Goal: Task Accomplishment & Management: Use online tool/utility

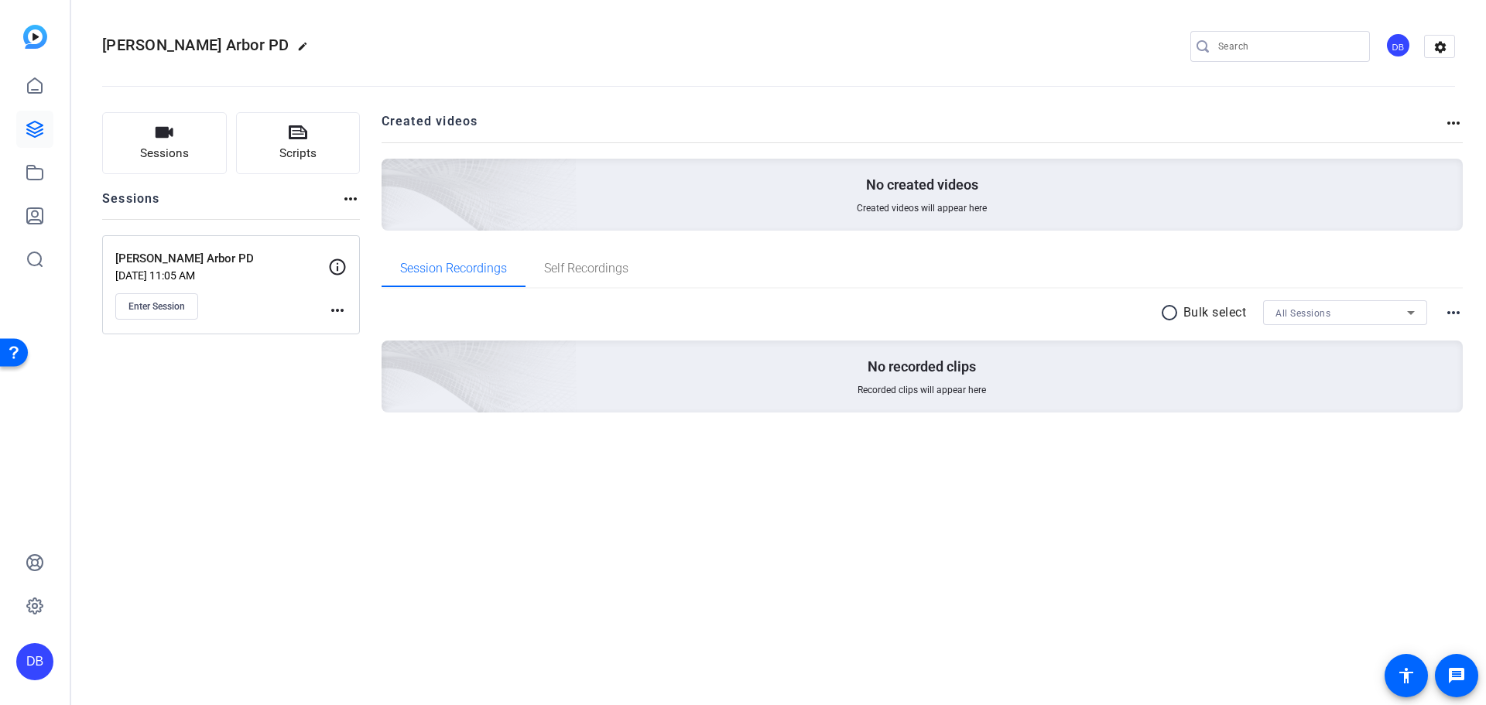
click at [352, 203] on mat-icon "more_horiz" at bounding box center [350, 199] width 19 height 19
click at [340, 266] on div at bounding box center [743, 352] width 1486 height 705
click at [332, 272] on icon at bounding box center [338, 267] width 16 height 16
click at [599, 262] on span "Self Recordings" at bounding box center [586, 268] width 84 height 12
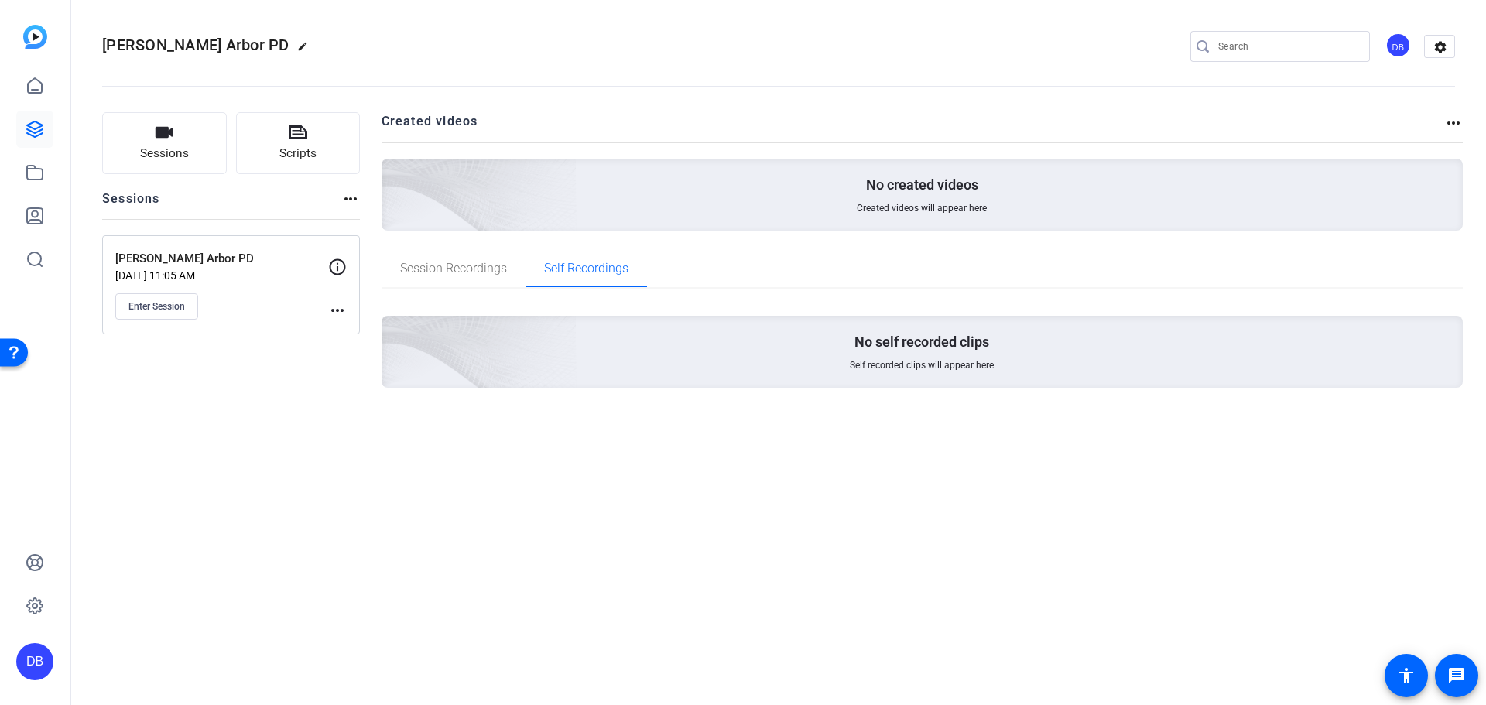
click at [1447, 117] on mat-icon "more_horiz" at bounding box center [1453, 123] width 19 height 19
drag, startPoint x: 531, startPoint y: 499, endPoint x: 379, endPoint y: 283, distance: 263.9
click at [529, 499] on div at bounding box center [743, 352] width 1486 height 705
click at [188, 146] on span "Sessions" at bounding box center [164, 154] width 49 height 18
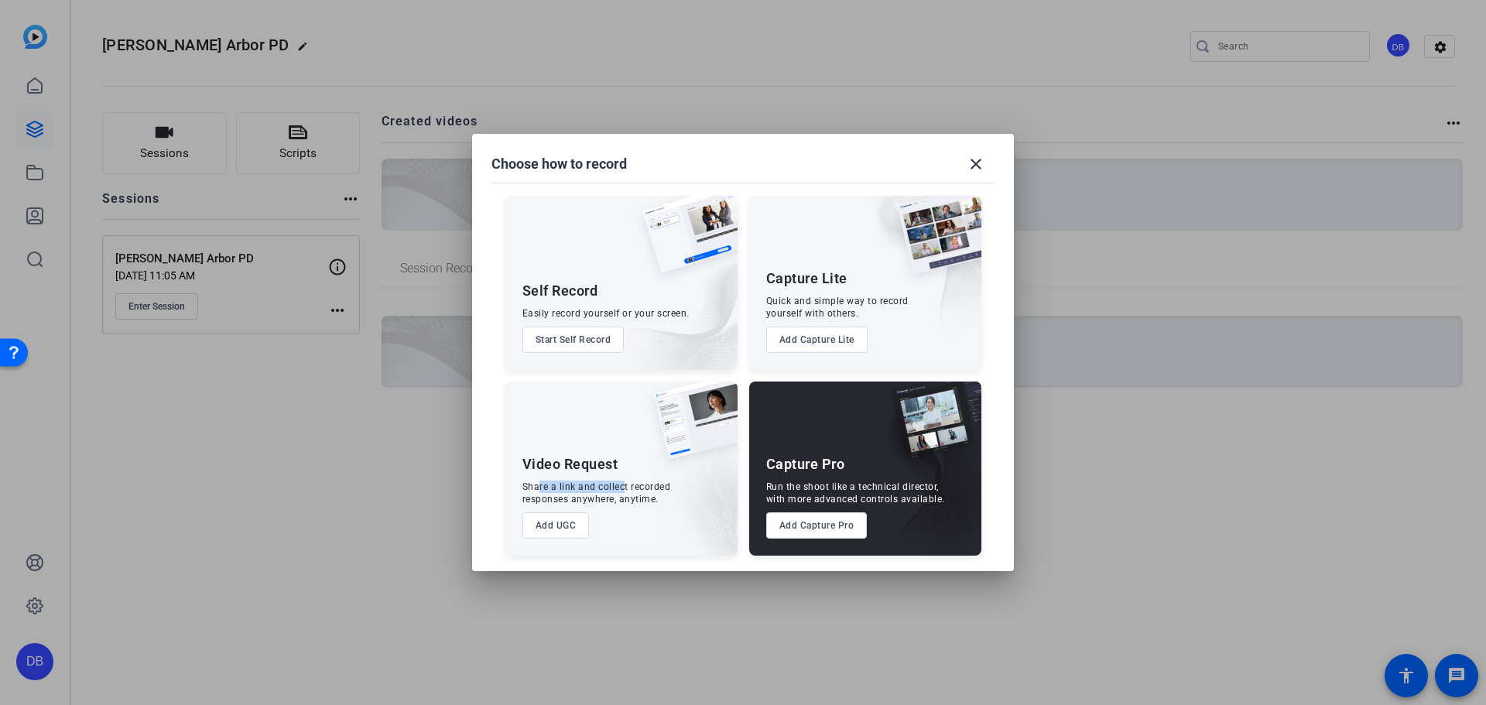
drag, startPoint x: 546, startPoint y: 487, endPoint x: 624, endPoint y: 484, distance: 77.5
click at [624, 484] on div "Share a link and collect recorded responses anywhere, anytime." at bounding box center [596, 493] width 149 height 25
click at [553, 526] on button "Add UGC" at bounding box center [555, 525] width 67 height 26
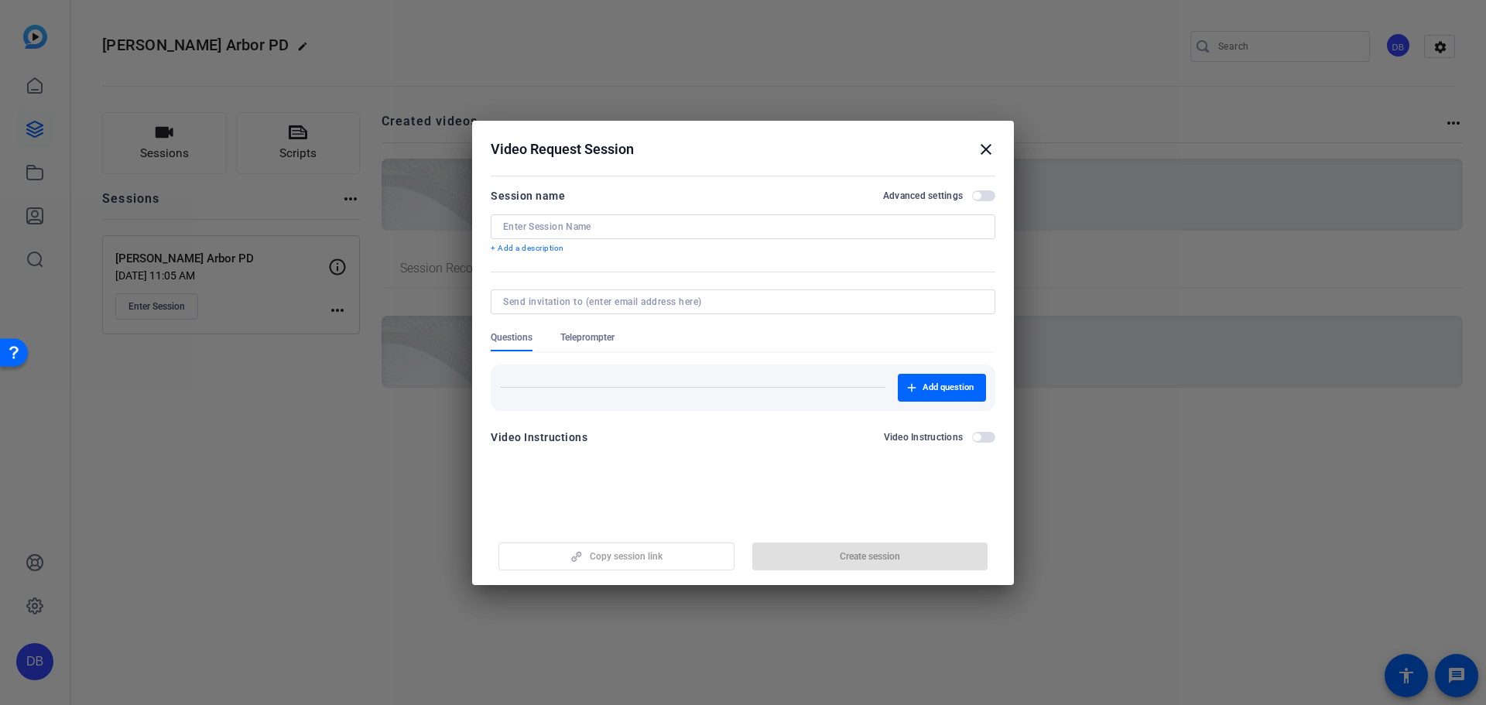
click at [594, 301] on input at bounding box center [740, 302] width 474 height 12
click at [604, 308] on div at bounding box center [743, 301] width 480 height 25
paste input "Charles.grobe@motorolasolutions.com"
type input "Charles.grobe@motorolasolutions.com"
click at [817, 549] on div "Copy session link Create session" at bounding box center [743, 550] width 505 height 39
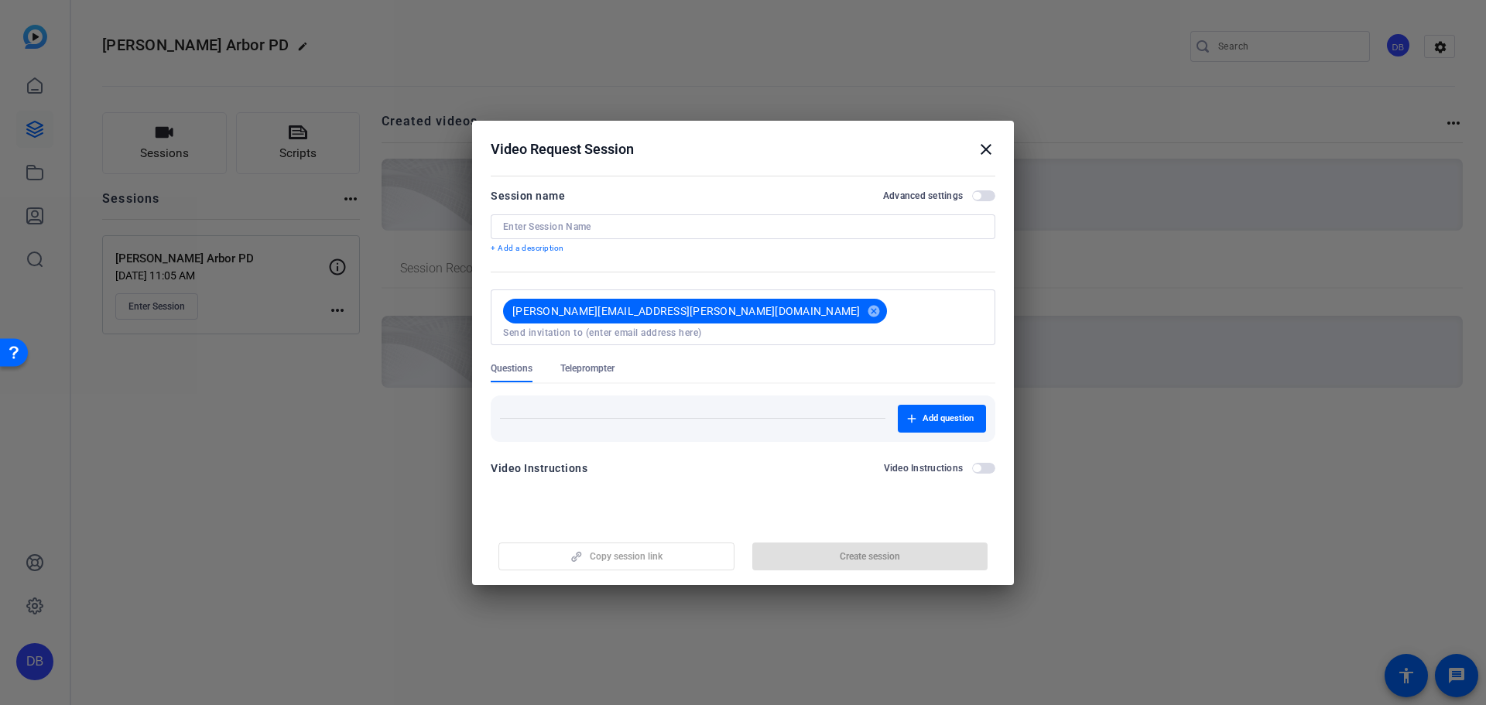
click at [985, 191] on span "button" at bounding box center [983, 195] width 23 height 11
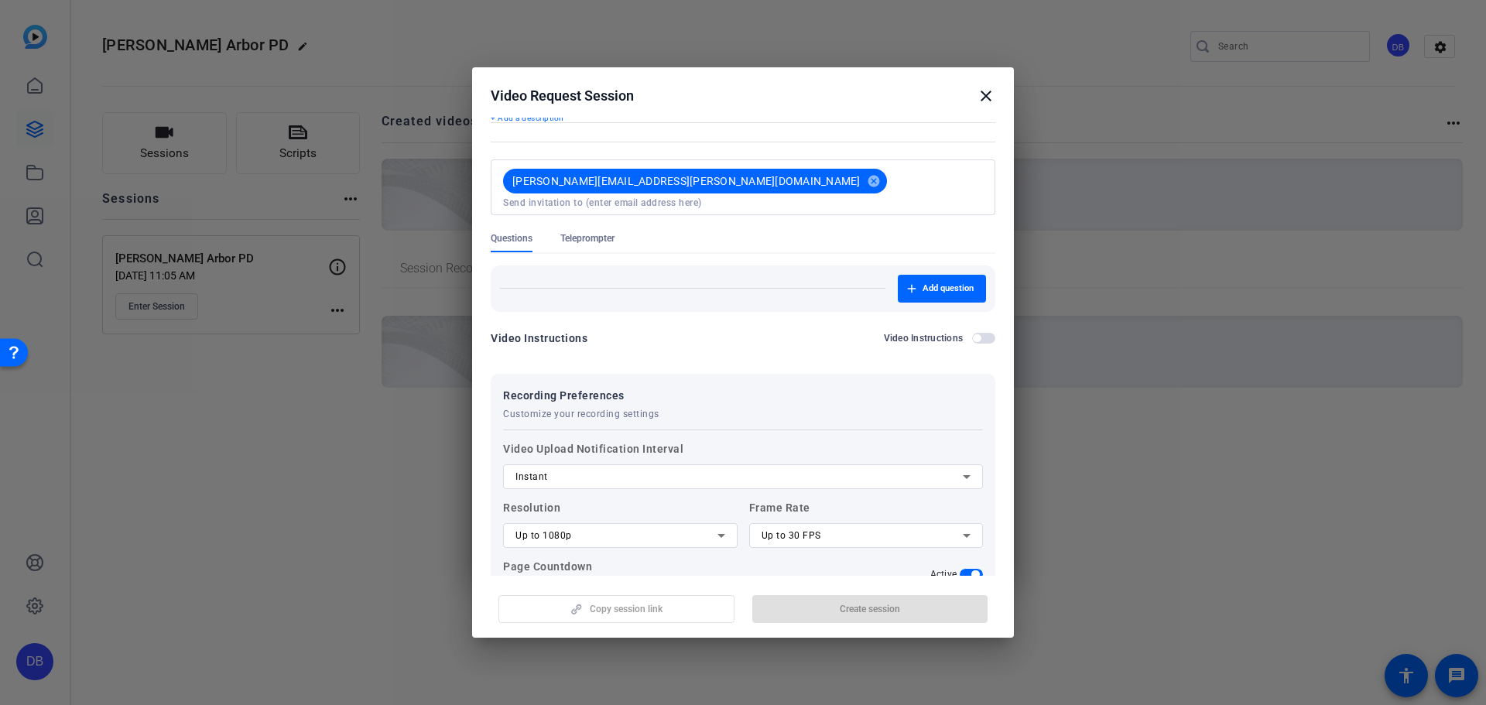
scroll to position [160, 0]
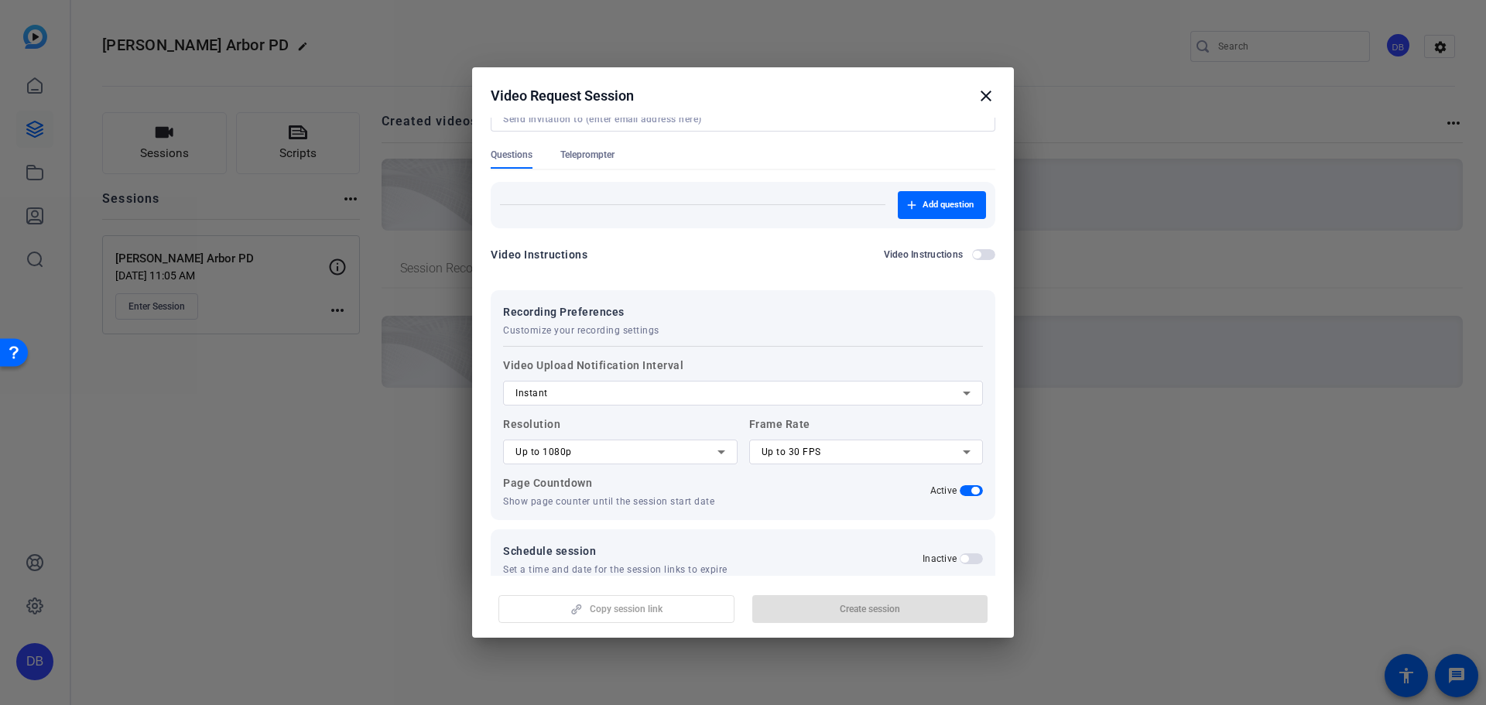
click at [991, 89] on mat-icon "close" at bounding box center [986, 96] width 19 height 19
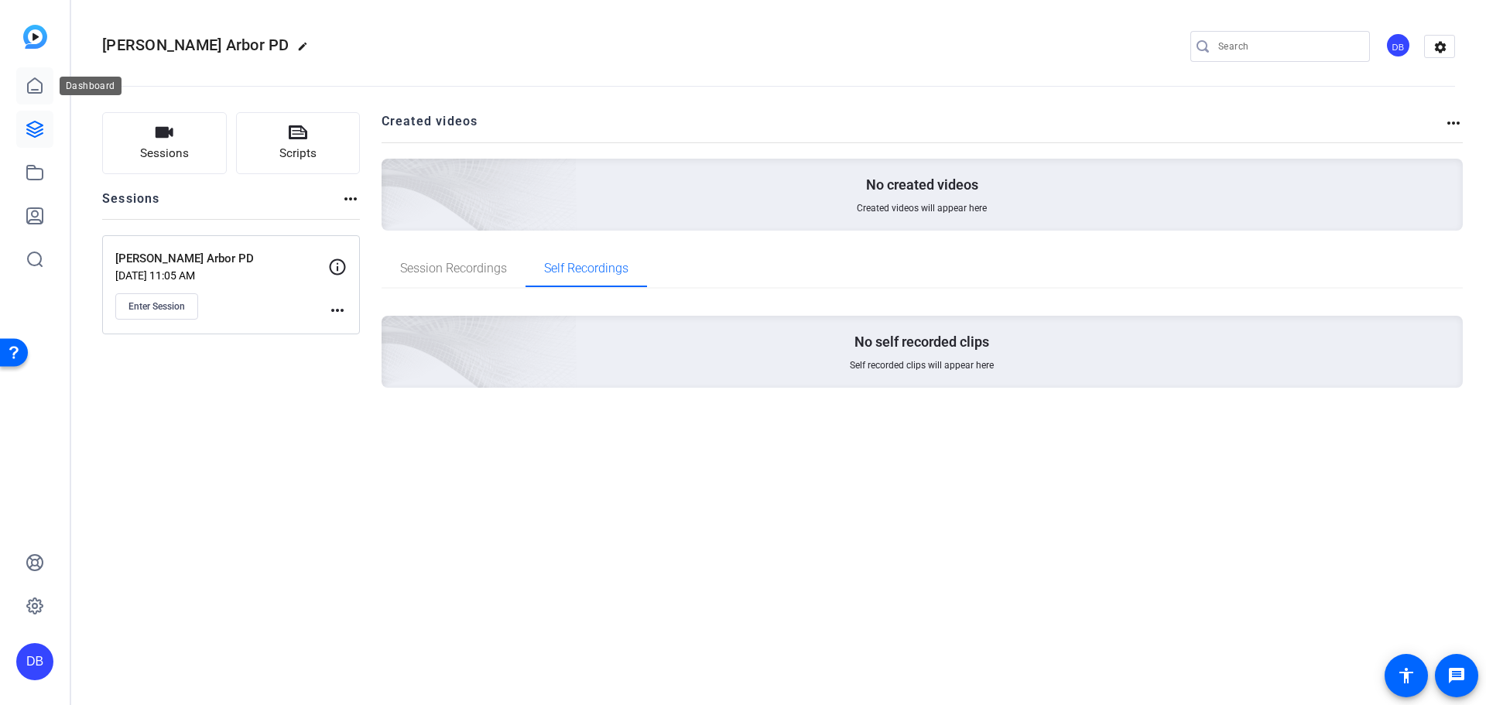
click at [38, 86] on icon at bounding box center [35, 86] width 19 height 19
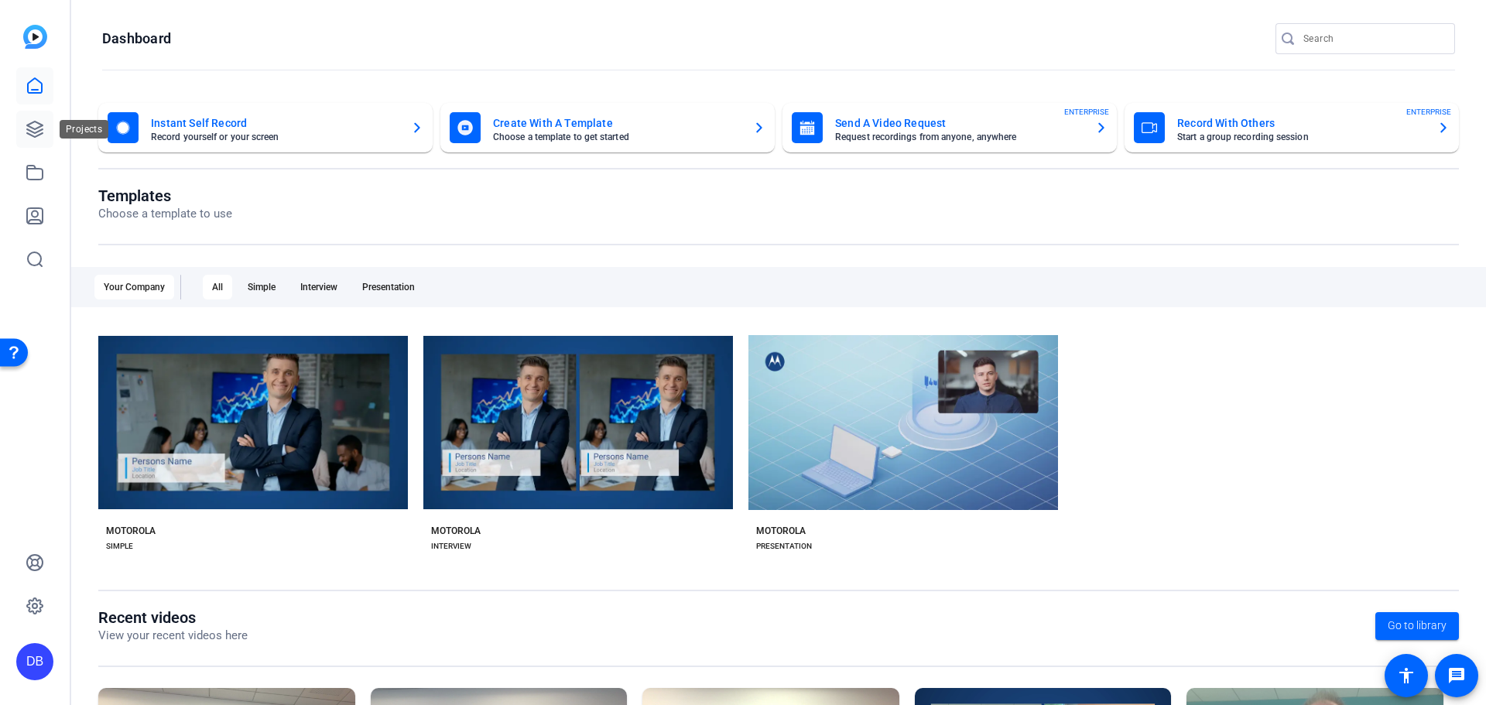
click at [25, 120] on link at bounding box center [34, 129] width 37 height 37
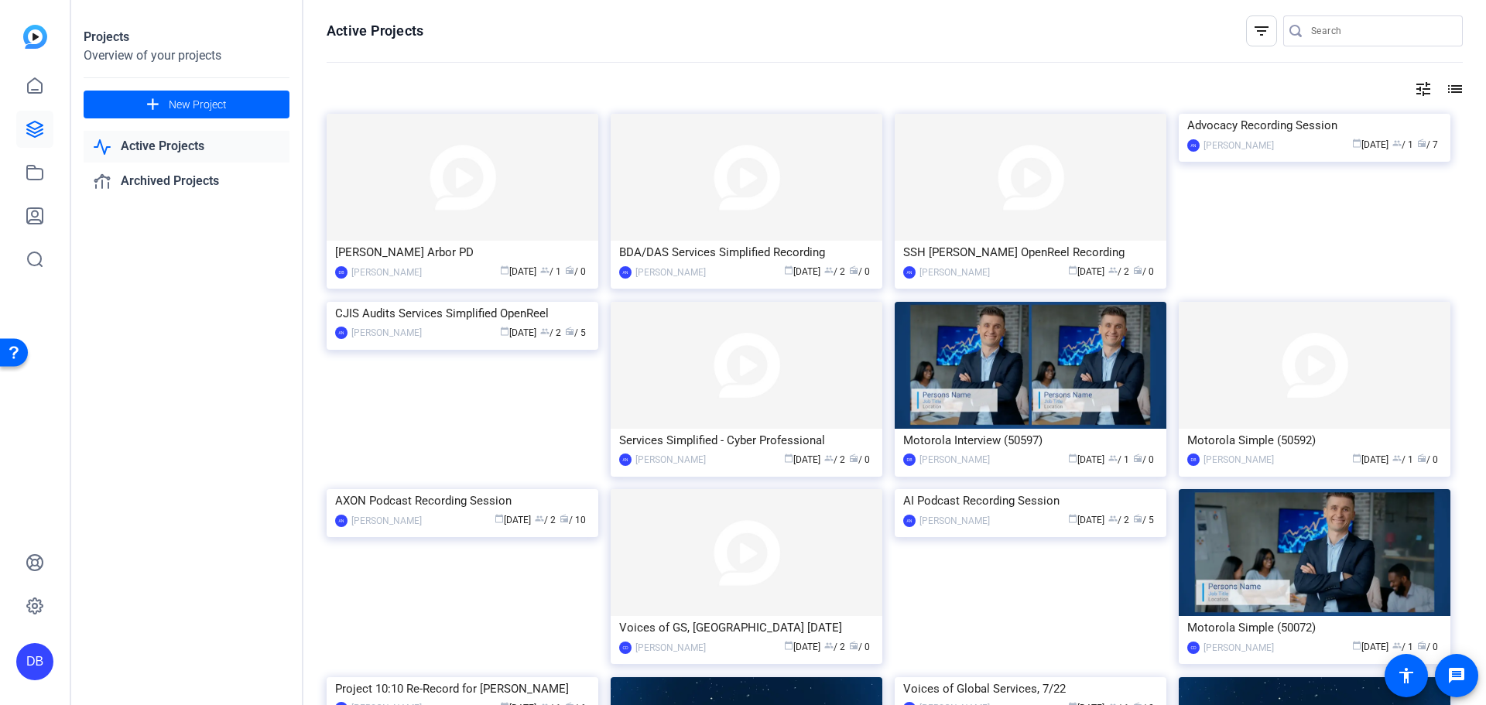
drag, startPoint x: 562, startPoint y: 254, endPoint x: 534, endPoint y: 249, distance: 28.2
click at [534, 249] on div "[PERSON_NAME] Arbor PD" at bounding box center [462, 252] width 255 height 23
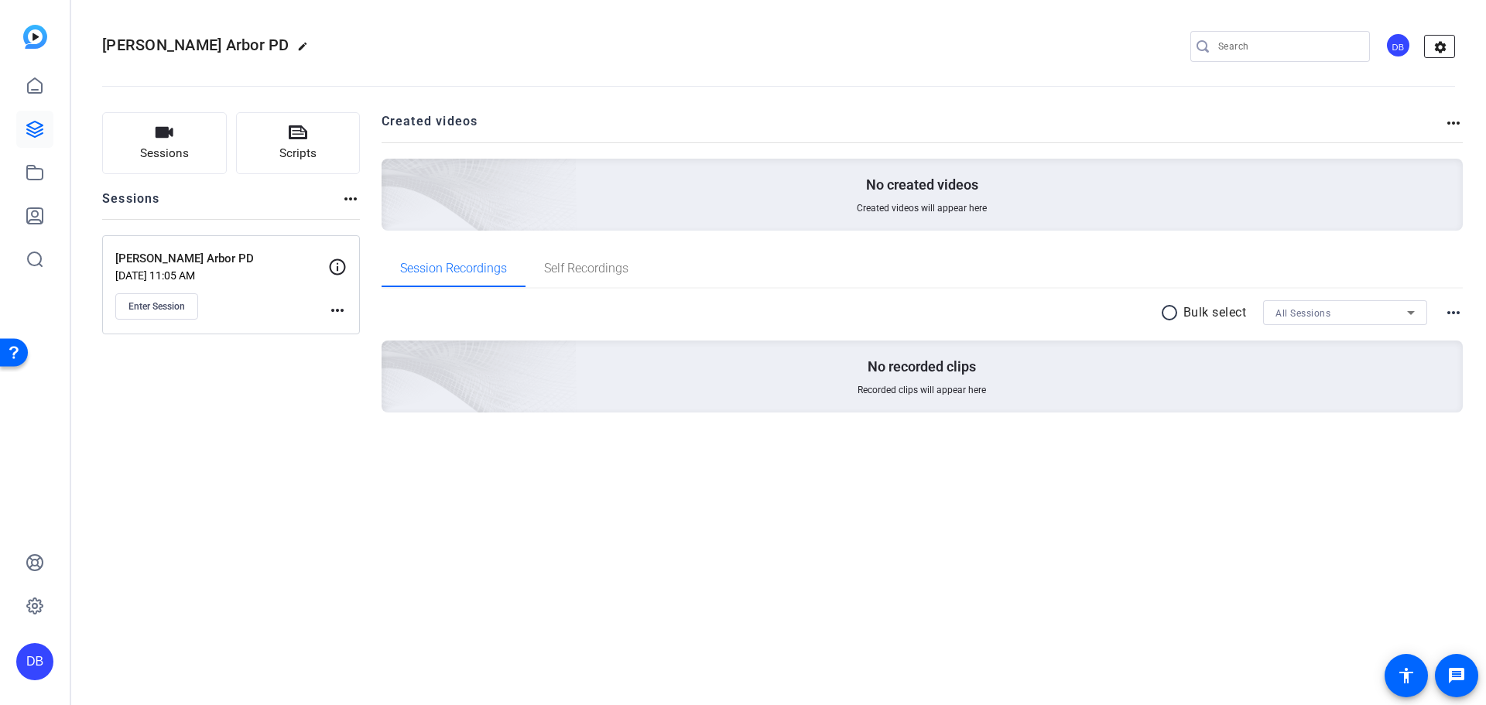
click at [1449, 50] on mat-icon "settings" at bounding box center [1440, 47] width 31 height 23
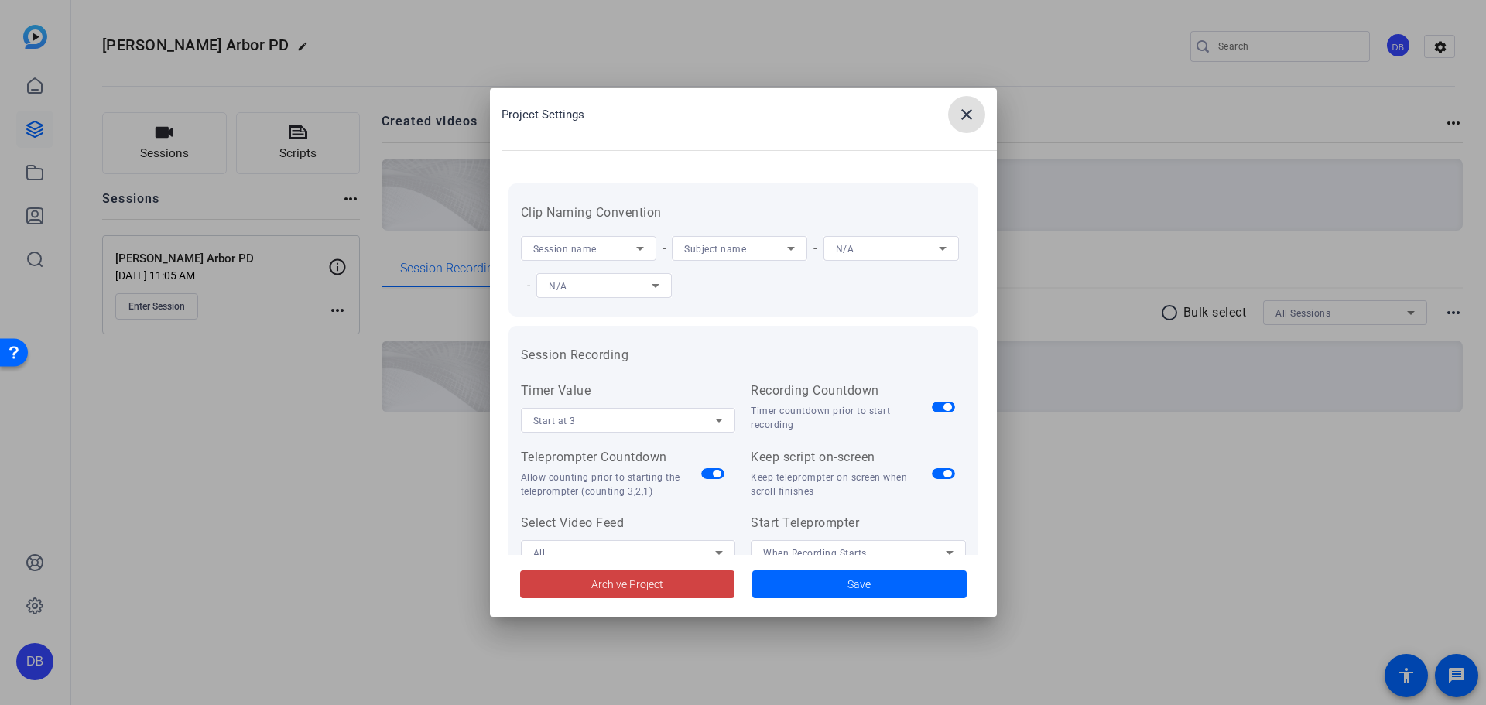
click at [580, 250] on span "Session name" at bounding box center [564, 249] width 63 height 11
click at [724, 203] on div at bounding box center [743, 352] width 1486 height 705
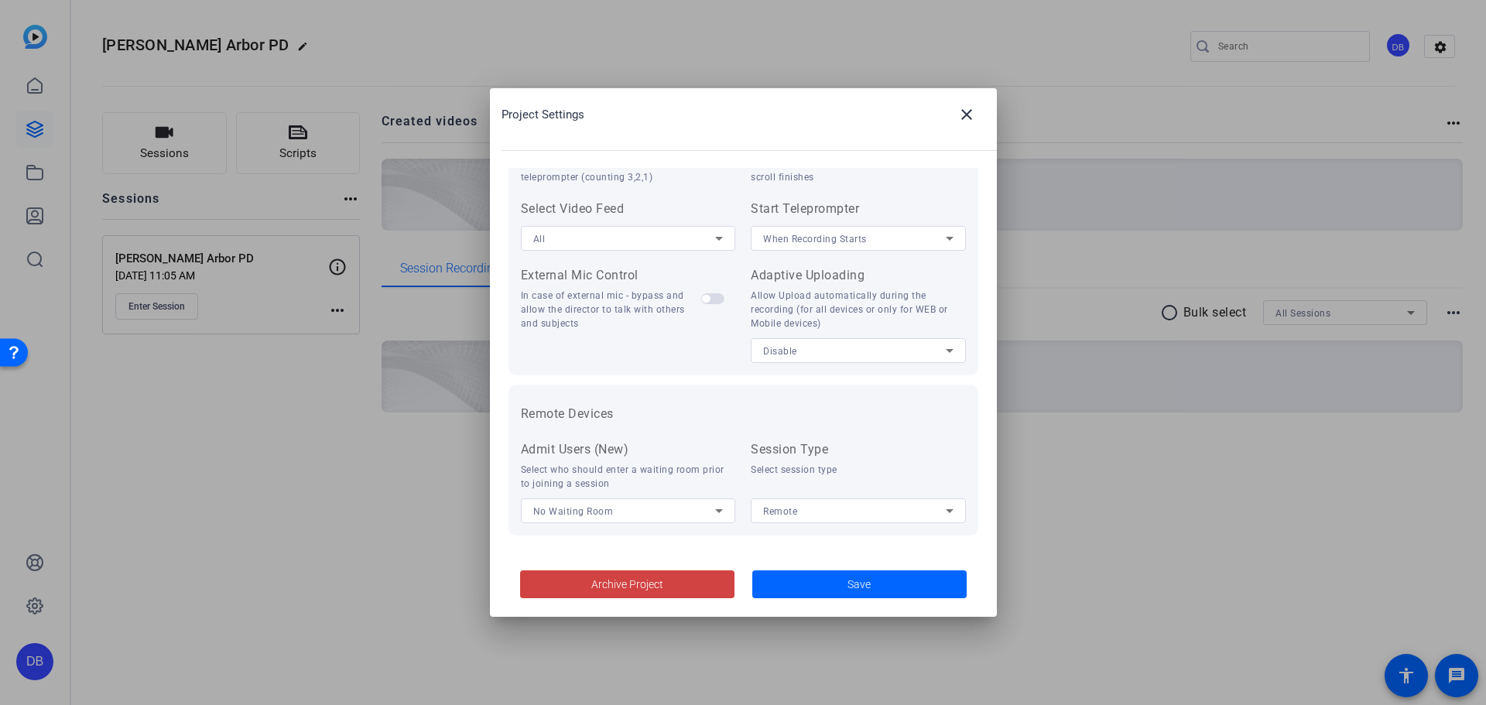
scroll to position [320, 0]
drag, startPoint x: 542, startPoint y: 461, endPoint x: 742, endPoint y: 450, distance: 200.8
click at [694, 457] on div "Select who should enter a waiting room prior to joining a session" at bounding box center [628, 471] width 215 height 28
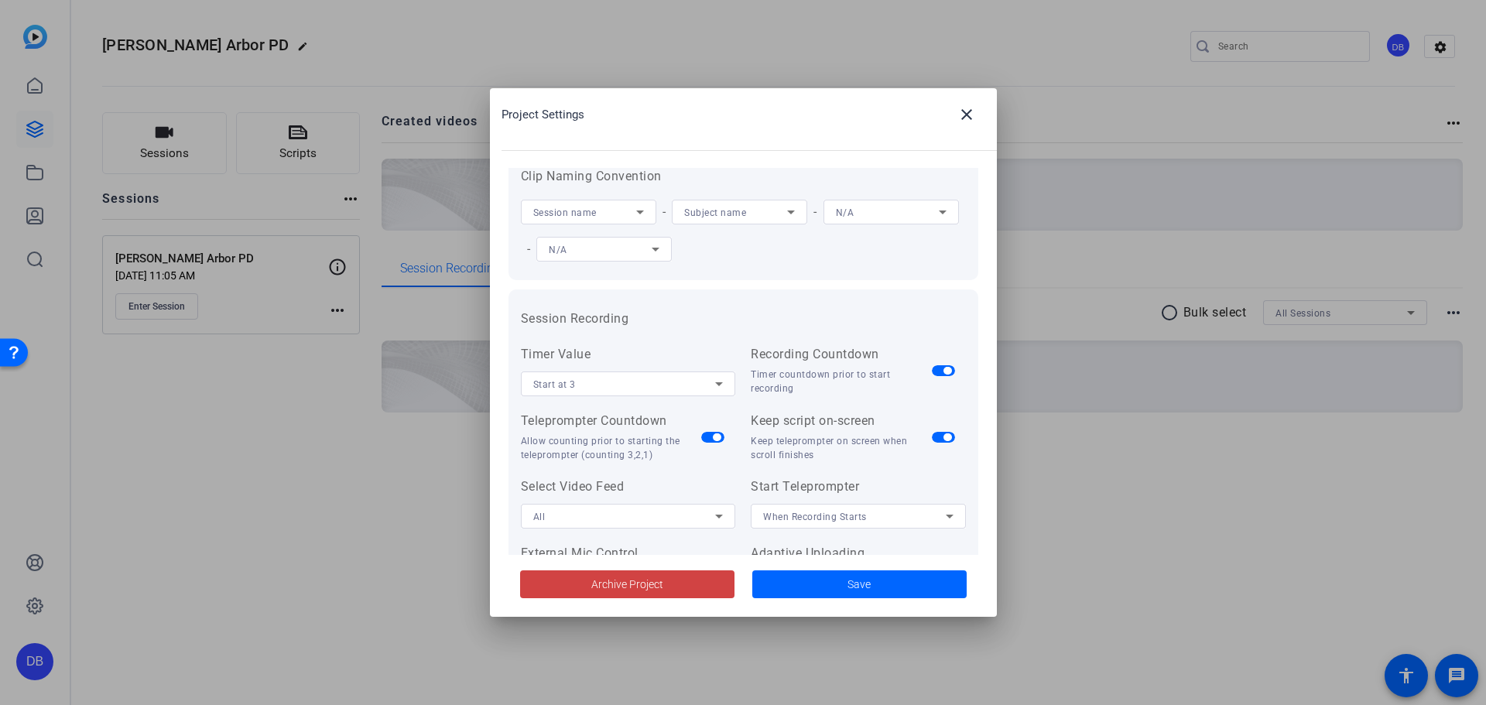
scroll to position [0, 0]
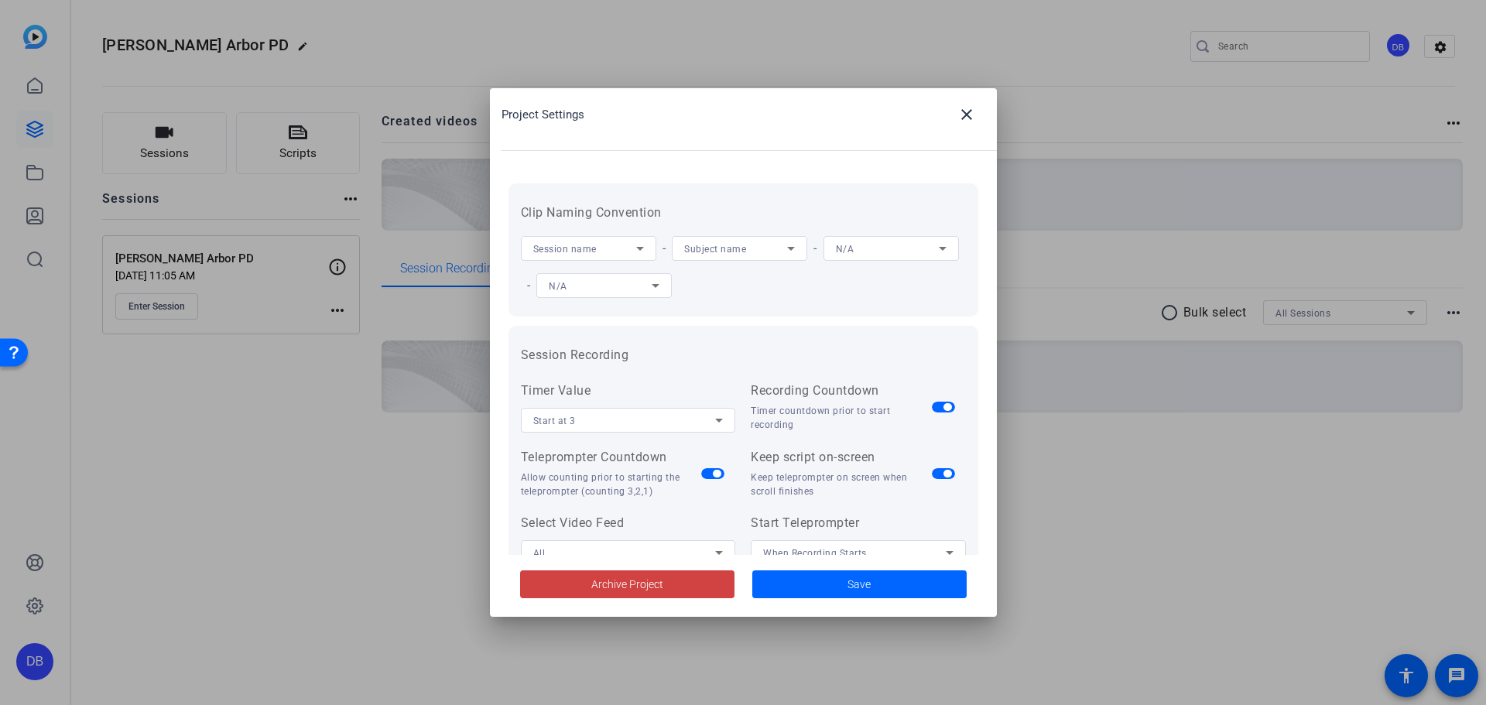
click at [203, 657] on div at bounding box center [743, 352] width 1486 height 705
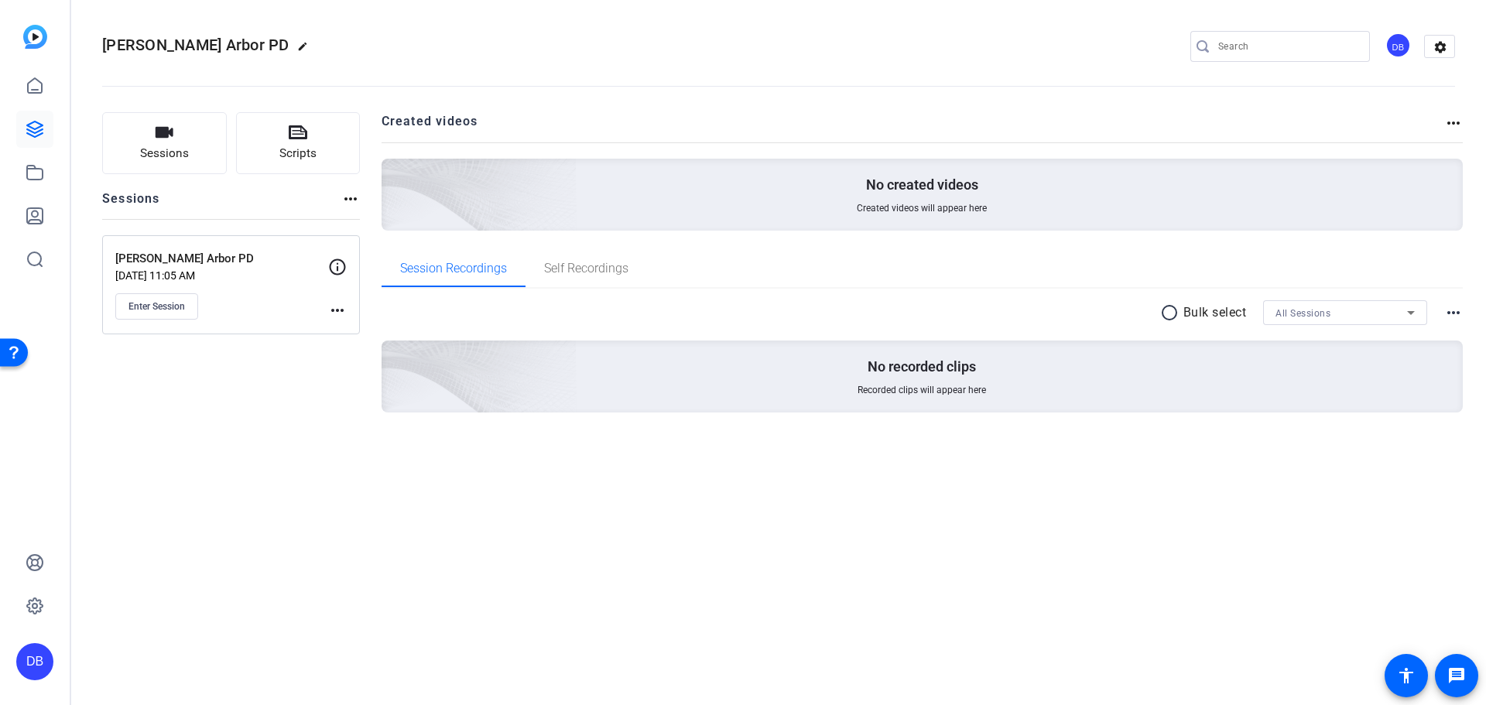
click at [49, 39] on div at bounding box center [34, 151] width 37 height 253
click at [39, 41] on img at bounding box center [35, 37] width 24 height 24
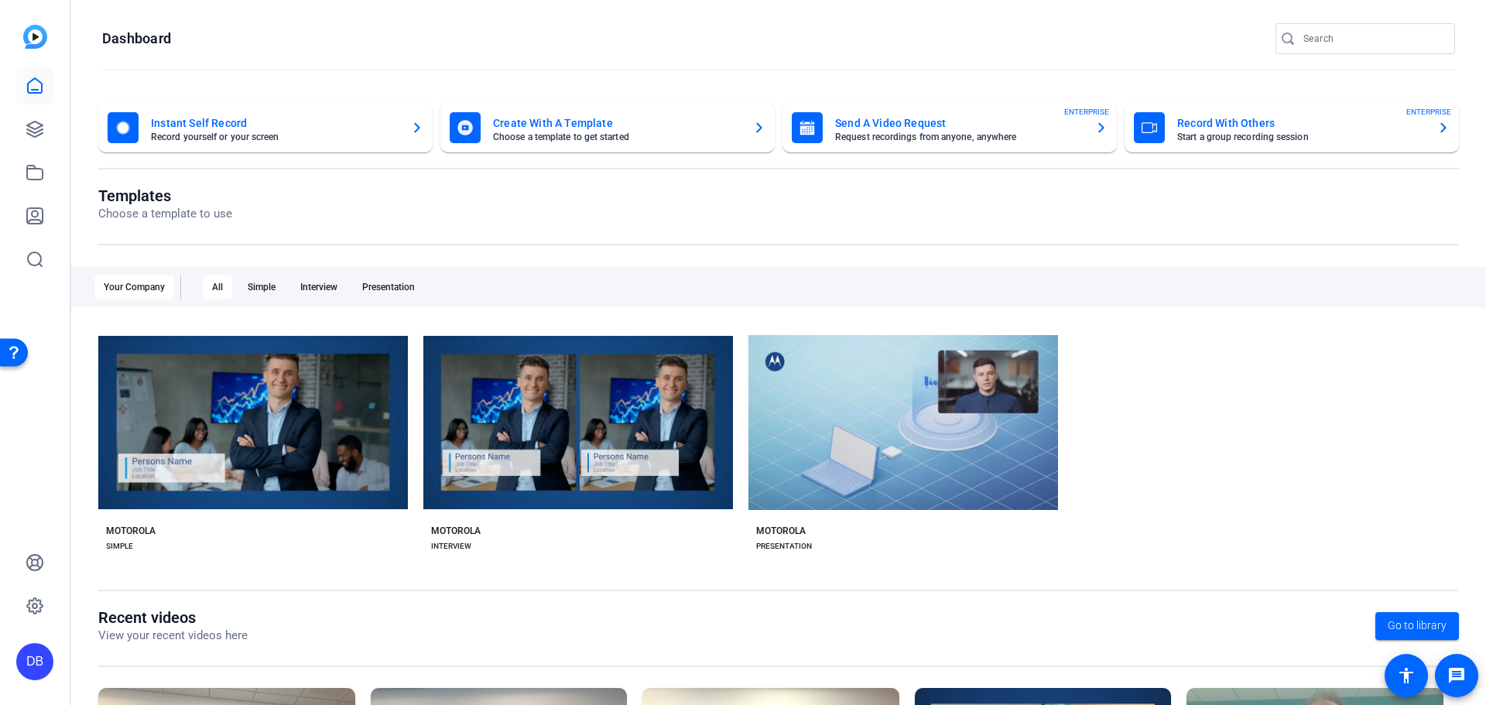
click at [1269, 141] on mat-card-subtitle "Start a group recording session" at bounding box center [1301, 136] width 248 height 9
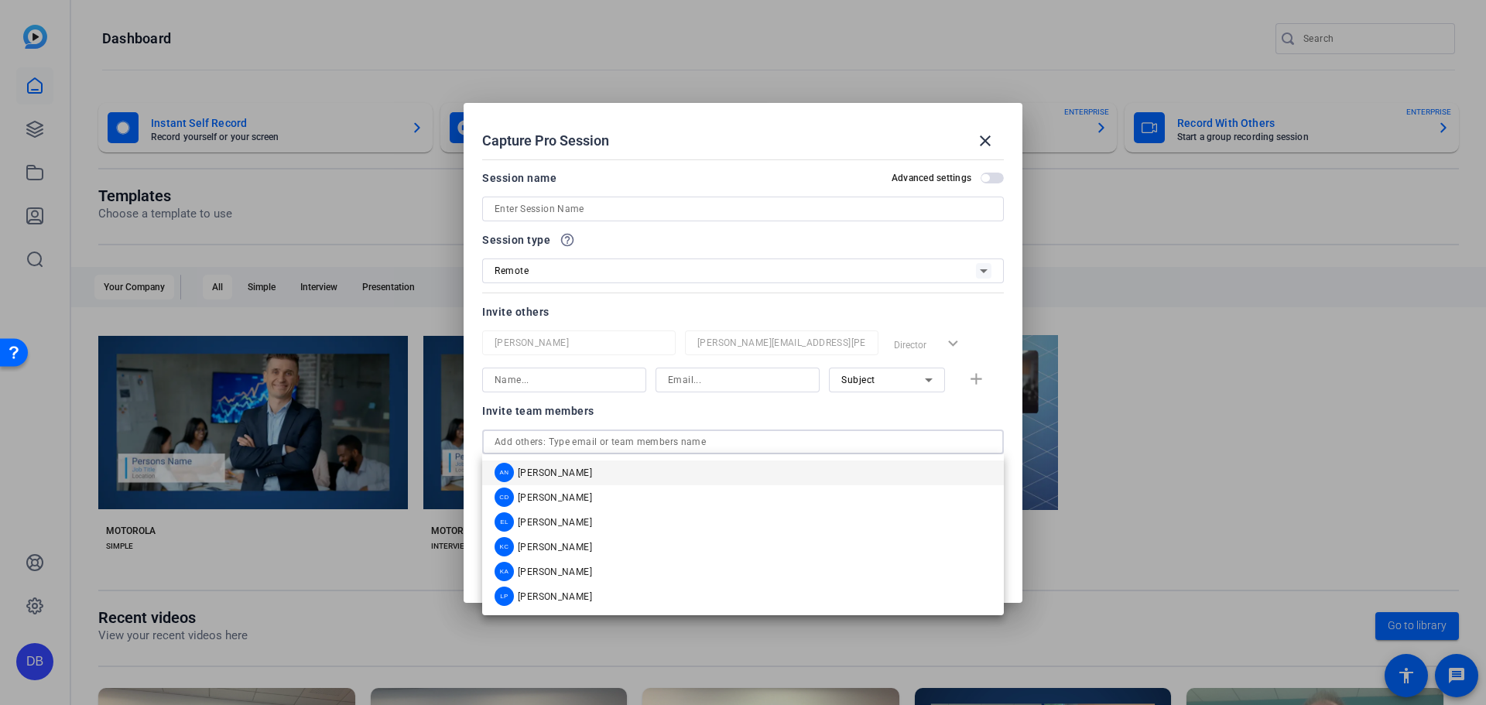
click at [641, 440] on input "text" at bounding box center [743, 442] width 497 height 19
click at [606, 386] on input at bounding box center [564, 380] width 139 height 19
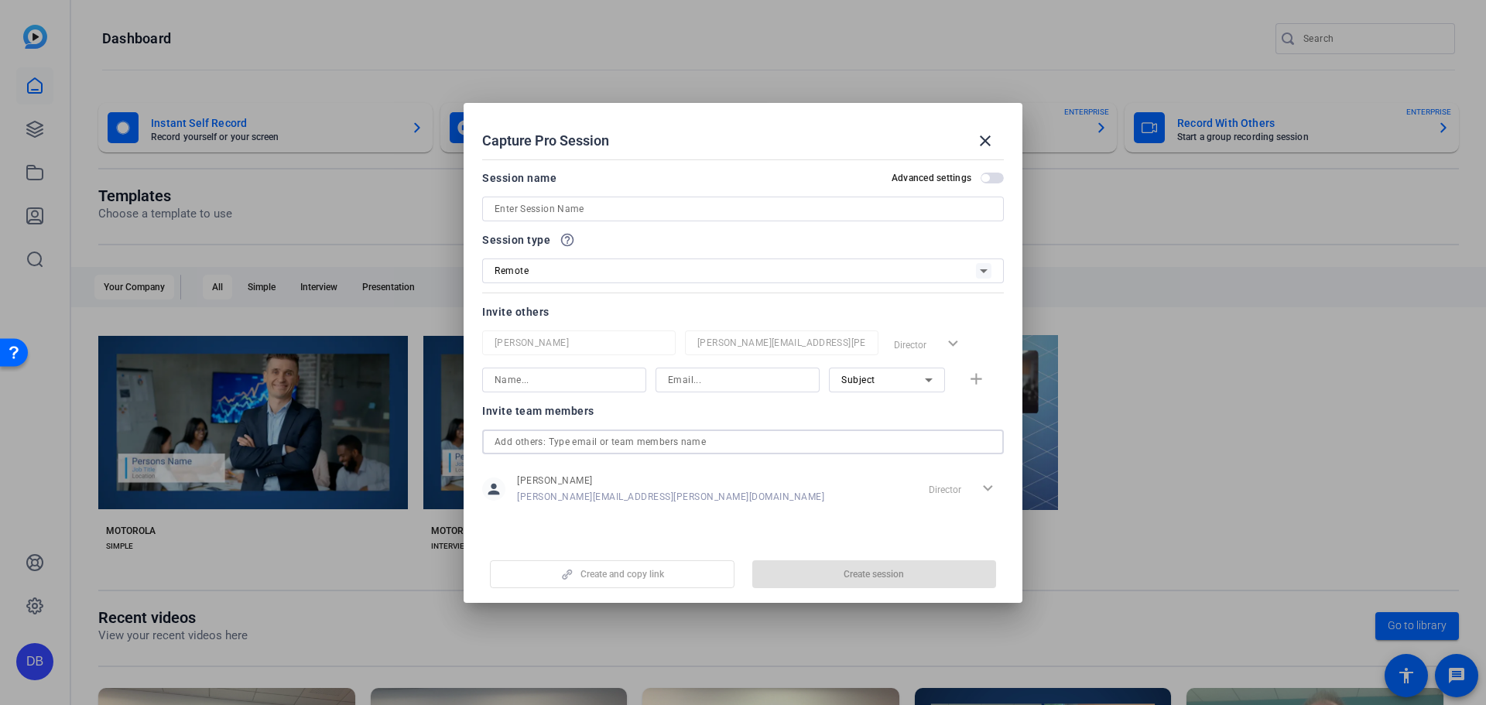
click at [612, 379] on input at bounding box center [564, 380] width 139 height 19
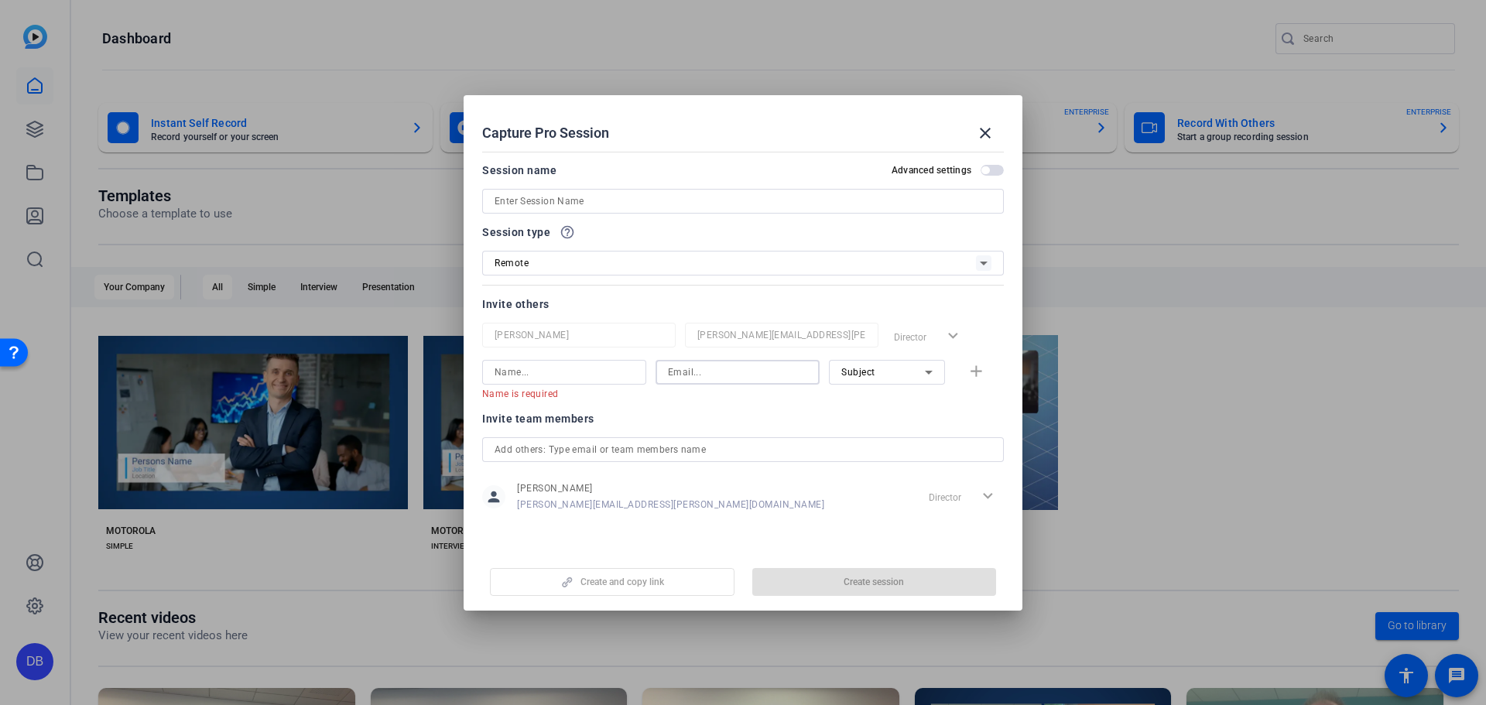
click at [689, 372] on input at bounding box center [737, 372] width 139 height 19
paste input "Charles.grobe@motorolasolutions.com"
type input "Charles.grobe@motorolasolutions.com"
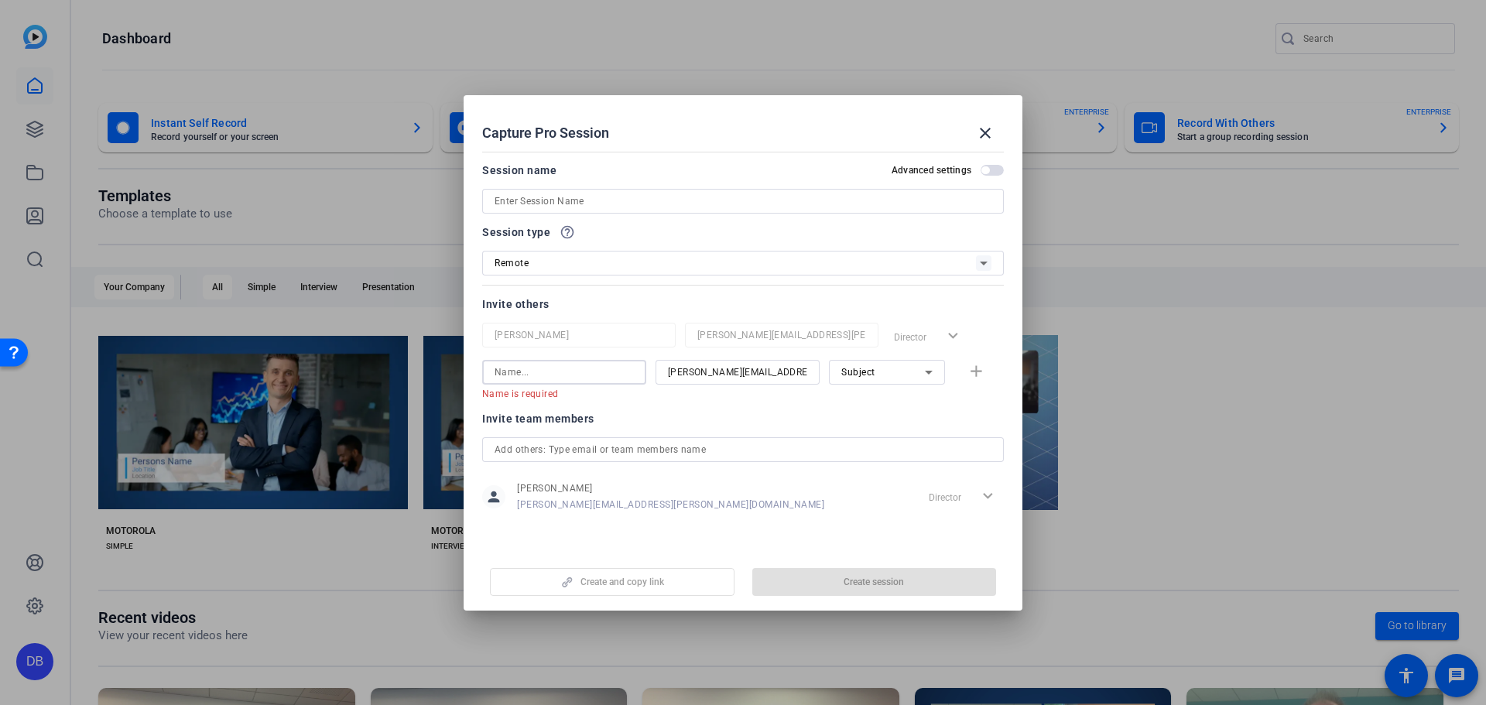
click at [594, 372] on input at bounding box center [564, 372] width 139 height 19
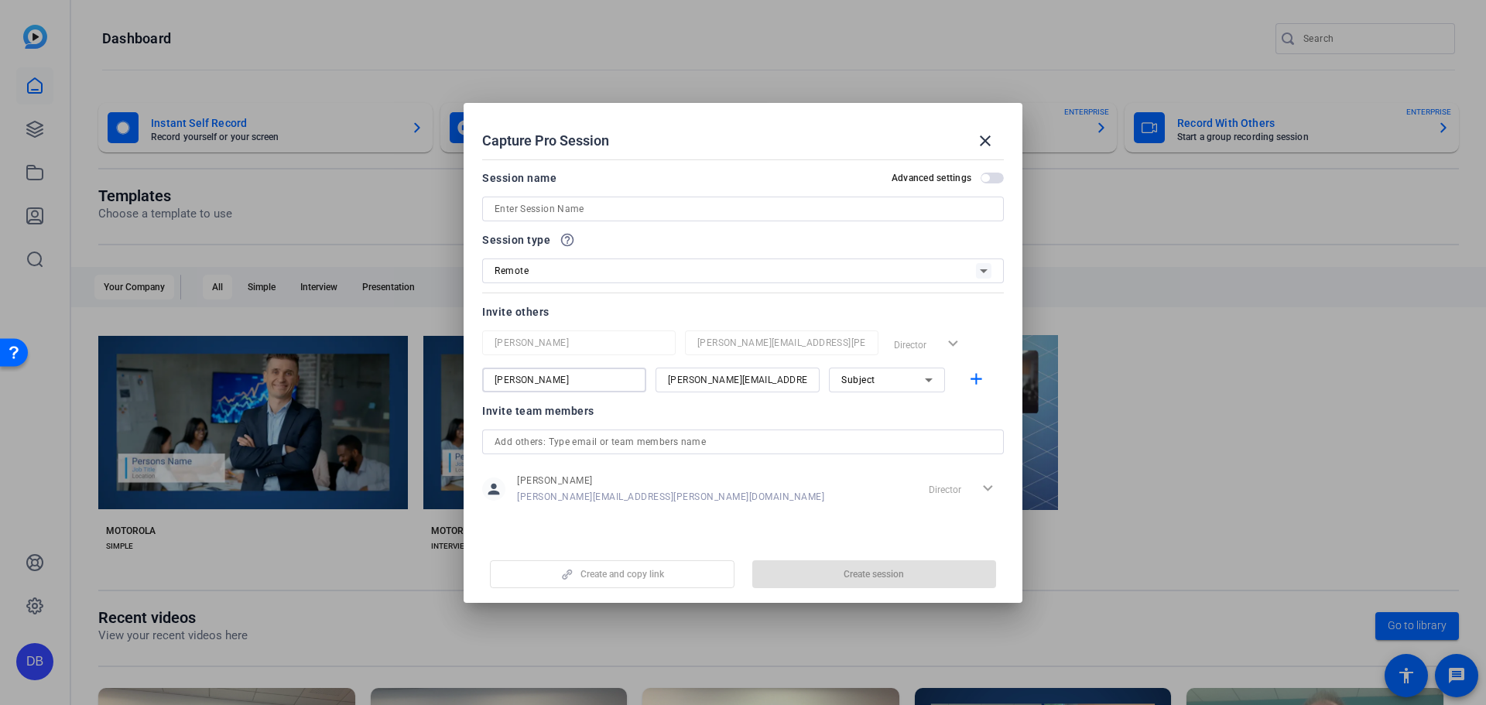
type input "Charlie"
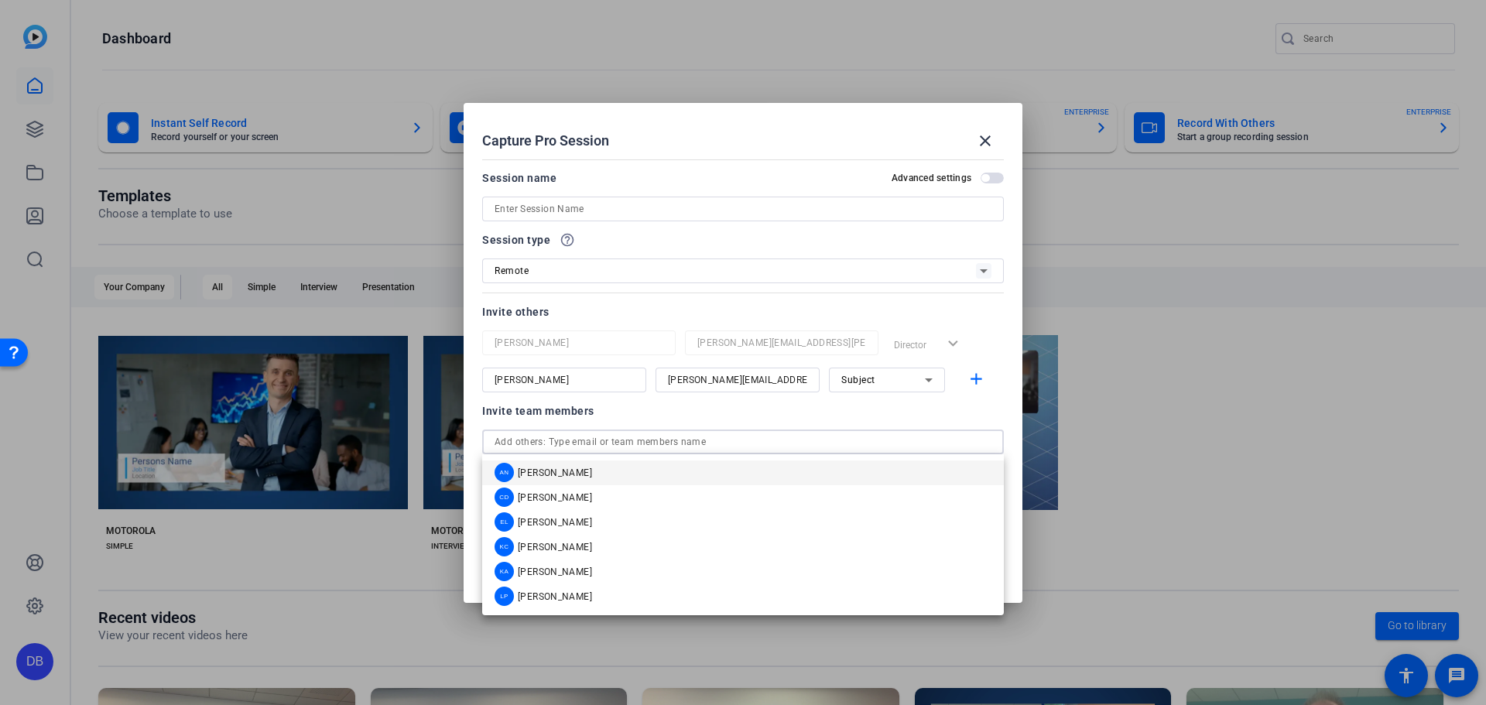
click at [731, 435] on input "text" at bounding box center [743, 442] width 497 height 19
click at [679, 489] on mat-option "CD Chris Dobbs" at bounding box center [743, 497] width 522 height 25
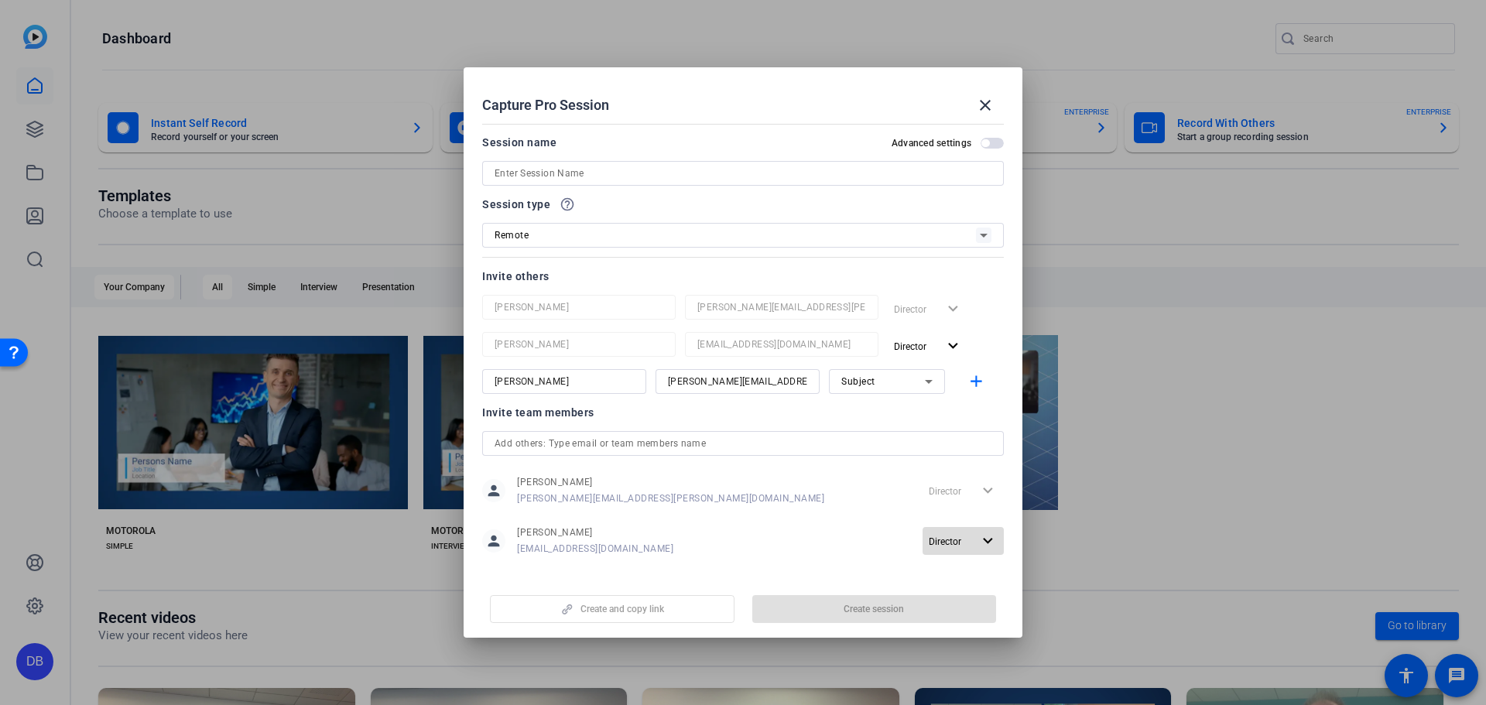
click at [986, 544] on mat-icon "expand_more" at bounding box center [987, 541] width 19 height 19
click at [971, 598] on span "Remove User" at bounding box center [959, 599] width 57 height 11
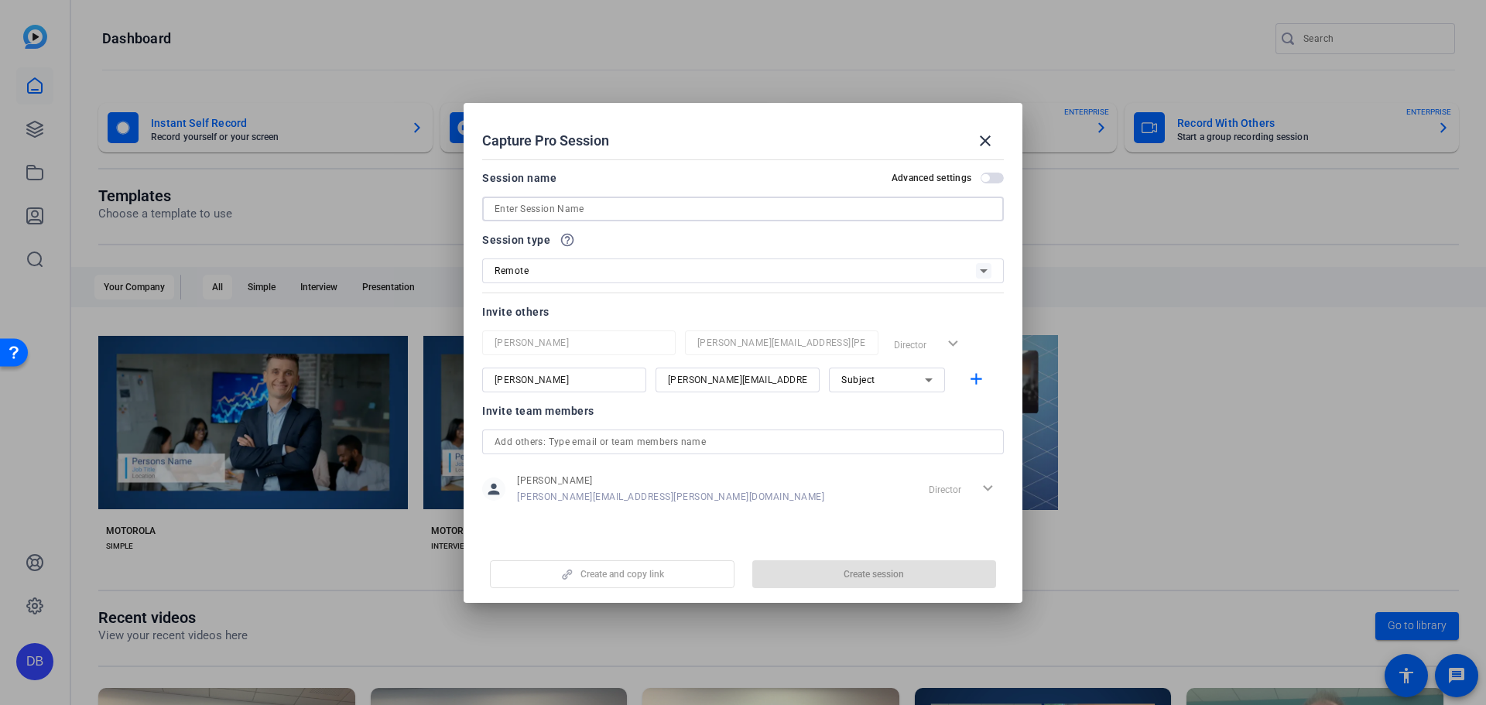
click at [726, 212] on input at bounding box center [743, 209] width 497 height 19
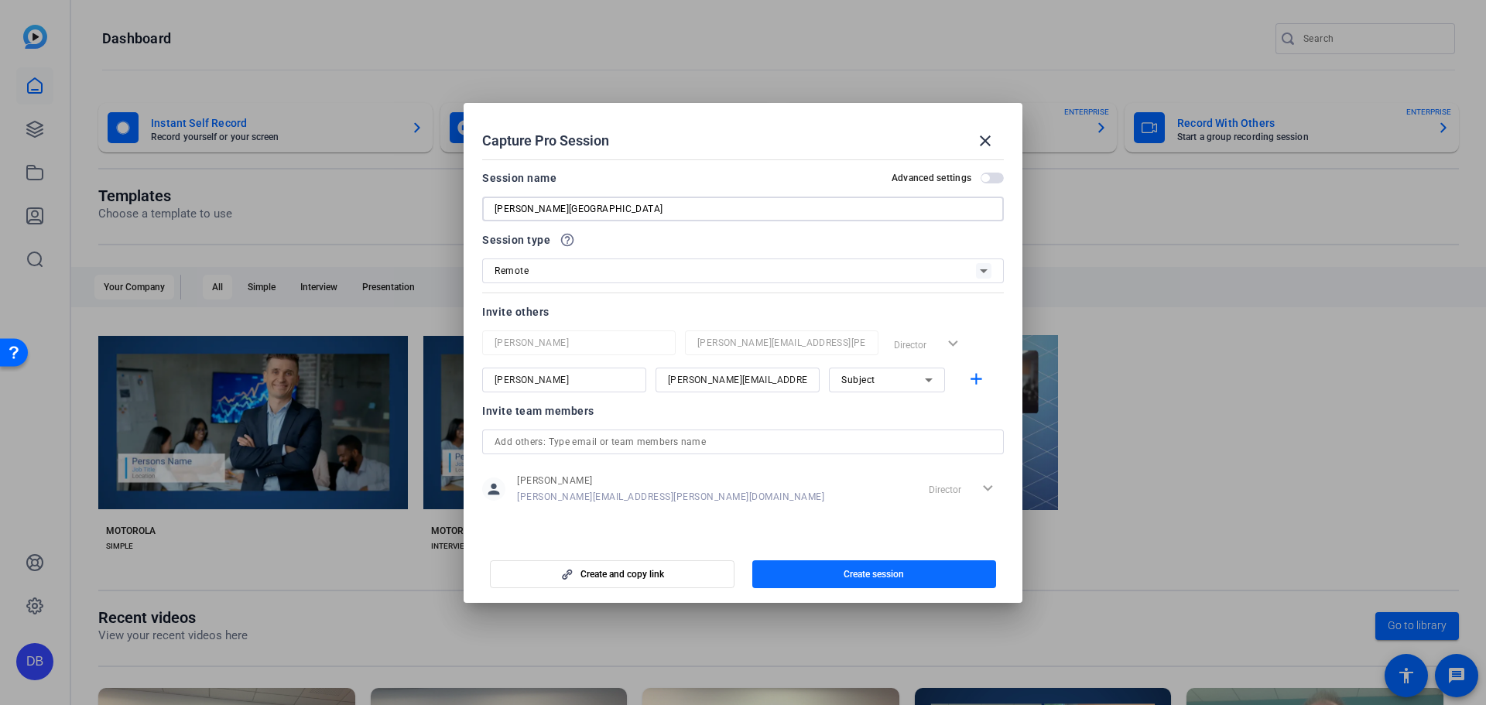
type input "Ann Arbor"
click at [944, 573] on span "button" at bounding box center [874, 574] width 245 height 37
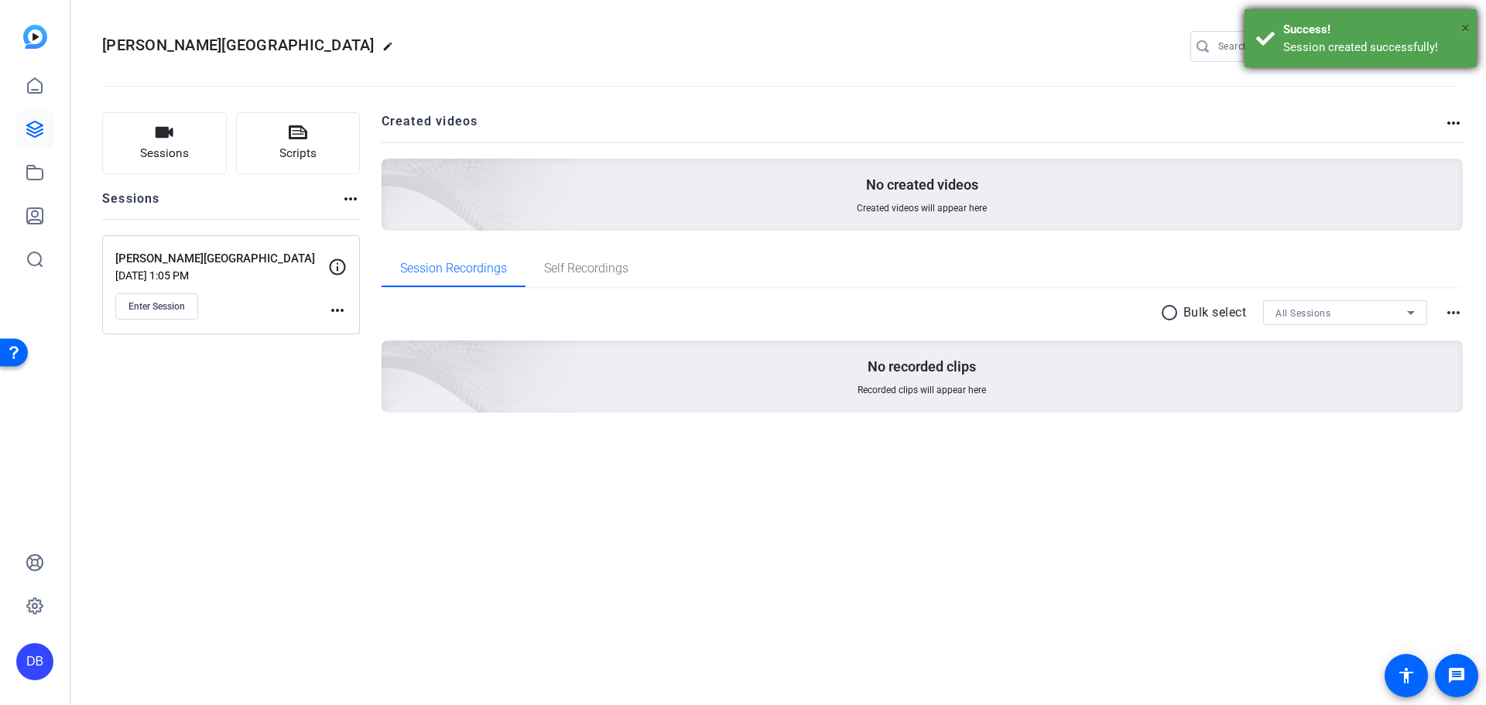
click at [1463, 27] on span "×" at bounding box center [1465, 28] width 9 height 19
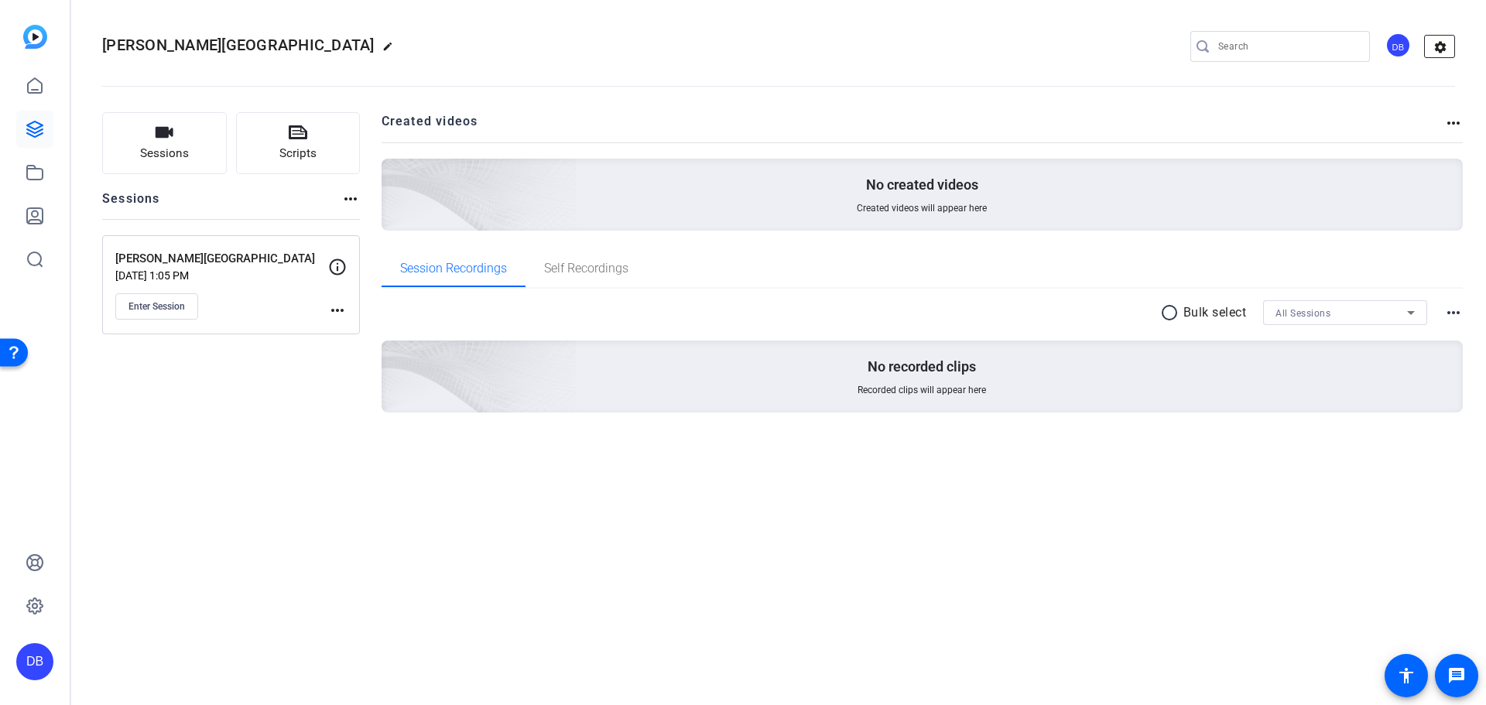
click at [1444, 46] on mat-icon "settings" at bounding box center [1440, 47] width 31 height 23
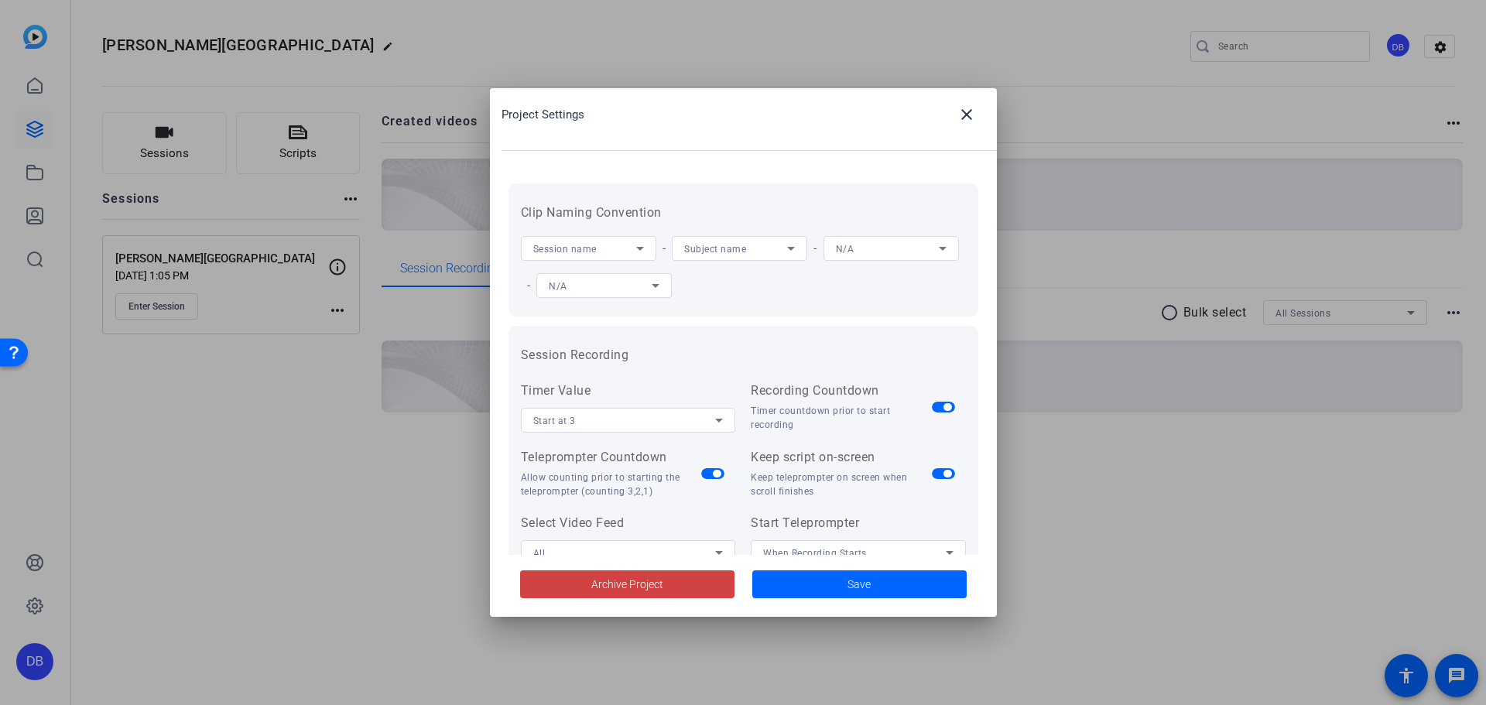
scroll to position [155, 0]
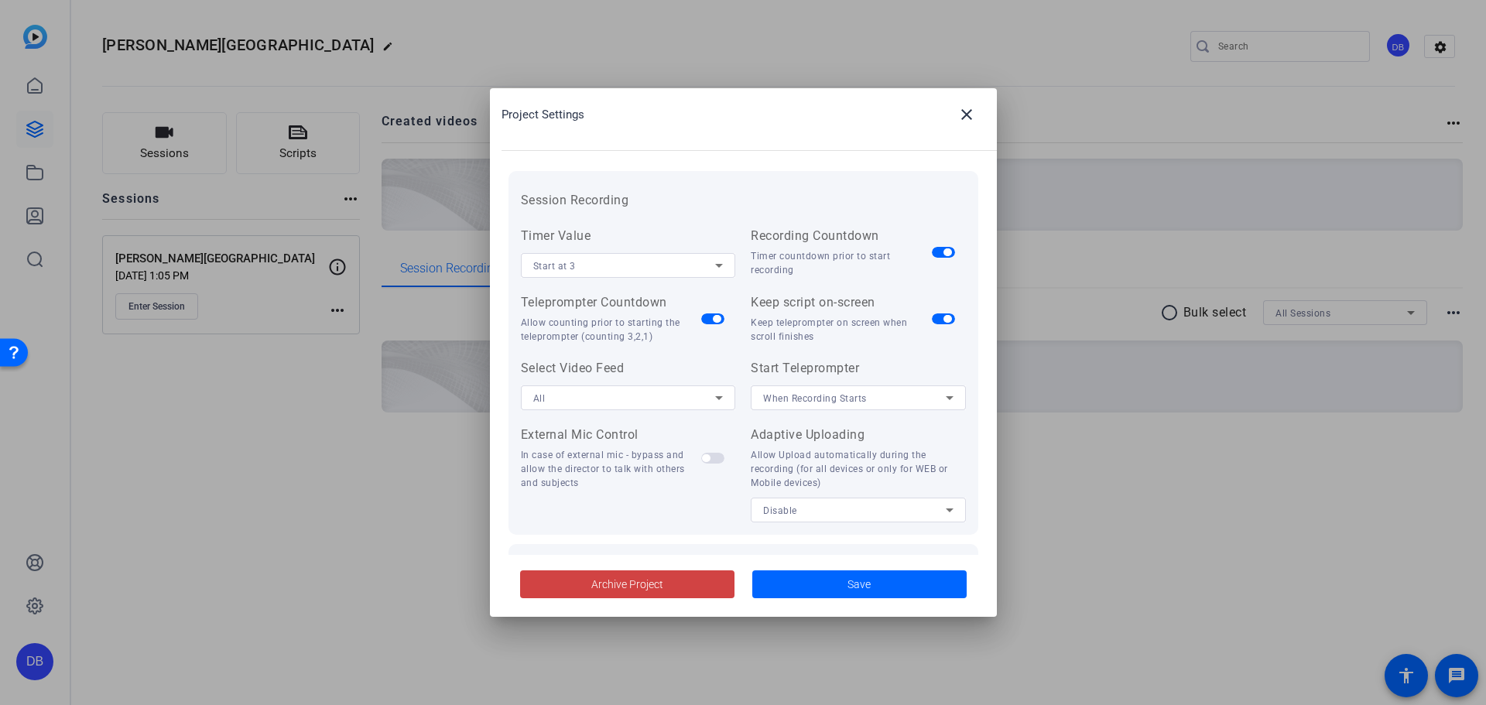
click at [611, 269] on div "Start at 3" at bounding box center [624, 265] width 183 height 19
click at [755, 163] on div at bounding box center [743, 352] width 1486 height 705
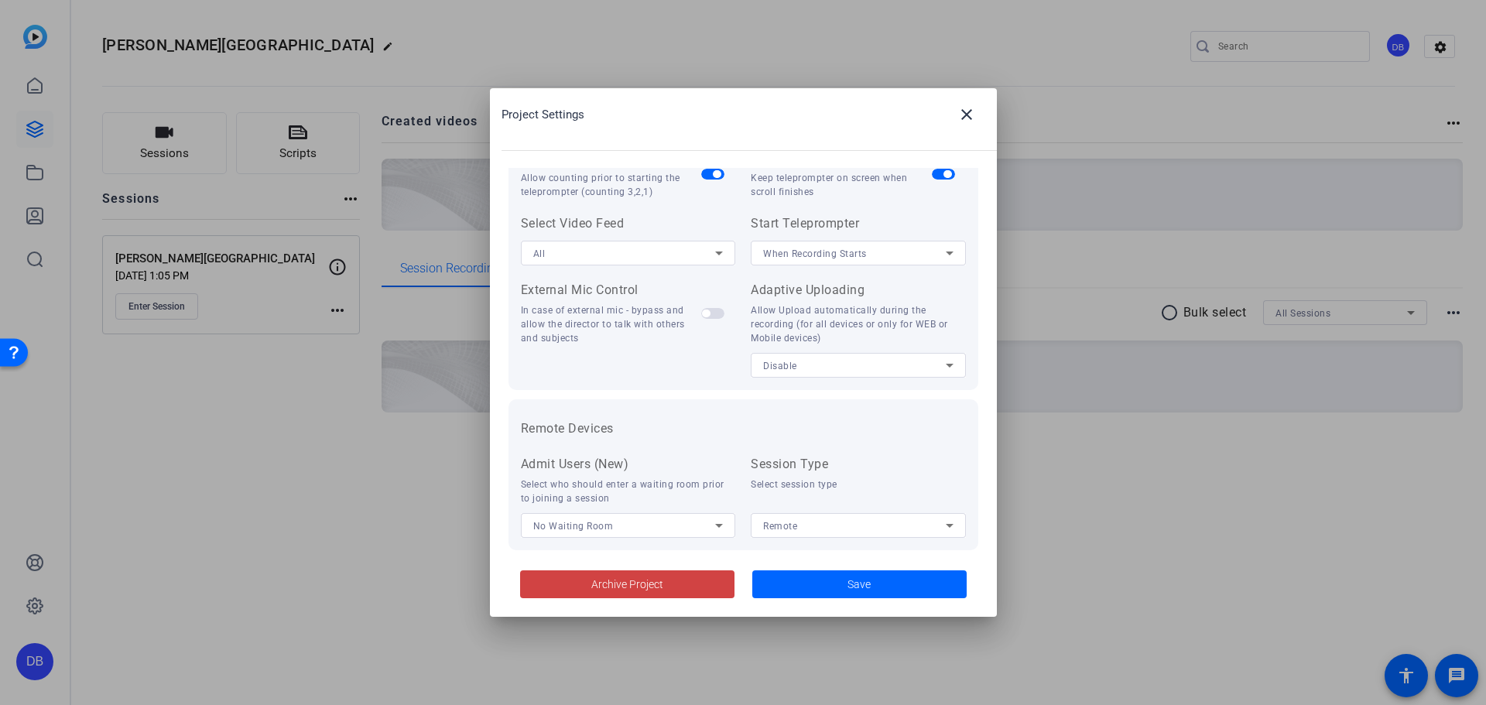
scroll to position [320, 0]
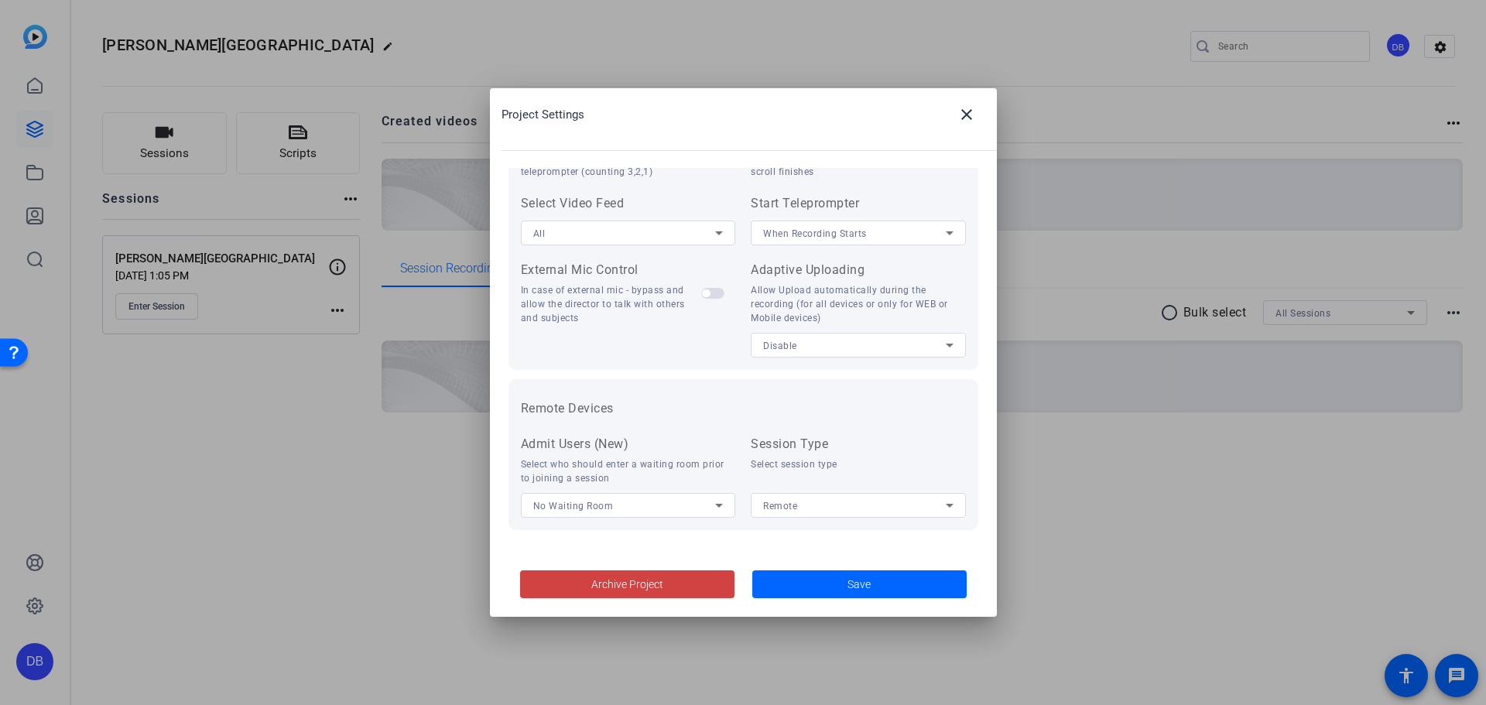
click at [604, 509] on span "No Waiting Room" at bounding box center [573, 506] width 80 height 11
click at [610, 513] on div at bounding box center [743, 352] width 1486 height 705
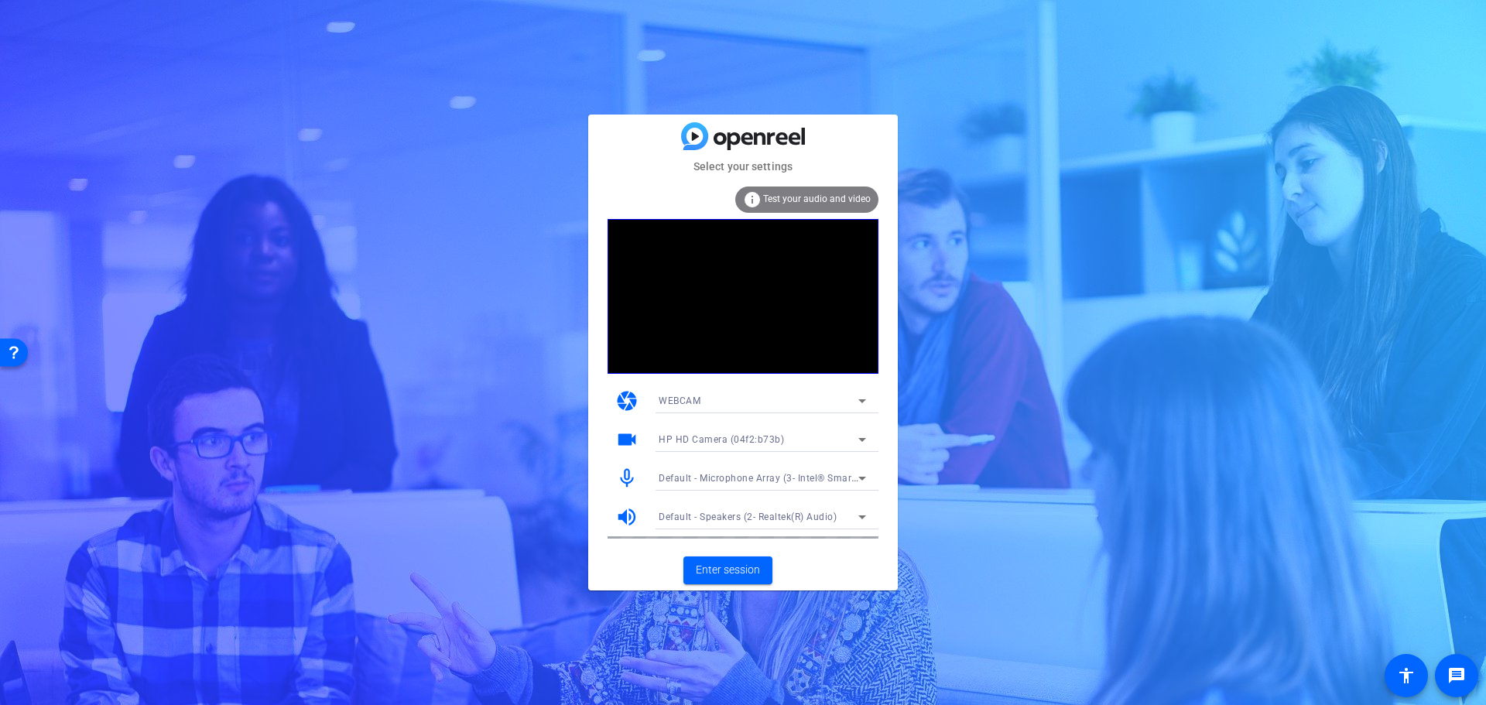
click at [811, 195] on span "Test your audio and video" at bounding box center [817, 199] width 108 height 11
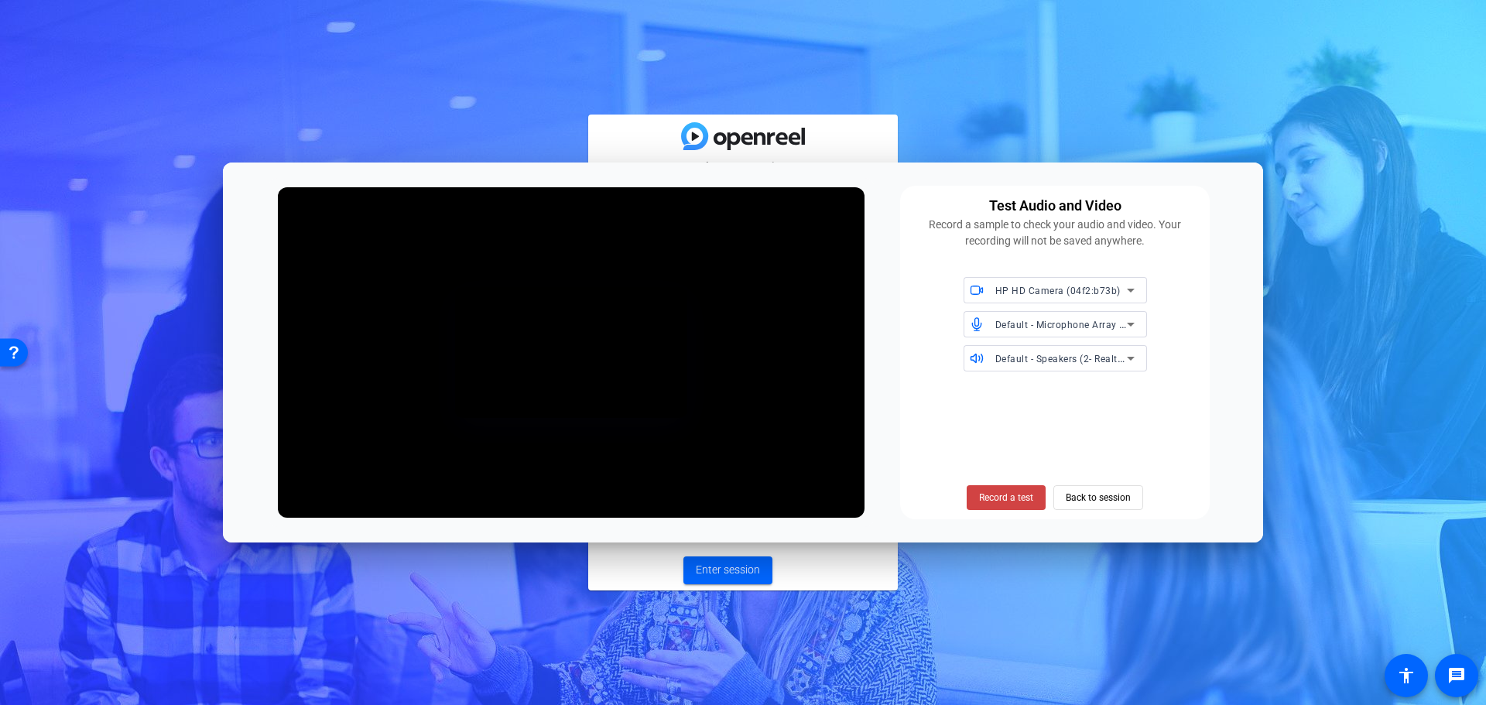
drag, startPoint x: 1249, startPoint y: 485, endPoint x: 1266, endPoint y: 488, distance: 17.3
click at [0, 0] on div "Test Audio and Video Record a sample to check your audio and video. Your record…" at bounding box center [0, 0] width 0 height 0
click at [766, 586] on span at bounding box center [727, 570] width 89 height 37
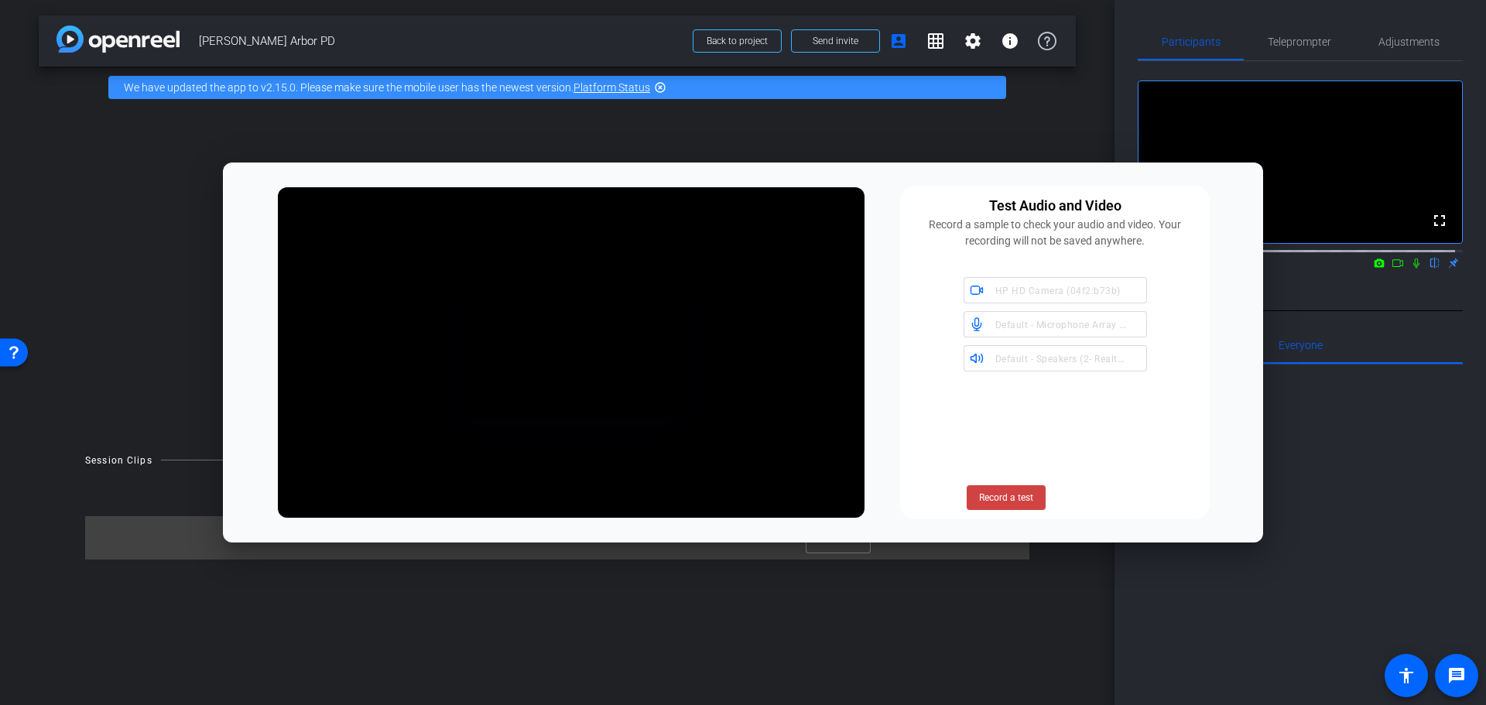
click at [1289, 557] on div at bounding box center [1300, 556] width 325 height 383
click at [1002, 502] on span "Record a test" at bounding box center [1006, 498] width 54 height 14
click at [1007, 502] on span "Stop Testing (6s)" at bounding box center [1006, 498] width 70 height 14
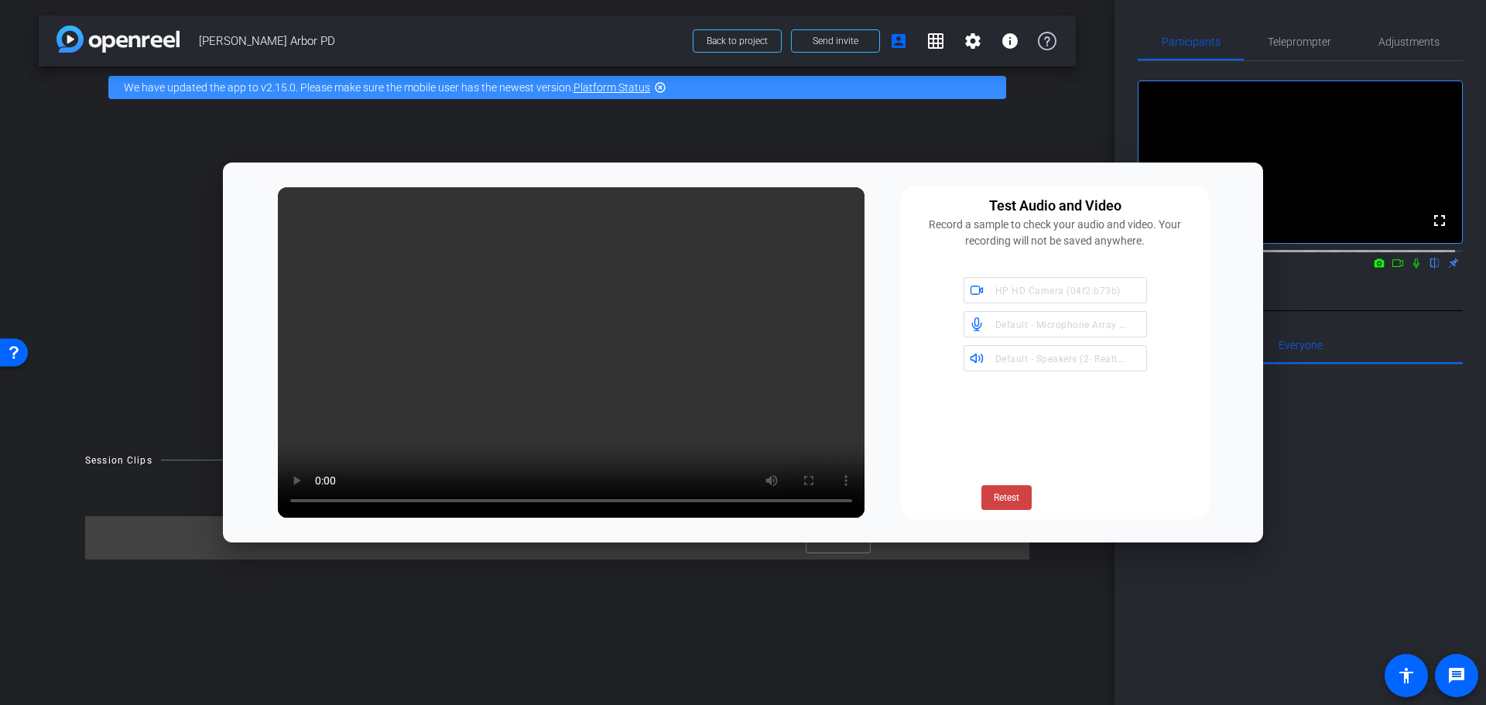
click at [1012, 577] on div "arrow_back Ann Arbor PD Back to project Send invite account_box grid_on setting…" at bounding box center [557, 352] width 1115 height 705
click at [1010, 502] on span "Retest" at bounding box center [1007, 498] width 26 height 14
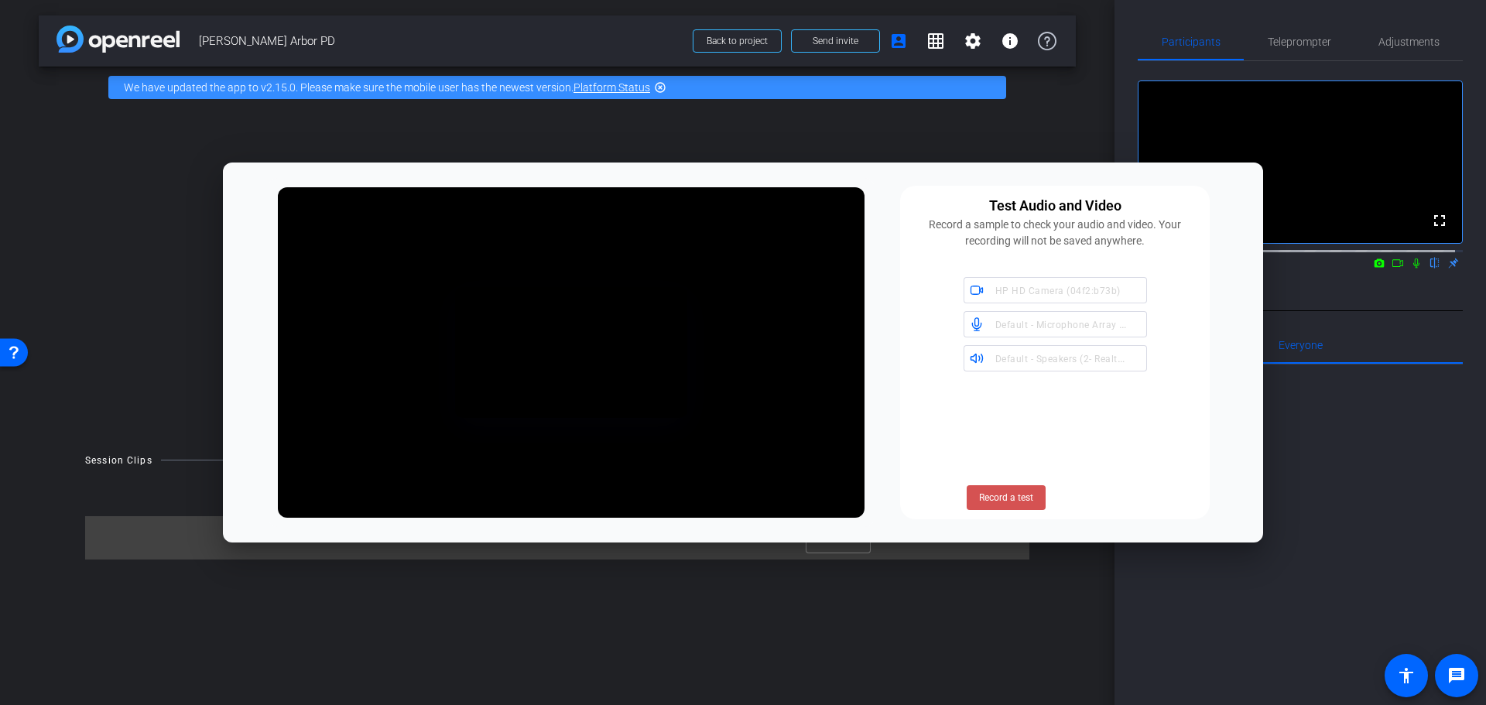
click at [1029, 505] on span at bounding box center [1006, 497] width 79 height 37
click at [1029, 504] on span "Stop Testing" at bounding box center [1007, 498] width 52 height 14
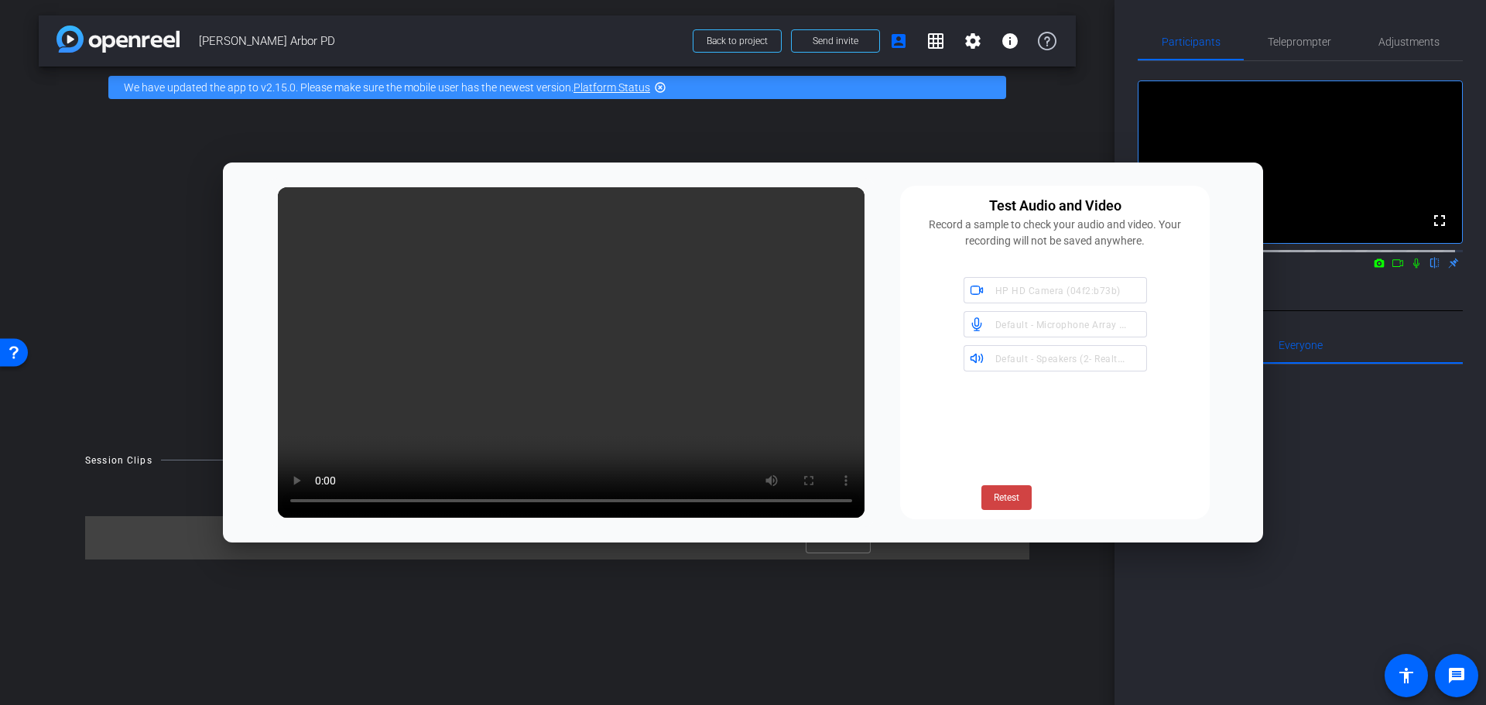
click at [1290, 473] on div at bounding box center [1300, 556] width 325 height 383
click at [768, 42] on span at bounding box center [737, 40] width 87 height 37
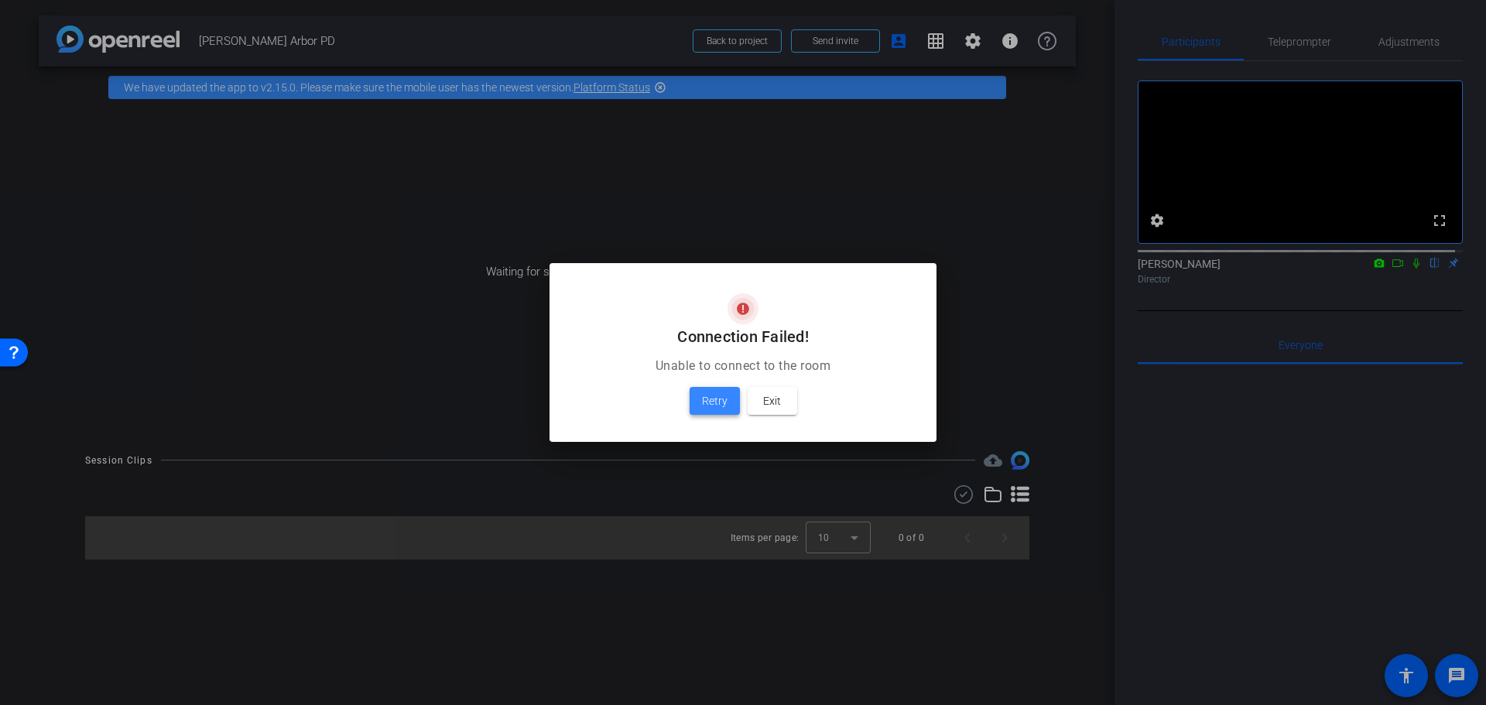
click at [717, 400] on span "Retry" at bounding box center [715, 401] width 26 height 19
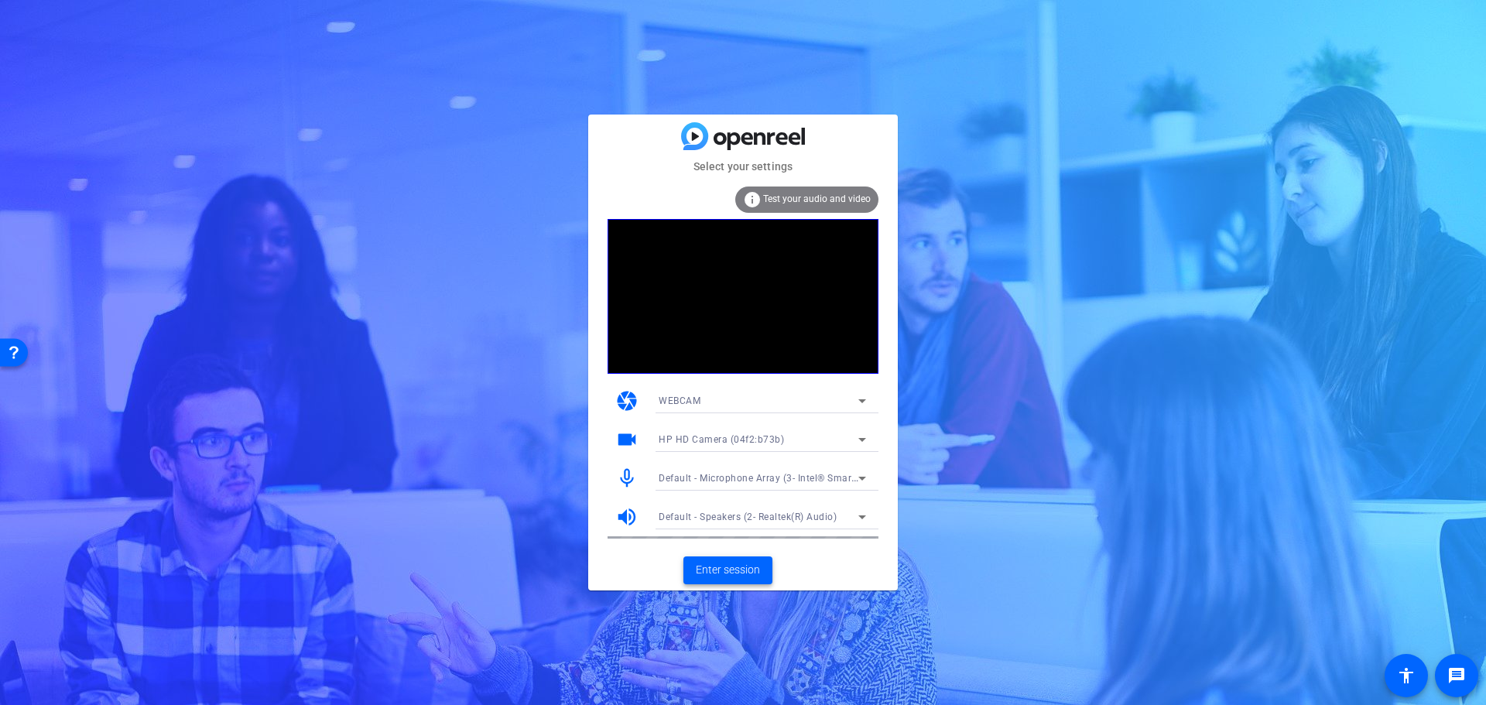
click at [738, 568] on span "Enter session" at bounding box center [728, 570] width 64 height 16
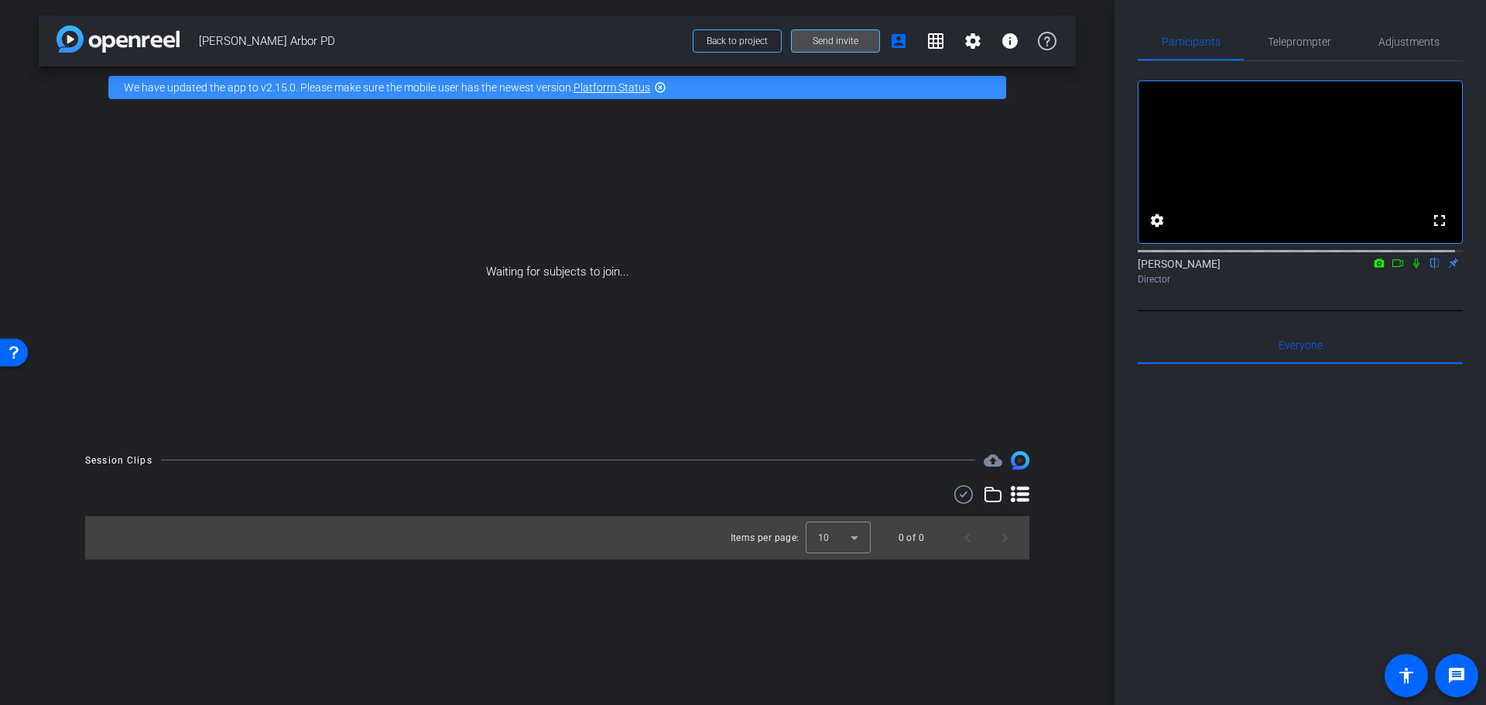
click at [830, 37] on span "Send invite" at bounding box center [836, 41] width 46 height 12
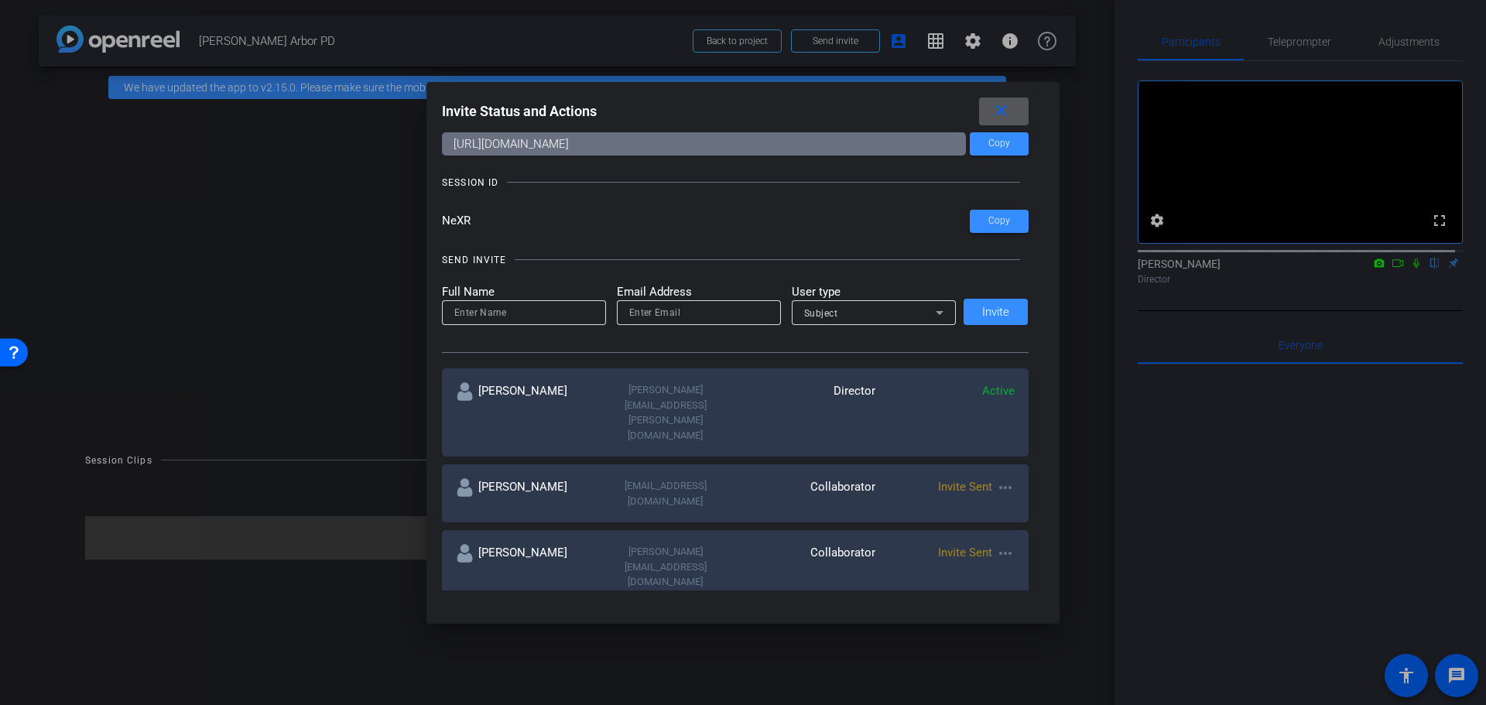
scroll to position [77, 0]
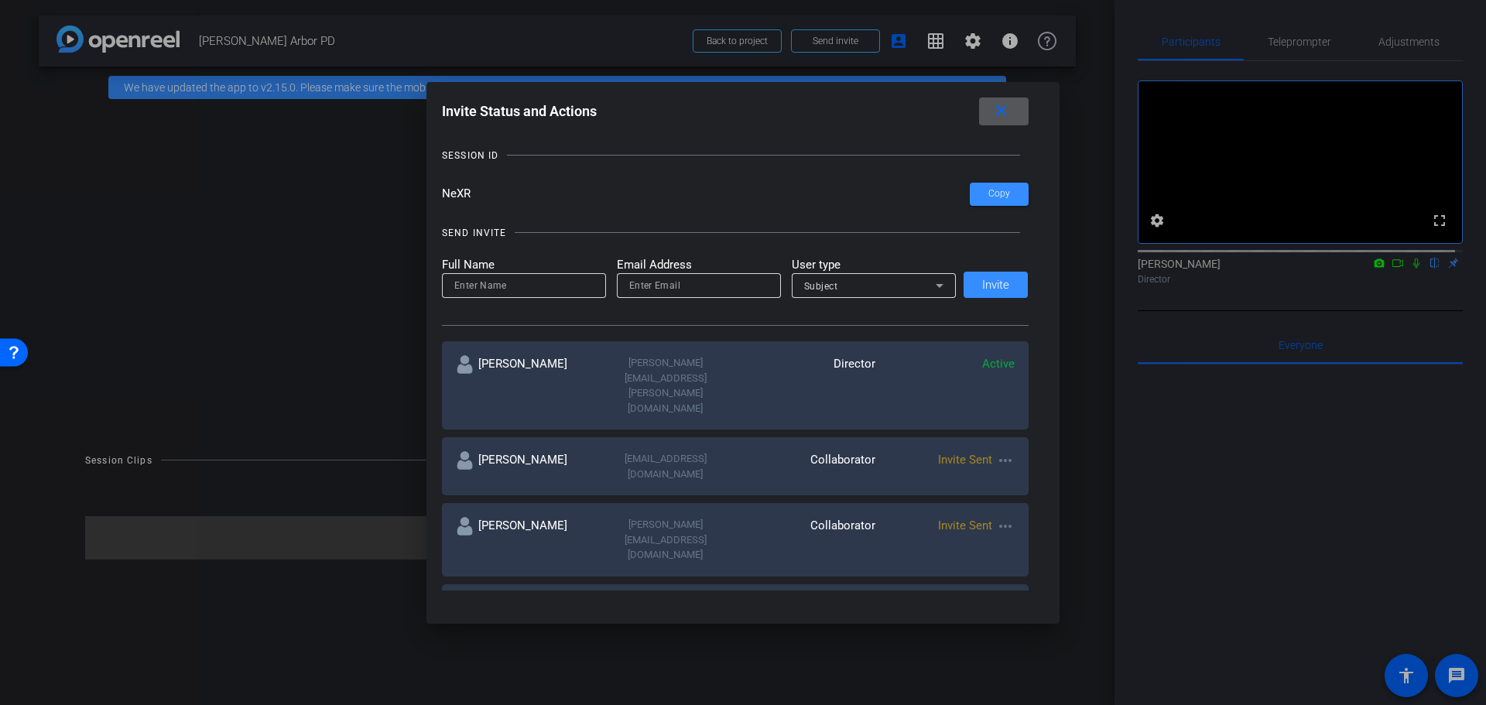
click at [653, 288] on input "email" at bounding box center [698, 285] width 139 height 19
paste input "https://capture.openreel.com/director/lobby/483554190"
click at [546, 283] on input at bounding box center [523, 285] width 139 height 19
click at [684, 286] on input "https://capture.openreel.com/director/lobby/483554190" at bounding box center [698, 285] width 139 height 19
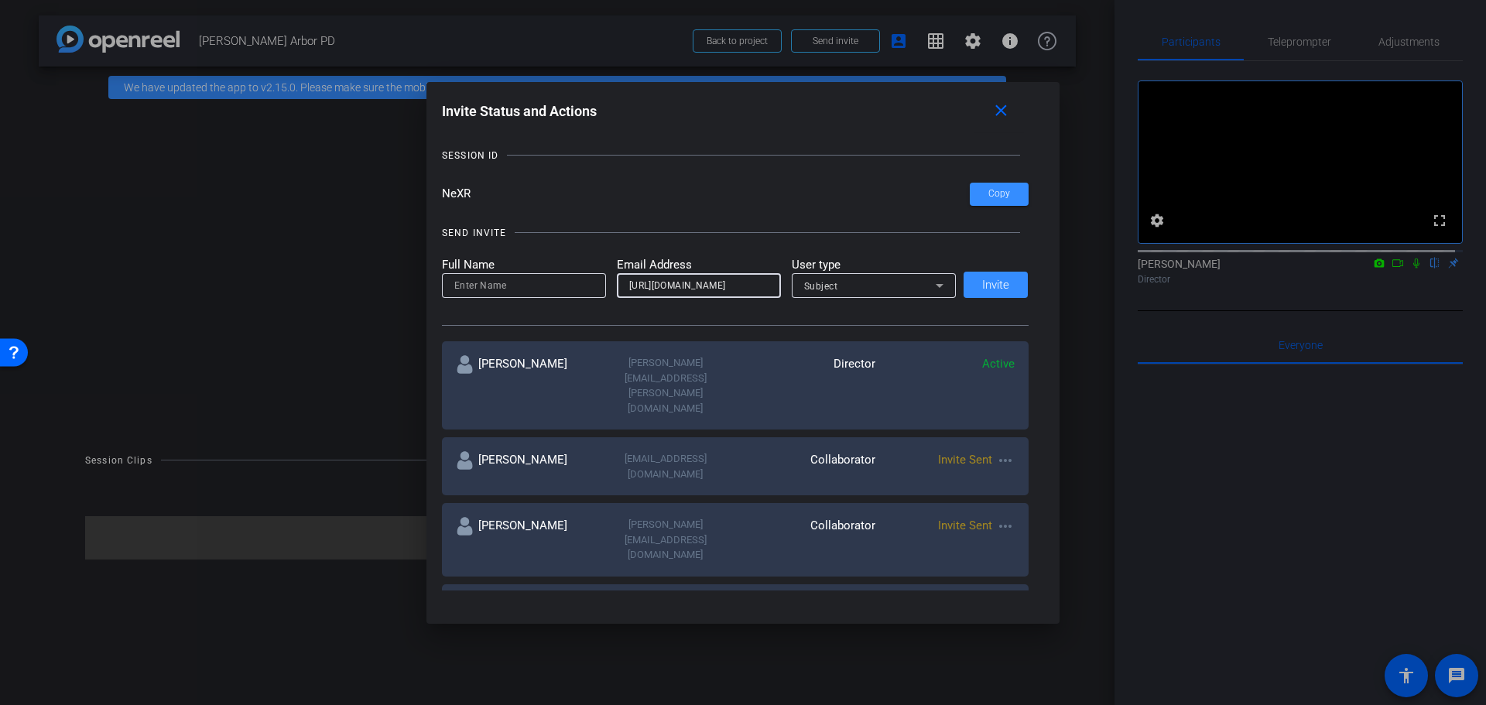
paste input "Charles.grobe@motorolasolutions.com"
type input "Charles.grobe@motorolasolutions.com"
click at [564, 285] on input at bounding box center [523, 285] width 139 height 19
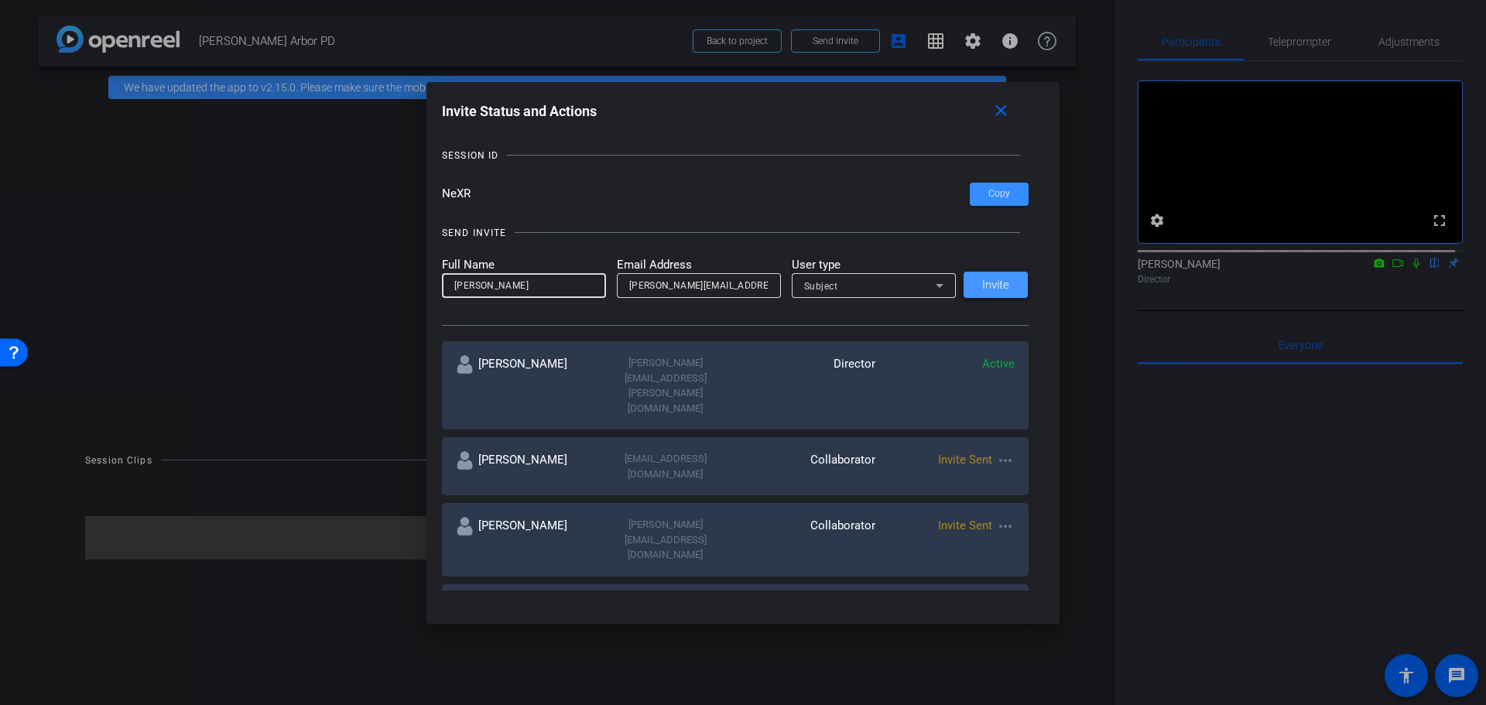
type input "Charlie"
click at [1009, 285] on span at bounding box center [996, 284] width 64 height 37
click at [1001, 123] on span at bounding box center [1004, 111] width 50 height 37
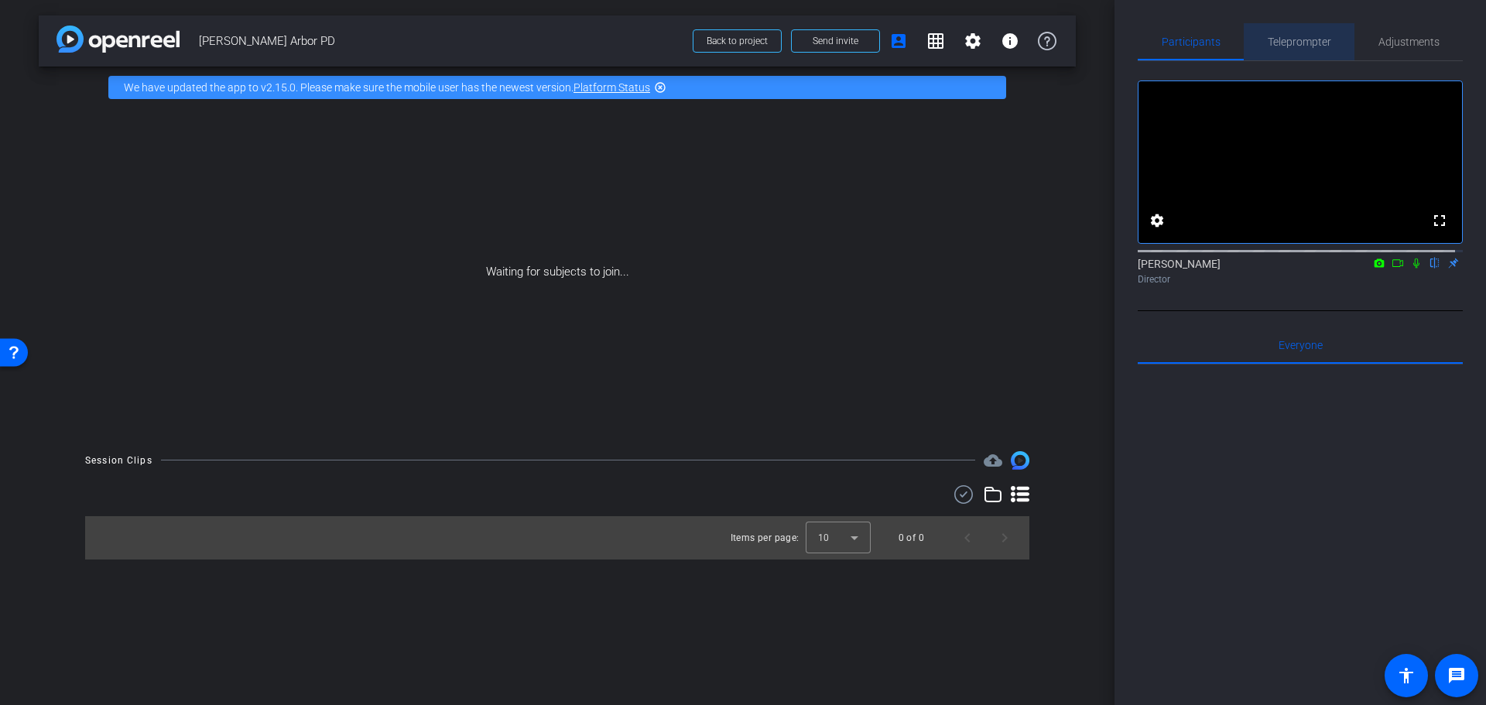
click at [1312, 38] on span "Teleprompter" at bounding box center [1299, 41] width 63 height 11
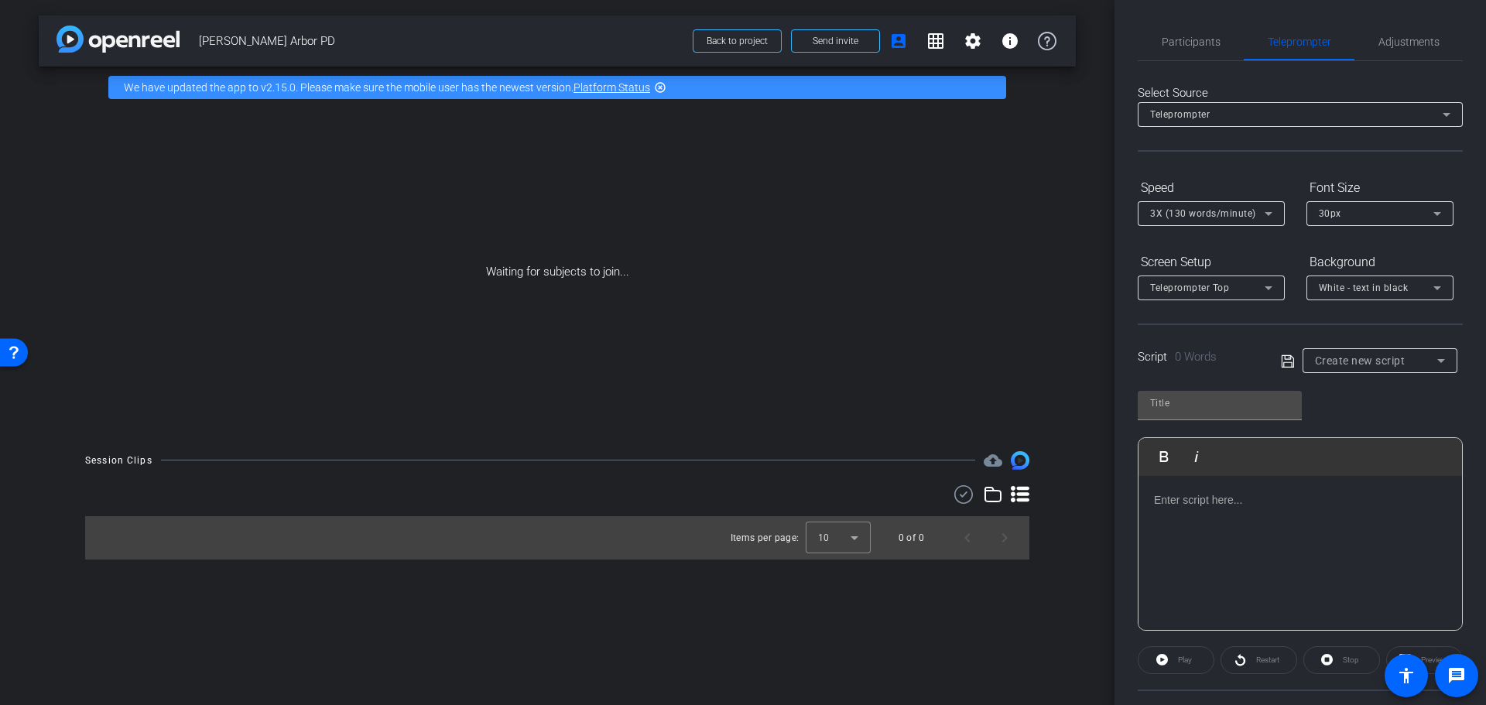
drag, startPoint x: 195, startPoint y: 86, endPoint x: 711, endPoint y: 108, distance: 516.8
click at [605, 96] on div "We have updated the app to v2.15.0. Please make sure the mobile user has the ne…" at bounding box center [557, 87] width 898 height 23
click at [1171, 40] on span "Participants" at bounding box center [1191, 41] width 59 height 11
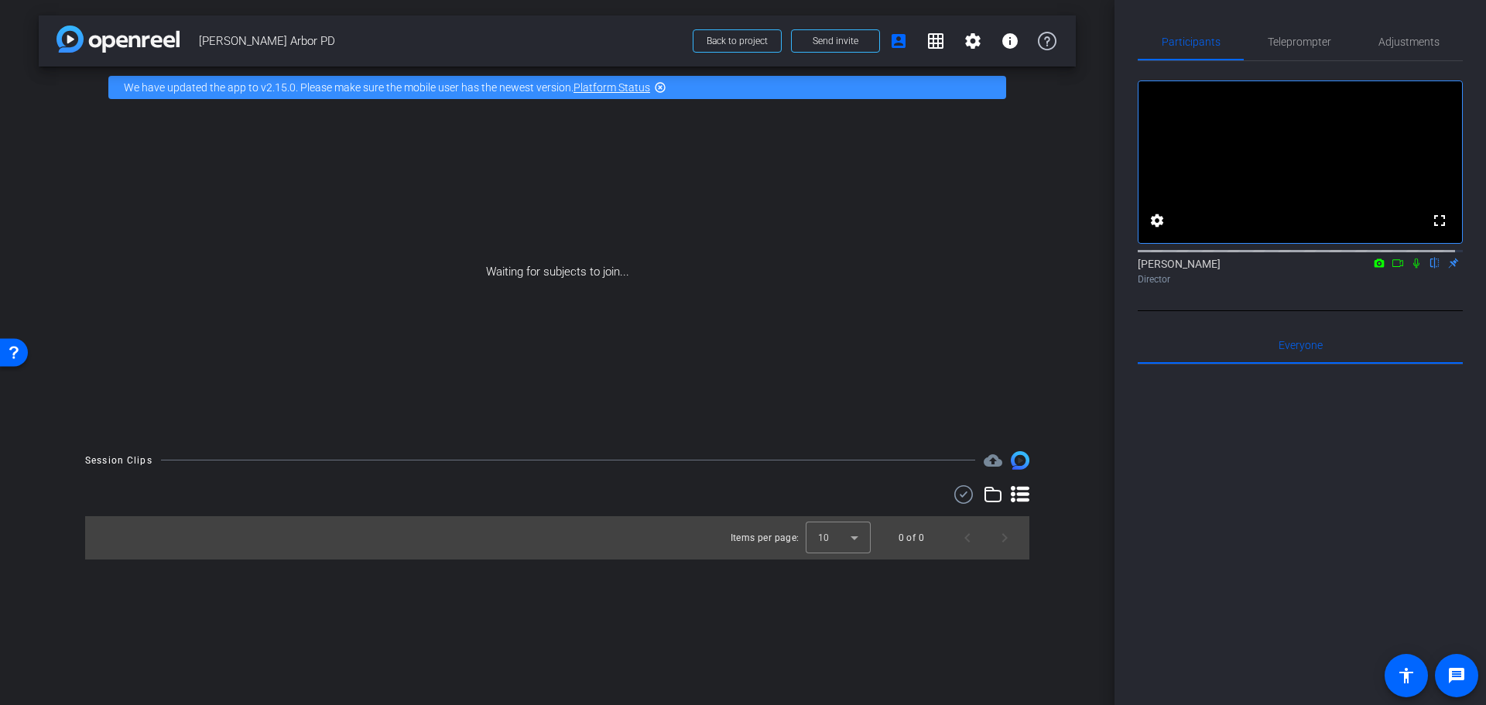
click at [1376, 267] on icon at bounding box center [1380, 263] width 10 height 9
click at [1360, 298] on span "HP HD Camera (04f2:b73b)" at bounding box center [1306, 299] width 123 height 11
click at [1410, 269] on icon at bounding box center [1416, 263] width 12 height 11
click at [1373, 269] on icon at bounding box center [1379, 263] width 12 height 11
click at [1384, 280] on div at bounding box center [743, 352] width 1486 height 705
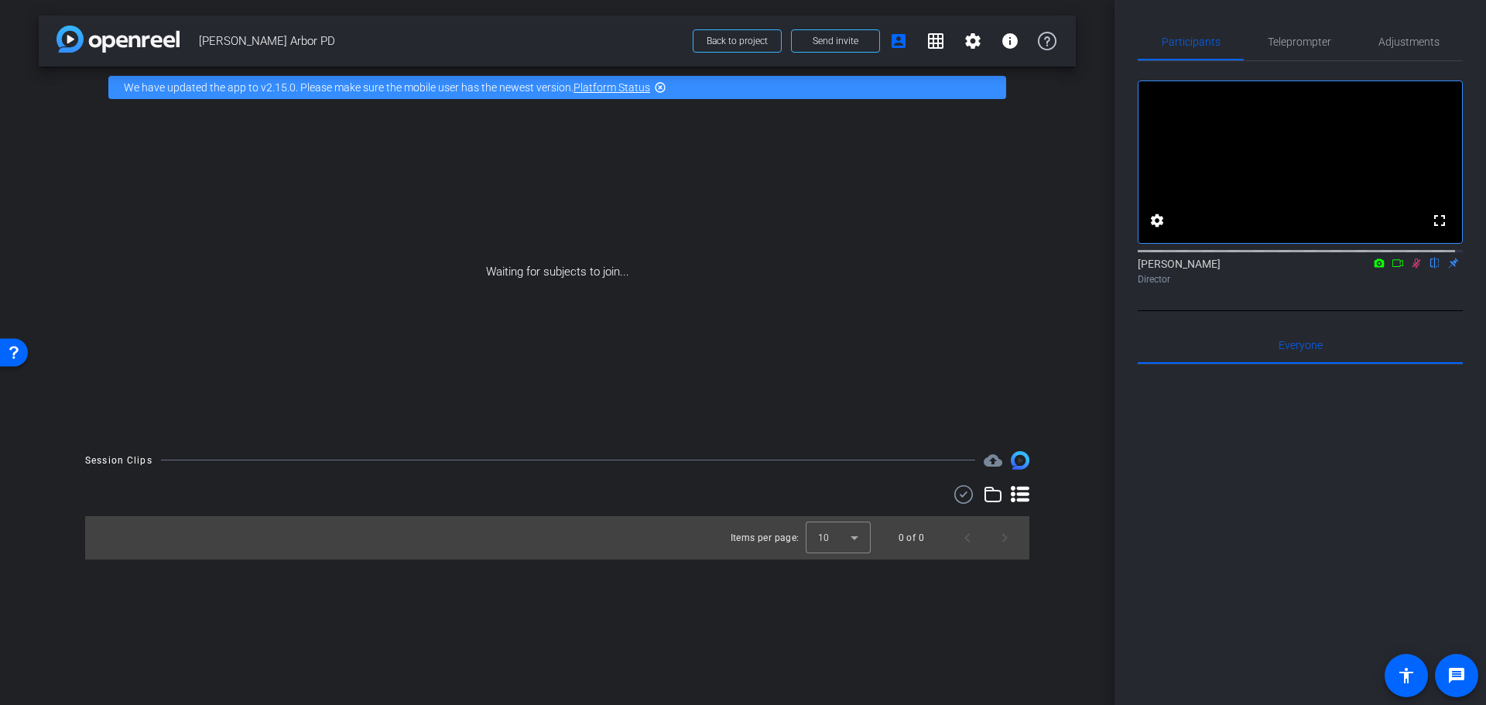
click at [1392, 269] on icon at bounding box center [1398, 263] width 12 height 11
click at [1401, 33] on span "Adjustments" at bounding box center [1409, 41] width 61 height 37
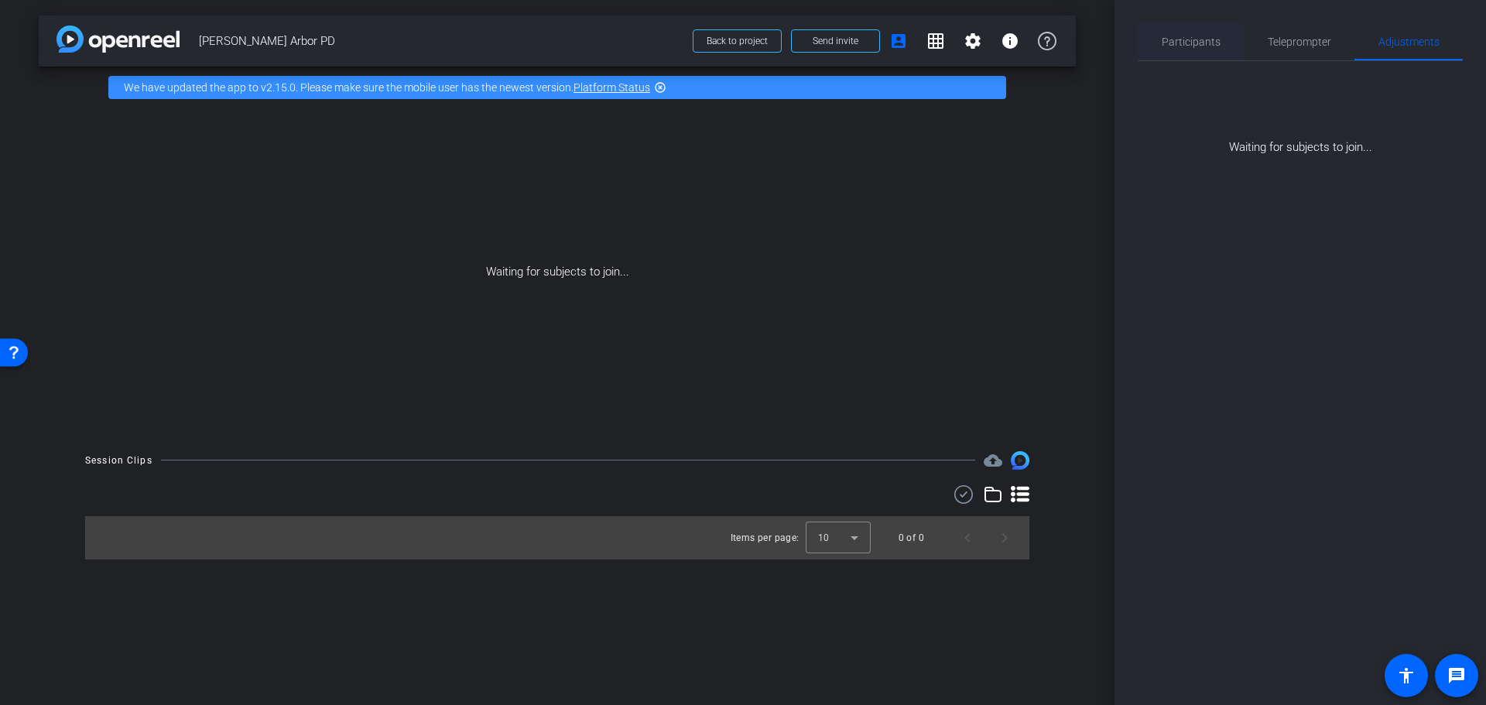
click at [1176, 36] on span "Participants" at bounding box center [1191, 41] width 59 height 11
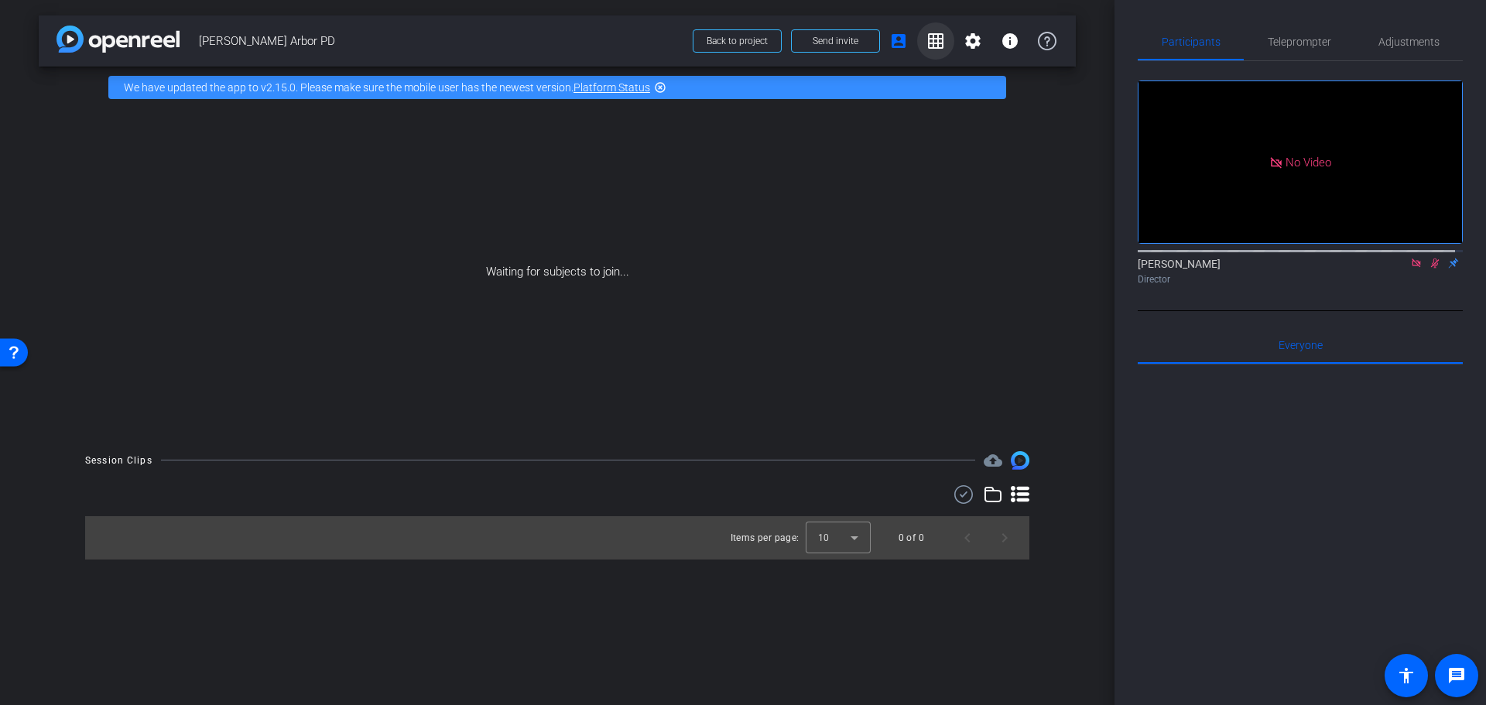
click at [938, 39] on mat-icon "grid_on" at bounding box center [936, 41] width 19 height 19
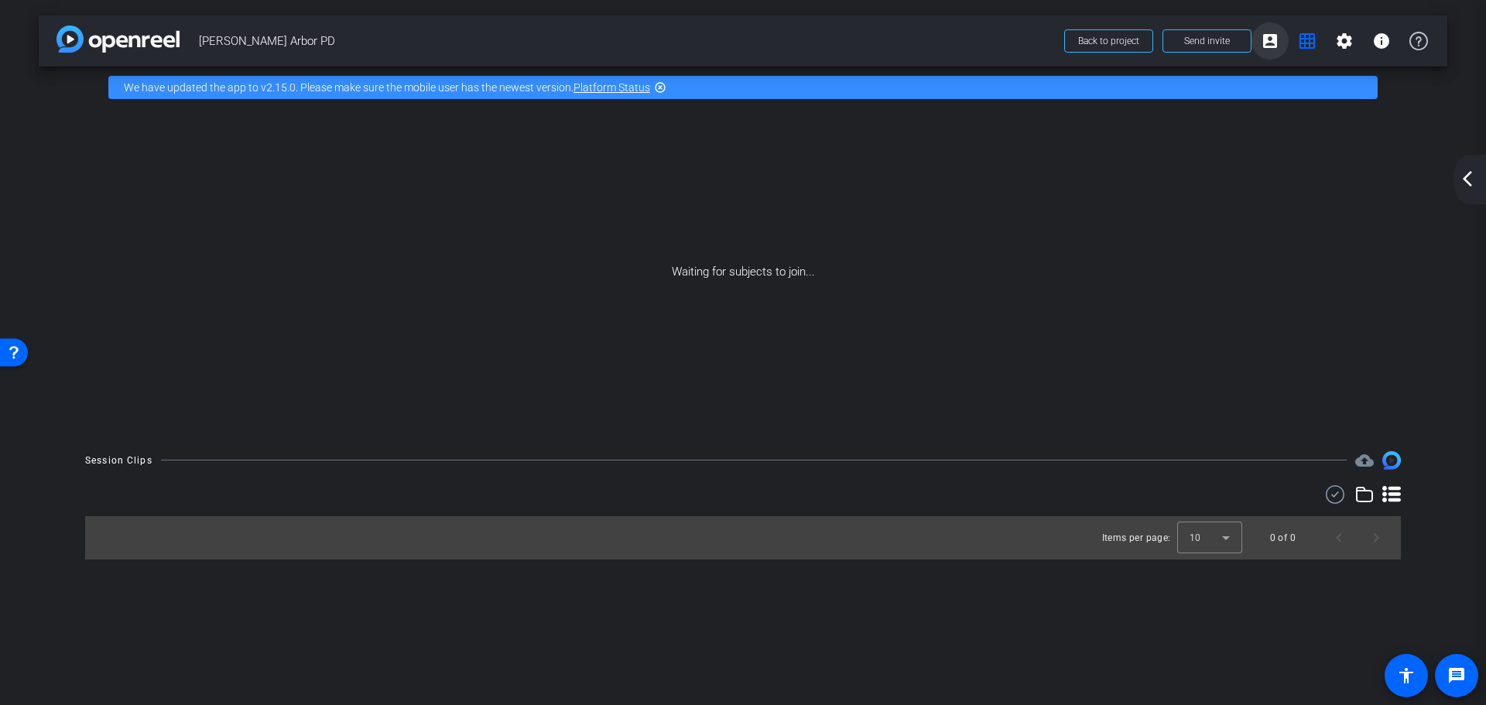
click at [1275, 35] on mat-icon "account_box" at bounding box center [1270, 41] width 19 height 19
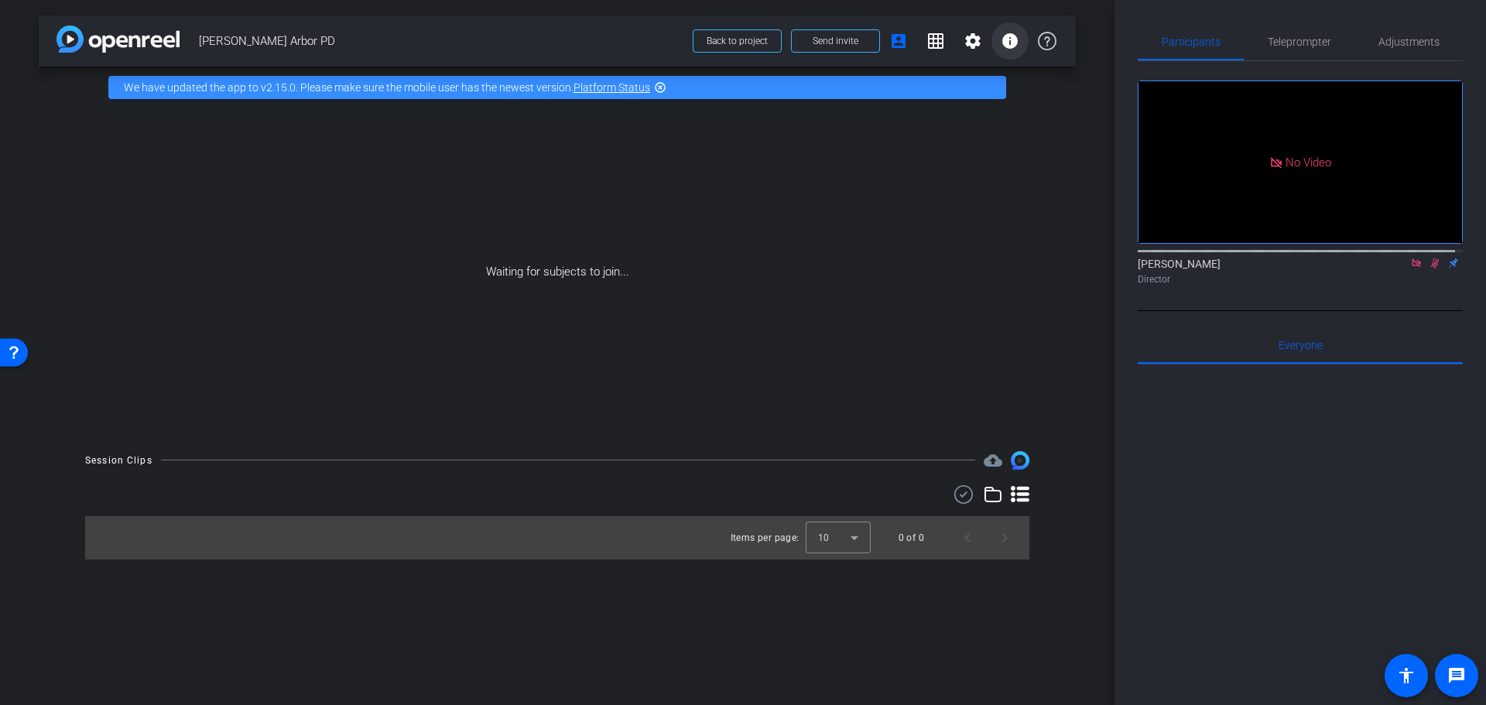
drag, startPoint x: 1036, startPoint y: 42, endPoint x: 1016, endPoint y: 43, distance: 20.2
click at [1016, 43] on span "Back to project Send invite account_box grid_on settings info" at bounding box center [874, 41] width 382 height 31
click at [1010, 47] on mat-icon "info" at bounding box center [1010, 41] width 19 height 19
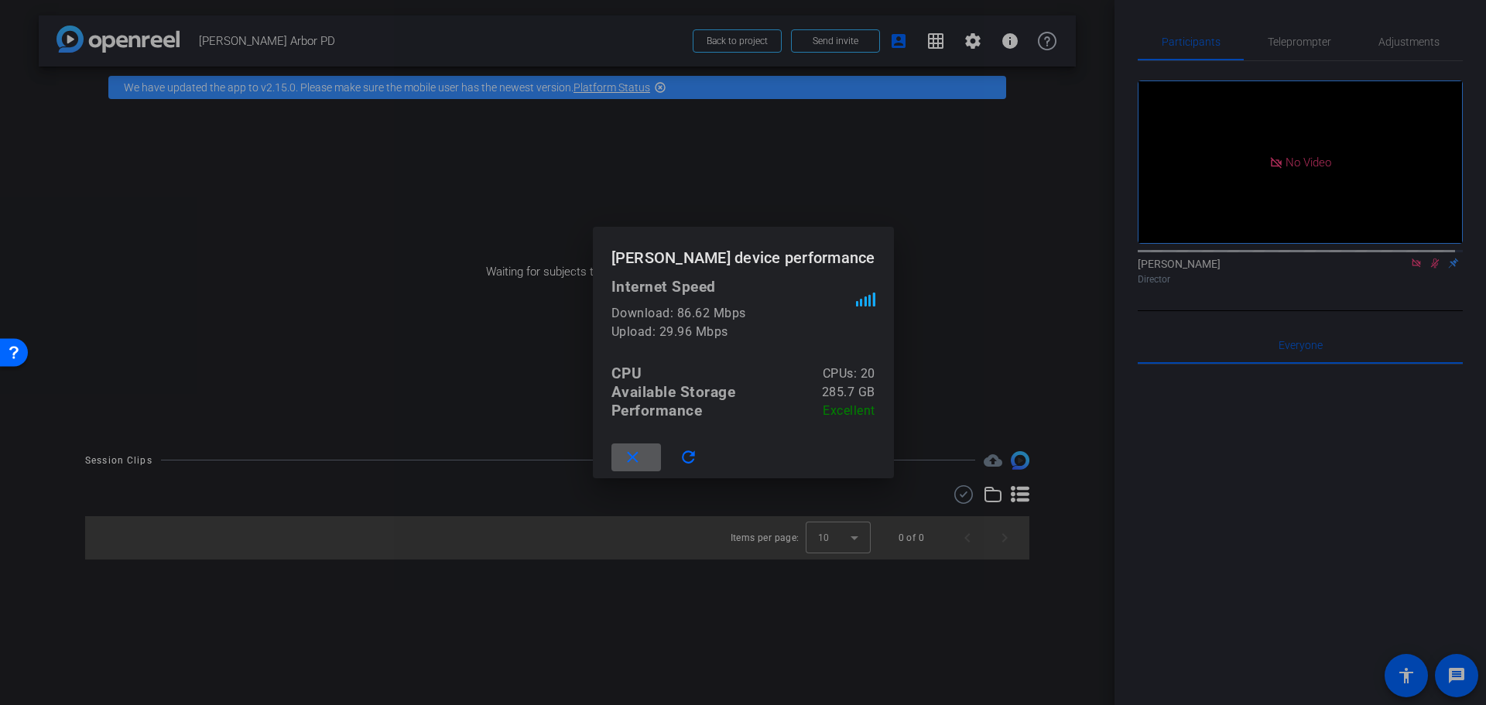
click at [971, 234] on div at bounding box center [743, 352] width 1486 height 705
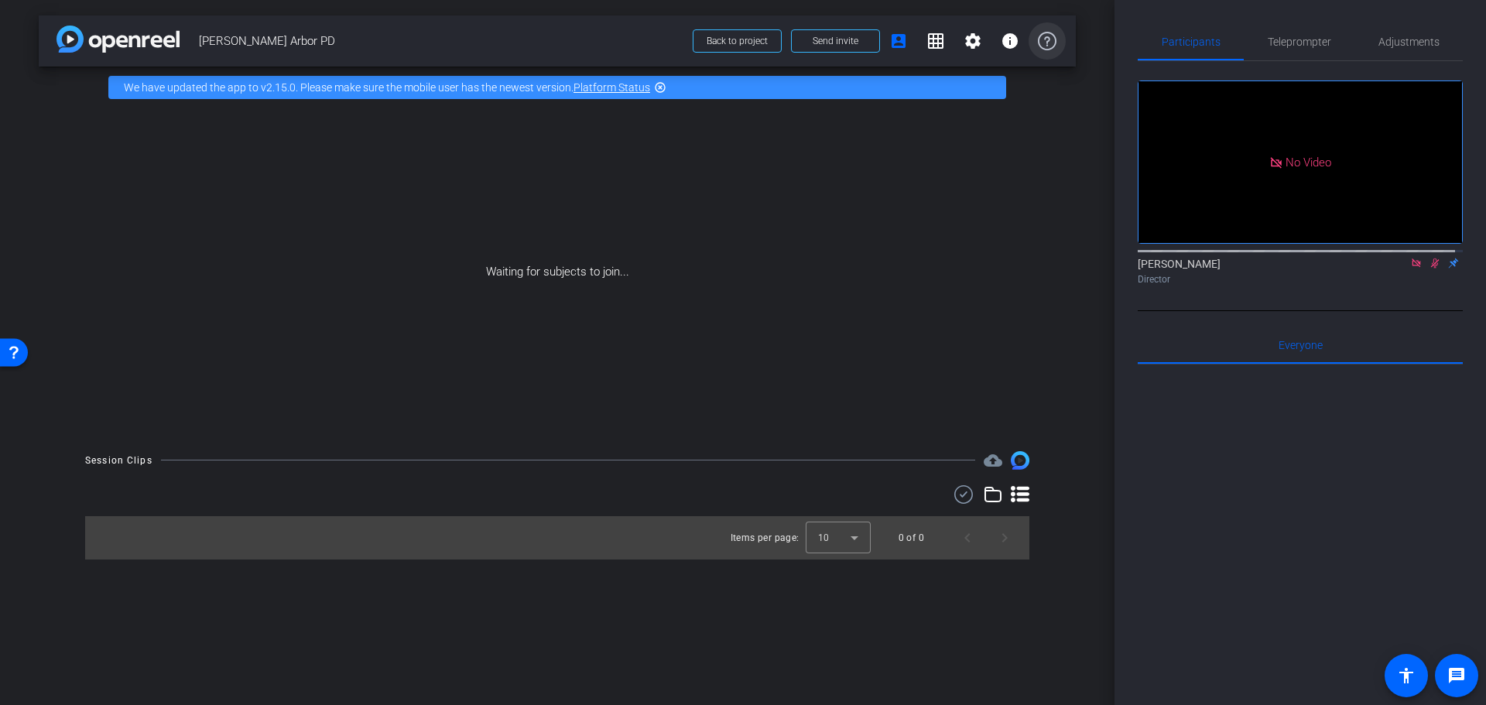
click at [1047, 36] on icon at bounding box center [1047, 41] width 19 height 19
click at [957, 495] on icon at bounding box center [963, 494] width 23 height 19
click at [913, 492] on icon at bounding box center [913, 494] width 8 height 19
click at [988, 461] on mat-icon "cloud_upload" at bounding box center [993, 460] width 19 height 19
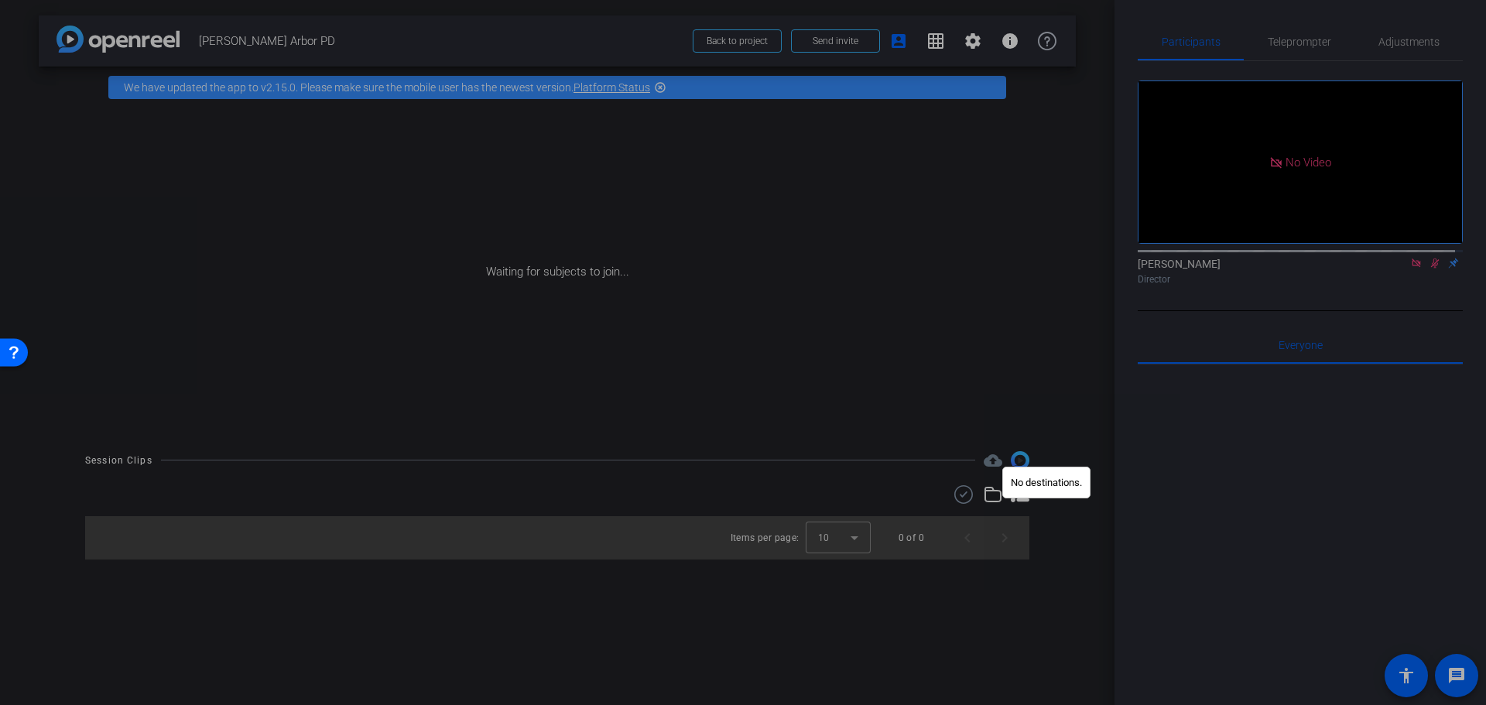
click at [1016, 411] on div at bounding box center [743, 352] width 1486 height 705
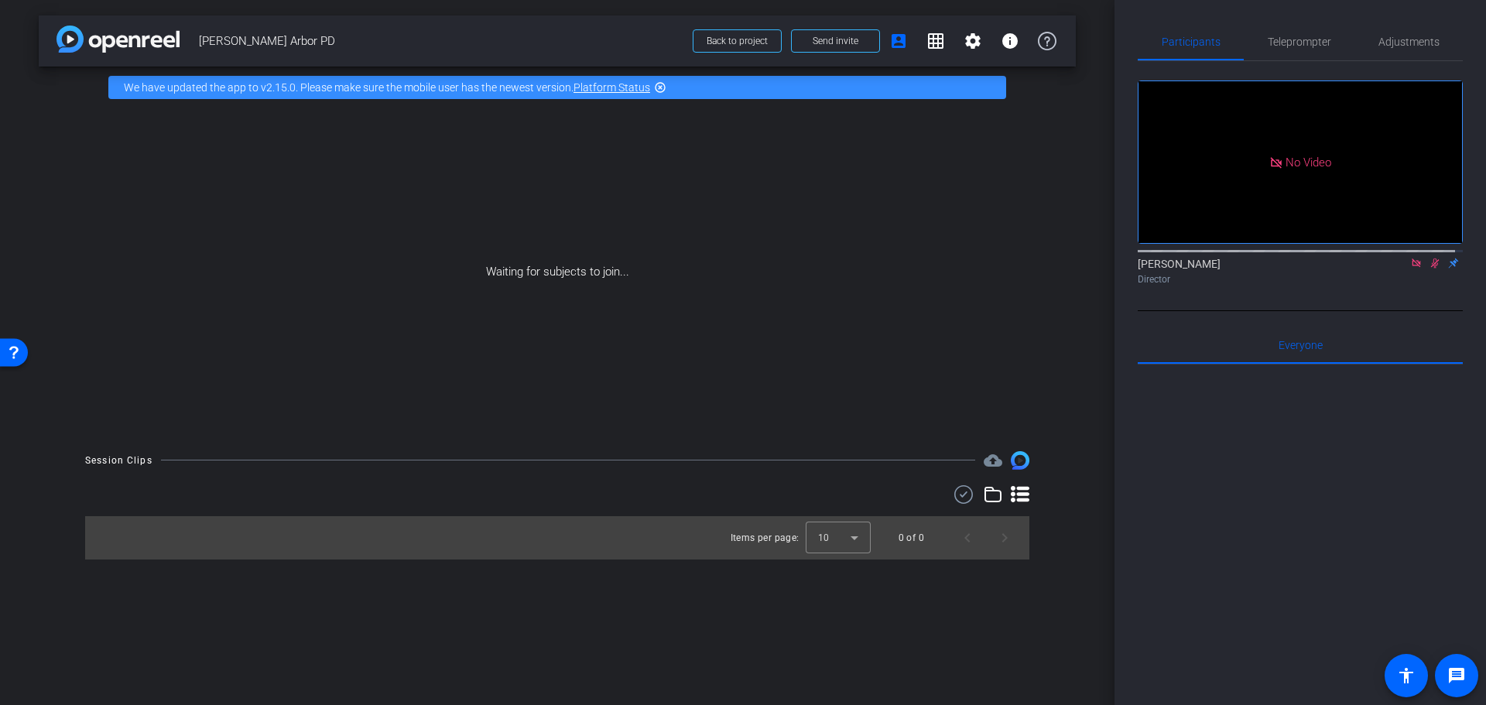
click at [1019, 459] on img at bounding box center [1020, 460] width 19 height 19
click at [13, 343] on div "Open Resource Center" at bounding box center [14, 351] width 28 height 28
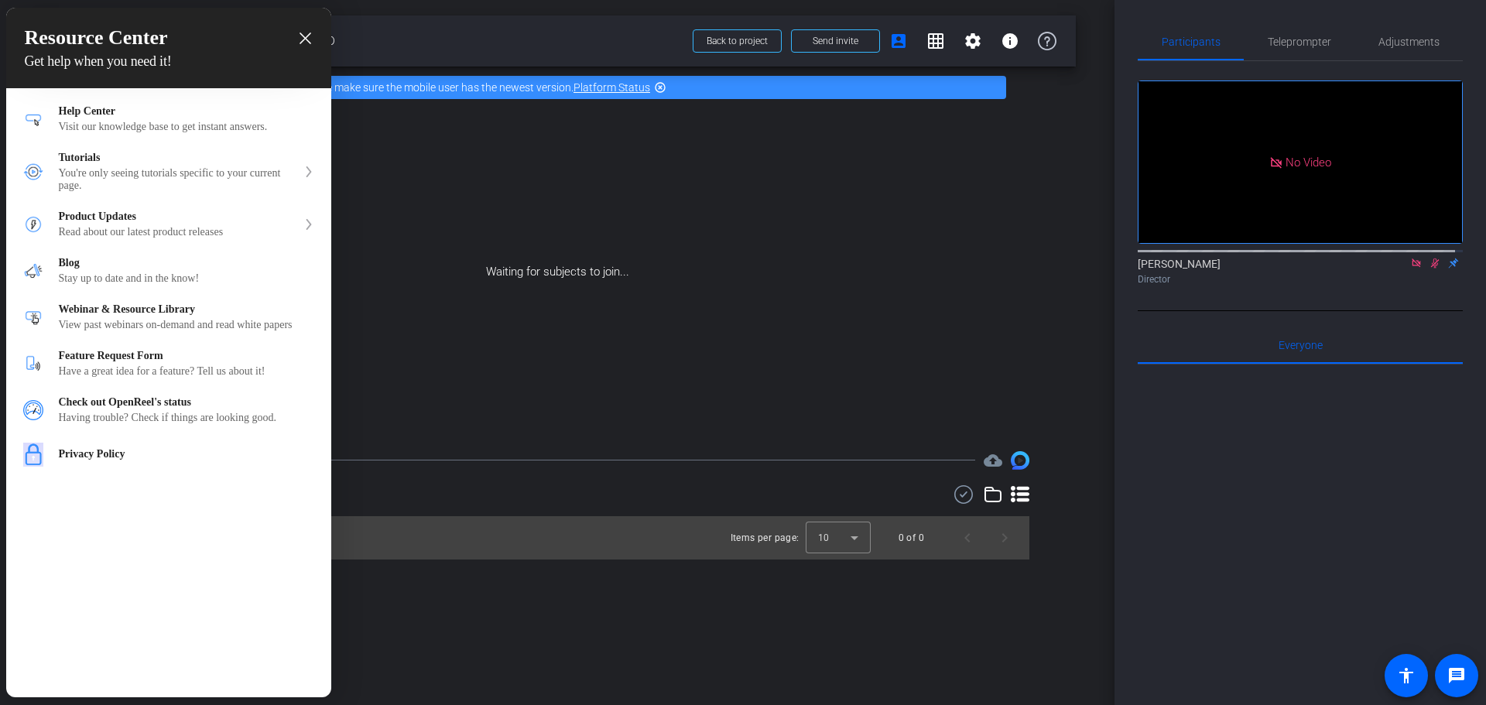
drag, startPoint x: 724, startPoint y: 39, endPoint x: 843, endPoint y: 35, distance: 118.5
click at [843, 35] on div at bounding box center [743, 352] width 1486 height 705
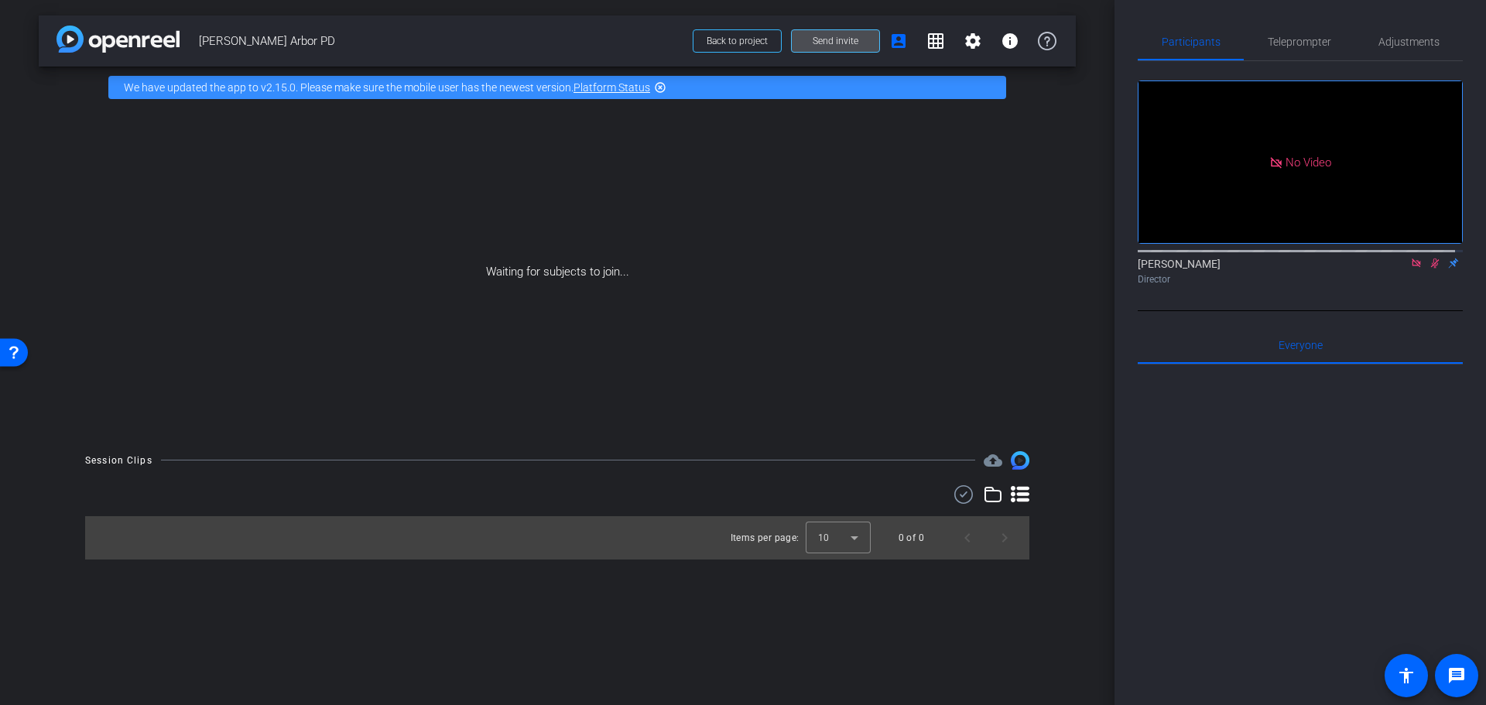
click at [837, 32] on span at bounding box center [835, 40] width 87 height 37
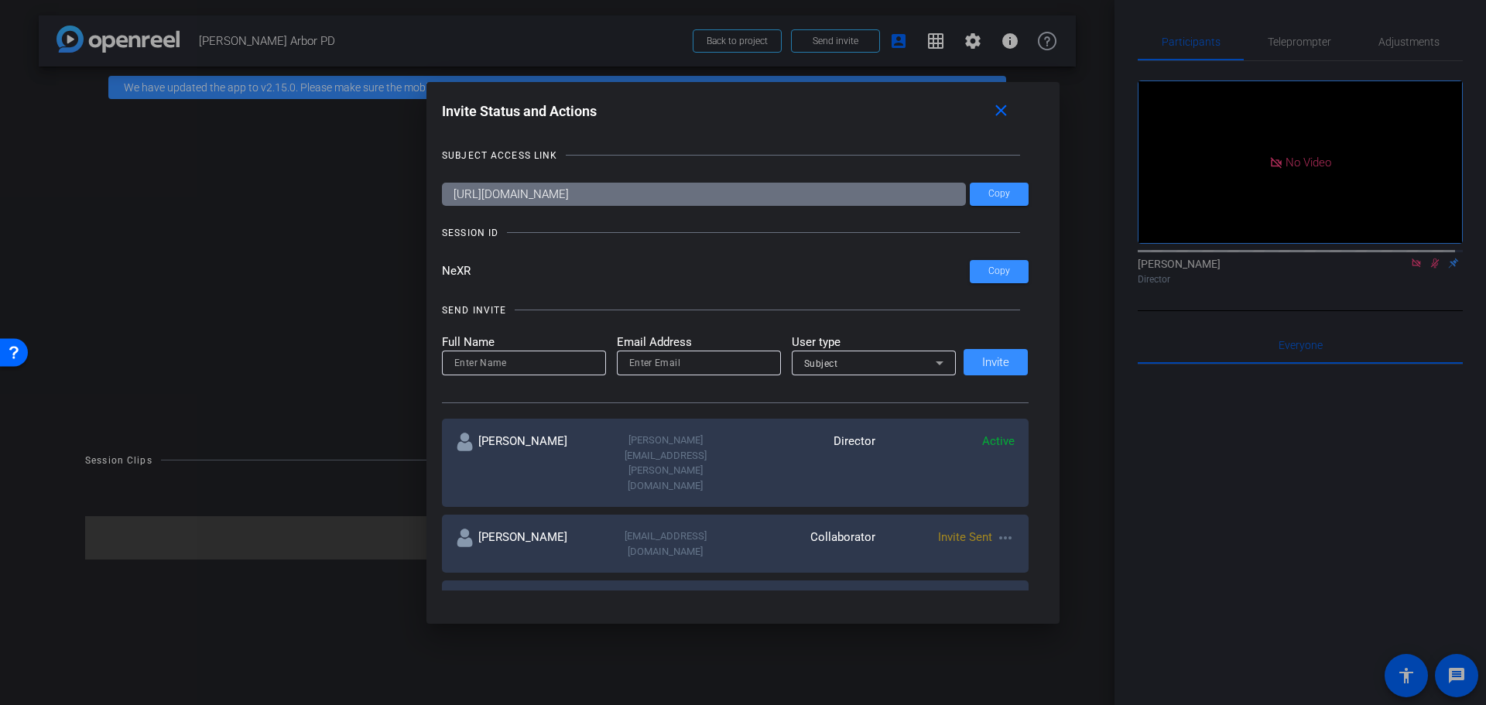
click at [1000, 529] on mat-icon "more_horiz" at bounding box center [1005, 538] width 19 height 19
click at [1040, 406] on div at bounding box center [743, 352] width 1486 height 705
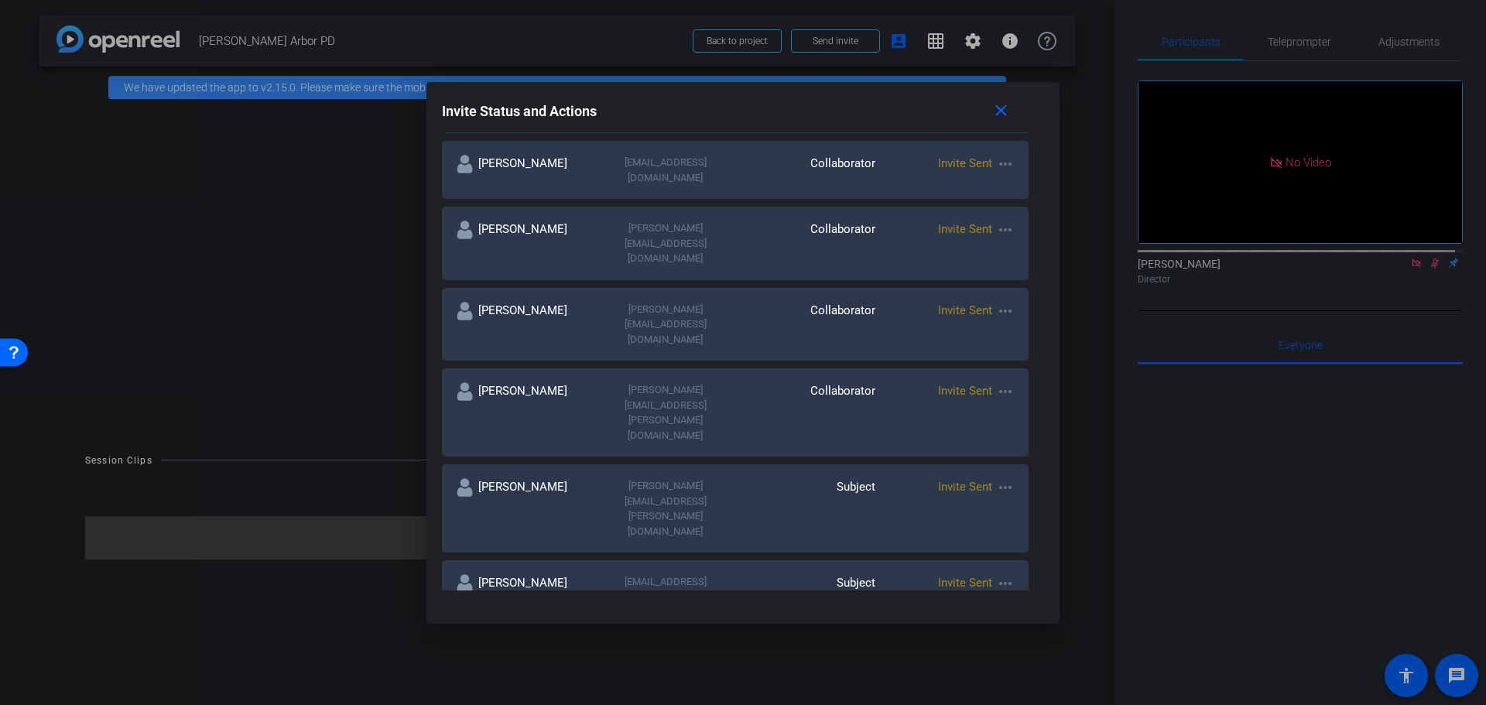
scroll to position [401, 0]
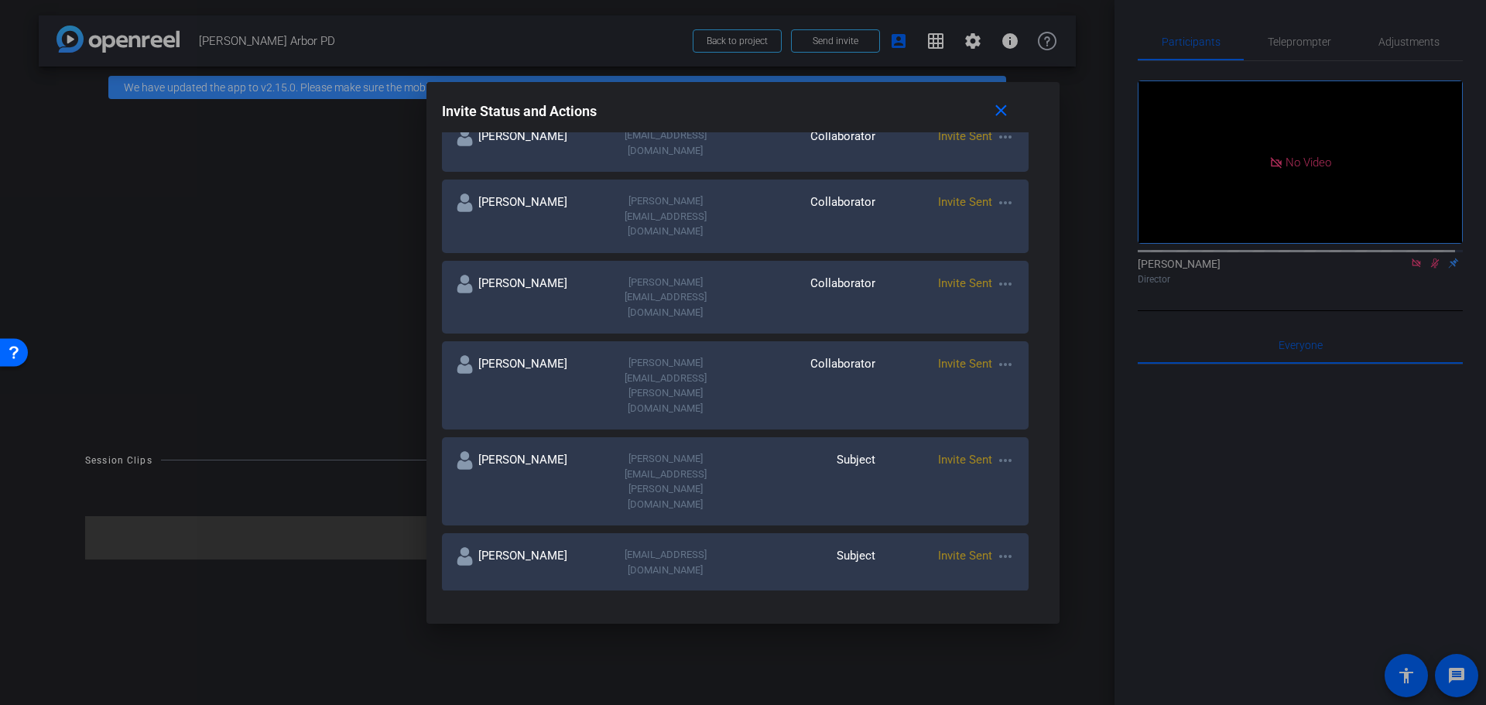
drag, startPoint x: 1019, startPoint y: 108, endPoint x: 1015, endPoint y: 265, distance: 157.2
click at [1010, 266] on div "Invite Status and Actions close SUBJECT ACCESS LINK https://capture.openreel.co…" at bounding box center [742, 344] width 633 height 524
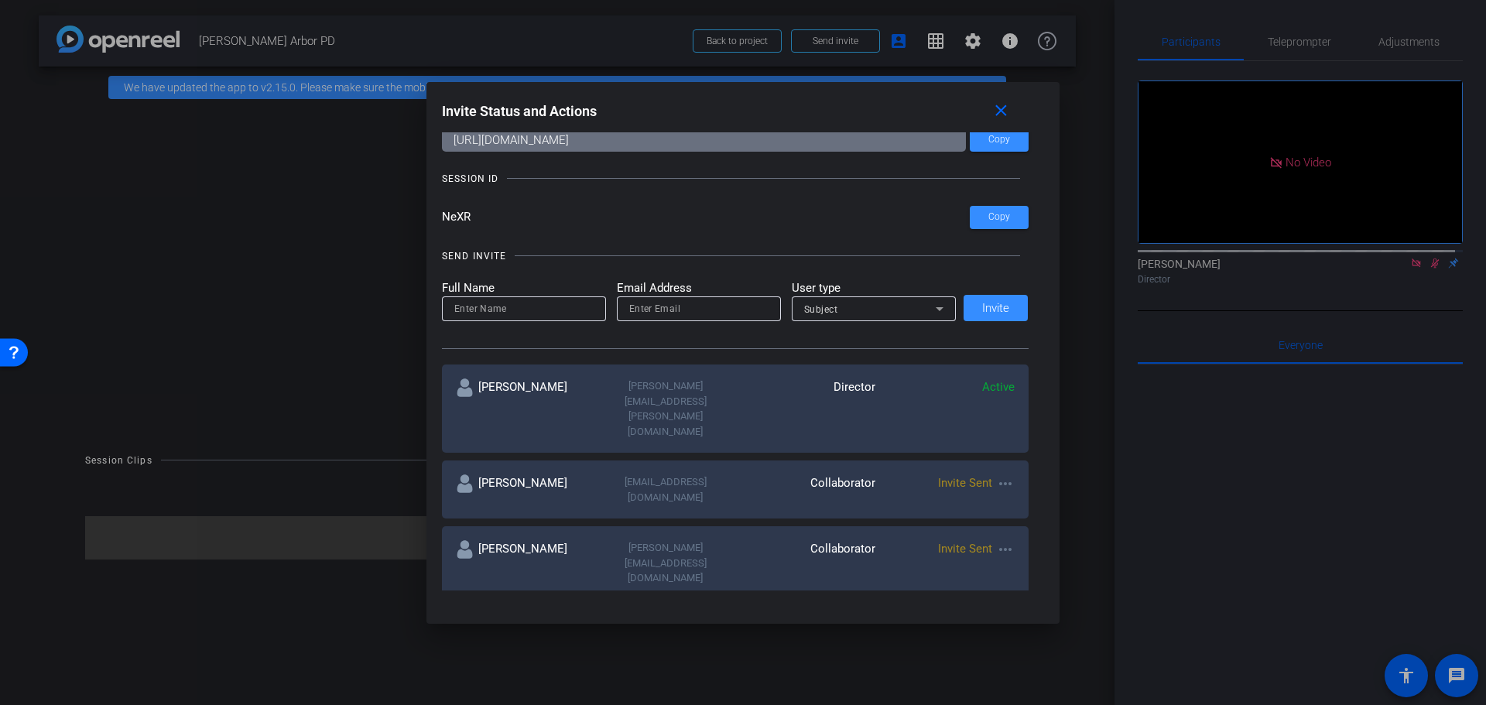
scroll to position [0, 0]
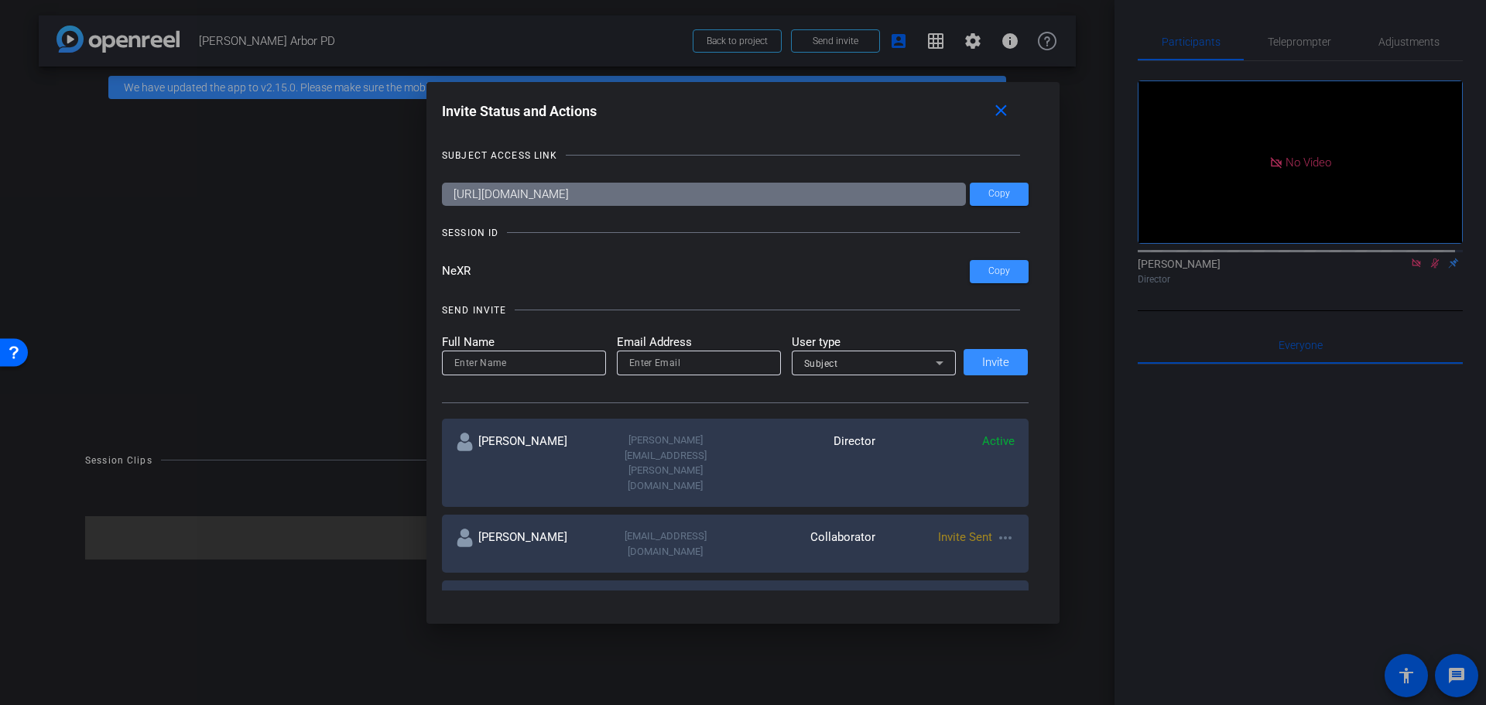
click at [996, 235] on div "SESSION ID" at bounding box center [735, 232] width 587 height 15
click at [996, 270] on span "Copy" at bounding box center [999, 271] width 22 height 12
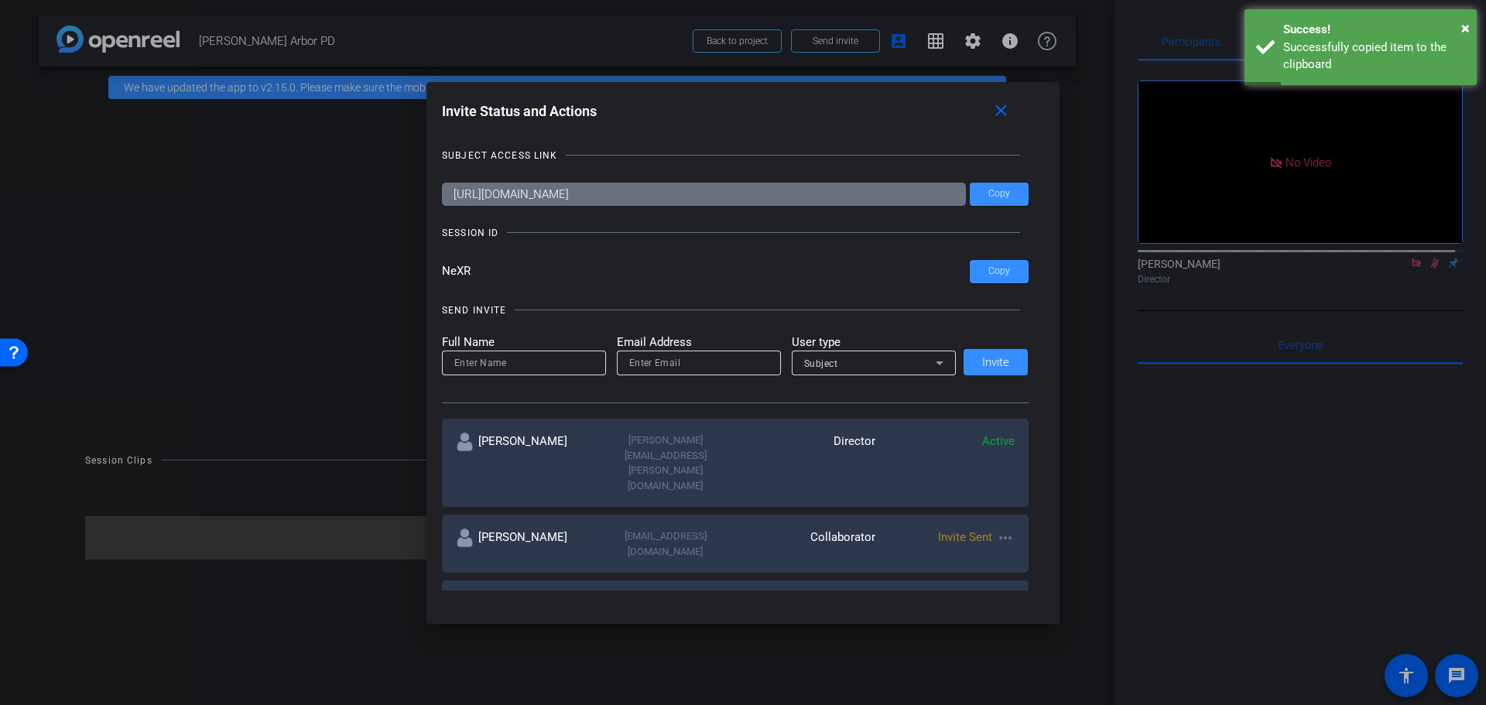
click at [781, 268] on input "NeXR" at bounding box center [706, 271] width 528 height 23
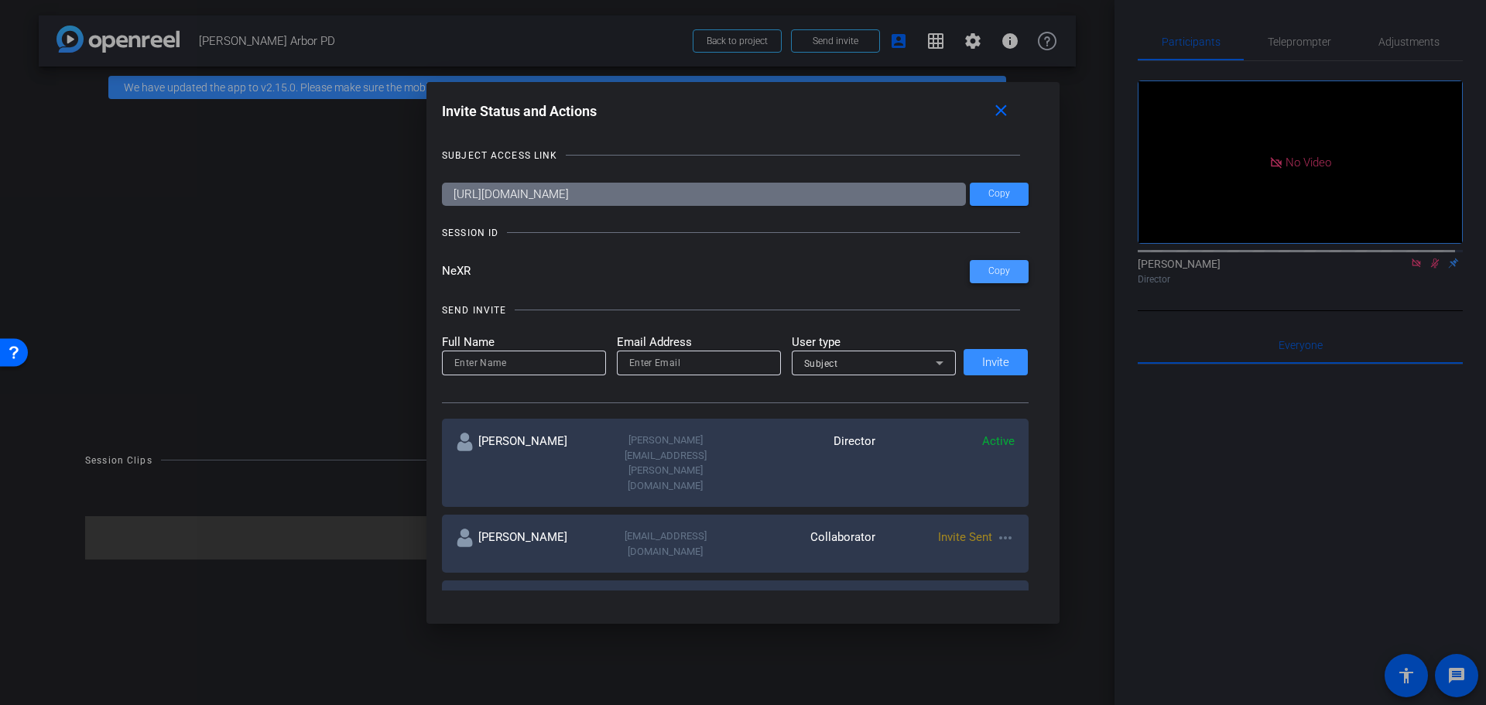
click at [978, 274] on span at bounding box center [999, 271] width 59 height 37
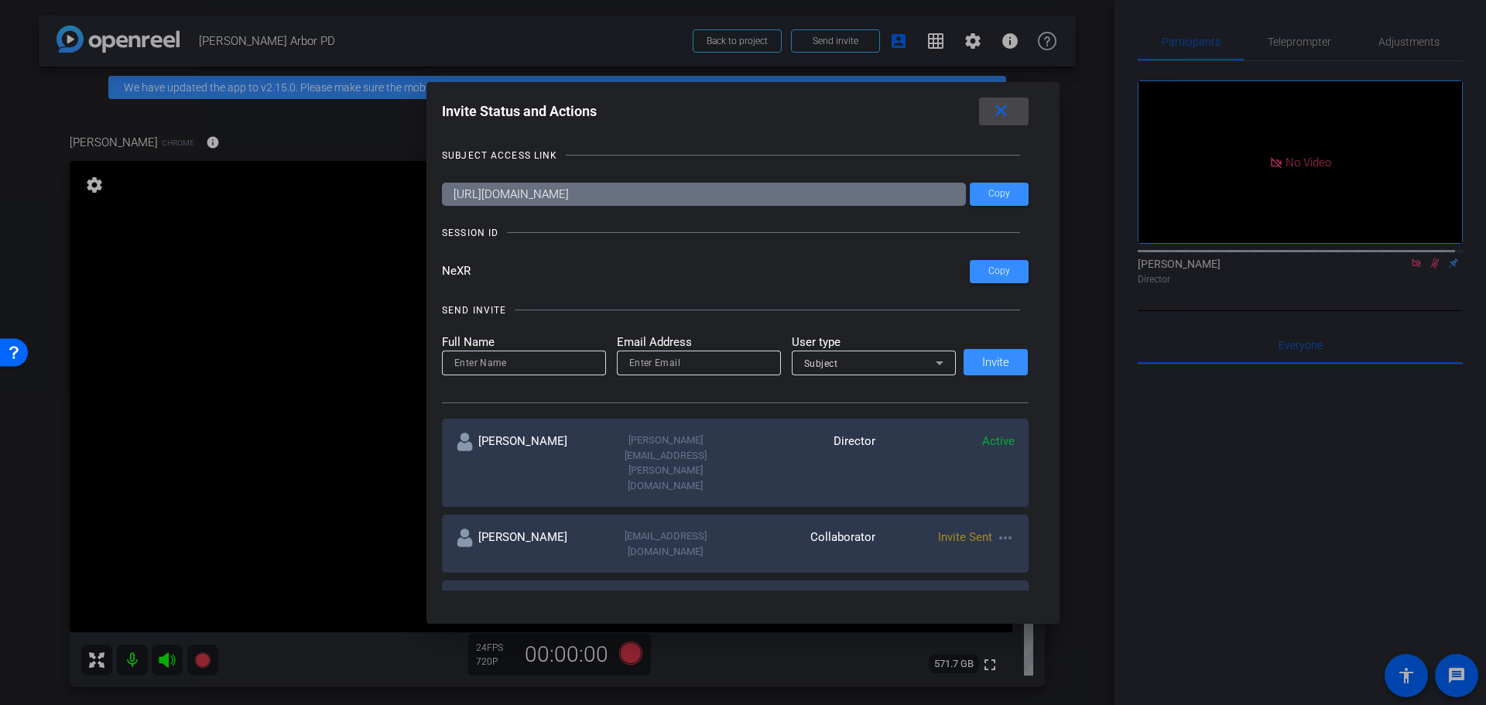
click at [1012, 108] on button "close" at bounding box center [1004, 112] width 50 height 28
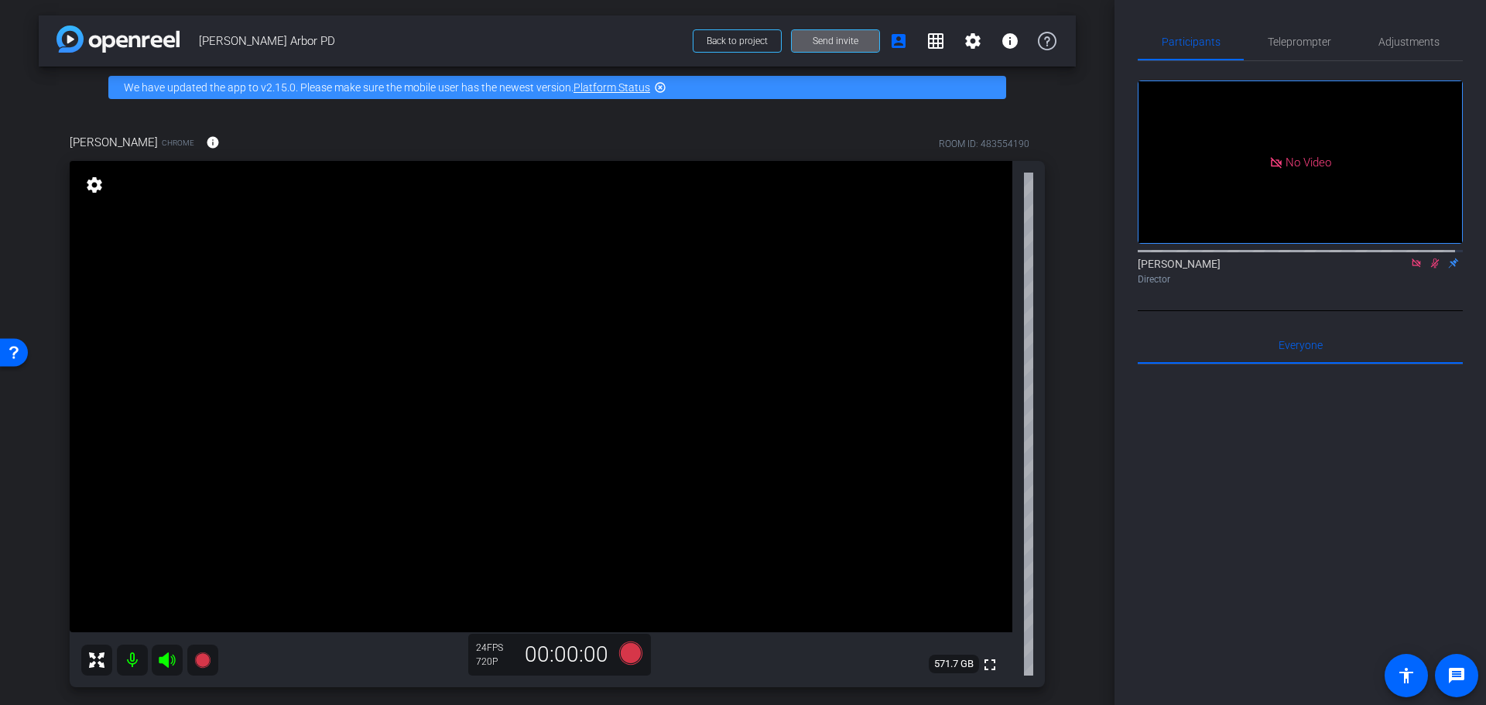
click at [1429, 258] on icon at bounding box center [1435, 263] width 12 height 11
click at [1412, 258] on icon at bounding box center [1416, 263] width 12 height 11
click at [1175, 461] on div at bounding box center [1300, 556] width 325 height 383
click at [1295, 29] on span "Teleprompter" at bounding box center [1299, 41] width 63 height 37
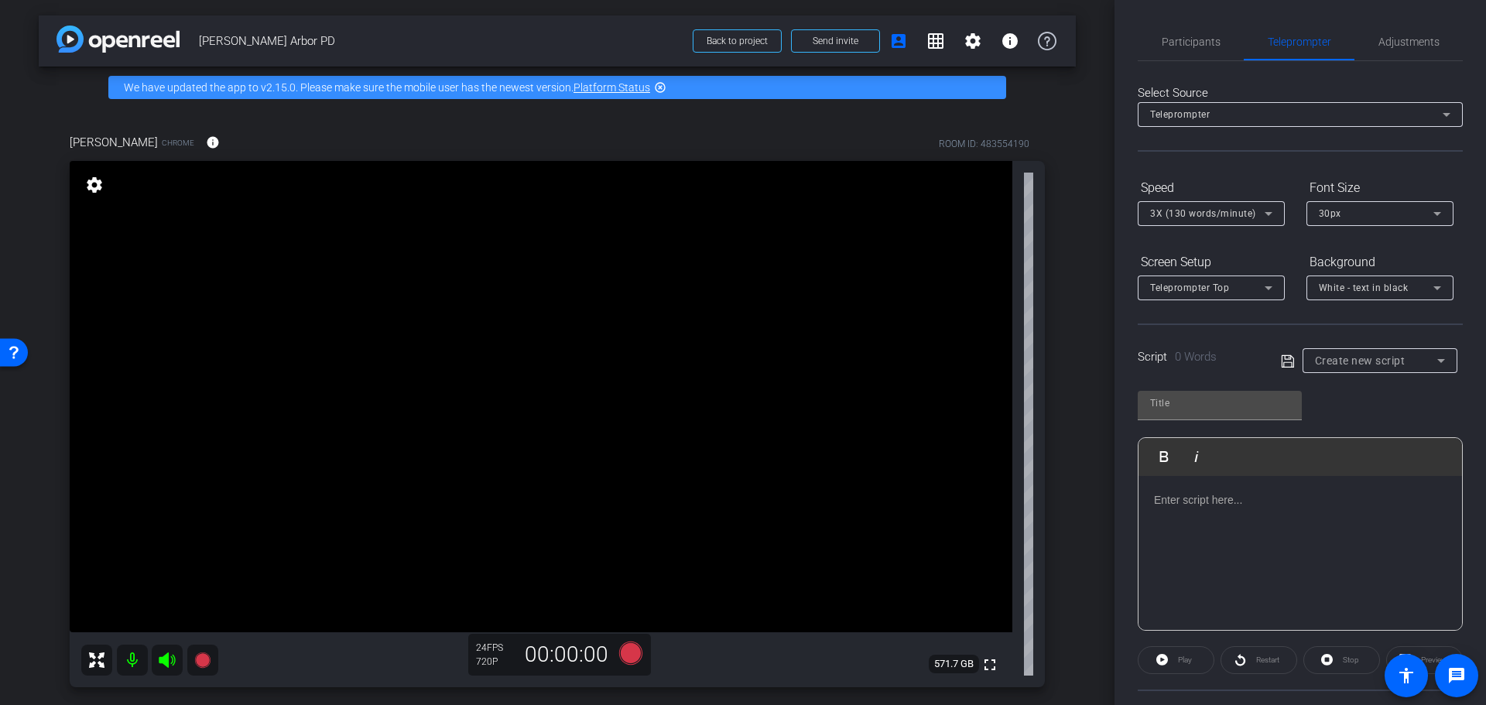
click at [1247, 526] on div at bounding box center [1301, 553] width 324 height 155
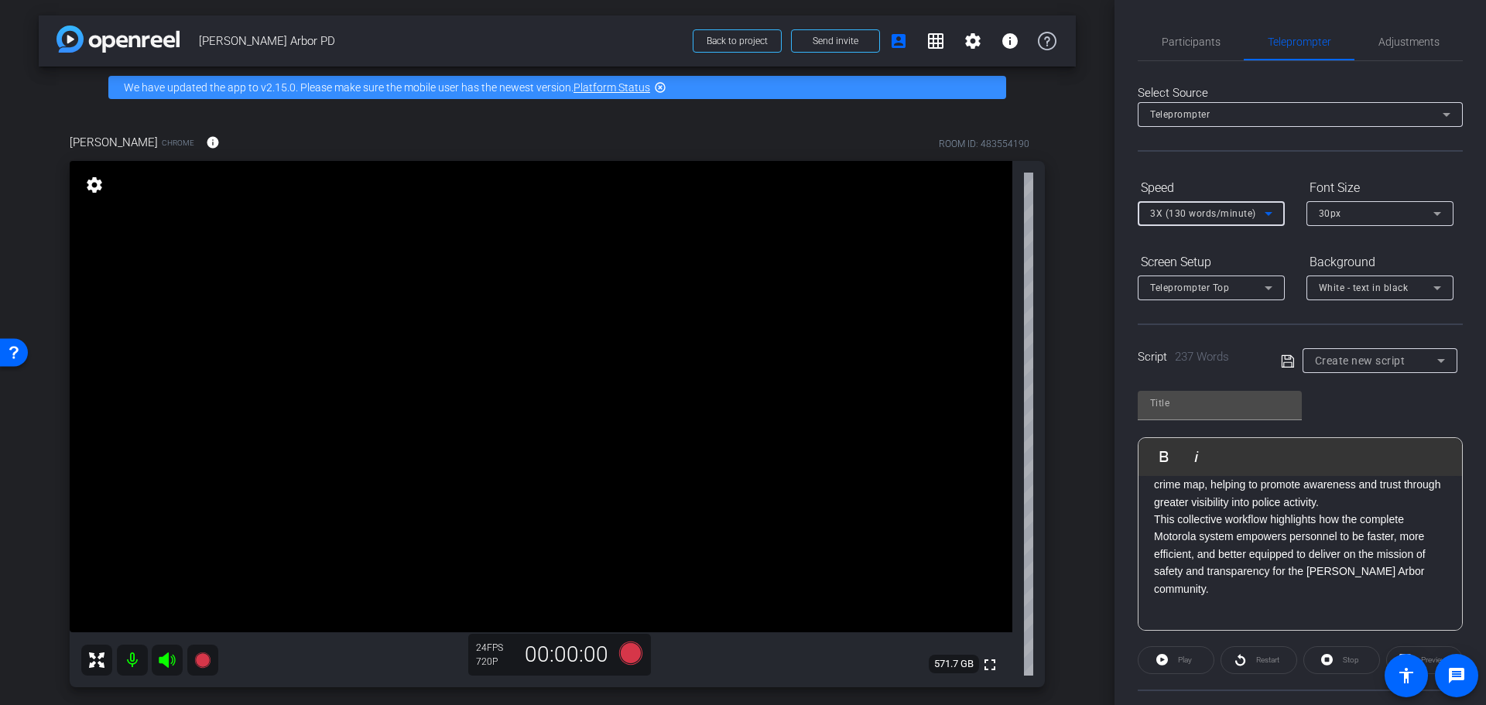
click at [1238, 215] on span "3X (130 words/minute)" at bounding box center [1203, 213] width 106 height 11
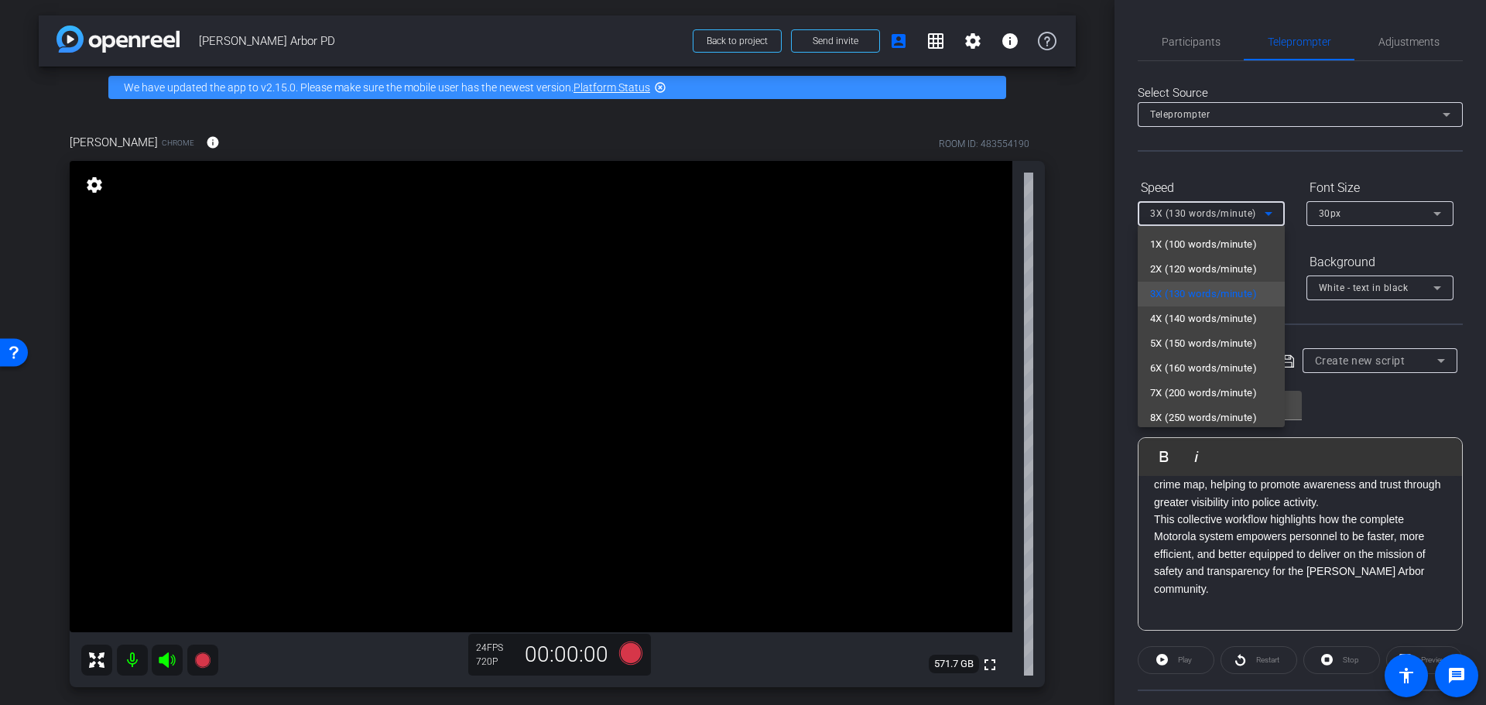
click at [1358, 395] on div at bounding box center [743, 352] width 1486 height 705
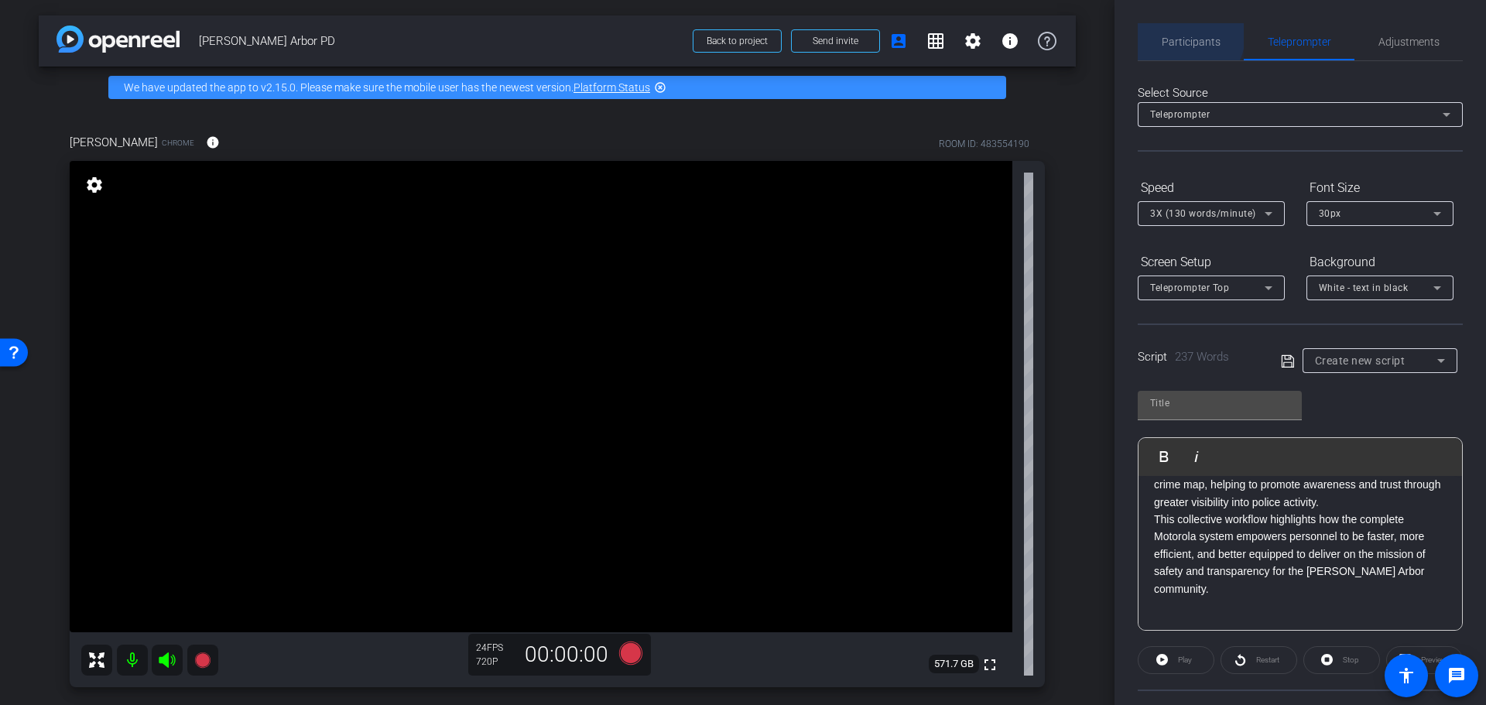
click at [1181, 36] on span "Participants" at bounding box center [1191, 41] width 59 height 11
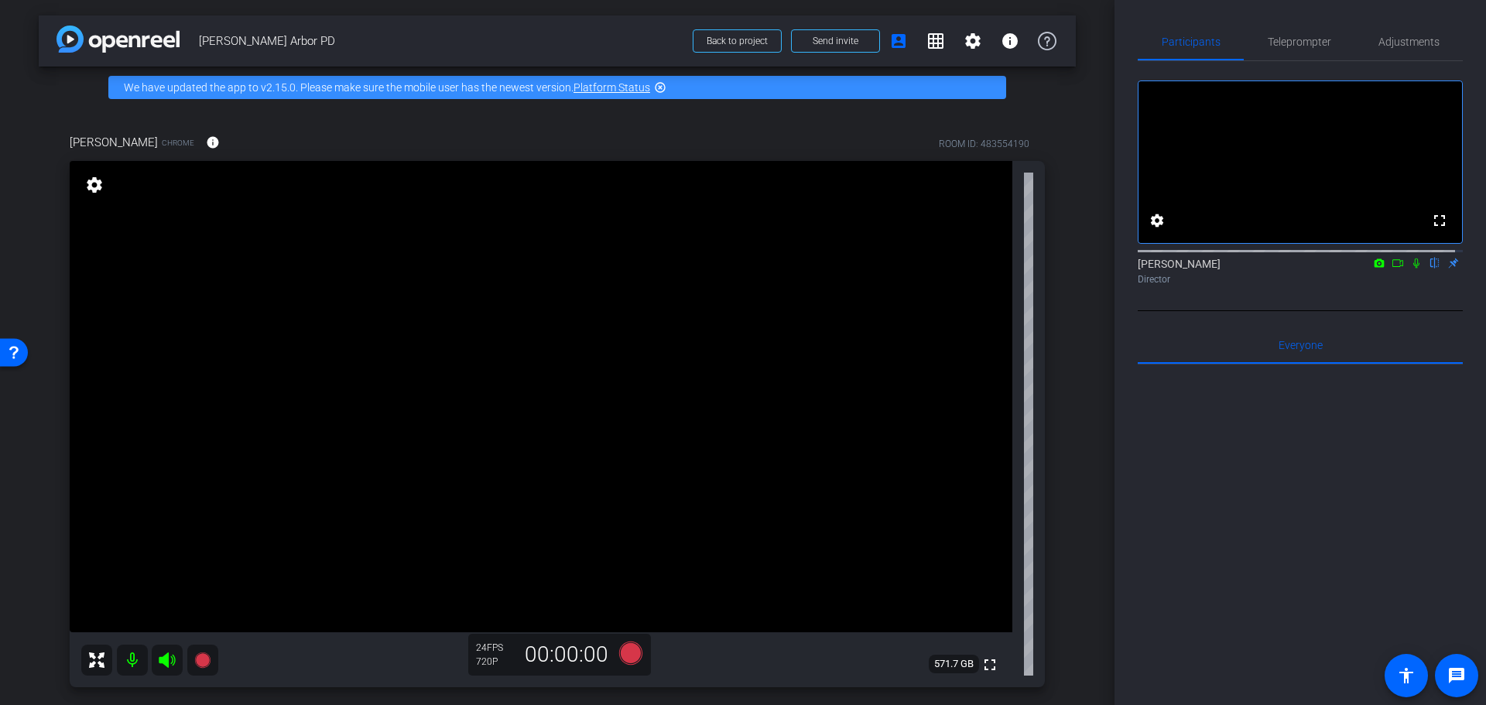
click at [1410, 269] on icon at bounding box center [1416, 263] width 12 height 11
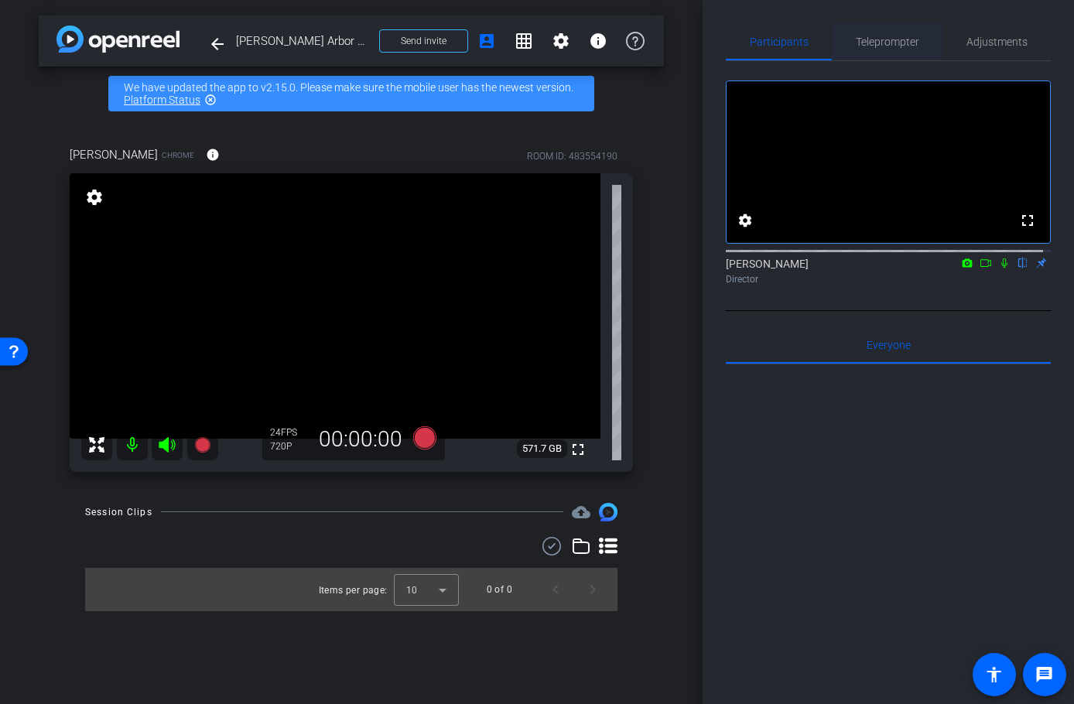
click at [911, 33] on span "Teleprompter" at bounding box center [887, 41] width 63 height 37
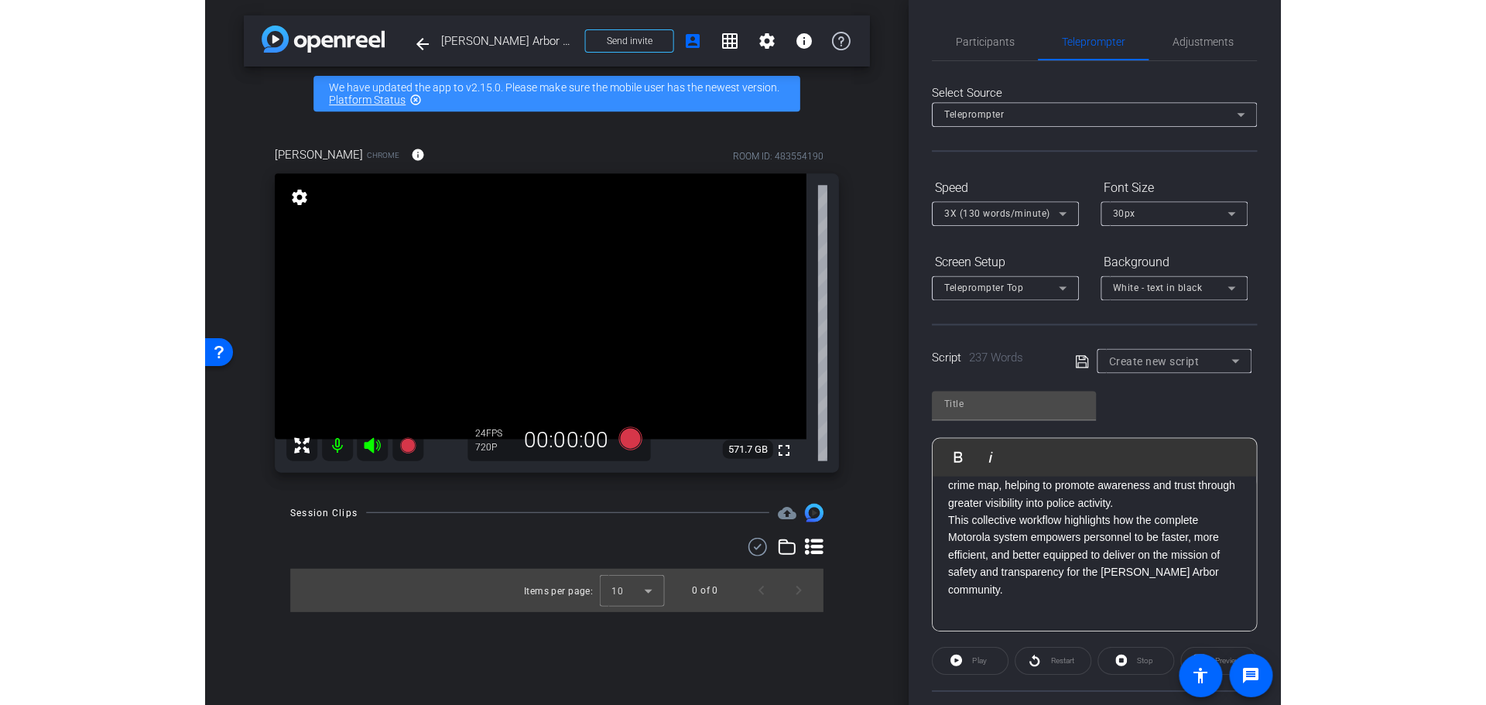
scroll to position [447, 0]
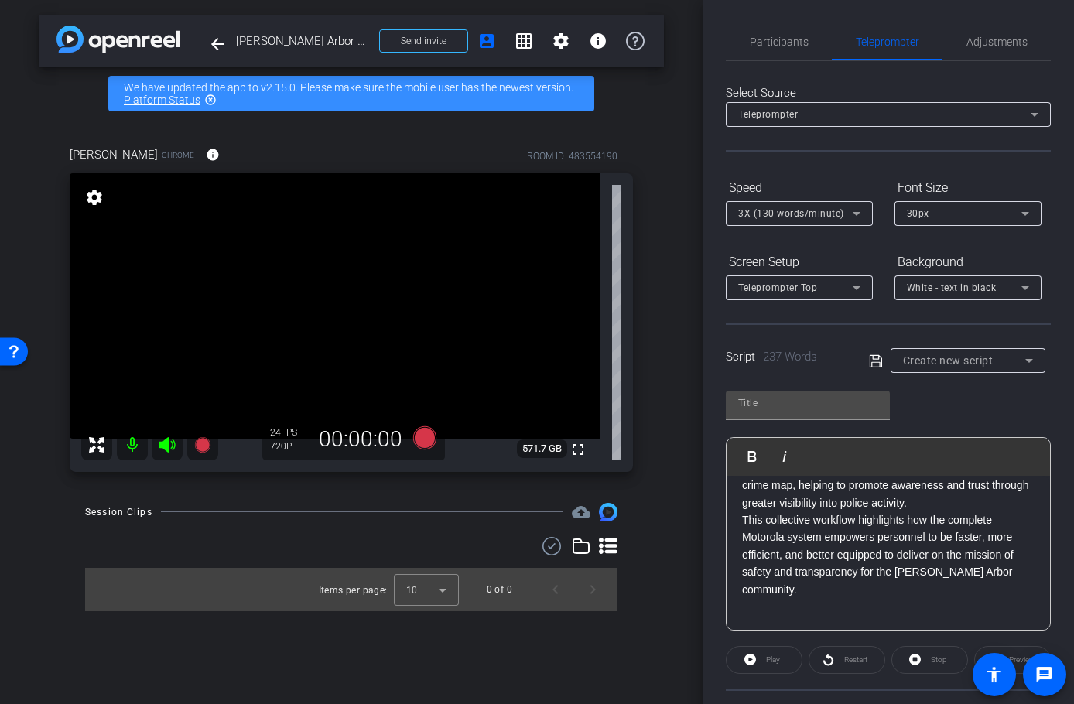
click at [783, 660] on div "Play" at bounding box center [764, 660] width 77 height 28
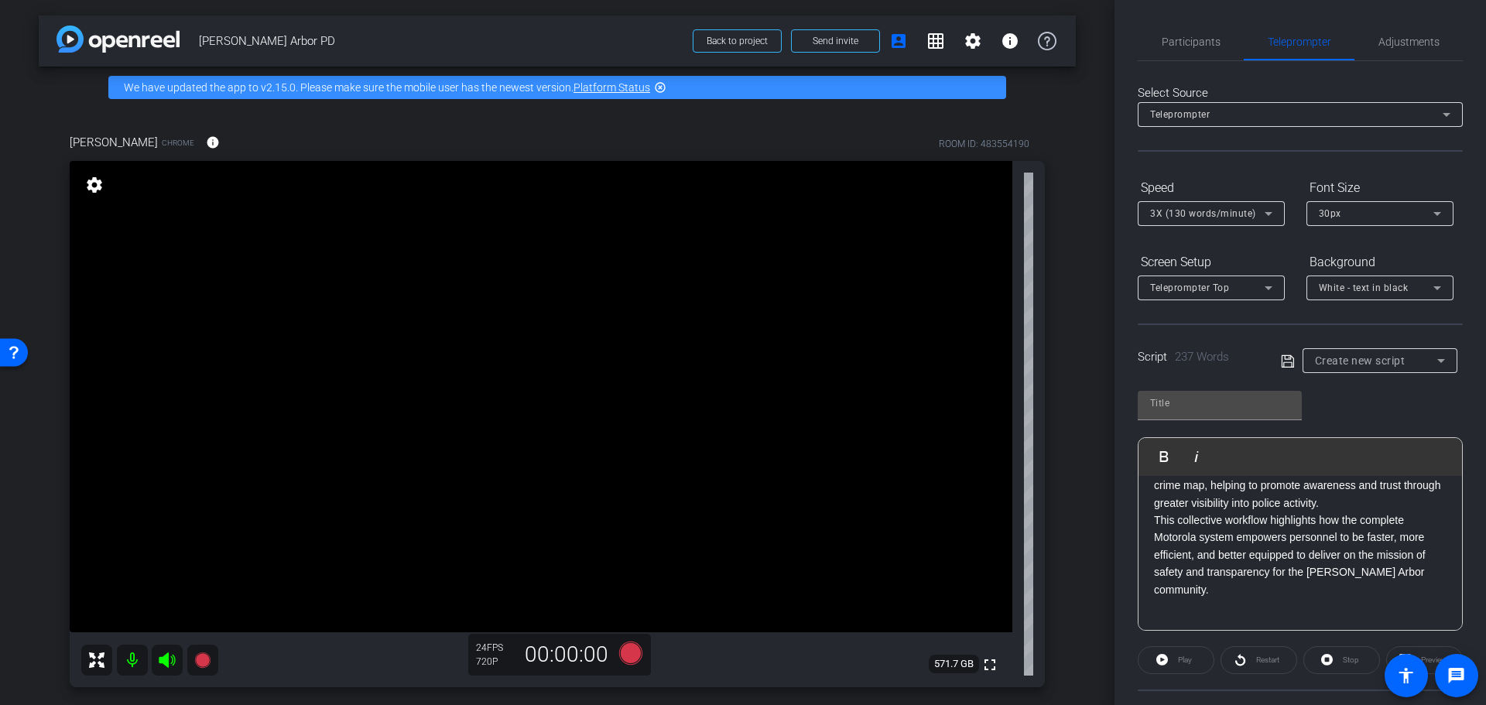
click at [1185, 665] on div "Play" at bounding box center [1176, 660] width 77 height 28
click at [1271, 659] on div "Restart" at bounding box center [1259, 660] width 77 height 28
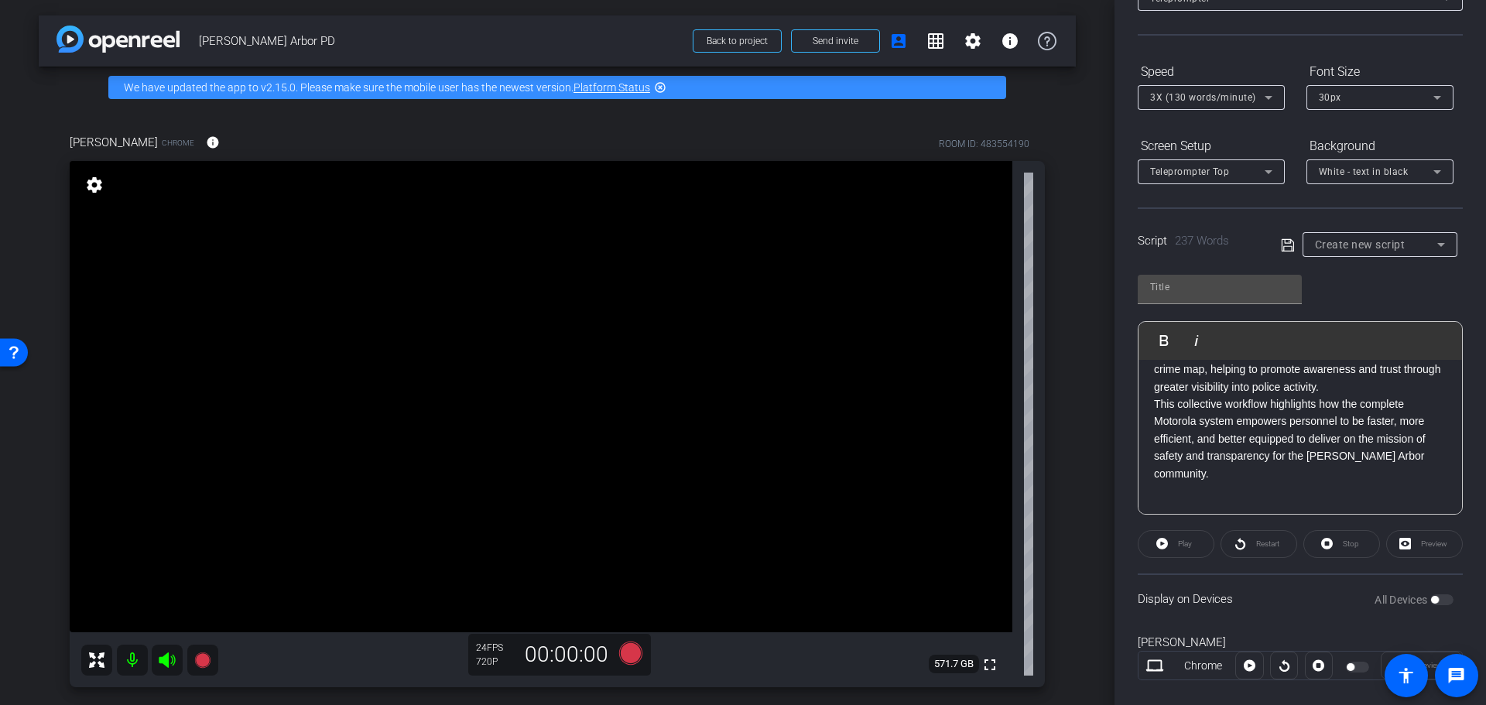
scroll to position [141, 0]
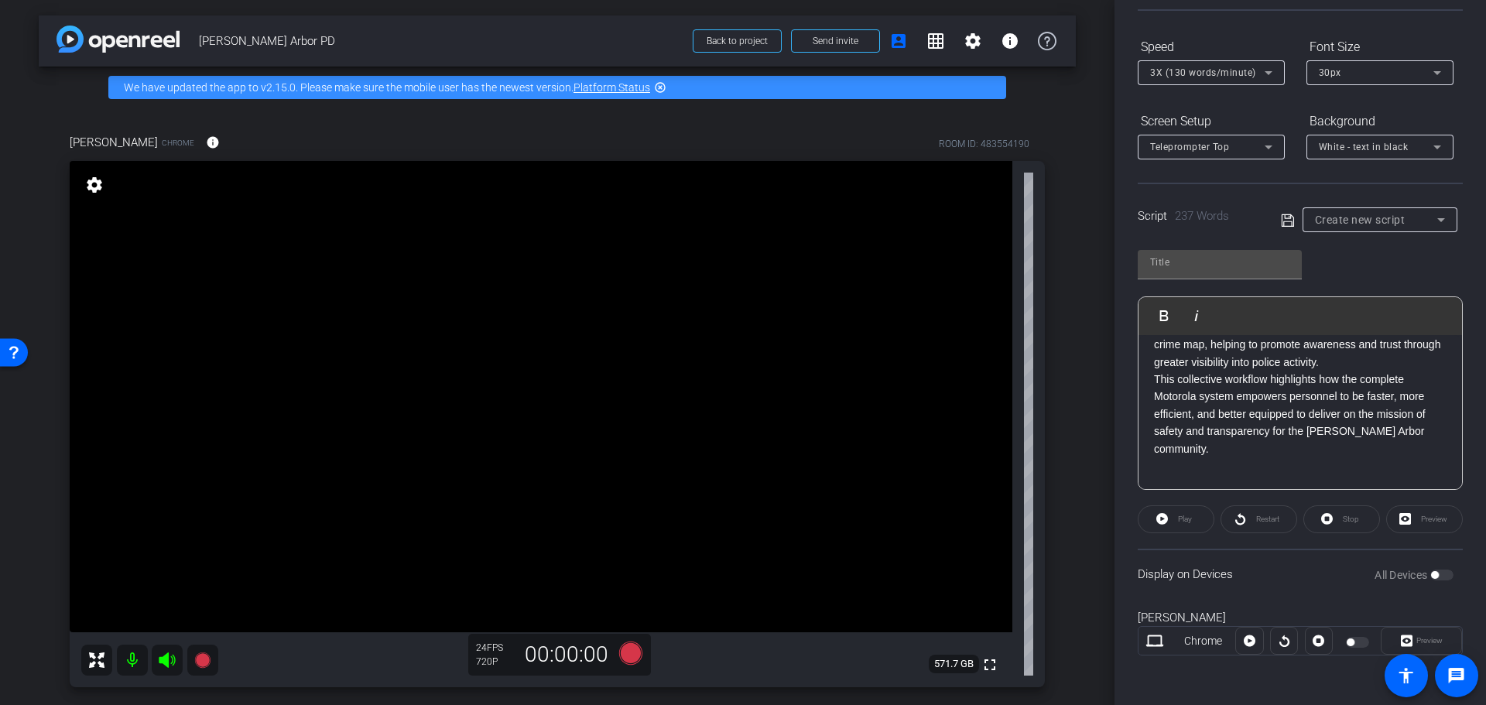
click at [1406, 515] on div "Preview" at bounding box center [1424, 519] width 77 height 28
click at [1250, 638] on div at bounding box center [1249, 641] width 28 height 28
click at [1414, 635] on div "Preview" at bounding box center [1421, 641] width 81 height 28
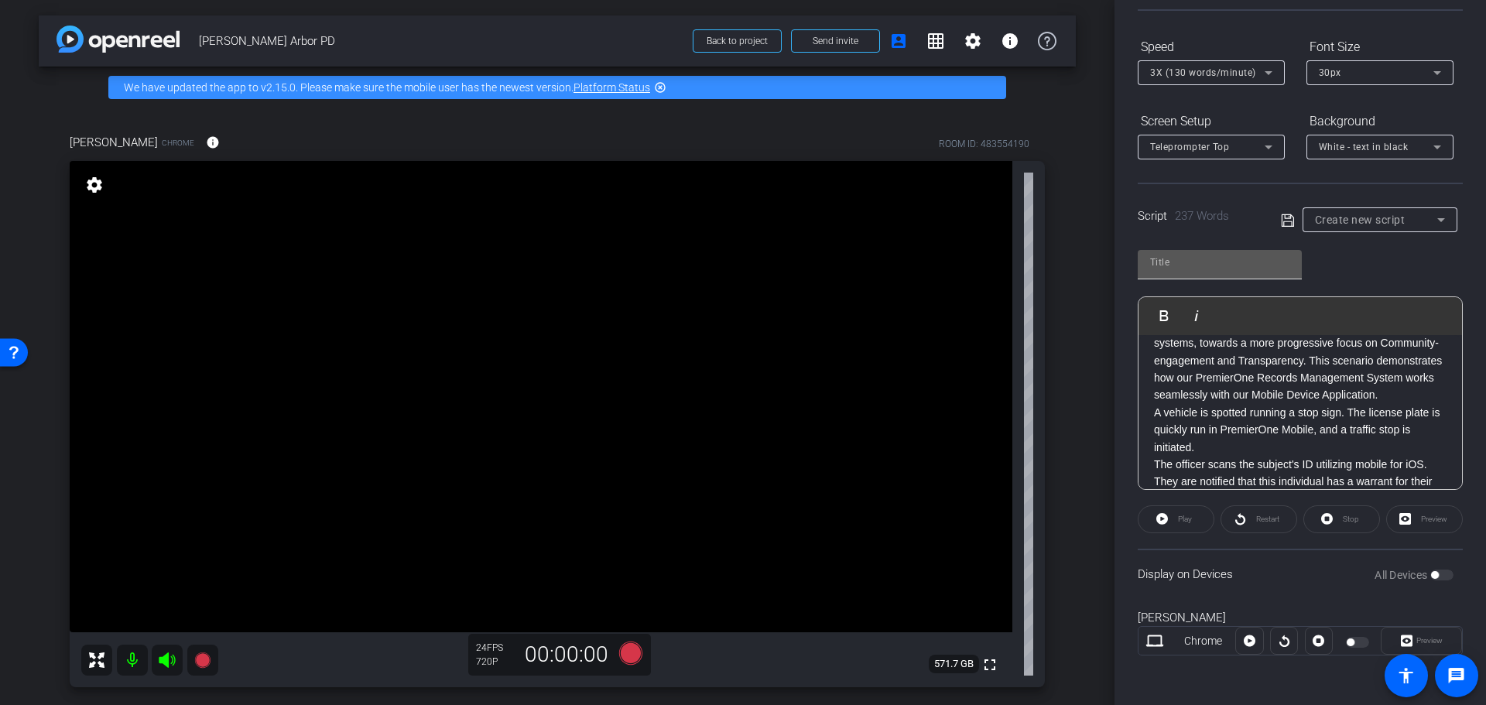
scroll to position [77, 0]
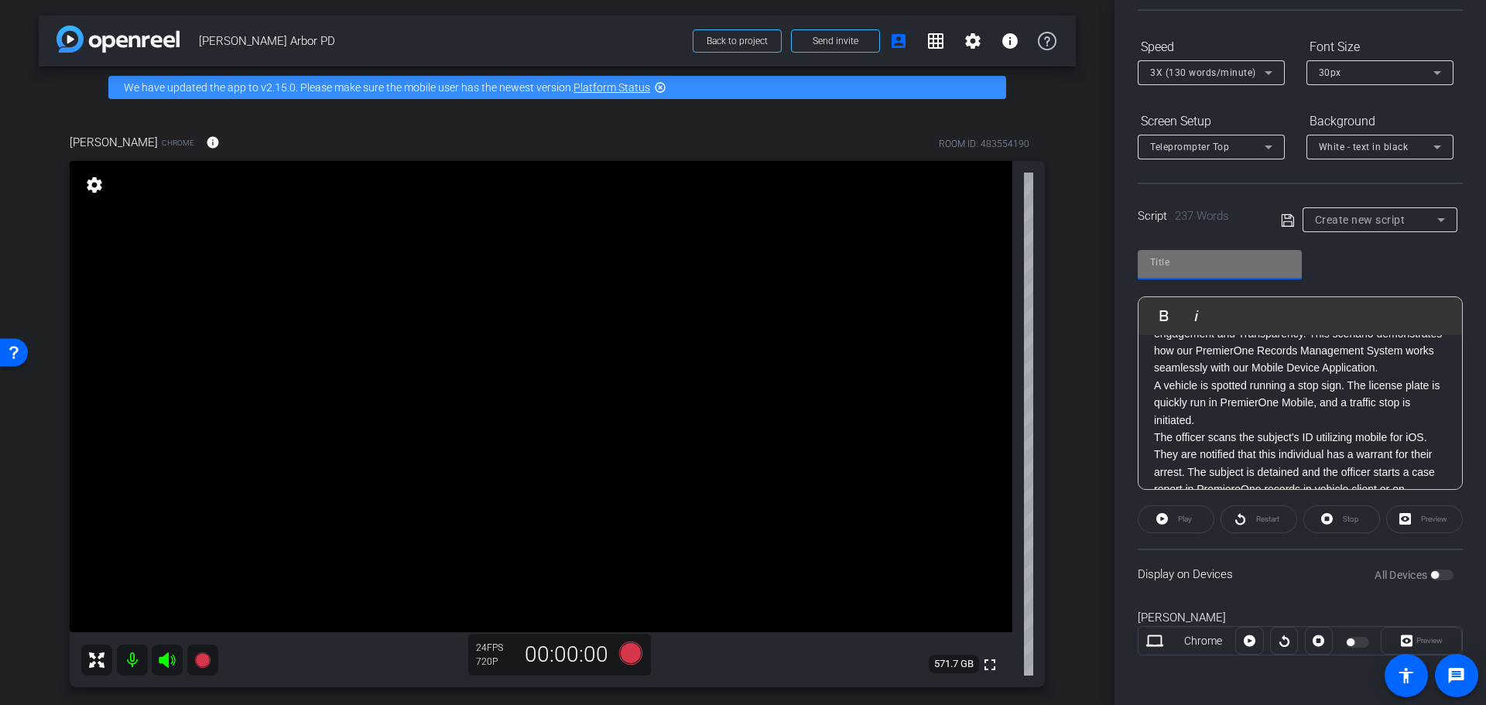
click at [1209, 264] on input "text" at bounding box center [1219, 262] width 139 height 19
type input "script"
click at [1339, 146] on span "White - text in black" at bounding box center [1364, 147] width 90 height 11
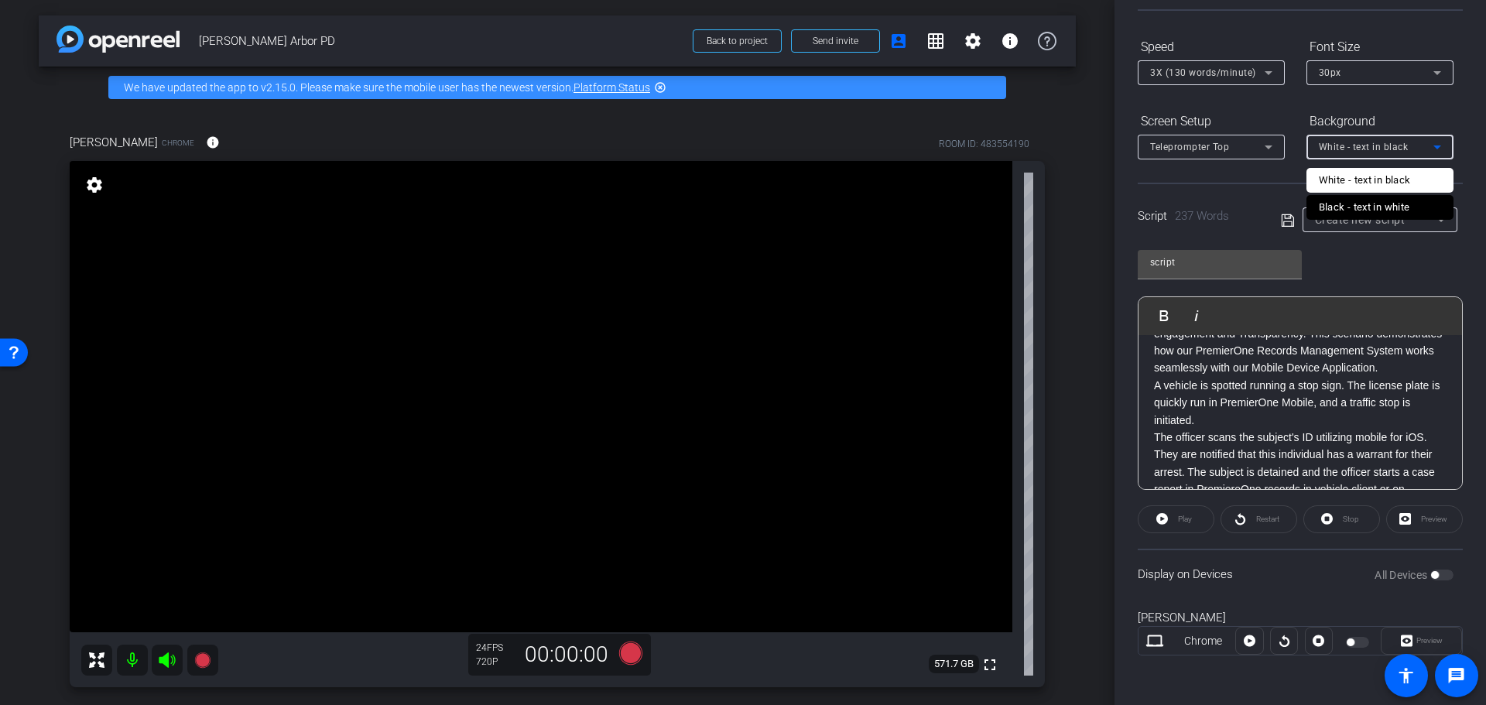
click at [1249, 146] on div at bounding box center [743, 352] width 1486 height 705
click at [1327, 73] on span "30px" at bounding box center [1330, 72] width 22 height 11
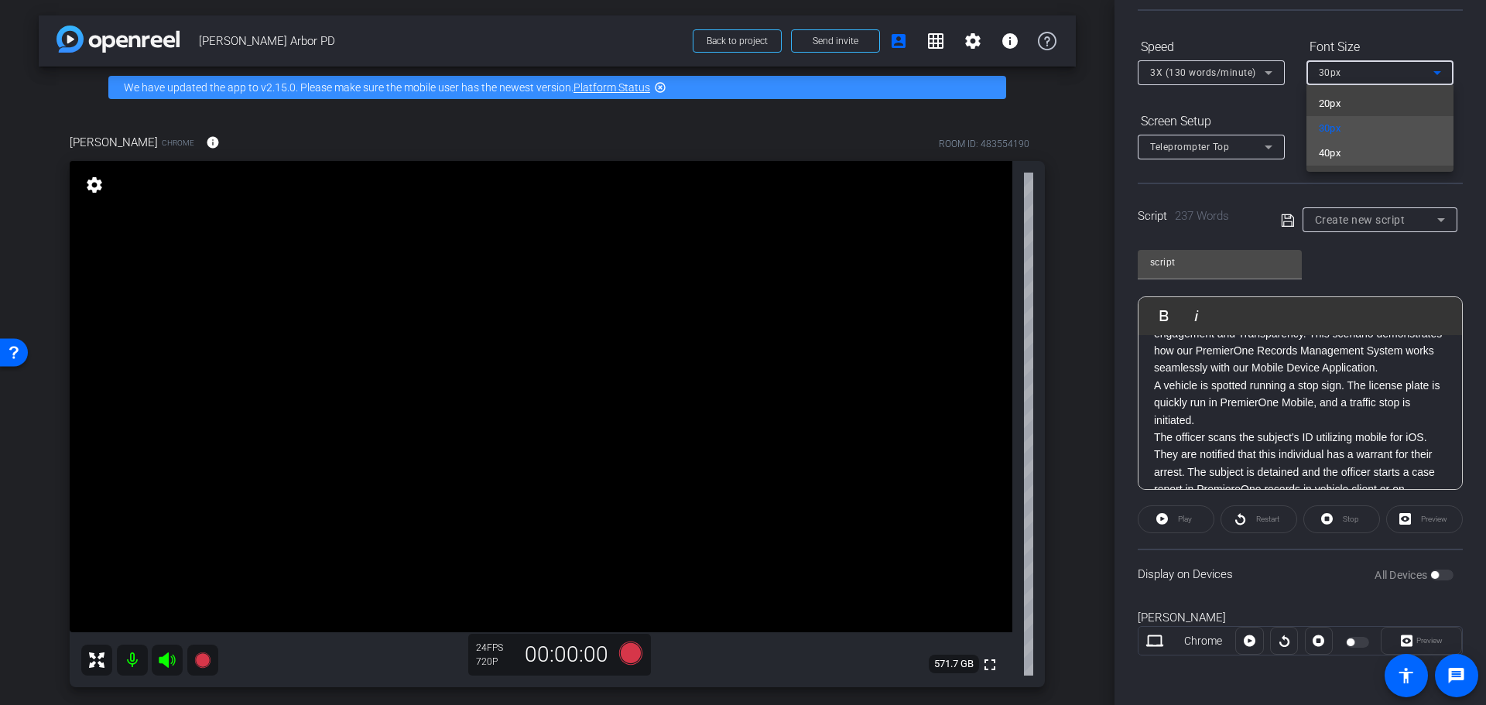
click at [1344, 146] on mat-option "40px" at bounding box center [1380, 153] width 147 height 25
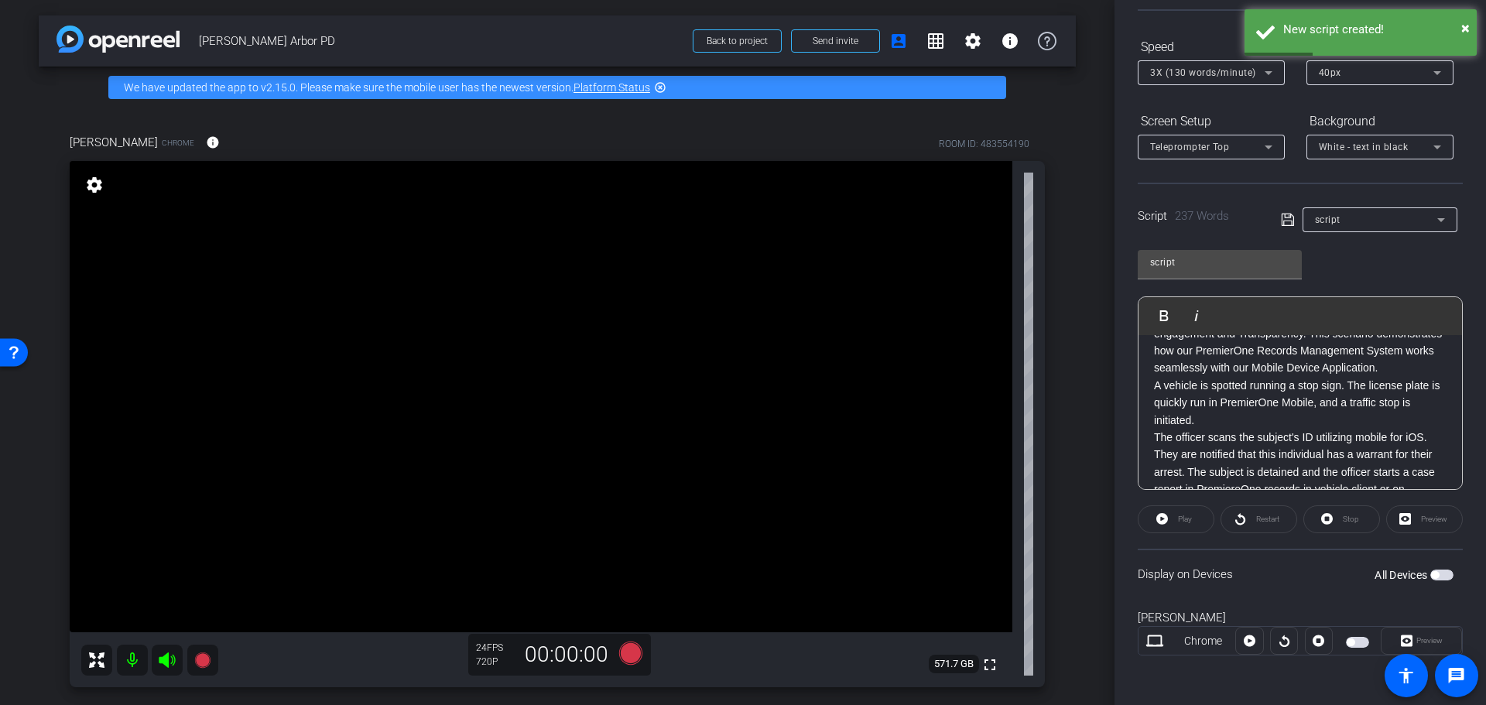
click at [1348, 639] on span "button" at bounding box center [1351, 643] width 8 height 8
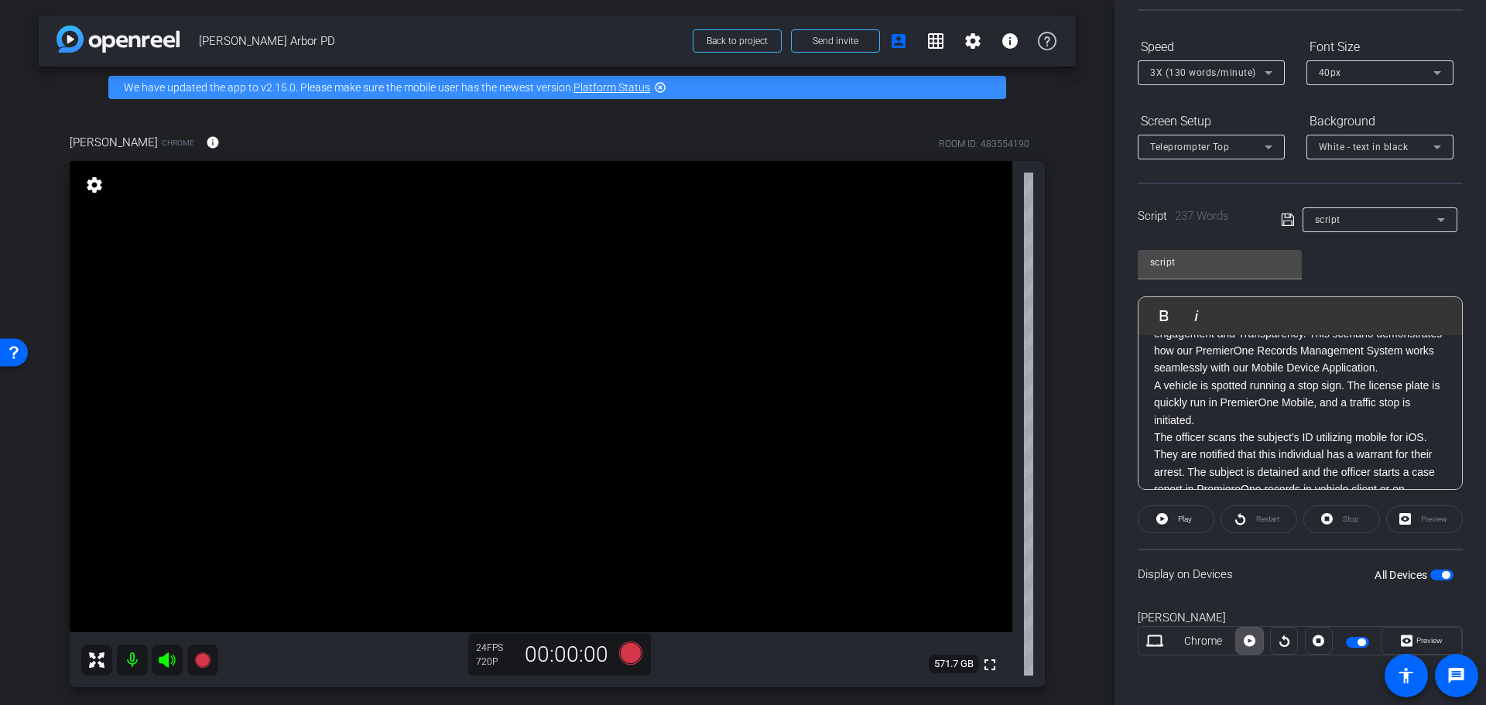
click at [1244, 645] on icon at bounding box center [1250, 641] width 12 height 12
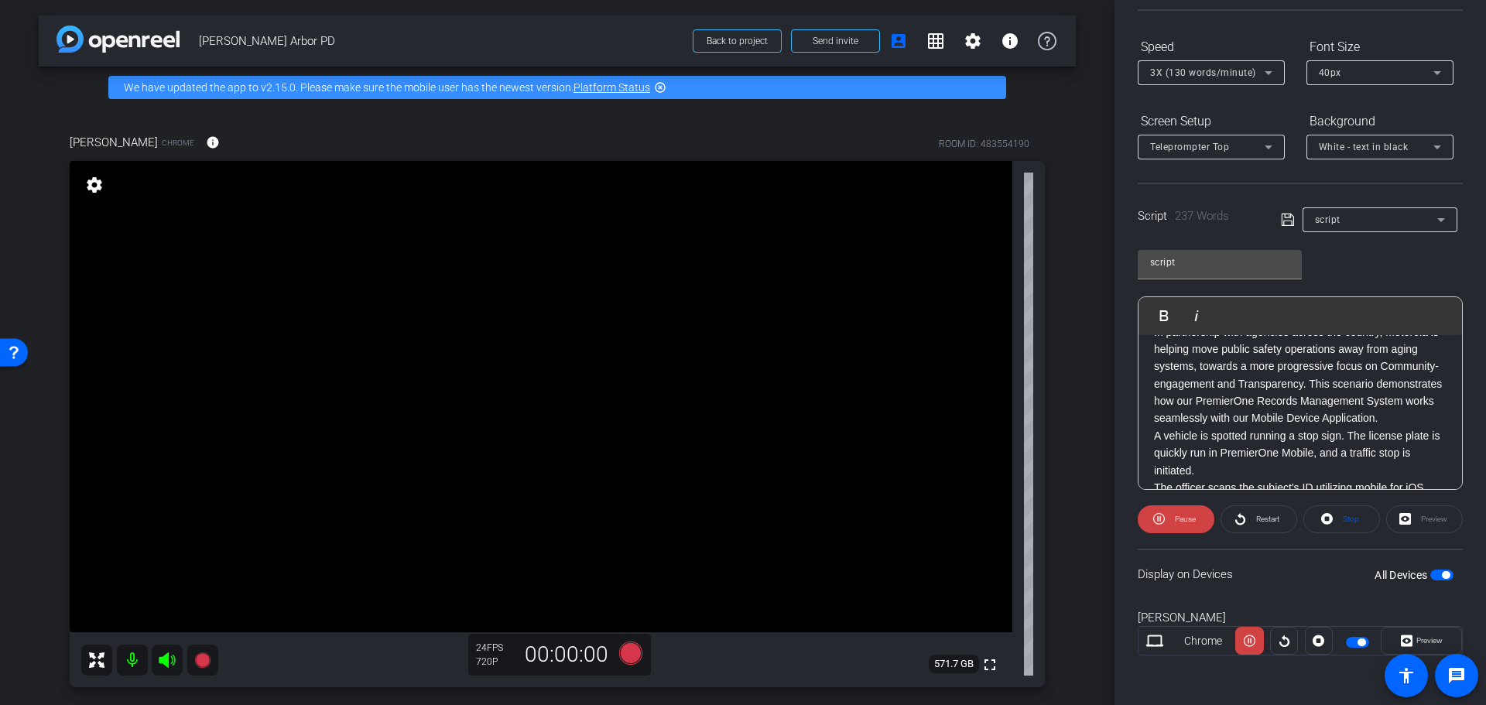
scroll to position [0, 0]
click at [1244, 635] on icon at bounding box center [1250, 640] width 12 height 23
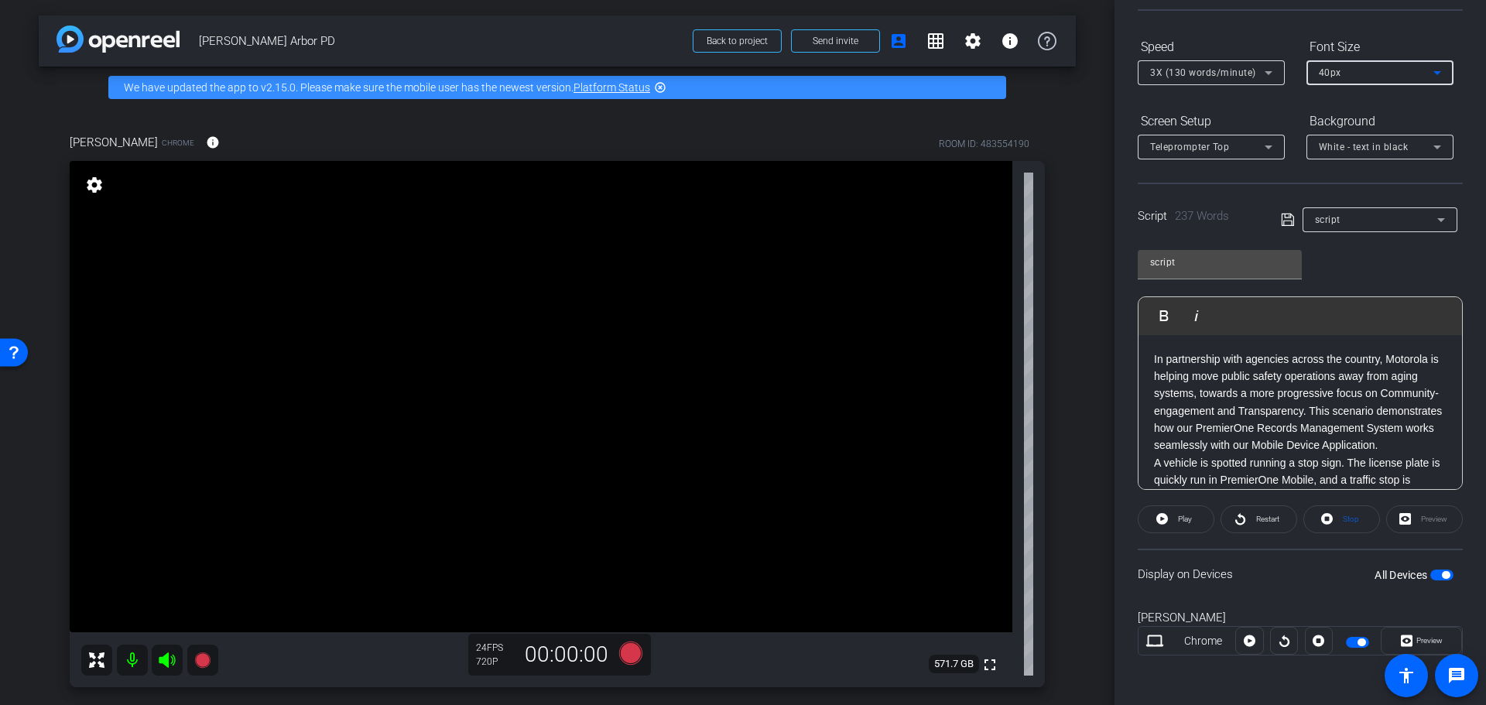
click at [1372, 75] on div "40px" at bounding box center [1376, 72] width 115 height 19
click at [1361, 156] on mat-option "40px" at bounding box center [1380, 153] width 147 height 25
click at [1269, 159] on div at bounding box center [1211, 167] width 147 height 17
click at [1266, 148] on icon at bounding box center [1268, 147] width 19 height 19
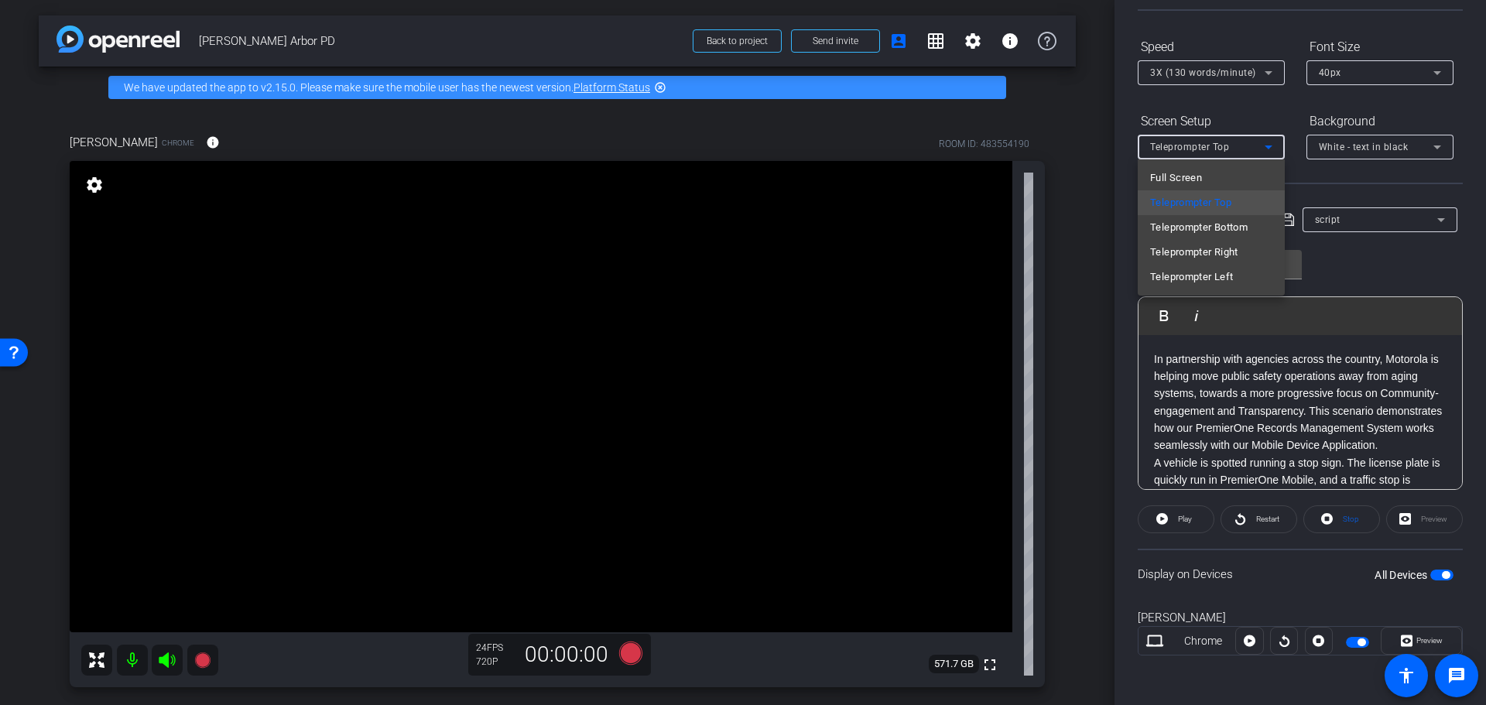
click at [1478, 190] on div at bounding box center [743, 352] width 1486 height 705
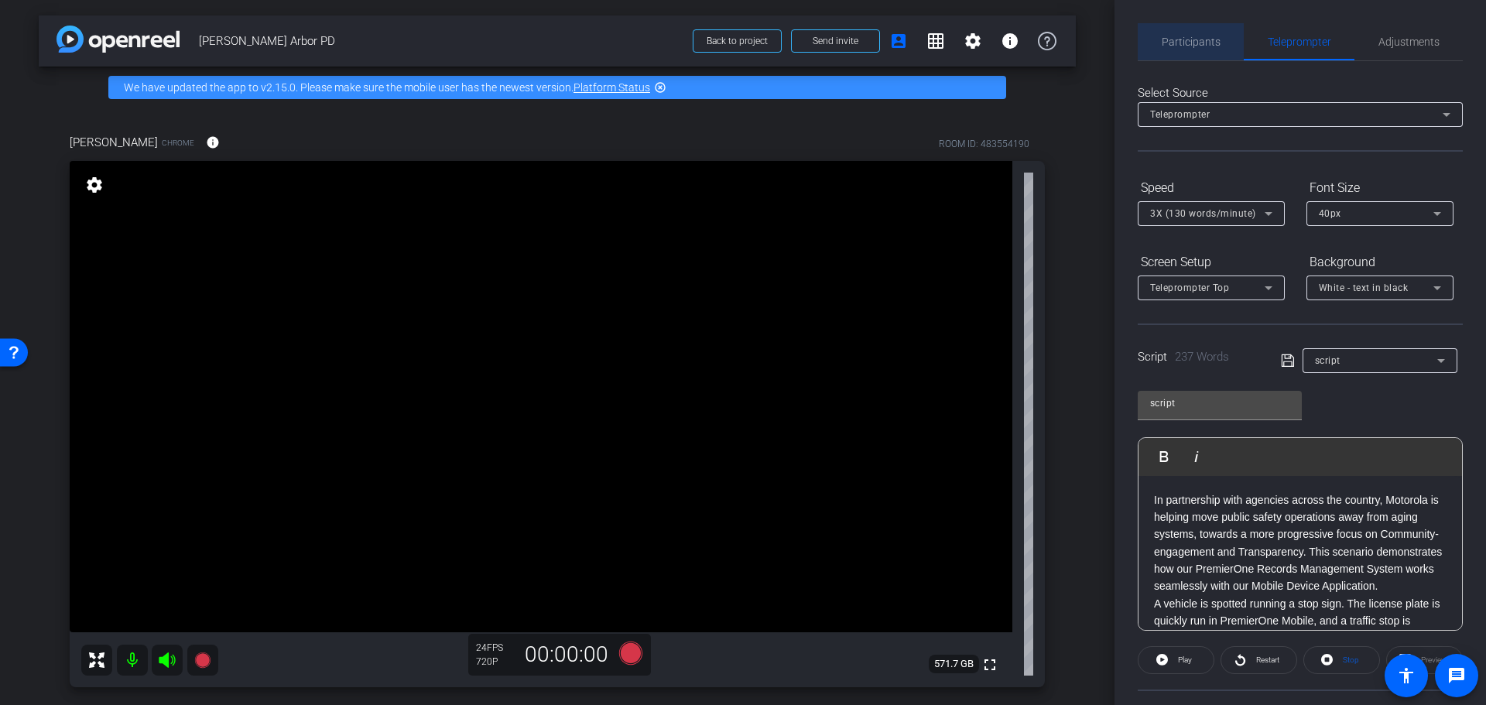
click at [1197, 36] on span "Participants" at bounding box center [1191, 41] width 59 height 11
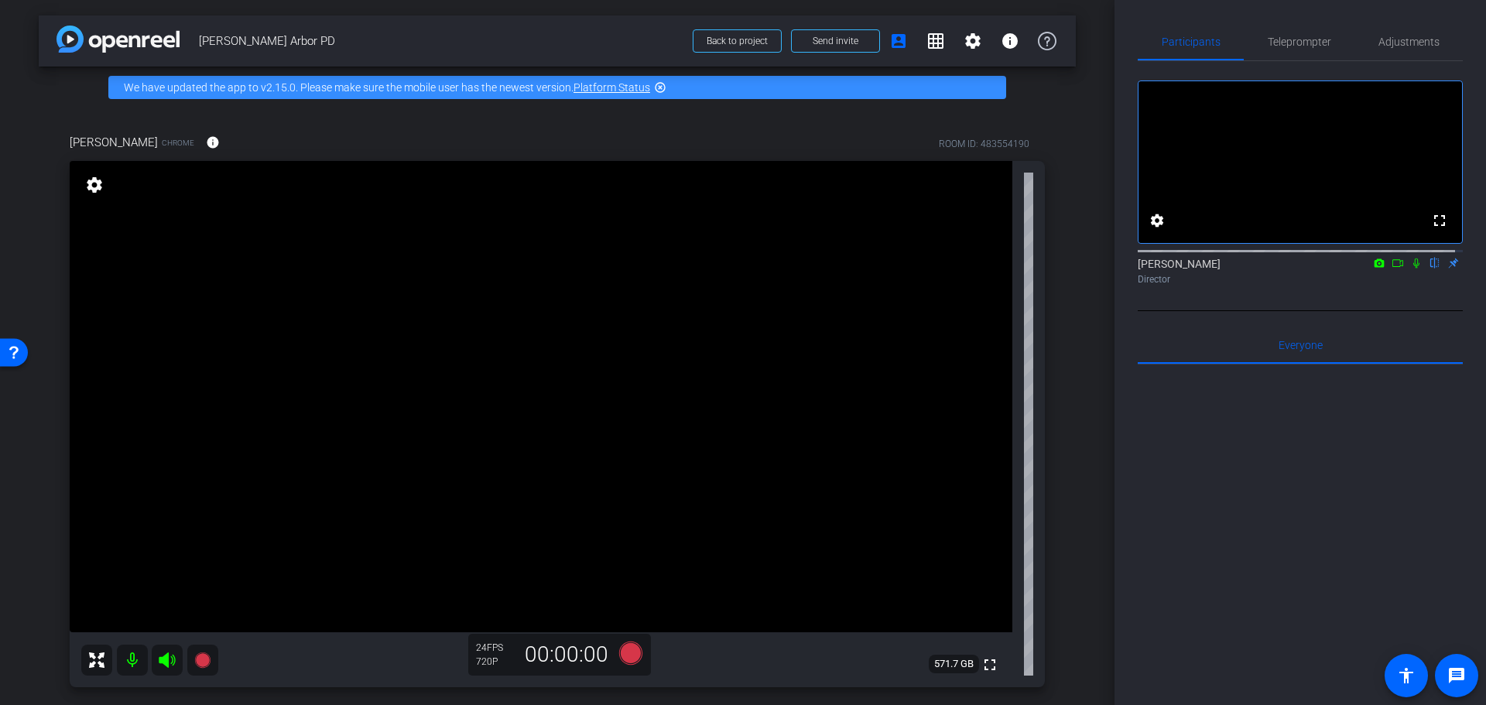
click at [1395, 269] on icon at bounding box center [1398, 263] width 12 height 11
click at [1299, 40] on span "Teleprompter" at bounding box center [1299, 41] width 63 height 11
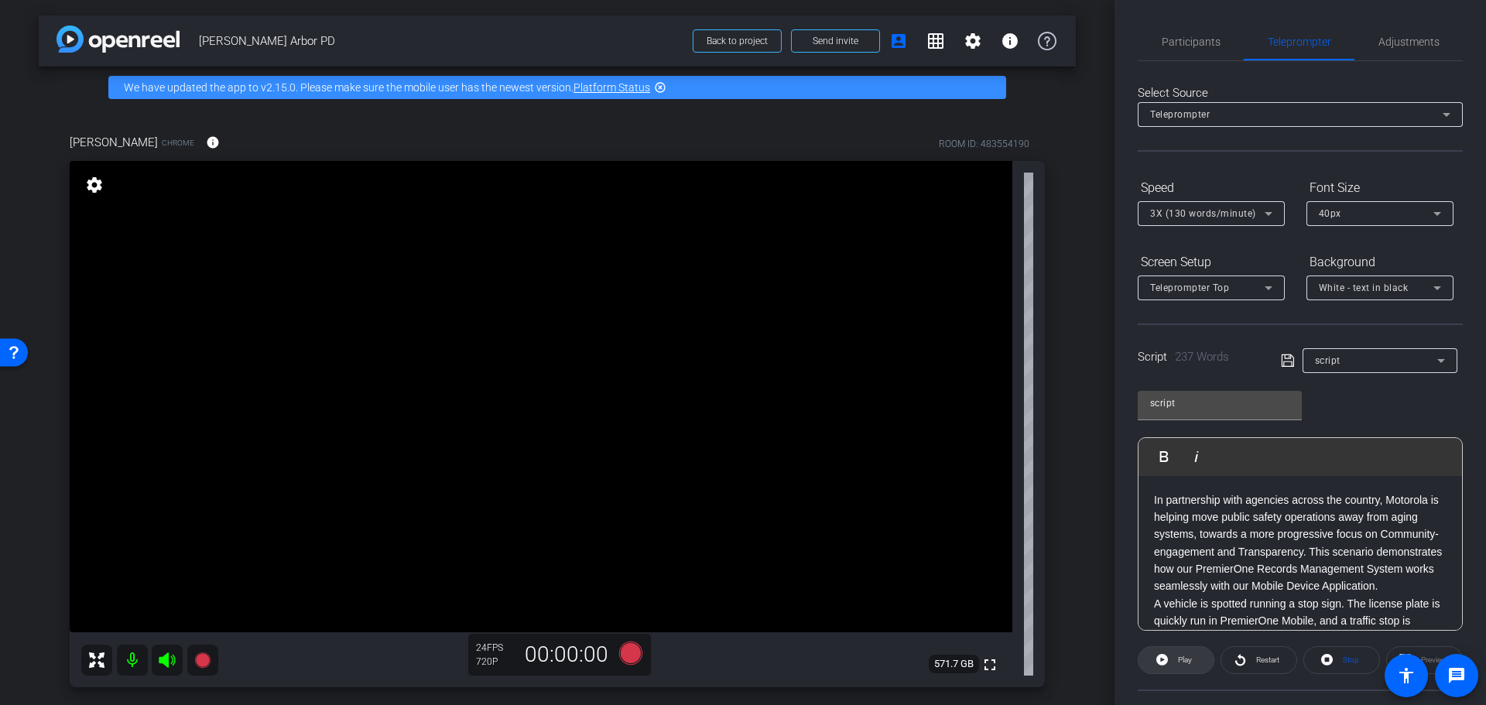
click at [1170, 661] on span at bounding box center [1176, 660] width 75 height 37
click at [1324, 215] on span "40px" at bounding box center [1330, 213] width 22 height 11
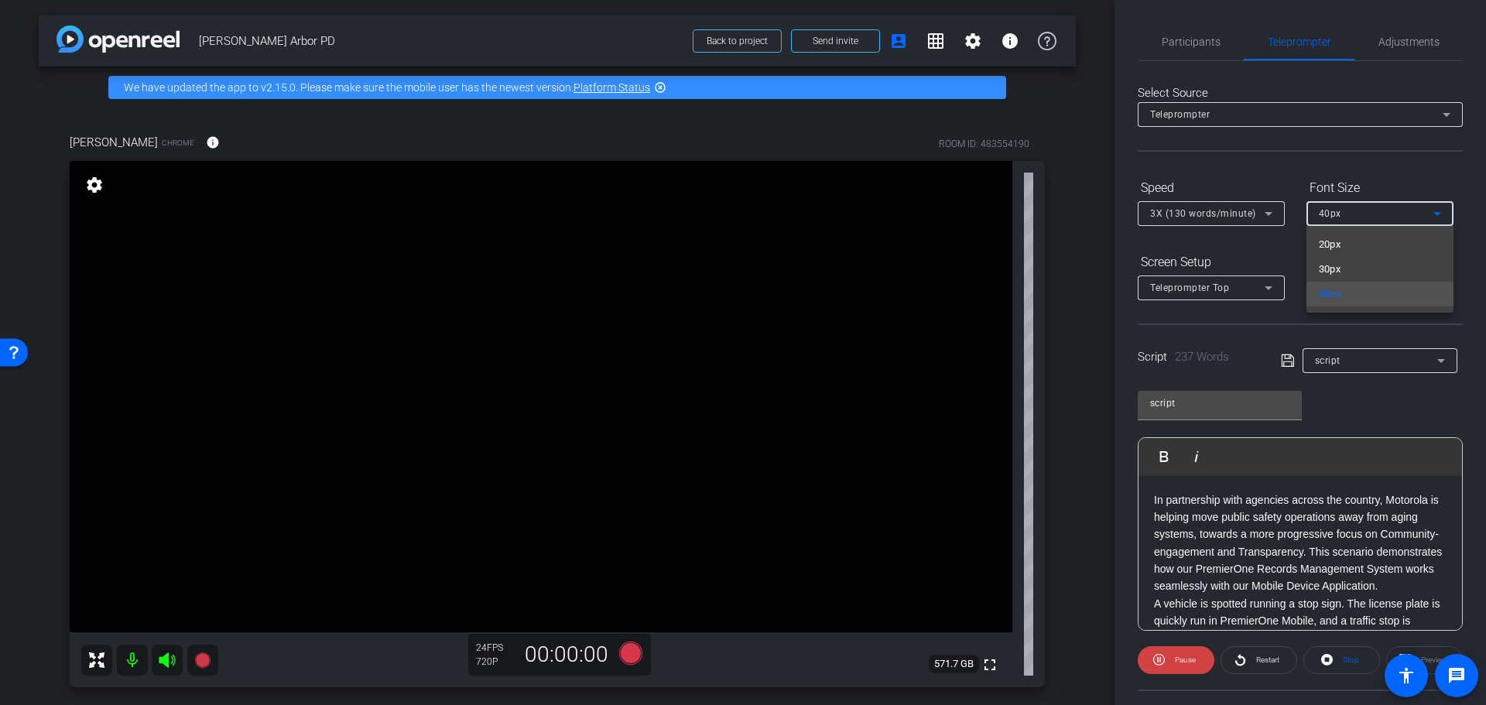
click at [1324, 218] on div at bounding box center [743, 352] width 1486 height 705
click at [1249, 211] on span "3X (130 words/minute)" at bounding box center [1203, 213] width 106 height 11
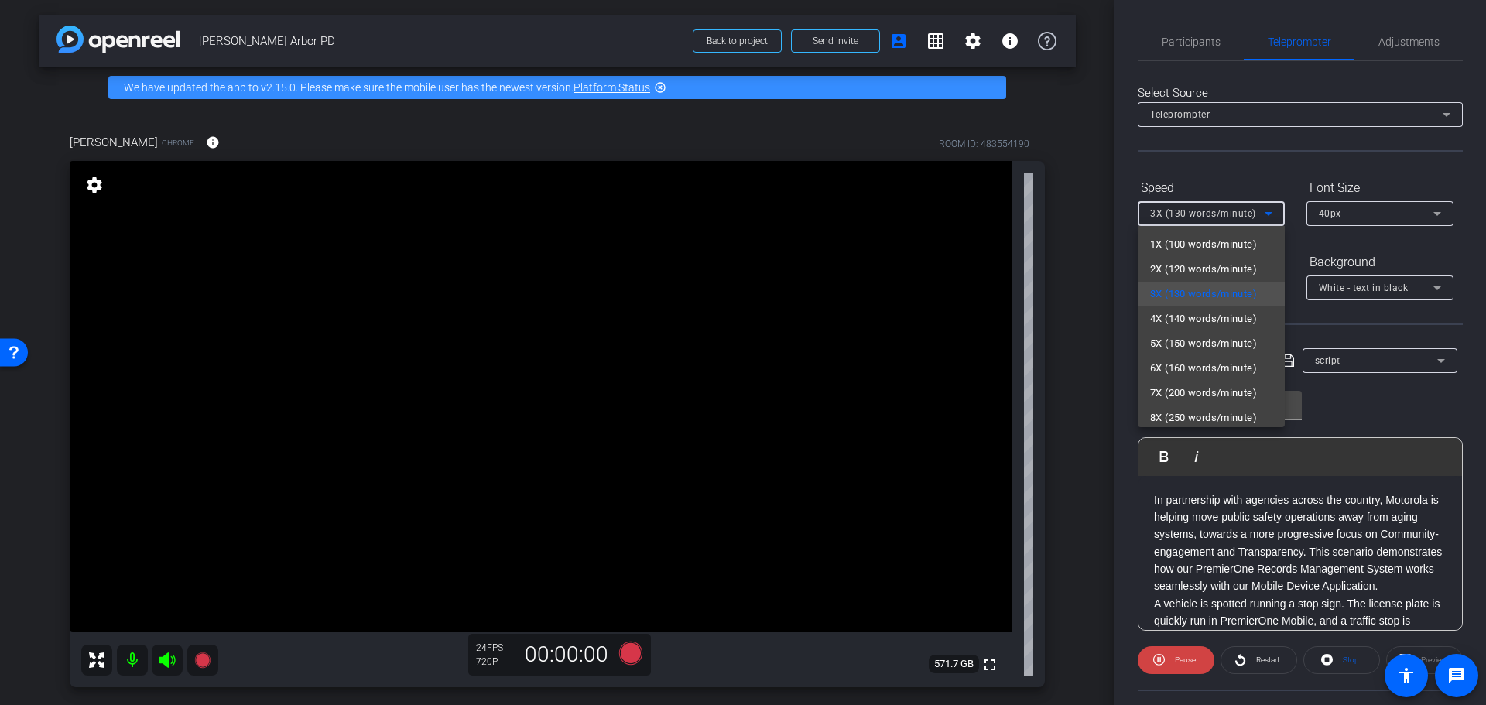
click at [1249, 211] on div at bounding box center [743, 352] width 1486 height 705
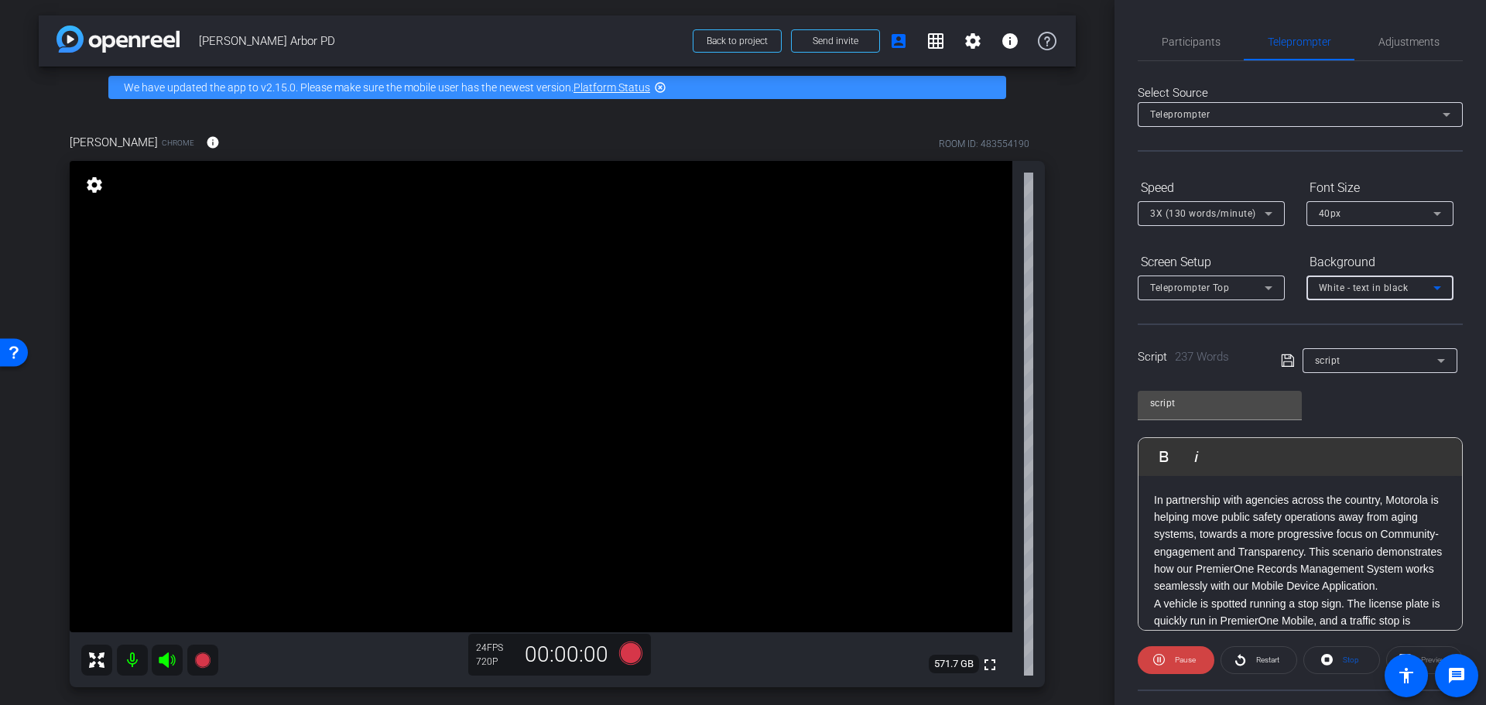
click at [1351, 281] on div "White - text in black" at bounding box center [1376, 287] width 115 height 19
click at [1355, 252] on div at bounding box center [743, 352] width 1486 height 705
click at [1357, 210] on div "40px" at bounding box center [1376, 213] width 115 height 19
click at [1373, 241] on mat-option "20px" at bounding box center [1380, 244] width 147 height 25
click at [1374, 212] on div "20px" at bounding box center [1376, 213] width 115 height 19
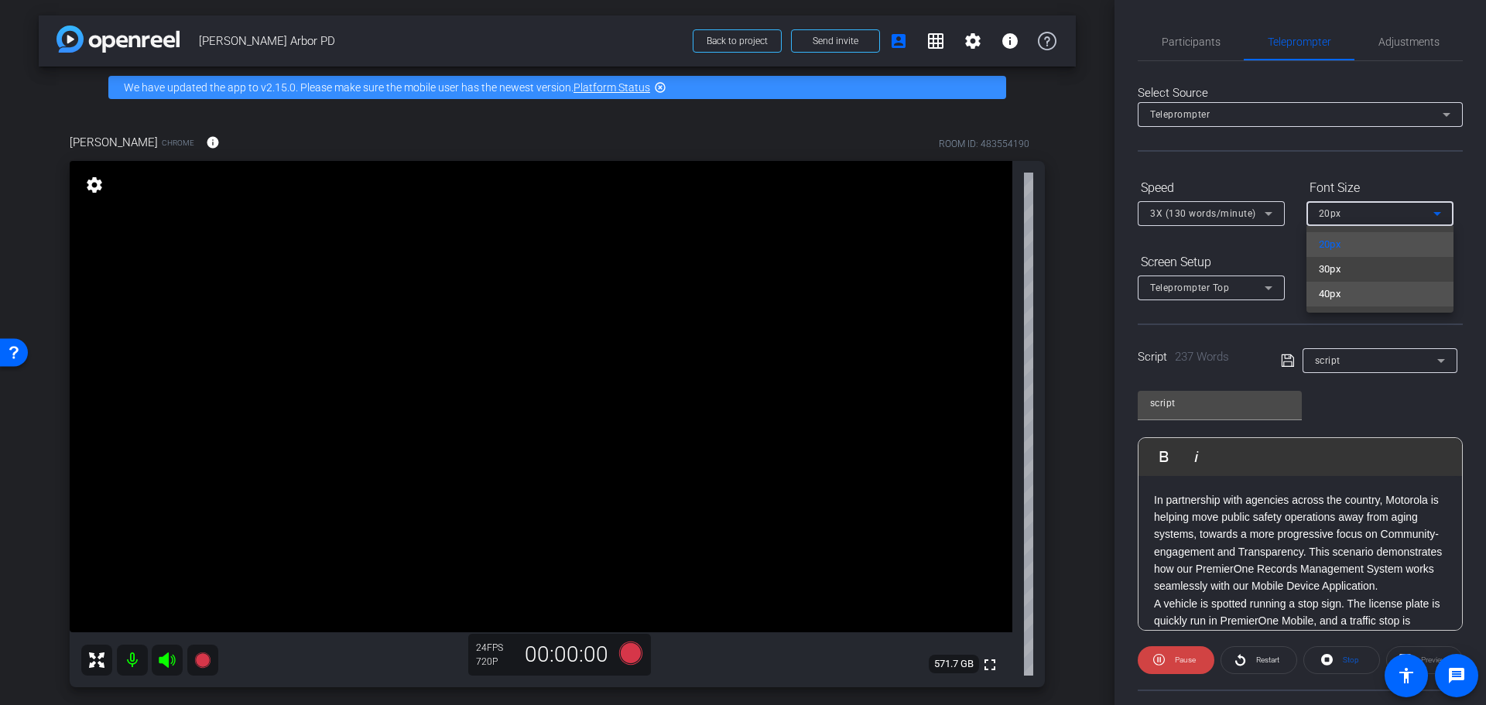
click at [1347, 293] on mat-option "40px" at bounding box center [1380, 294] width 147 height 25
click at [1339, 212] on span "40px" at bounding box center [1330, 213] width 22 height 11
click at [1334, 288] on span "40px" at bounding box center [1330, 294] width 22 height 19
click at [1254, 273] on div "Screen Setup" at bounding box center [1211, 262] width 147 height 26
click at [1251, 286] on div "Teleprompter Top" at bounding box center [1207, 287] width 115 height 19
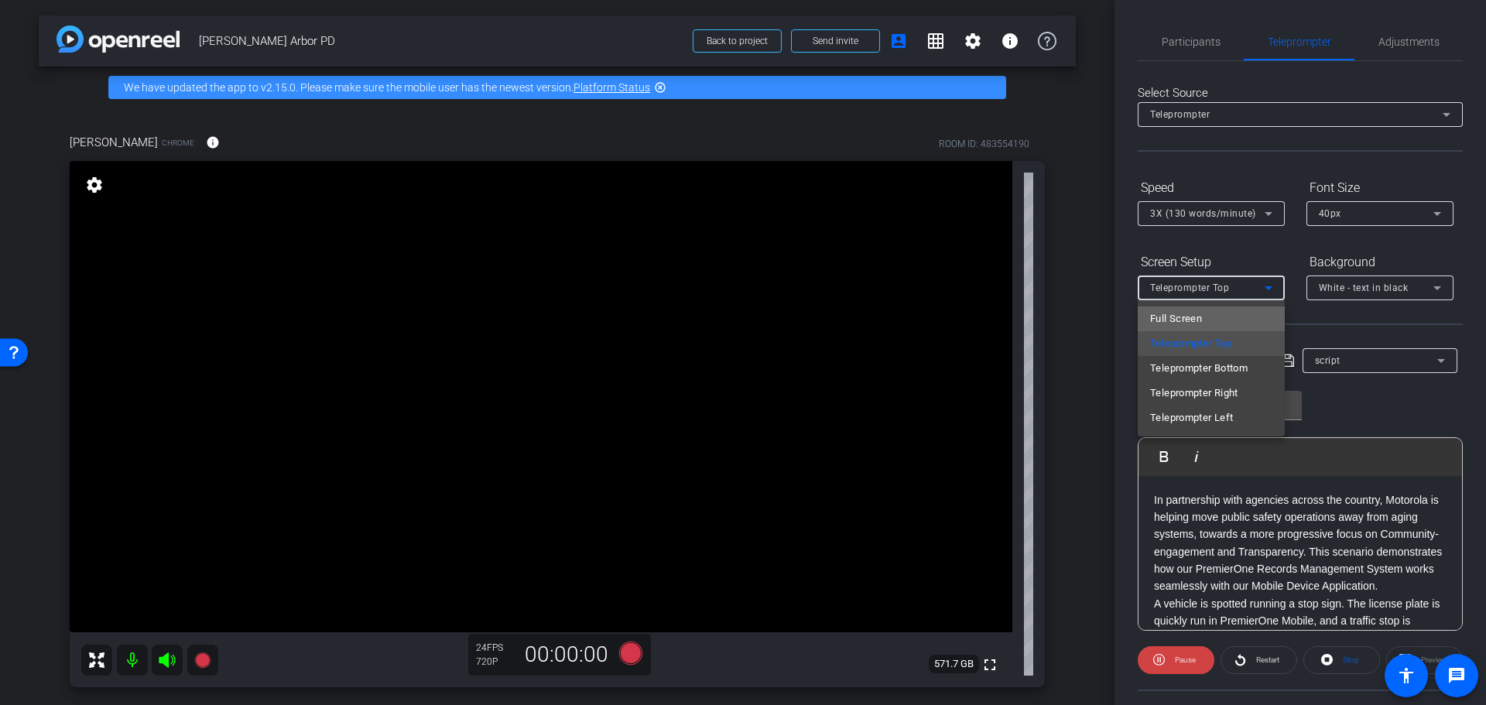
click at [1216, 311] on mat-option "Full Screen" at bounding box center [1211, 319] width 147 height 25
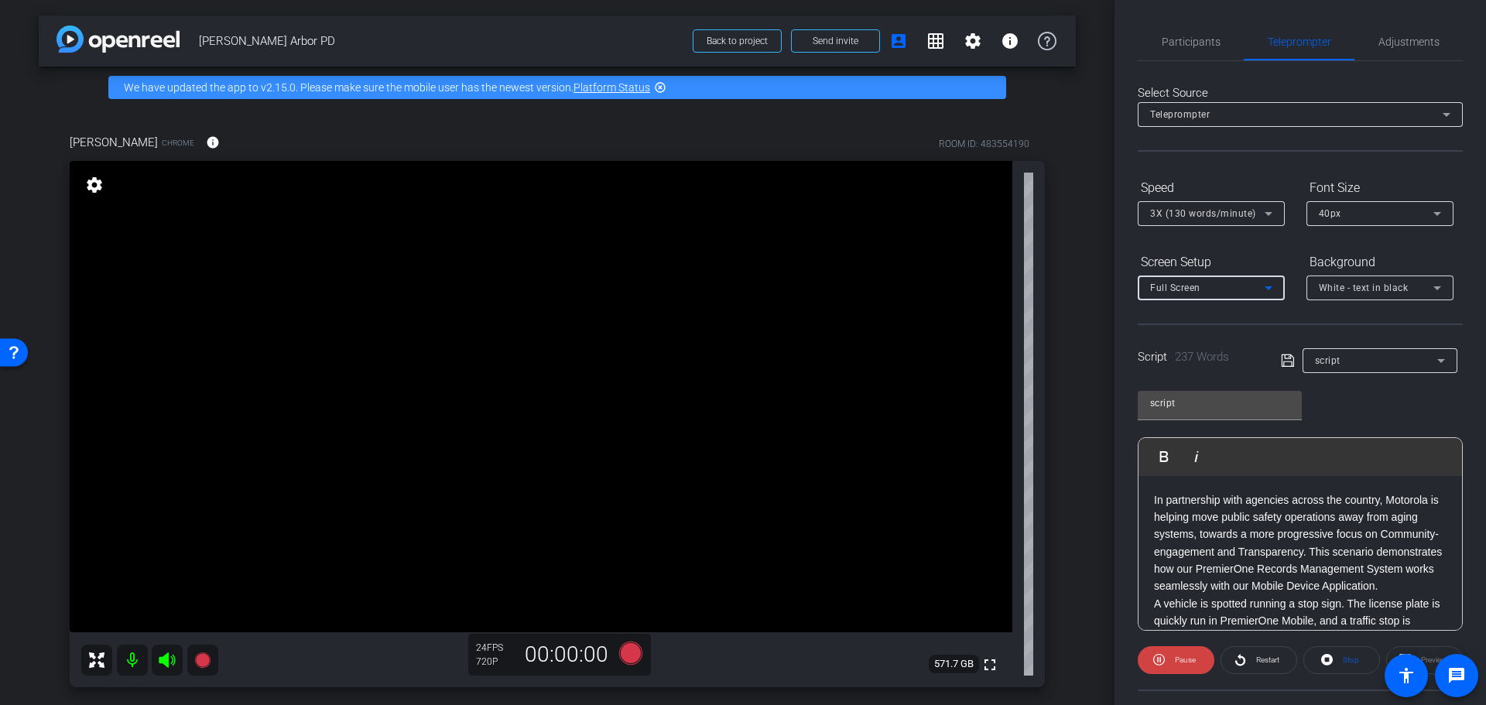
click at [1209, 289] on div "Full Screen" at bounding box center [1207, 287] width 115 height 19
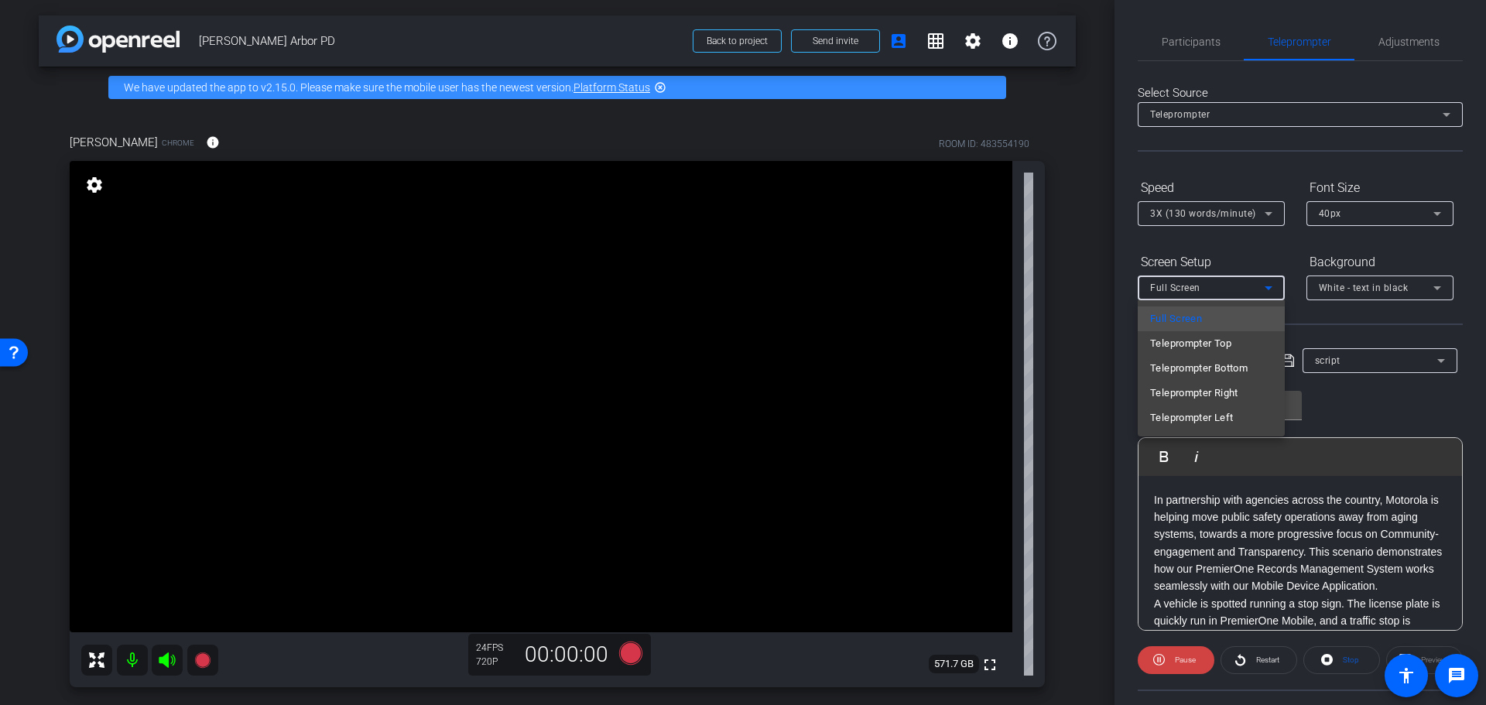
click at [1190, 659] on div at bounding box center [743, 352] width 1486 height 705
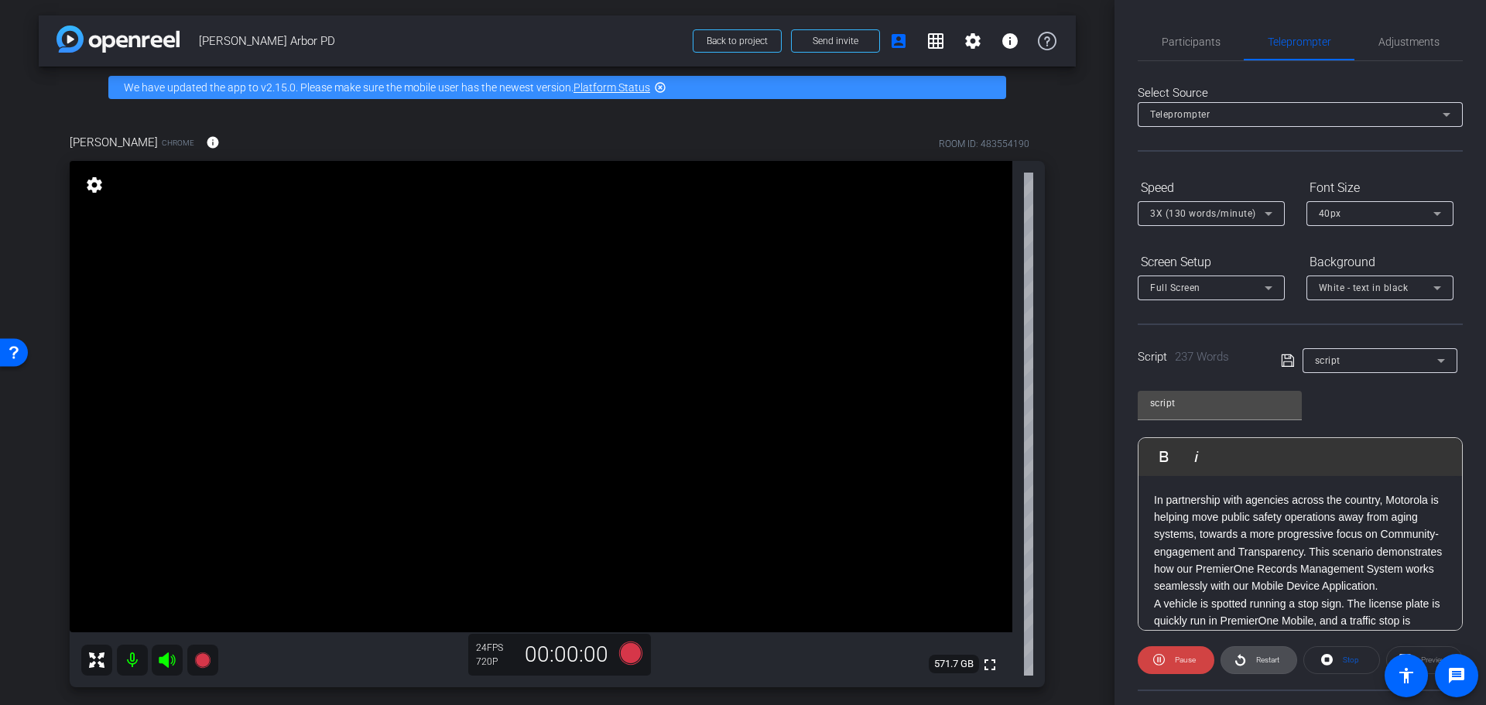
click at [1252, 663] on span "Restart" at bounding box center [1265, 660] width 27 height 22
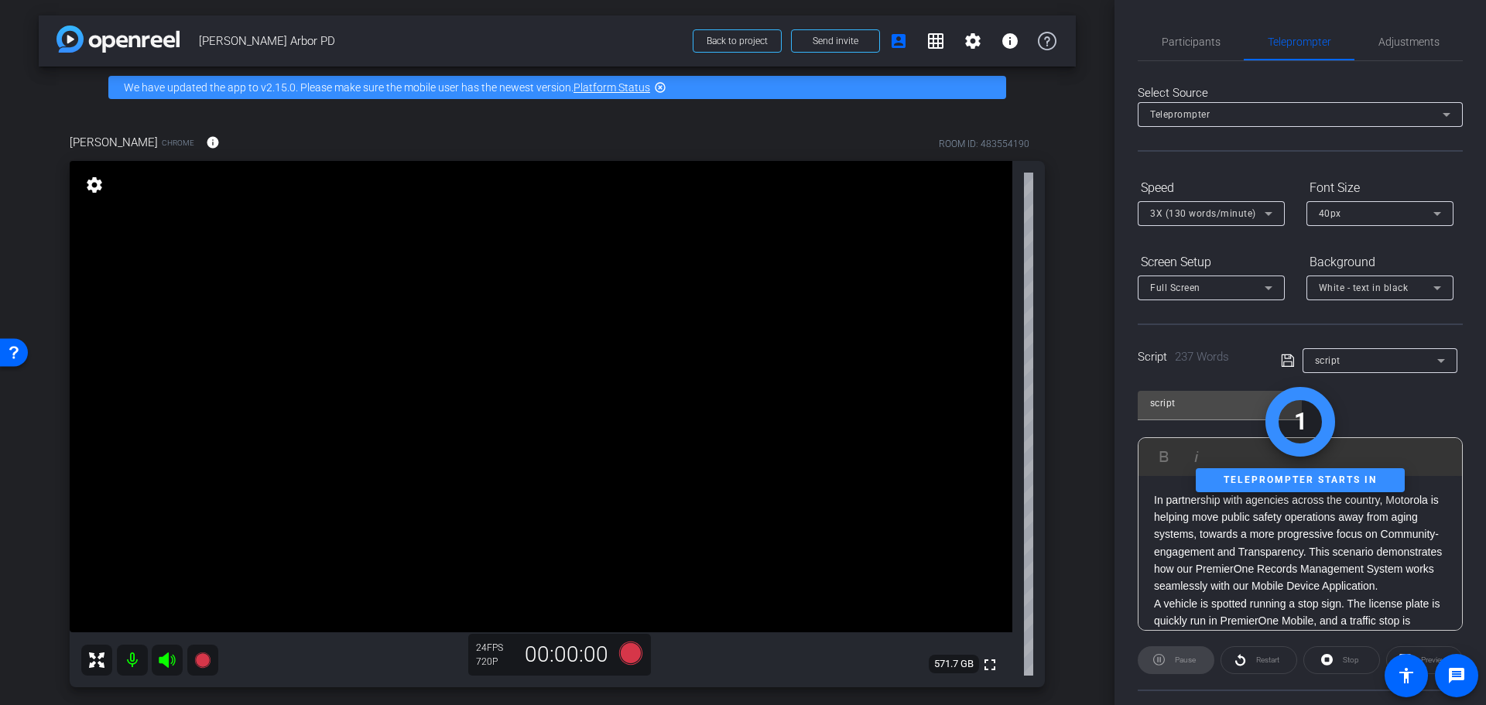
click at [1323, 655] on div "Stop" at bounding box center [1341, 660] width 77 height 28
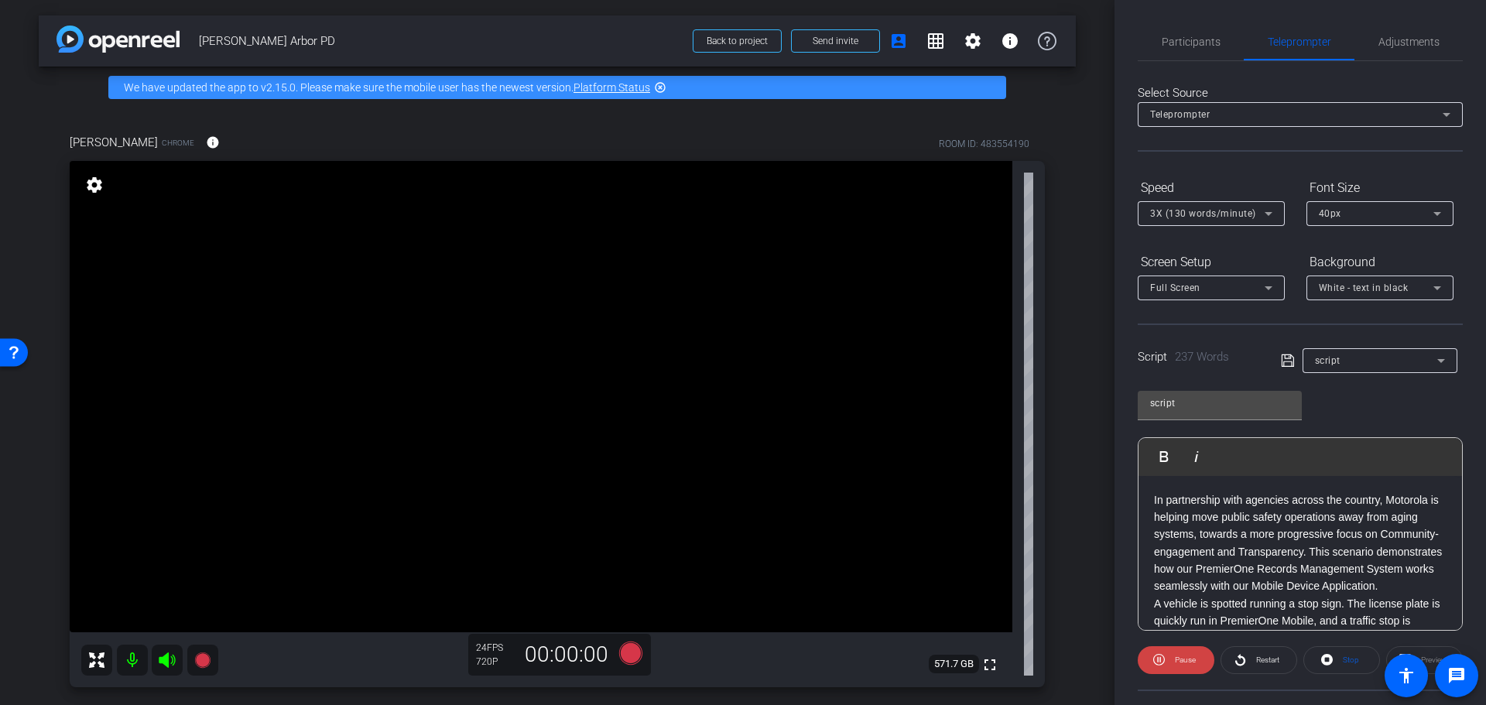
click at [1321, 659] on icon at bounding box center [1327, 659] width 12 height 19
click at [1161, 663] on icon at bounding box center [1162, 660] width 12 height 12
click at [1238, 214] on span "3X (130 words/minute)" at bounding box center [1203, 213] width 106 height 11
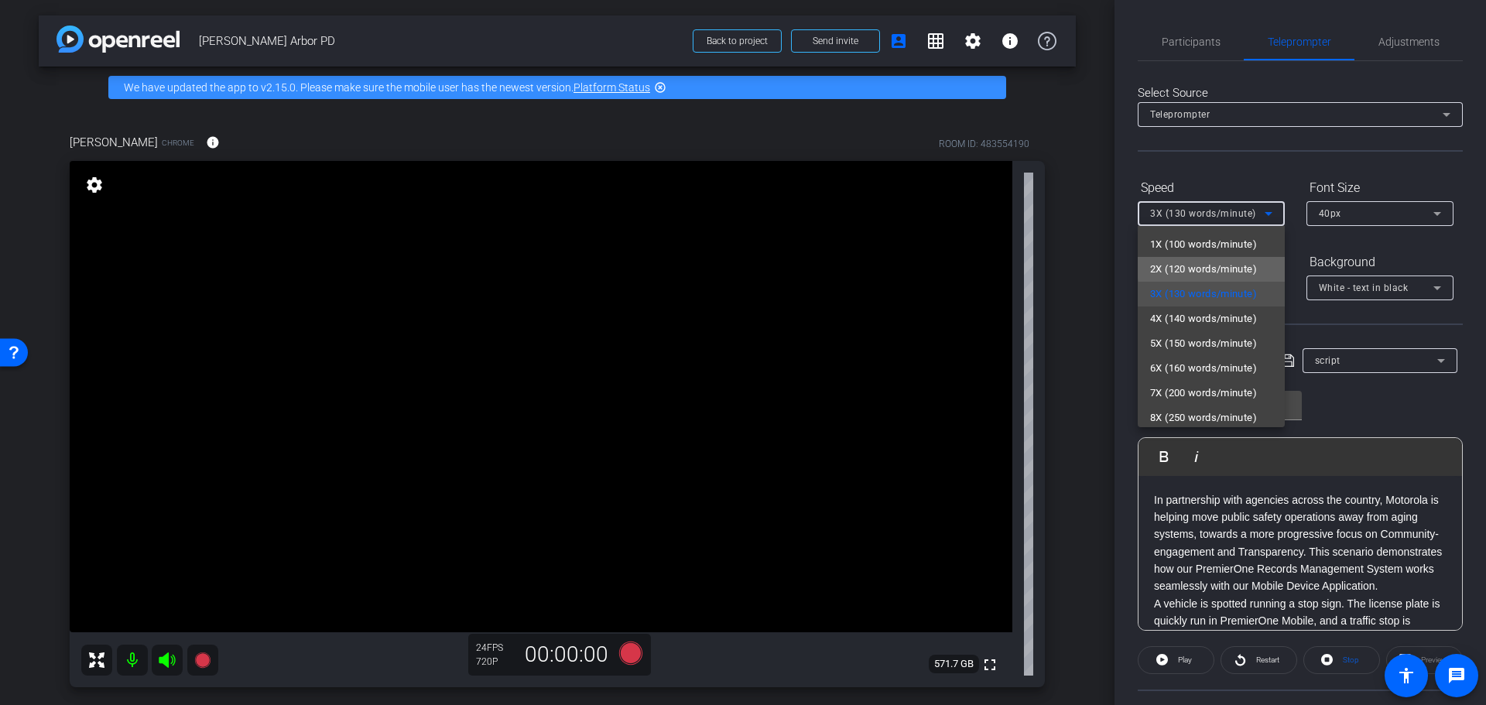
click at [1232, 267] on span "2X (120 words/minute)" at bounding box center [1203, 269] width 107 height 19
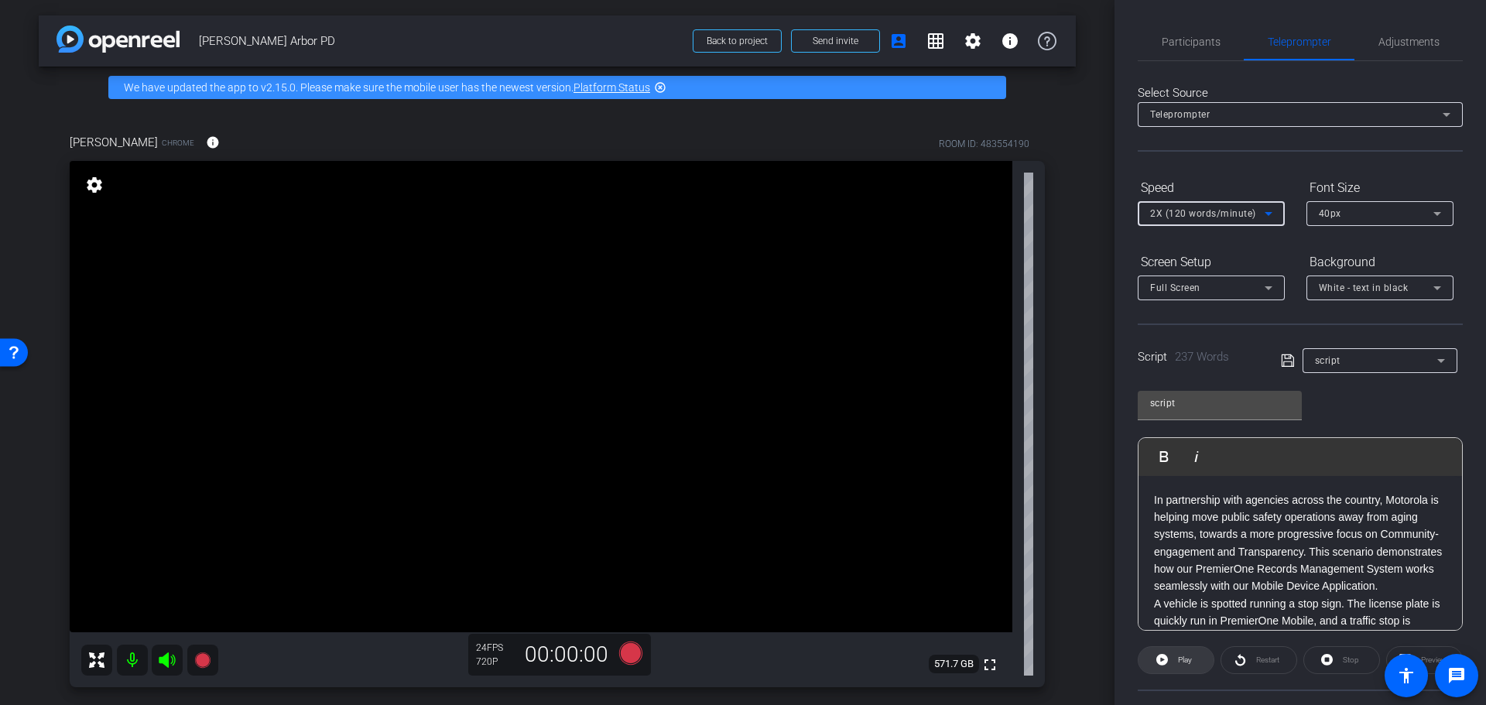
click at [1163, 661] on icon at bounding box center [1162, 660] width 12 height 12
click at [1314, 659] on span at bounding box center [1341, 660] width 75 height 37
click at [1200, 36] on span "Participants" at bounding box center [1191, 41] width 59 height 11
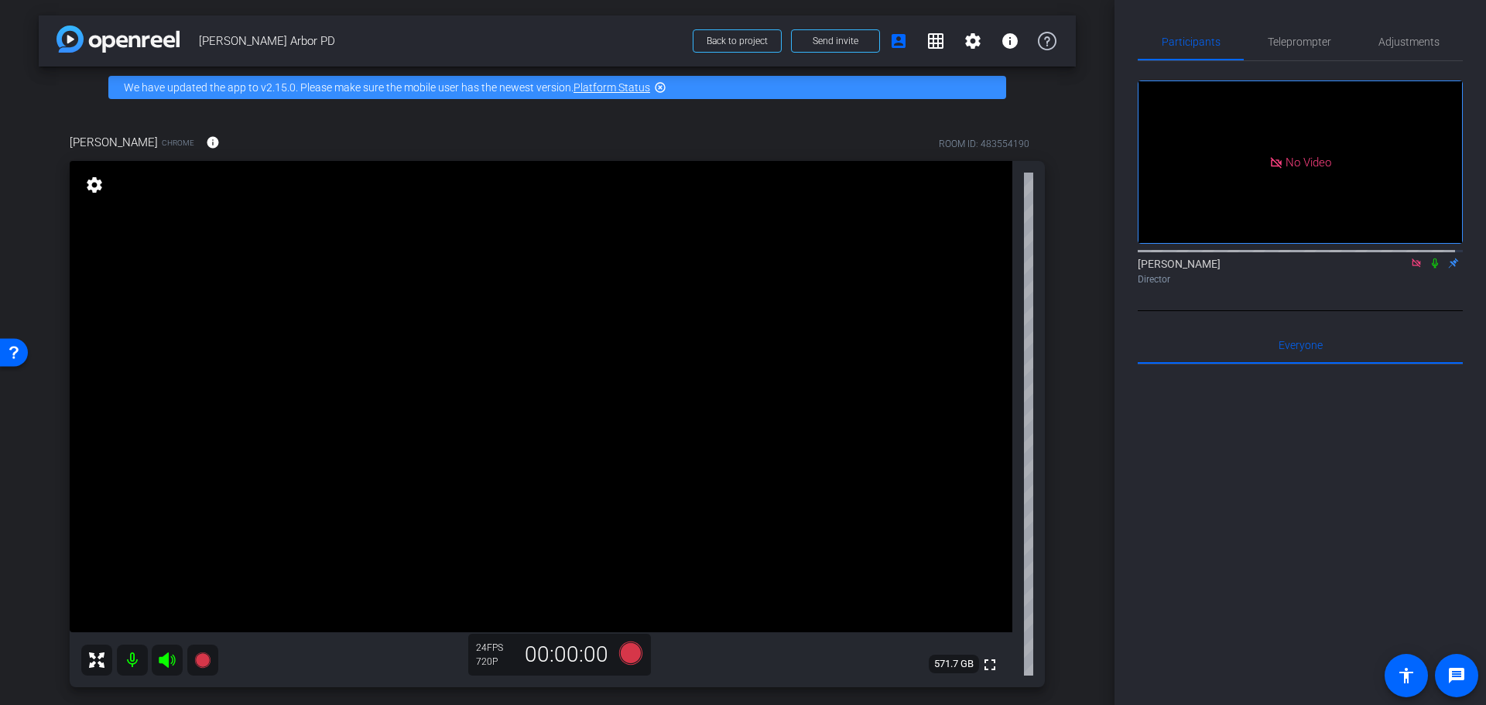
click at [1429, 258] on icon at bounding box center [1435, 263] width 12 height 11
click at [1269, 40] on span "Teleprompter" at bounding box center [1299, 41] width 63 height 11
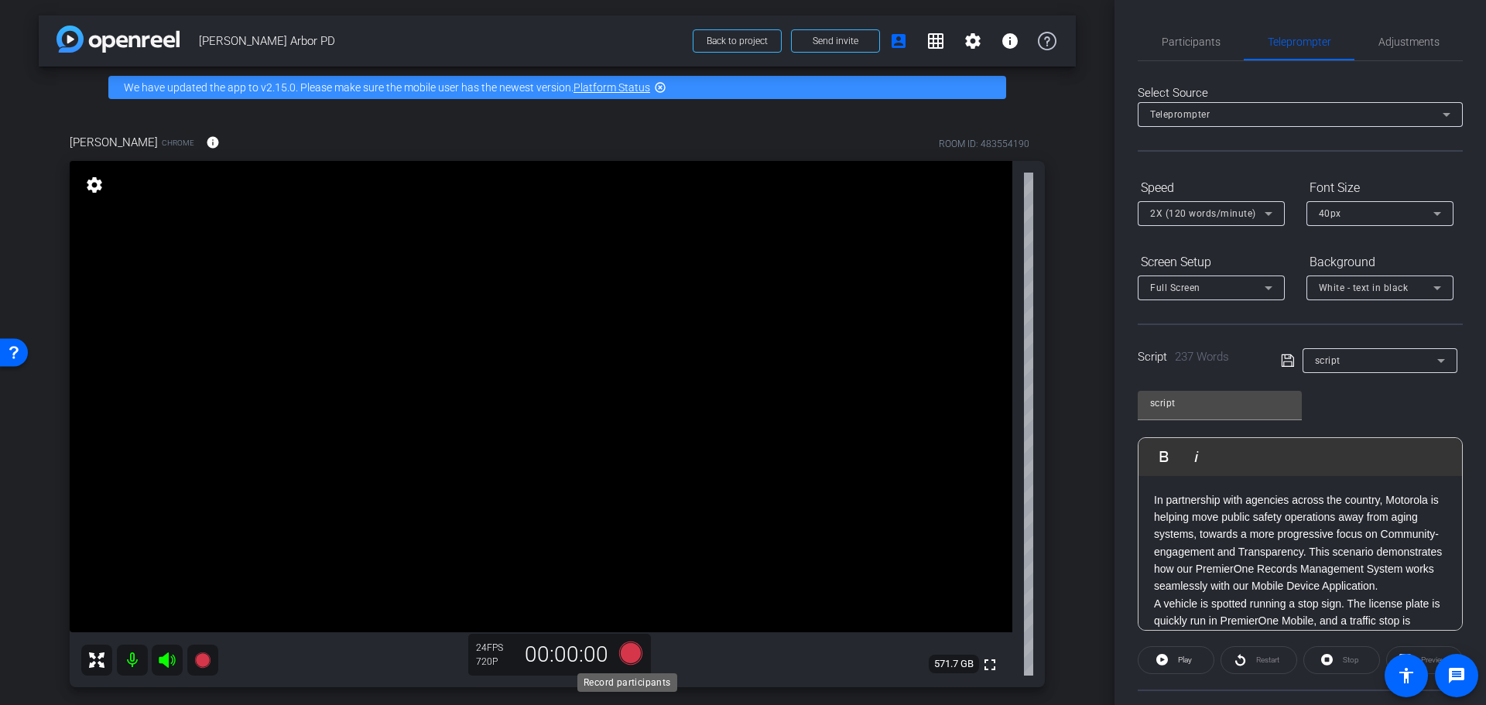
click at [623, 653] on icon at bounding box center [630, 652] width 23 height 23
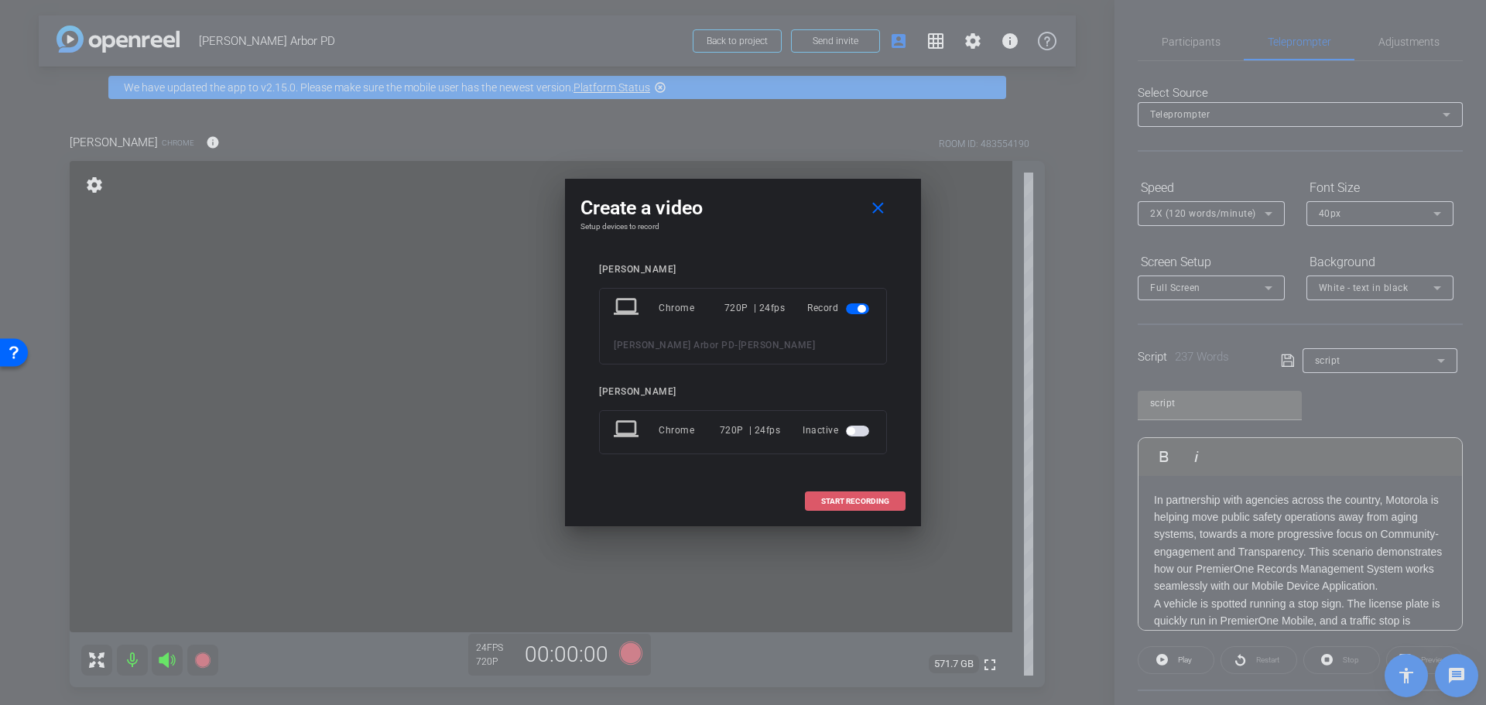
click at [844, 499] on span "START RECORDING" at bounding box center [855, 502] width 68 height 8
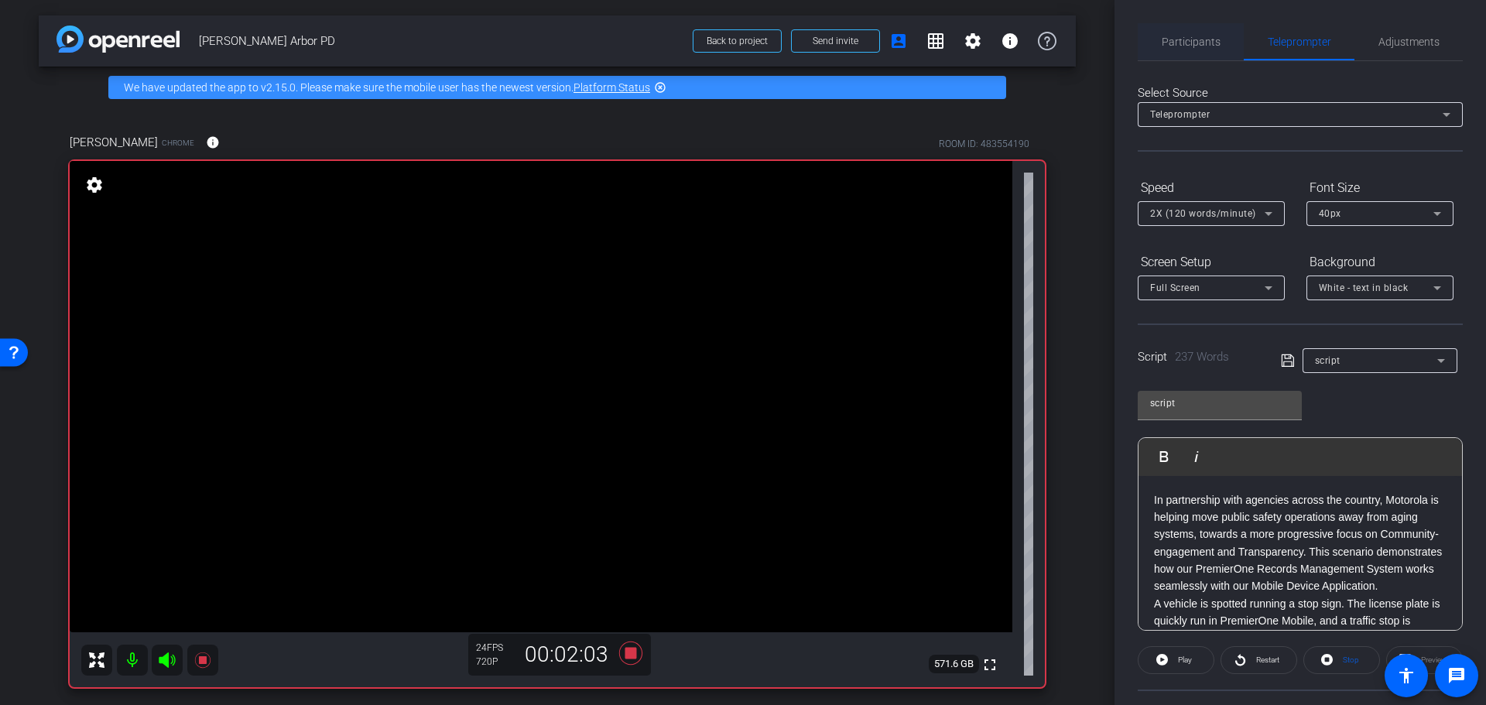
click at [1201, 45] on span "Participants" at bounding box center [1191, 41] width 59 height 11
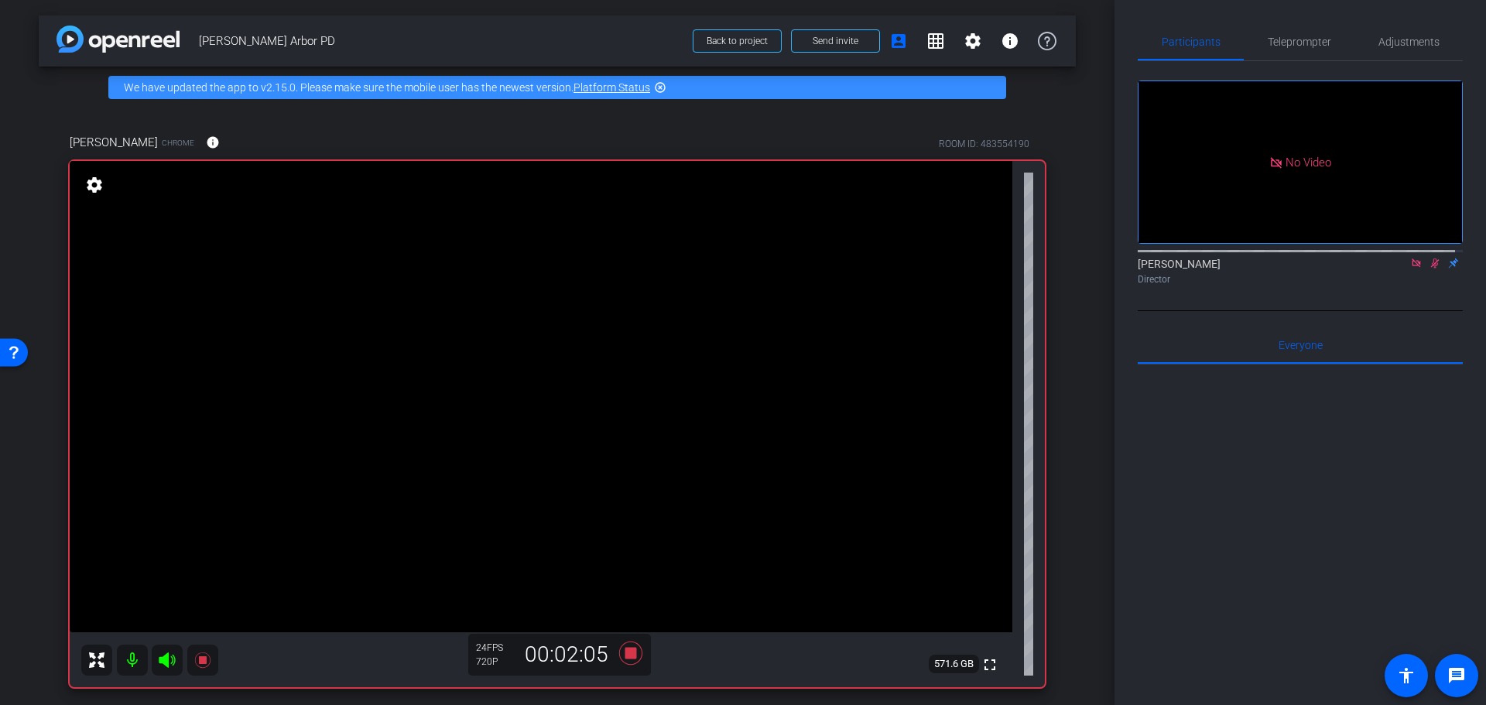
click at [1429, 258] on icon at bounding box center [1435, 263] width 12 height 11
click at [626, 654] on icon at bounding box center [630, 652] width 23 height 23
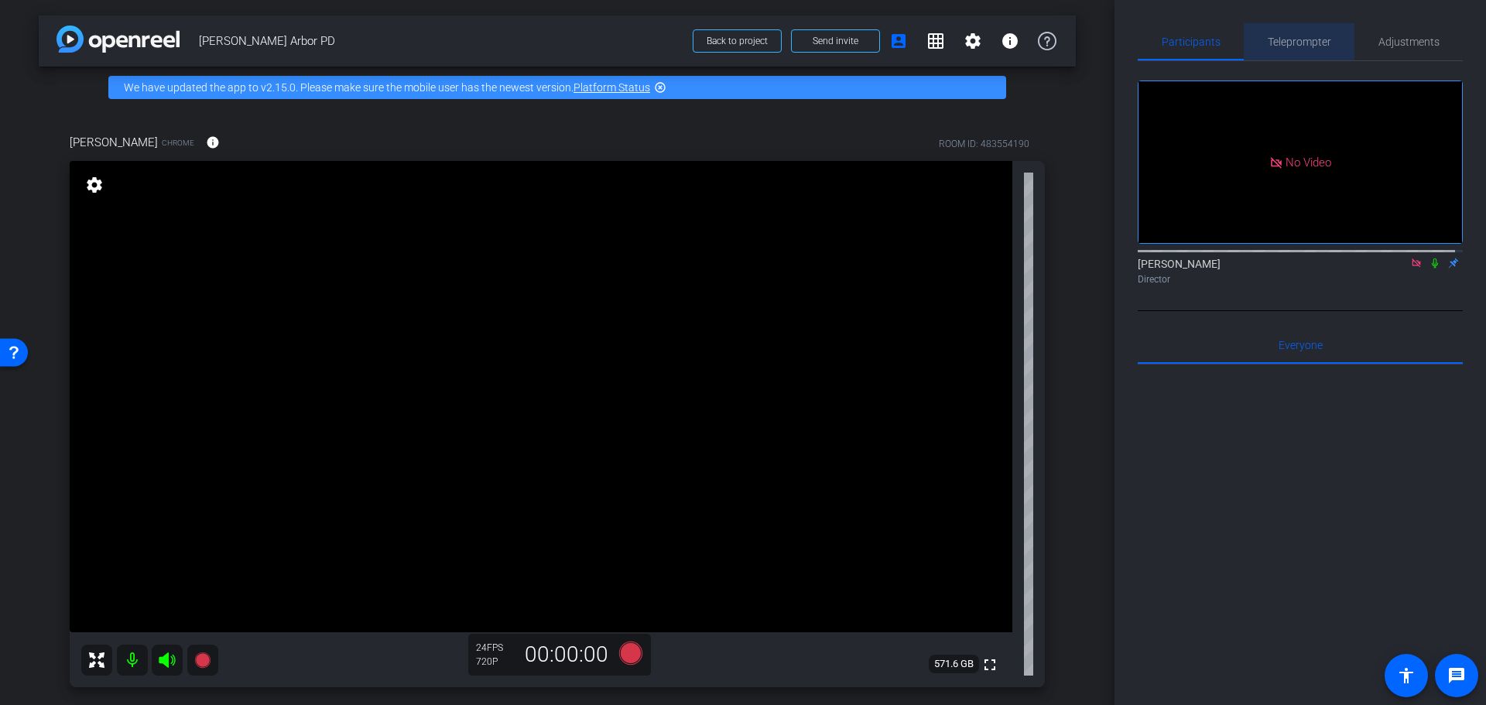
click at [1300, 39] on span "Teleprompter" at bounding box center [1299, 41] width 63 height 11
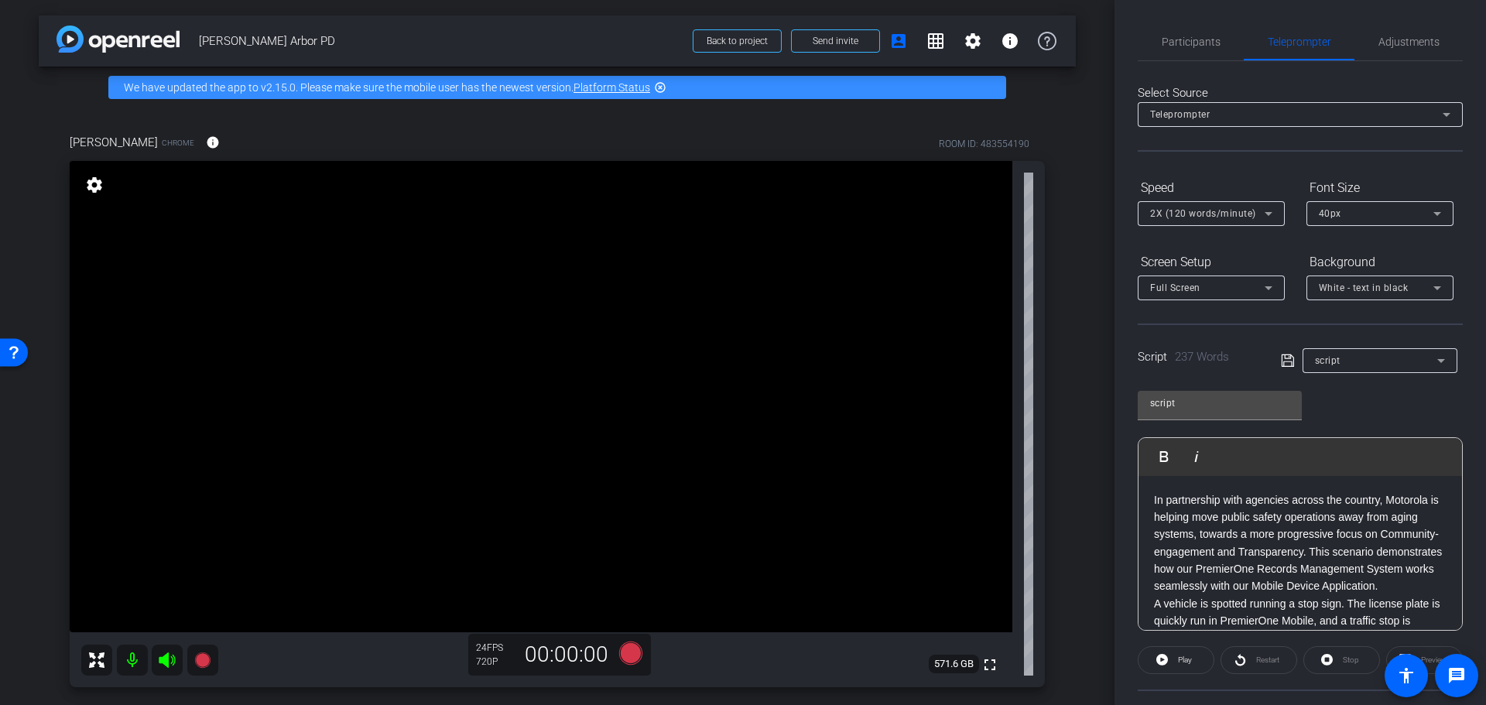
click at [1207, 516] on p "In partnership with agencies across the country, Motorola is helping move publi…" at bounding box center [1300, 544] width 293 height 104
click at [1172, 529] on p "In partnership with agencies across the country, Motorola is helping move publi…" at bounding box center [1300, 544] width 293 height 104
click at [1197, 44] on span "Participants" at bounding box center [1191, 41] width 59 height 11
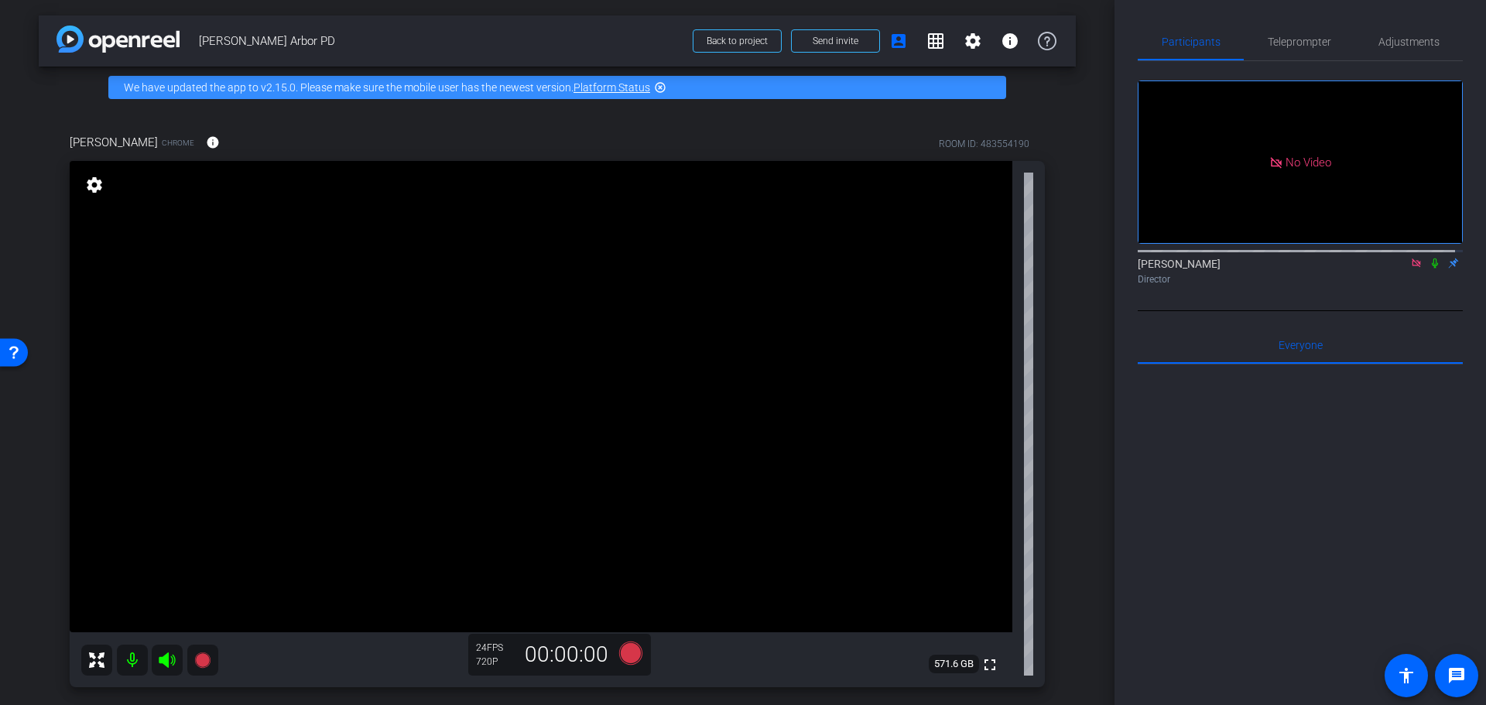
click at [937, 245] on video at bounding box center [541, 396] width 943 height 471
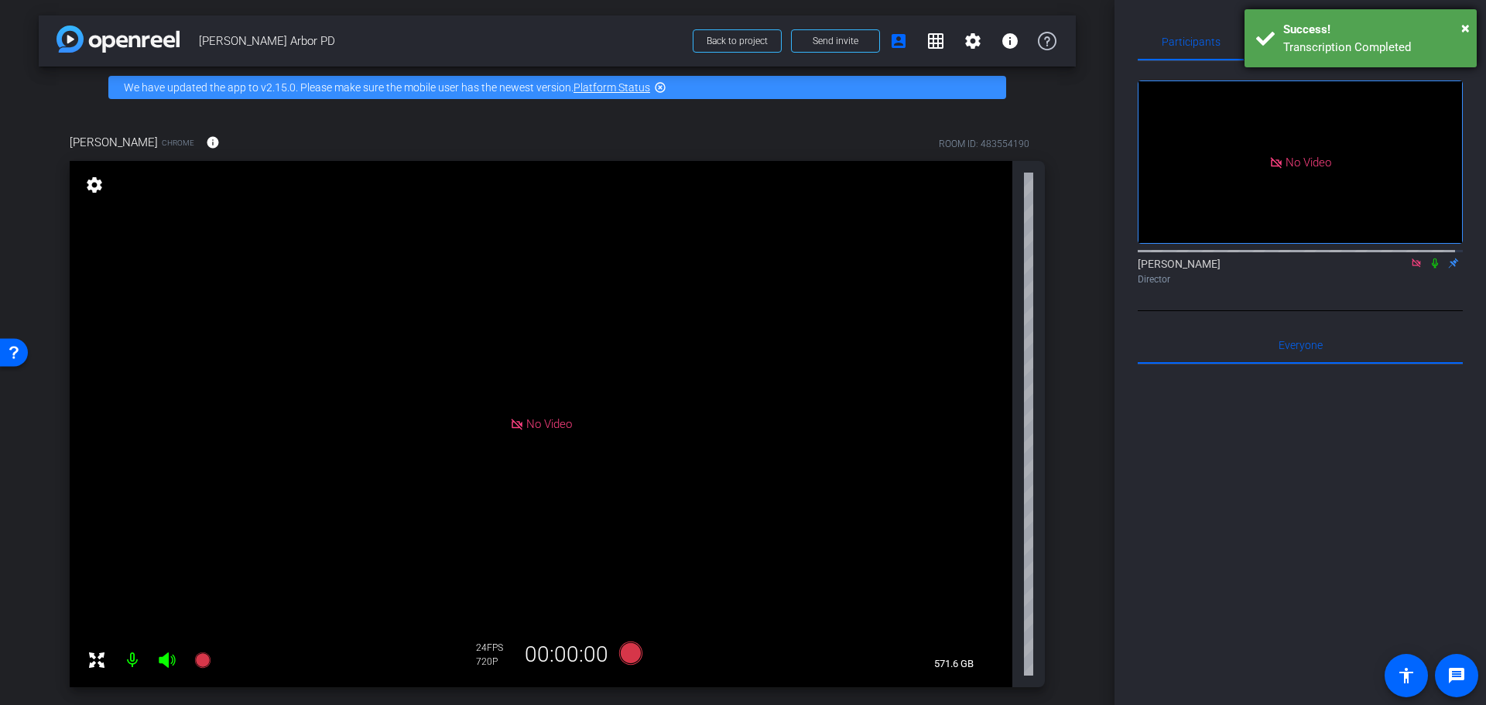
click at [1461, 29] on div "Success!" at bounding box center [1374, 30] width 182 height 18
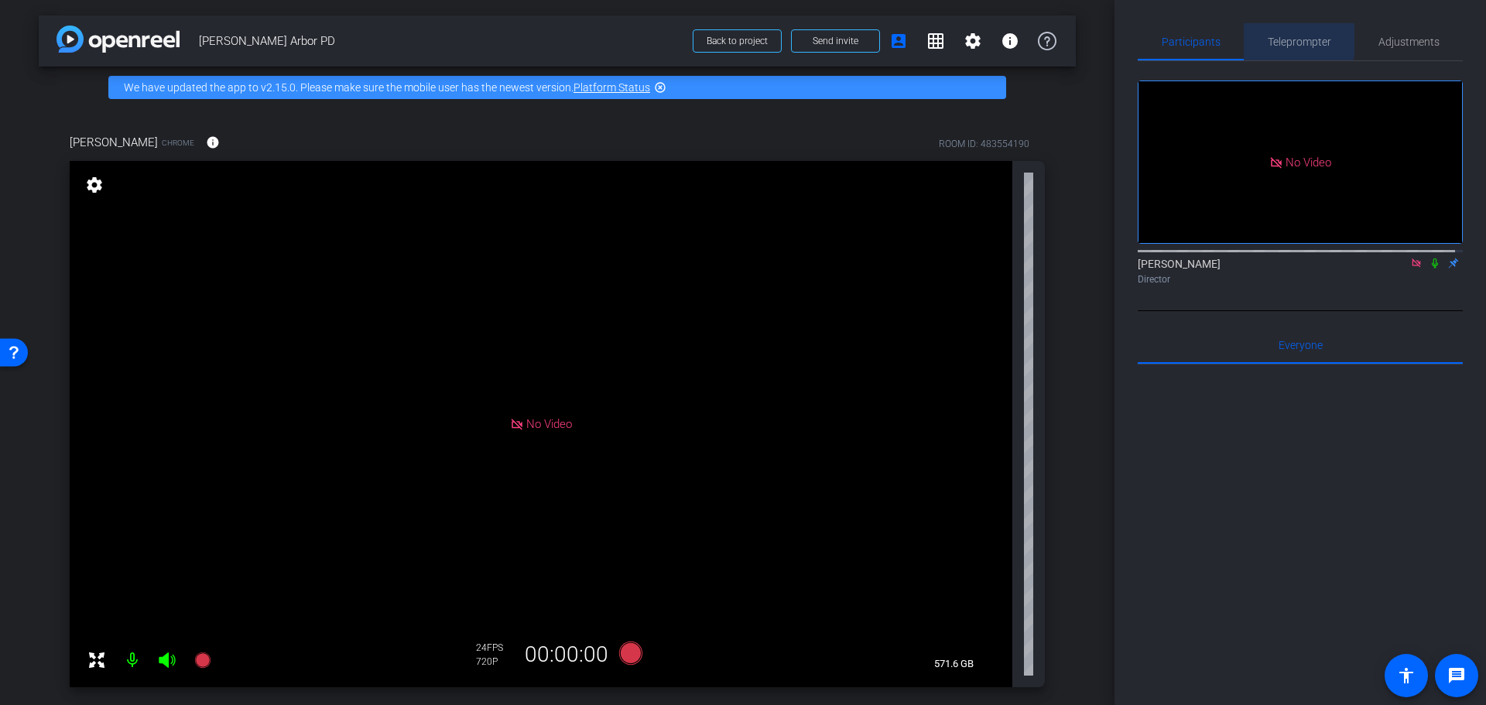
click at [1284, 39] on span "Teleprompter" at bounding box center [1299, 41] width 63 height 11
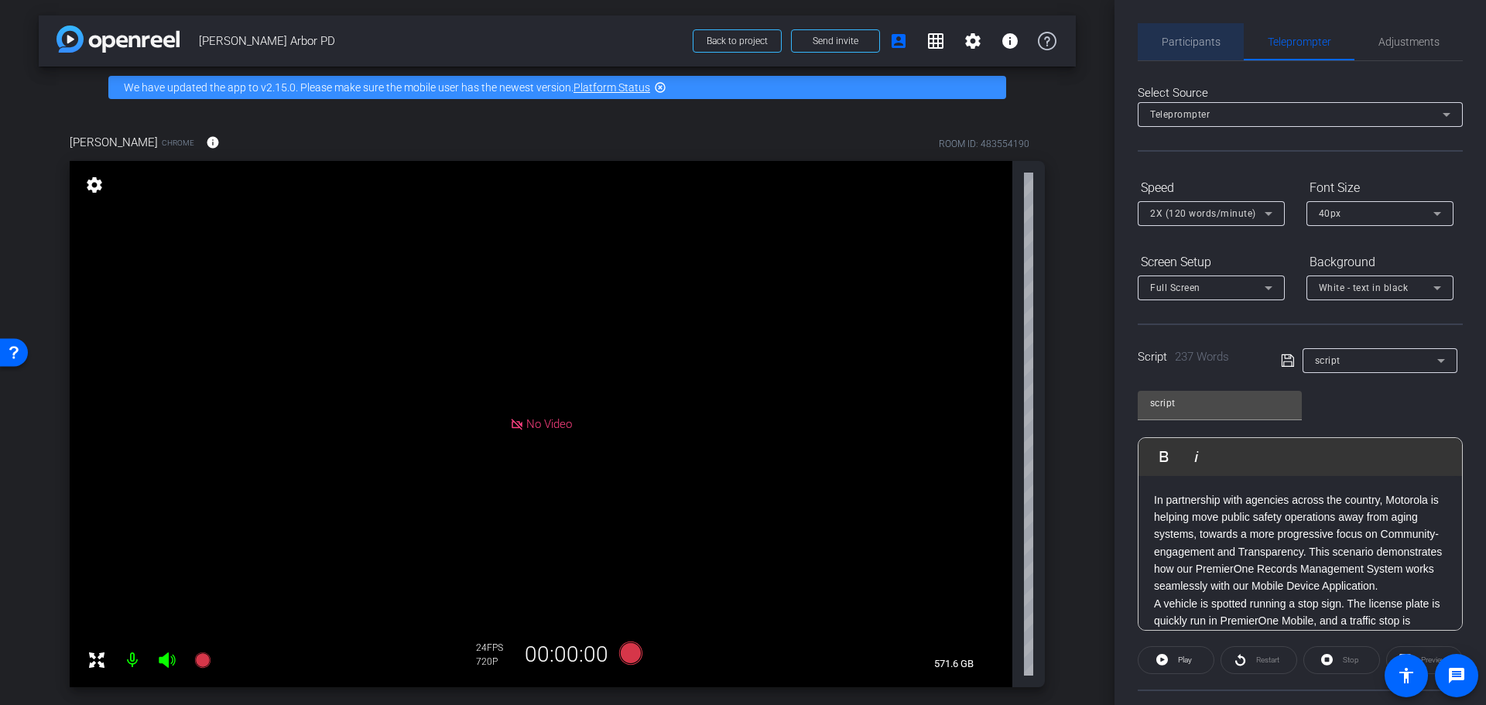
click at [1214, 42] on span "Participants" at bounding box center [1191, 41] width 59 height 11
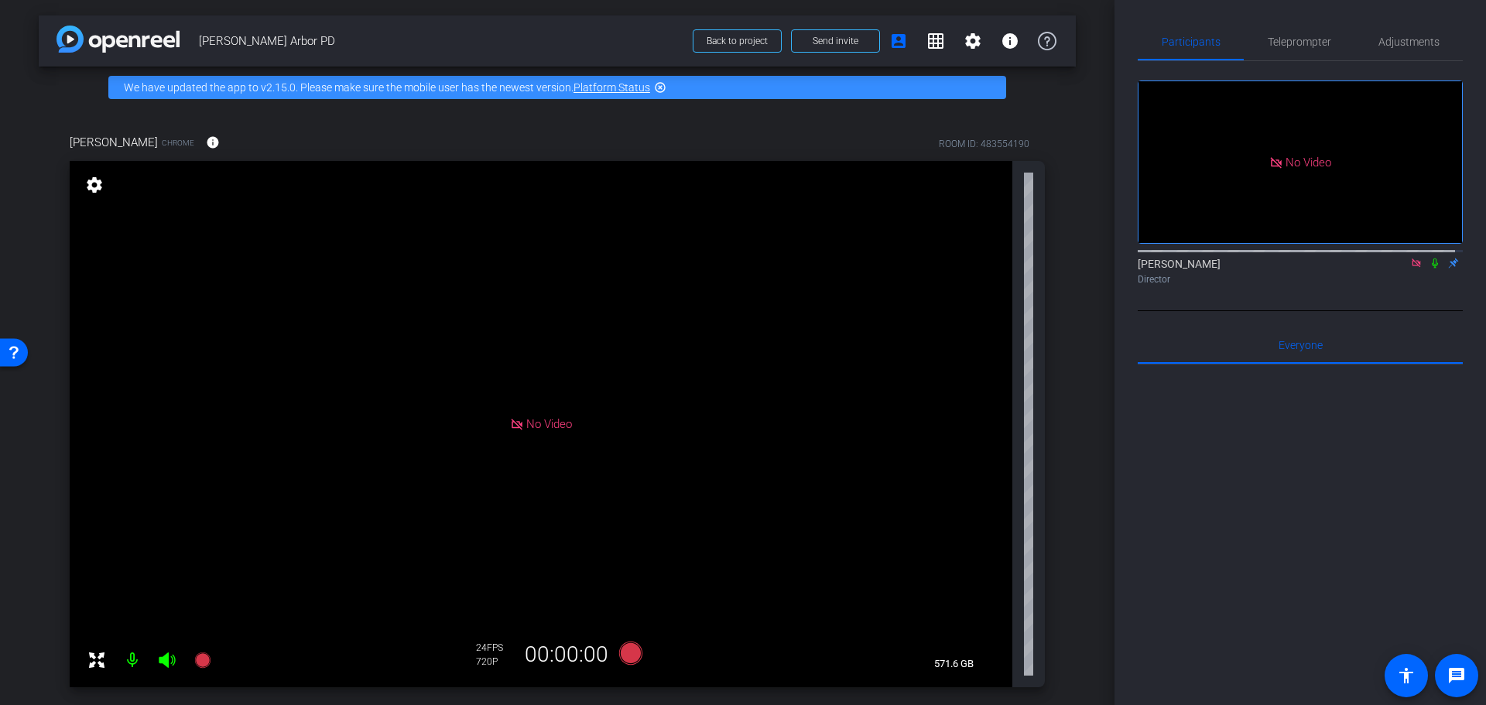
click at [1432, 259] on icon at bounding box center [1435, 264] width 6 height 10
click at [1284, 40] on span "Teleprompter" at bounding box center [1299, 41] width 63 height 11
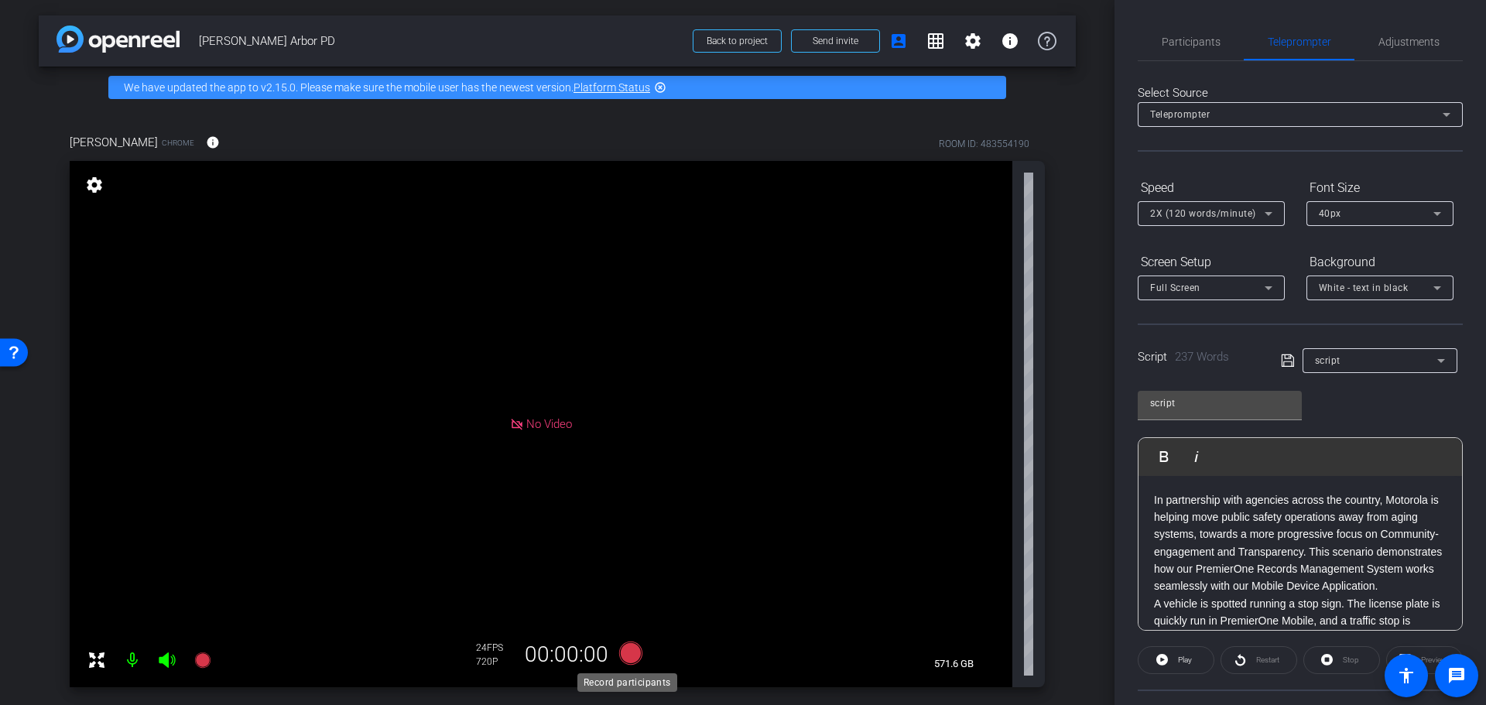
click at [632, 649] on icon at bounding box center [630, 652] width 23 height 23
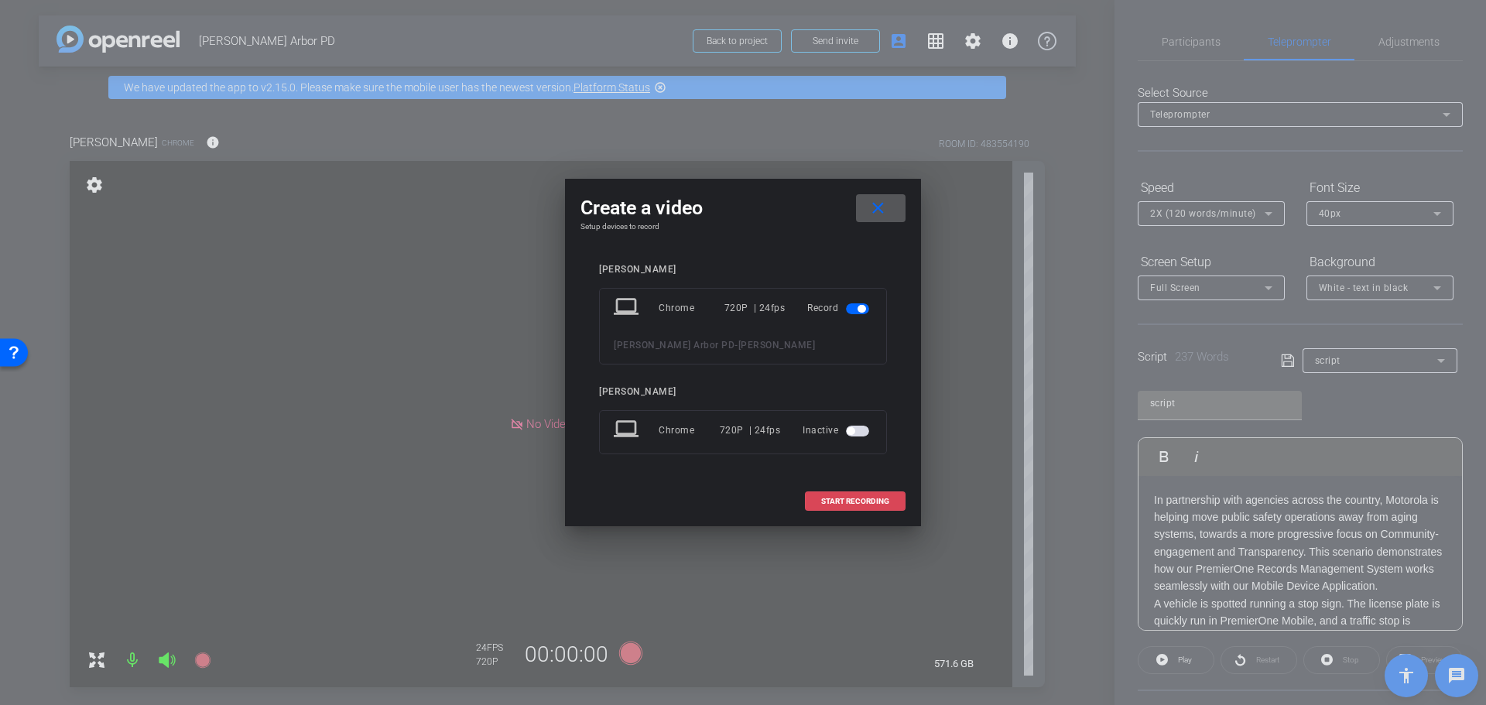
click at [855, 498] on span "START RECORDING" at bounding box center [855, 502] width 68 height 8
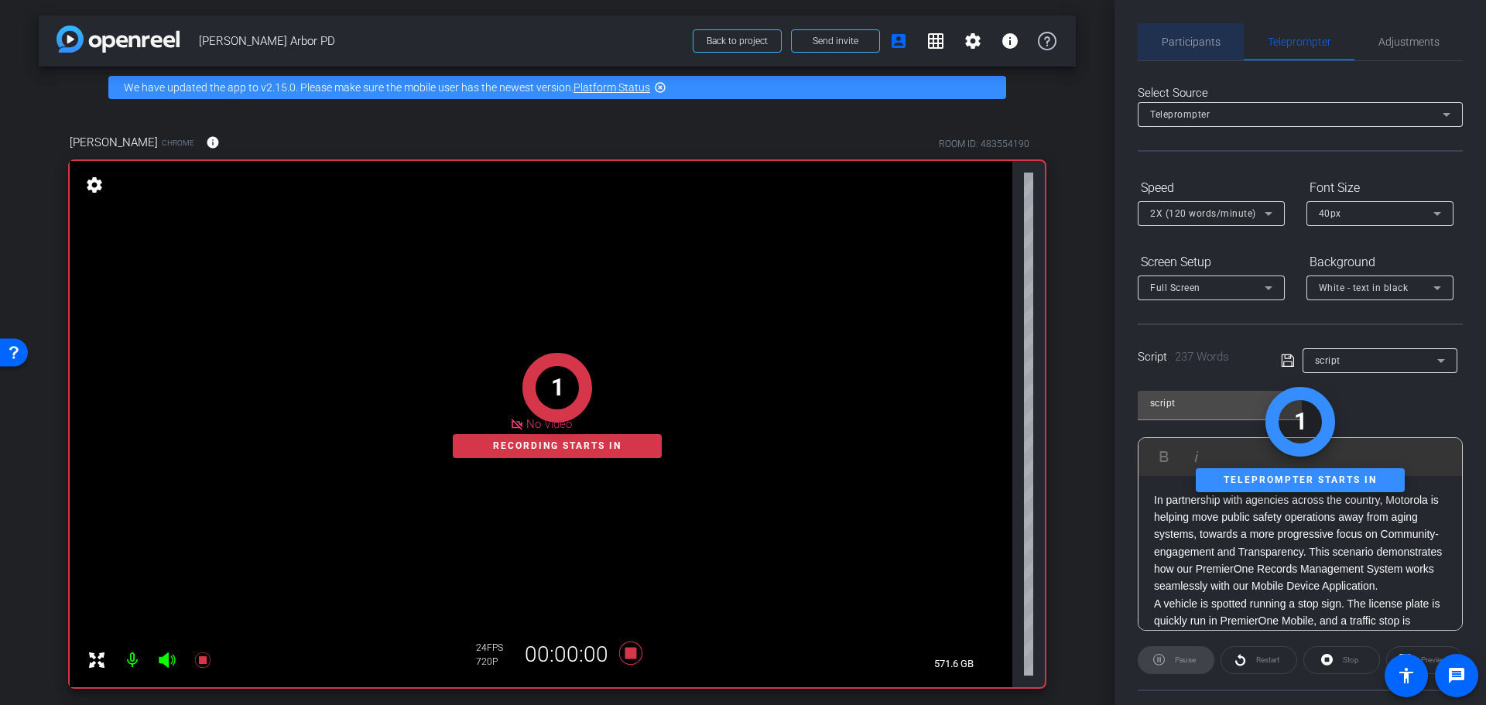
click at [1197, 42] on span "Participants" at bounding box center [1191, 41] width 59 height 11
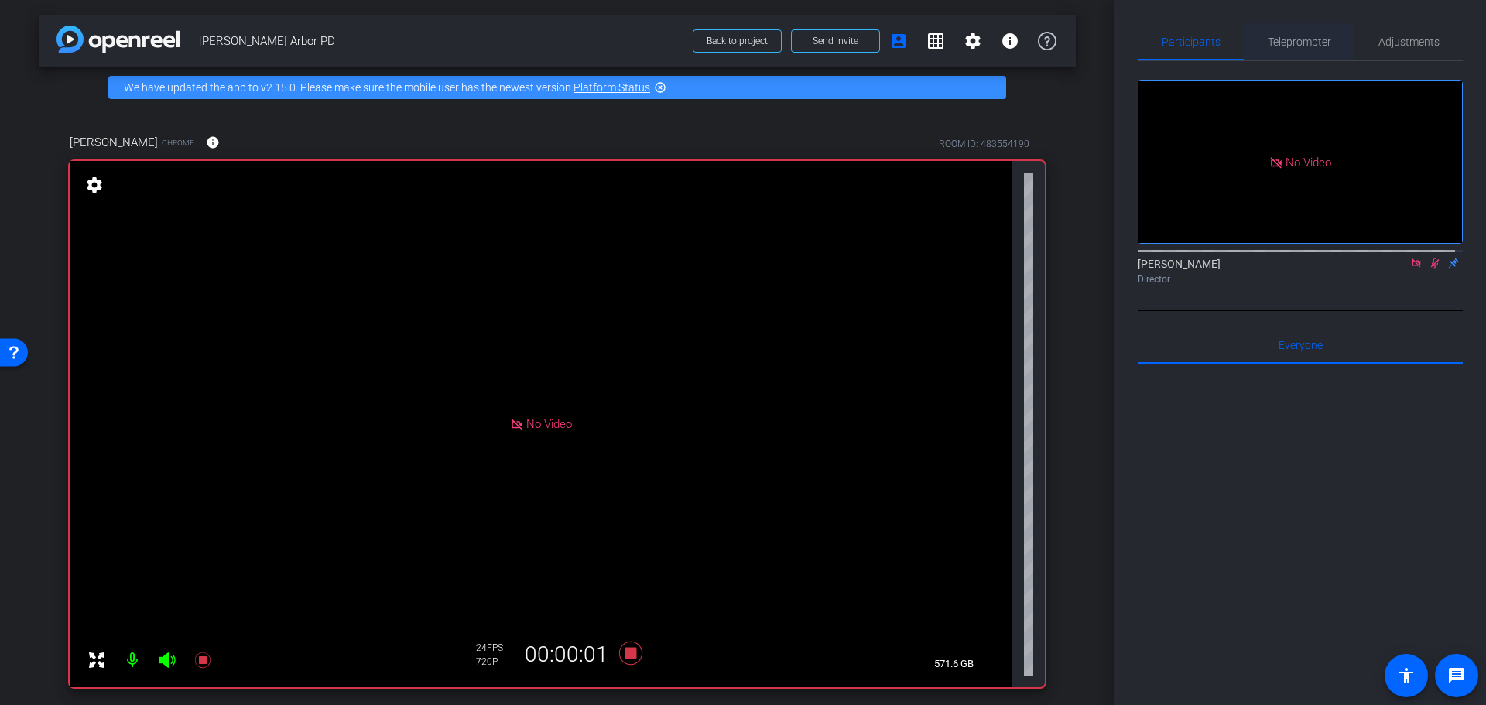
click at [1293, 38] on span "Teleprompter" at bounding box center [1299, 41] width 63 height 11
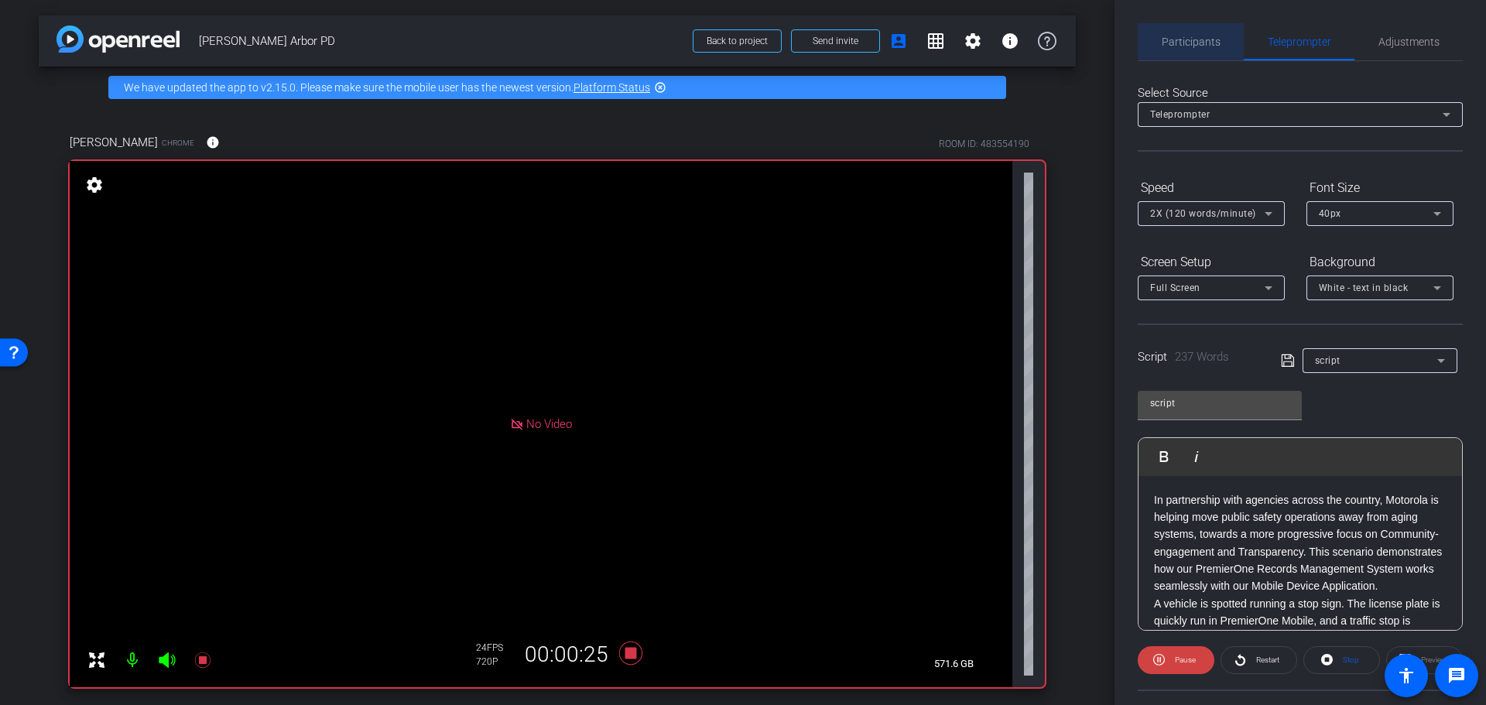
click at [1205, 43] on span "Participants" at bounding box center [1191, 41] width 59 height 11
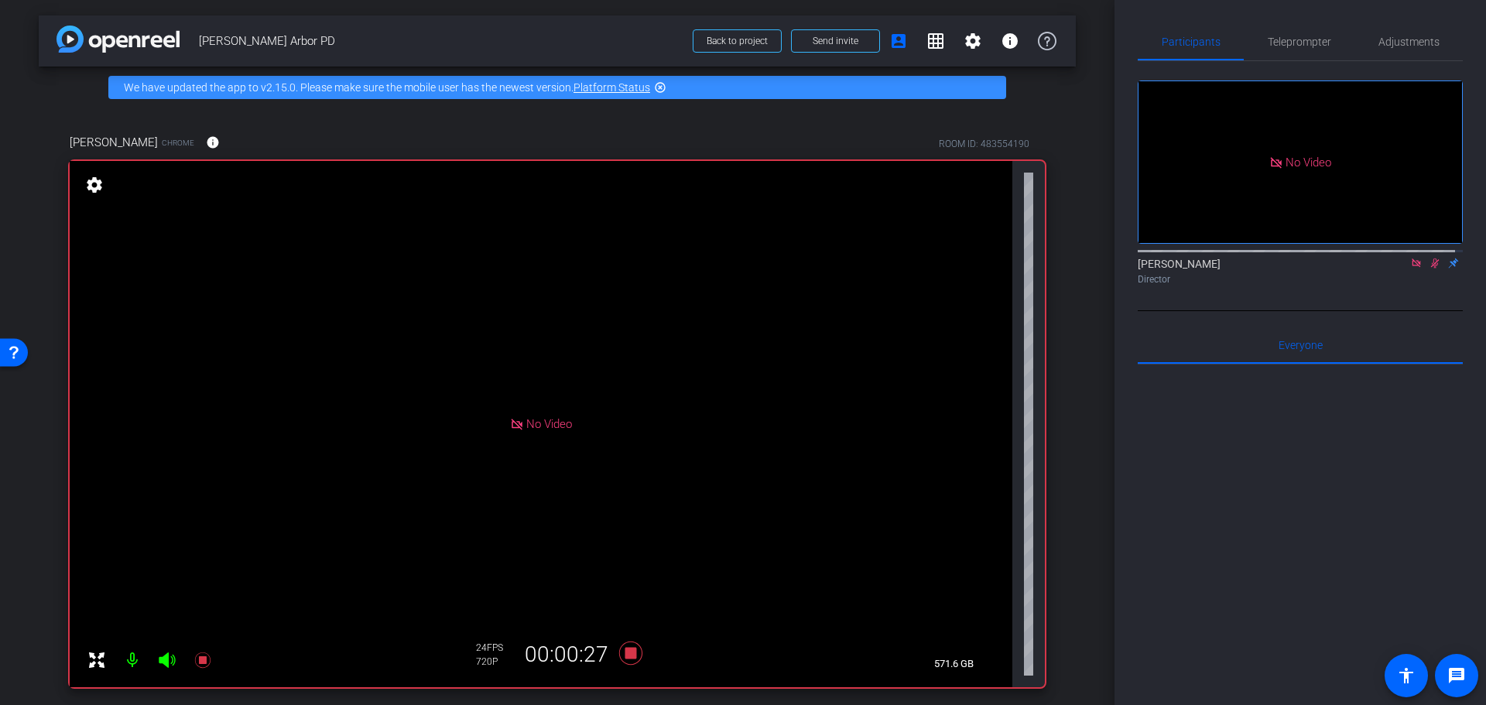
click at [1431, 259] on icon at bounding box center [1435, 264] width 9 height 10
click at [631, 652] on icon at bounding box center [630, 652] width 23 height 23
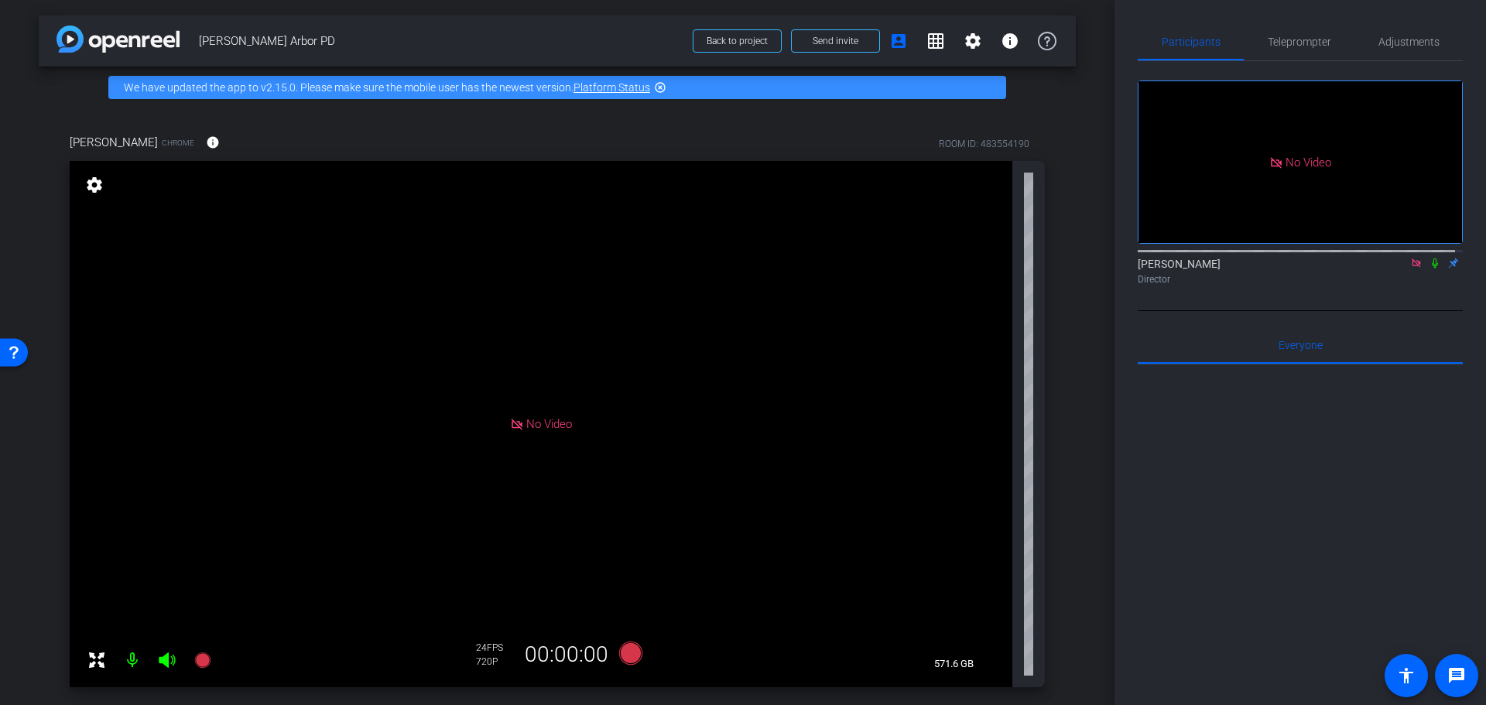
click at [1430, 258] on icon at bounding box center [1435, 263] width 12 height 11
click at [623, 654] on icon at bounding box center [630, 652] width 23 height 23
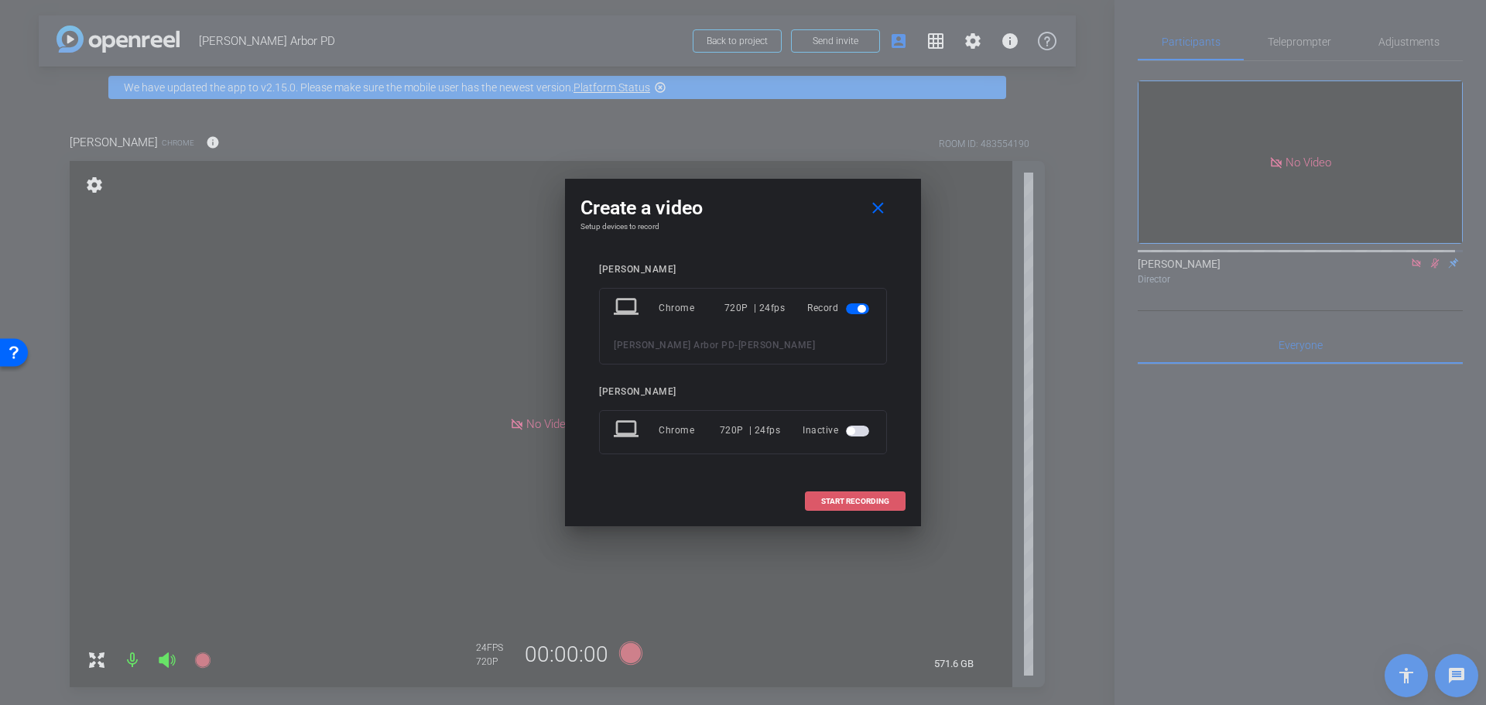
click at [836, 498] on span "START RECORDING" at bounding box center [855, 502] width 68 height 8
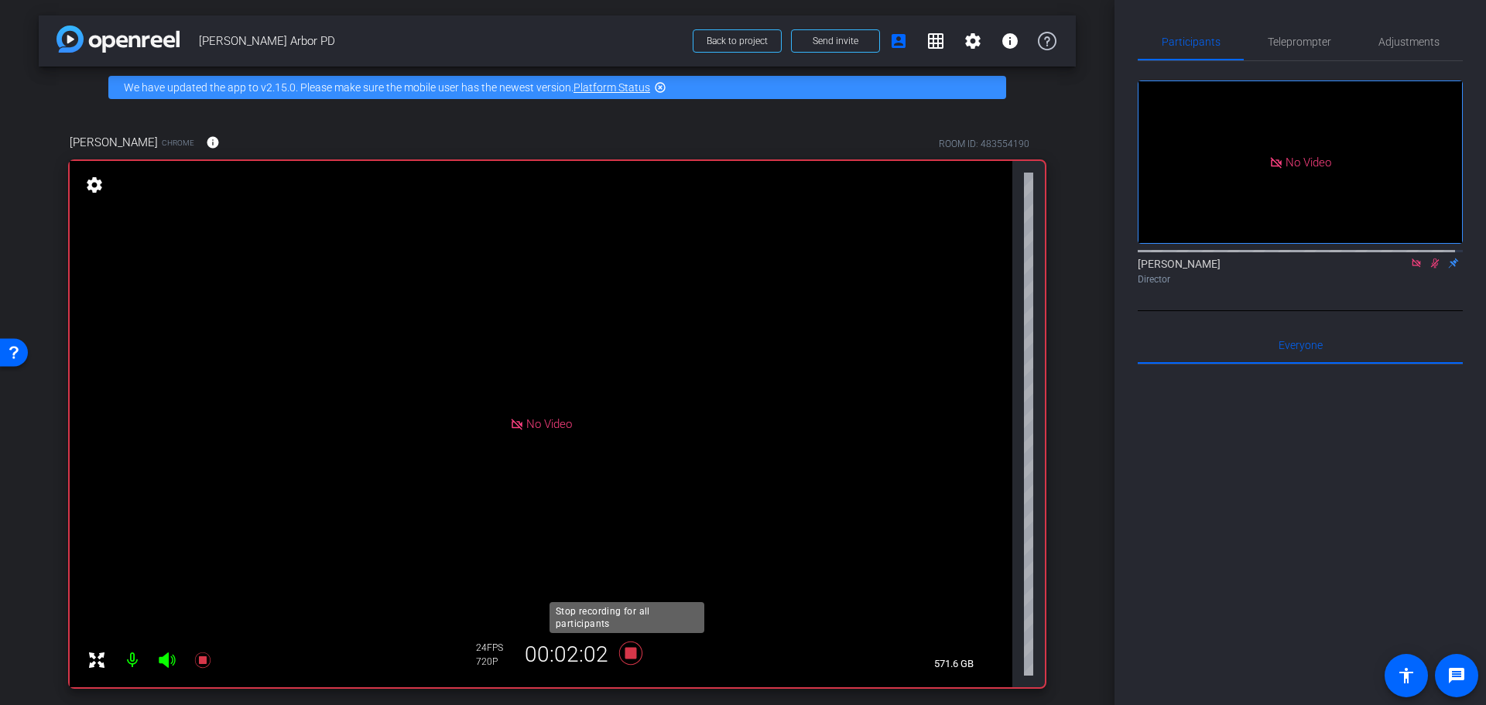
click at [629, 649] on icon at bounding box center [630, 652] width 23 height 23
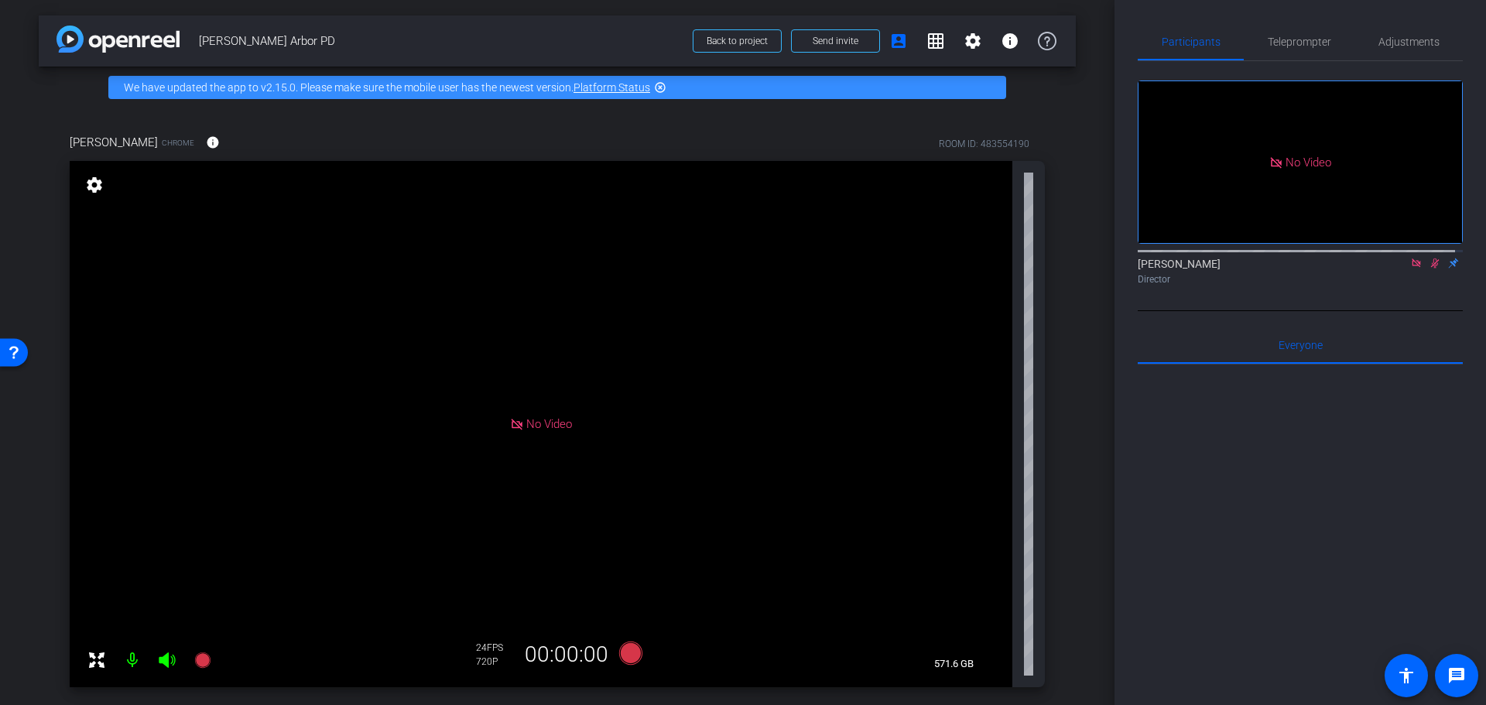
click at [1431, 259] on icon at bounding box center [1435, 264] width 9 height 10
click at [1300, 37] on span "Teleprompter" at bounding box center [1299, 41] width 63 height 11
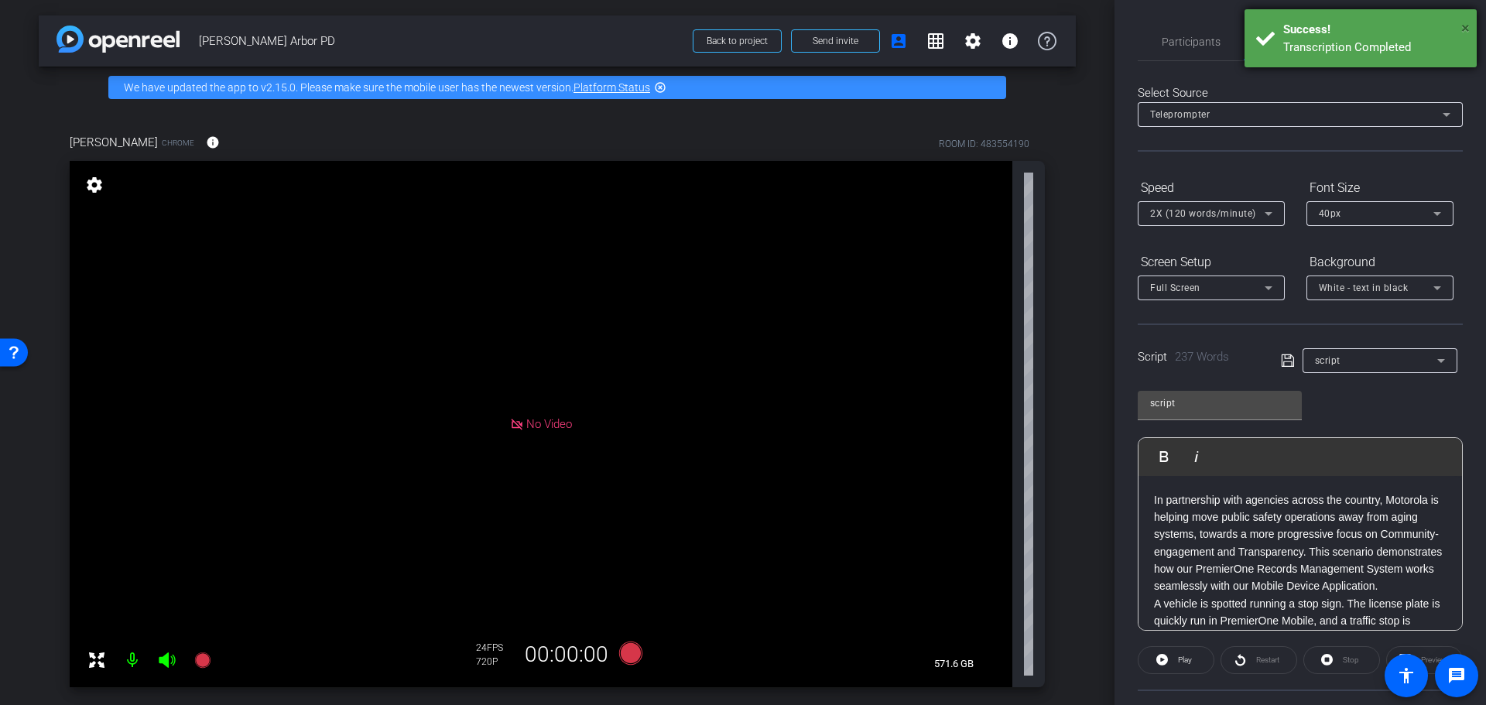
click at [1464, 24] on span "×" at bounding box center [1465, 28] width 9 height 19
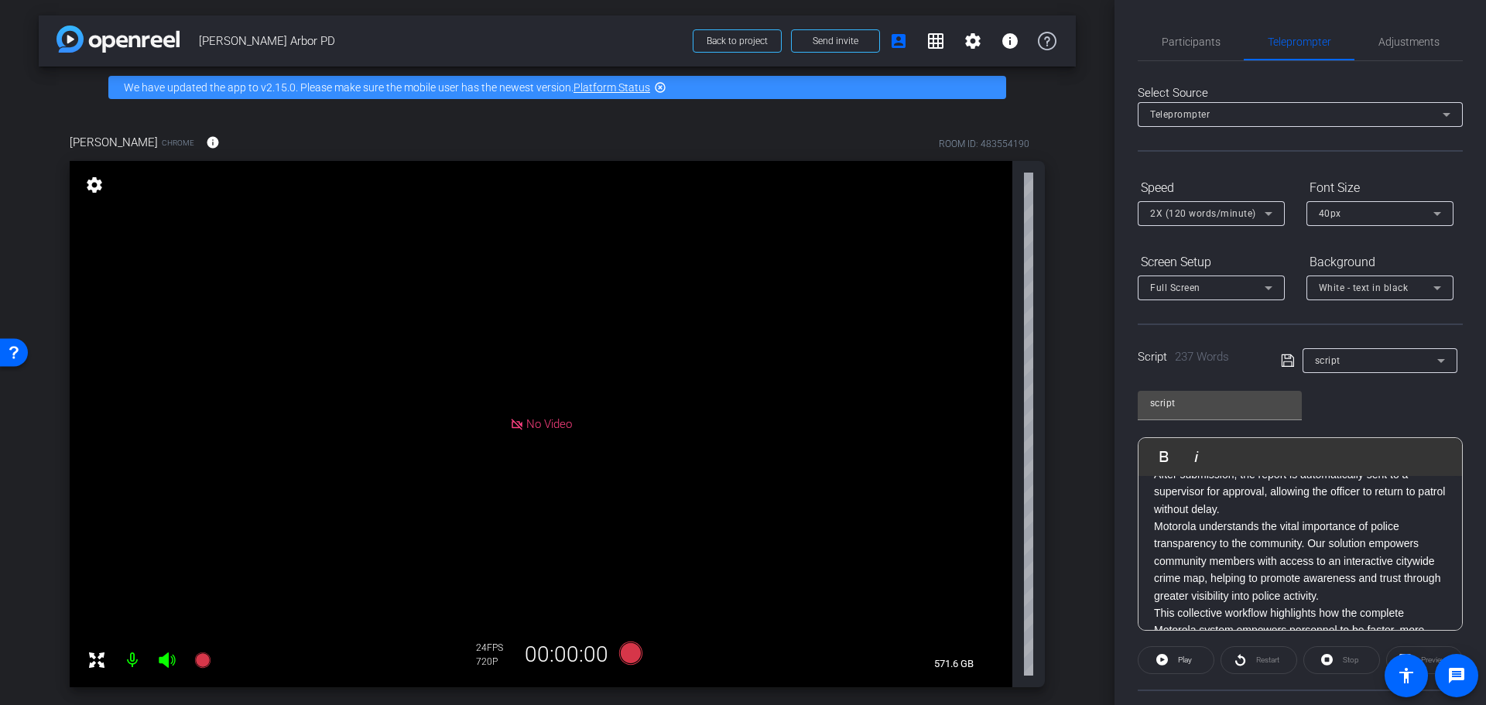
scroll to position [447, 0]
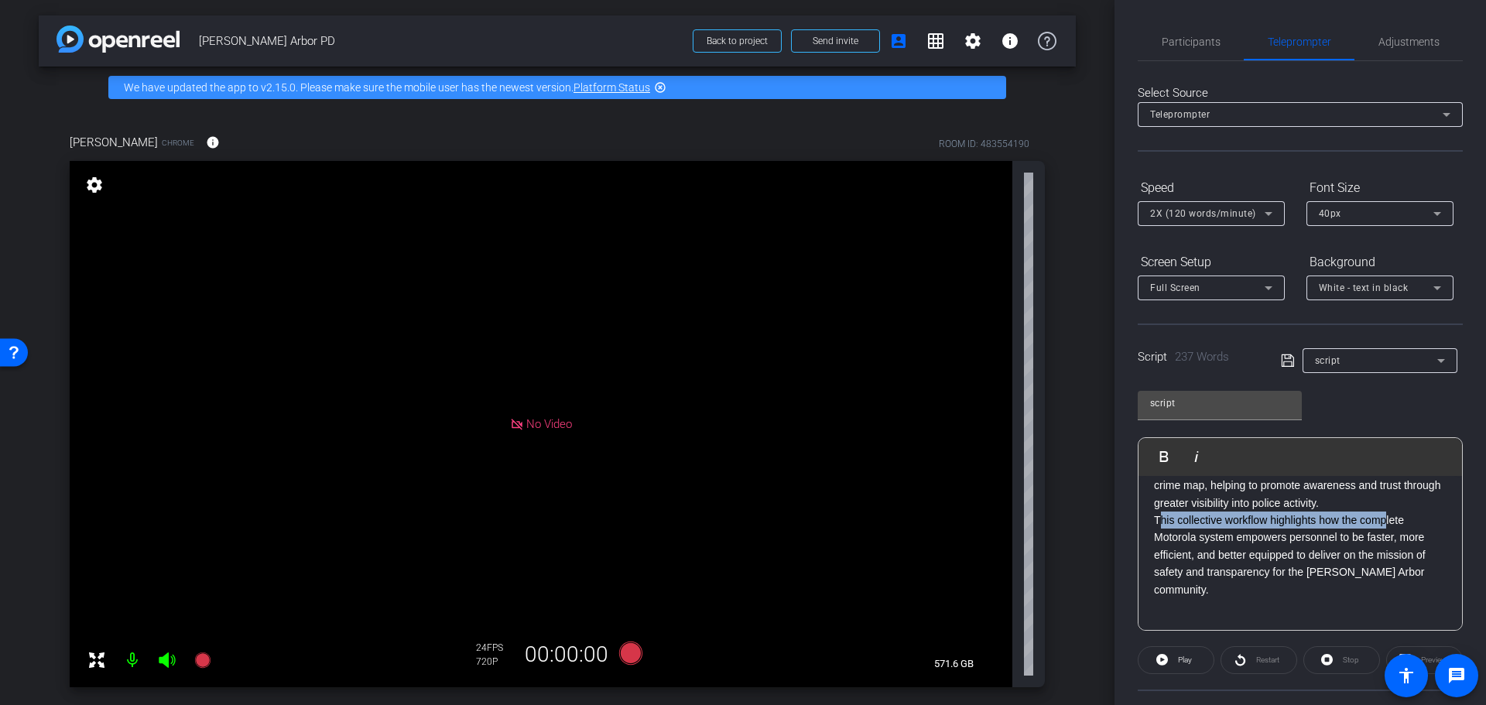
drag, startPoint x: 1161, startPoint y: 536, endPoint x: 1387, endPoint y: 538, distance: 226.0
click at [1387, 538] on p "This collective workflow highlights how the complete Motorola system empowers p…" at bounding box center [1300, 555] width 293 height 87
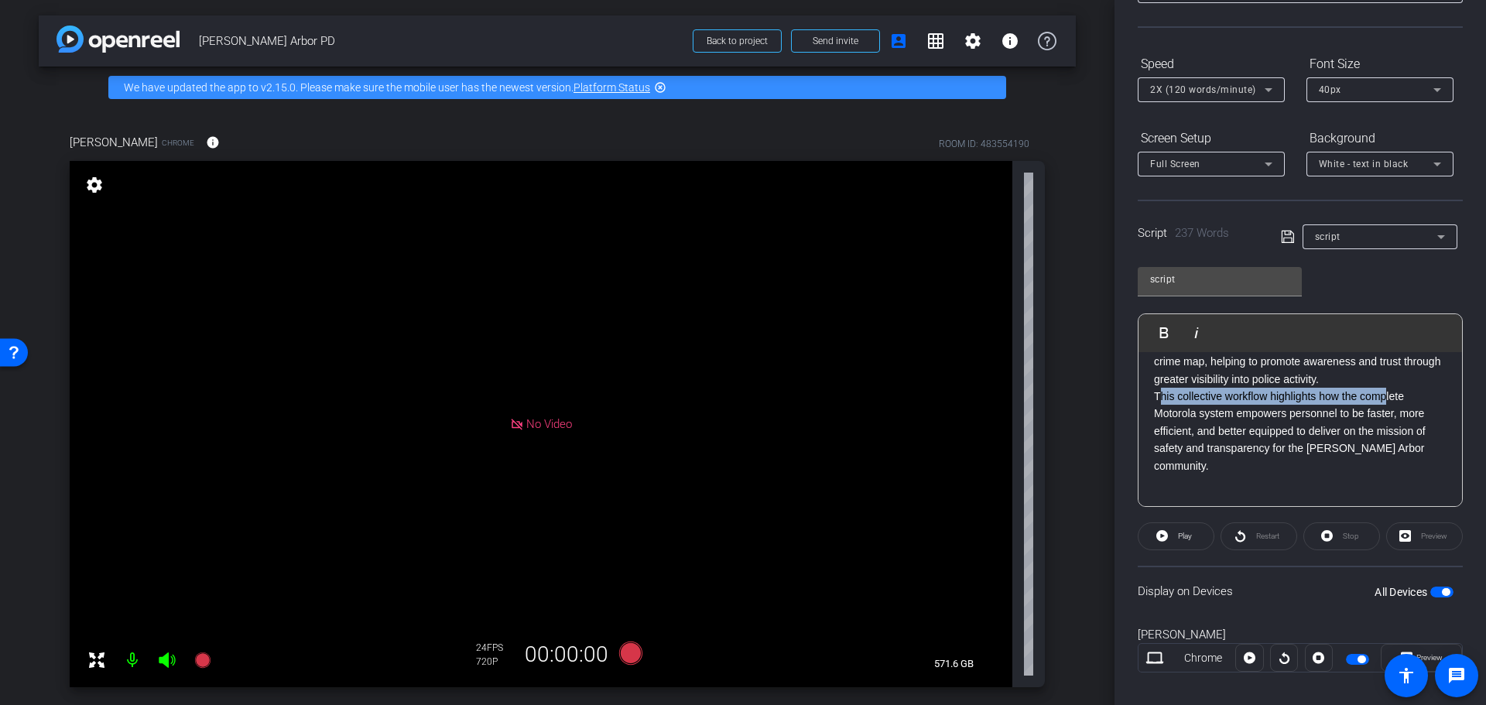
scroll to position [141, 0]
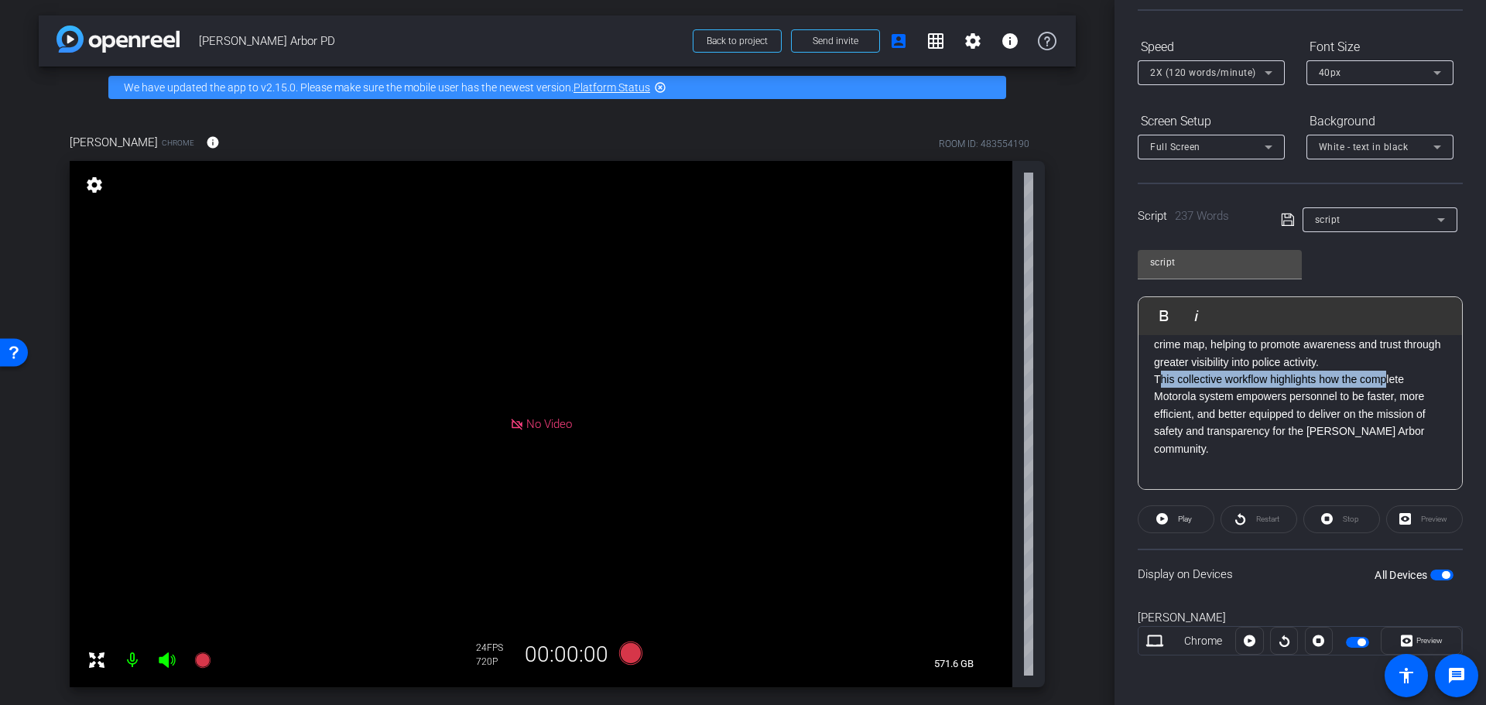
click at [17, 350] on div "Open Resource Center" at bounding box center [14, 351] width 12 height 12
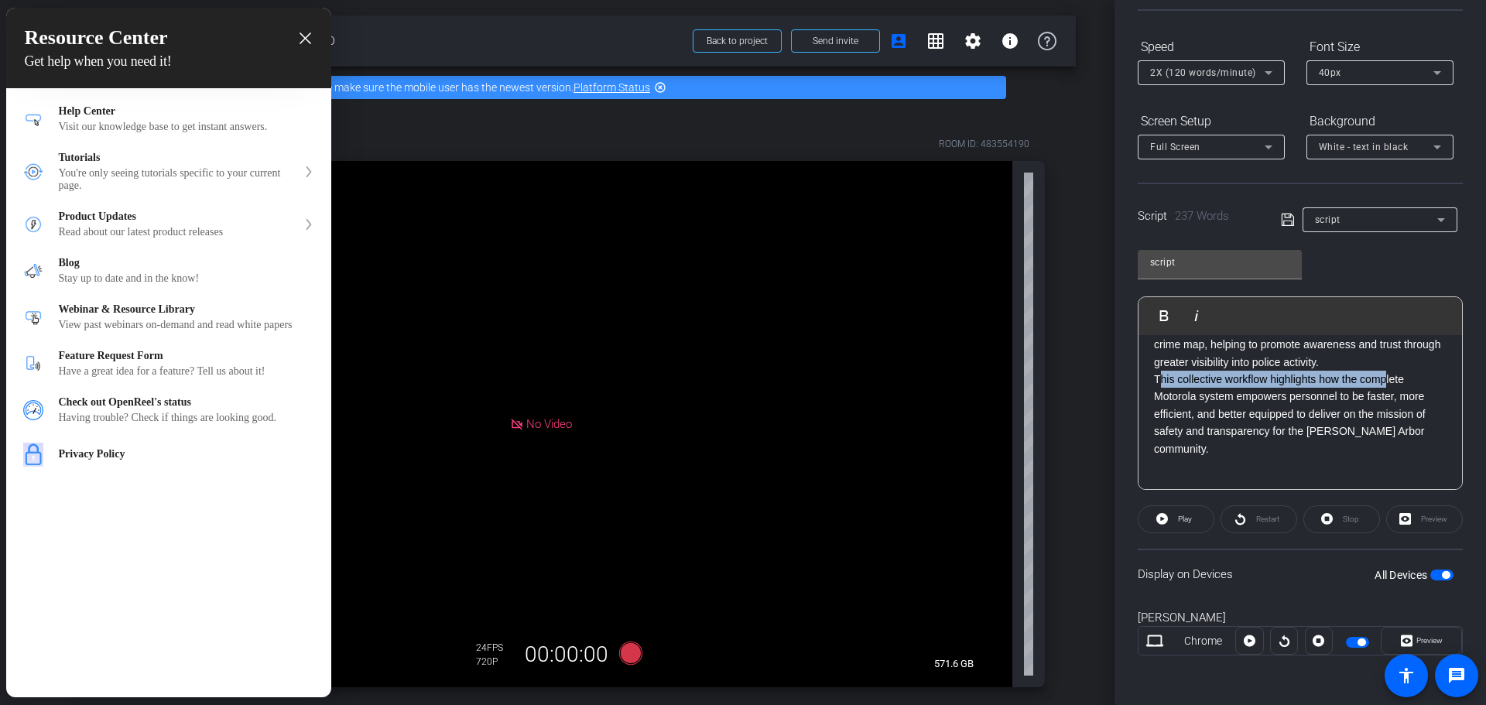
click at [306, 34] on icon "close resource center" at bounding box center [306, 39] width 12 height 12
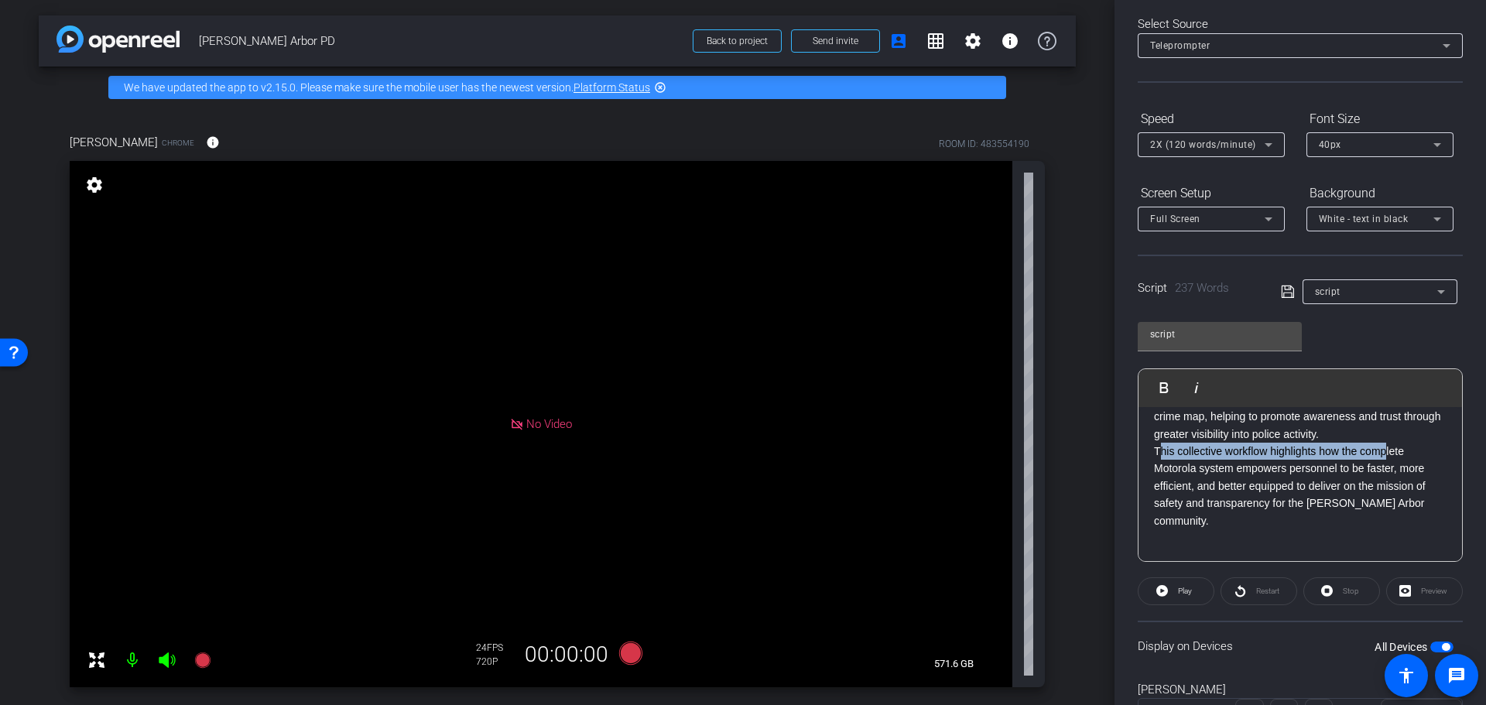
scroll to position [0, 0]
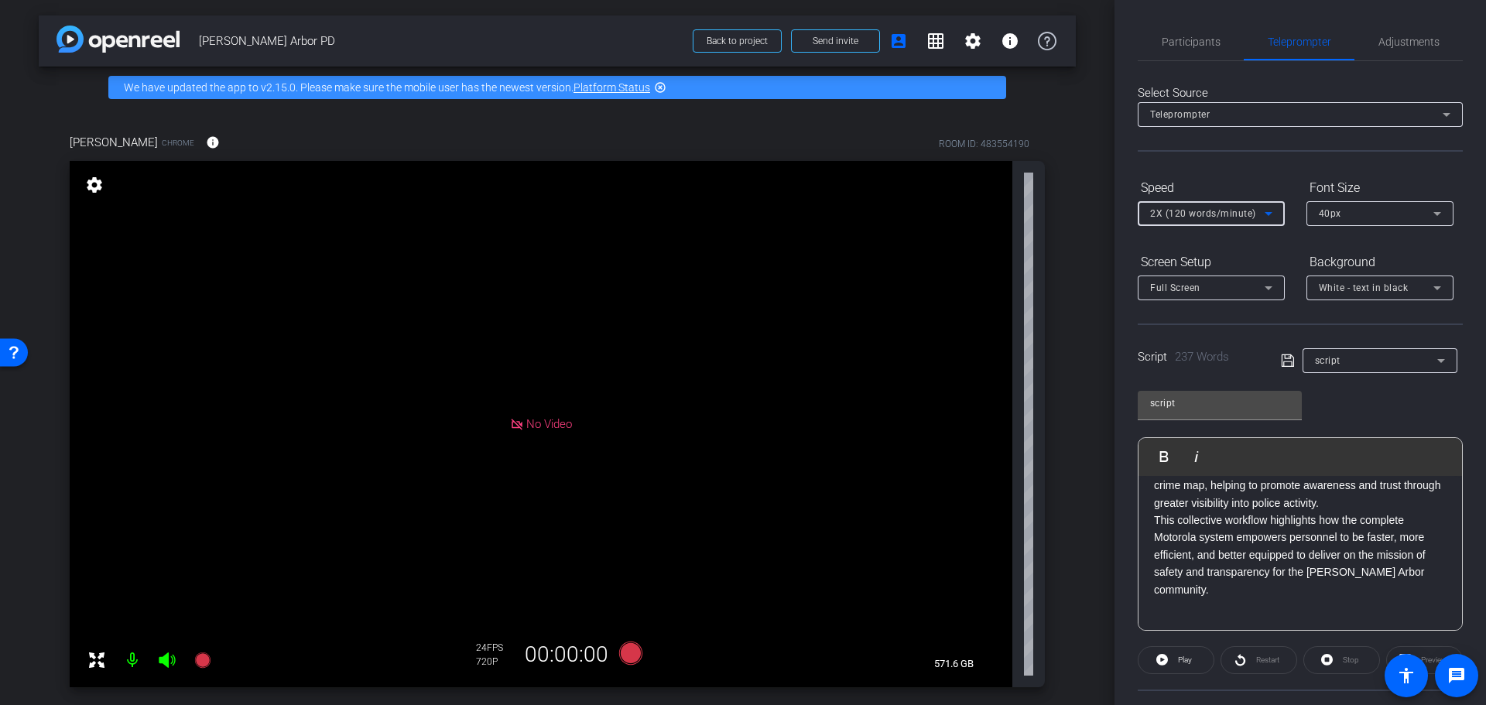
click at [1214, 211] on span "2X (120 words/minute)" at bounding box center [1203, 213] width 106 height 11
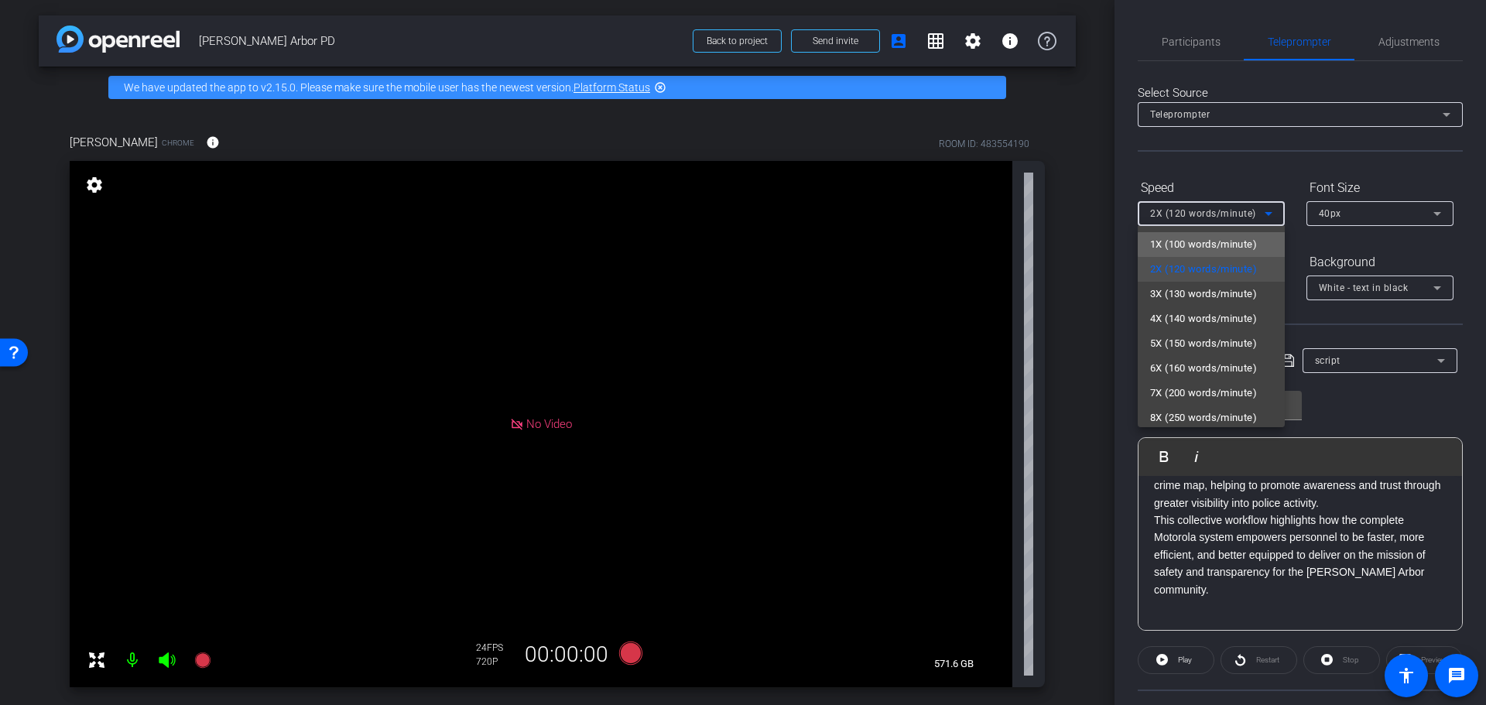
click at [1217, 245] on span "1X (100 words/minute)" at bounding box center [1203, 244] width 107 height 19
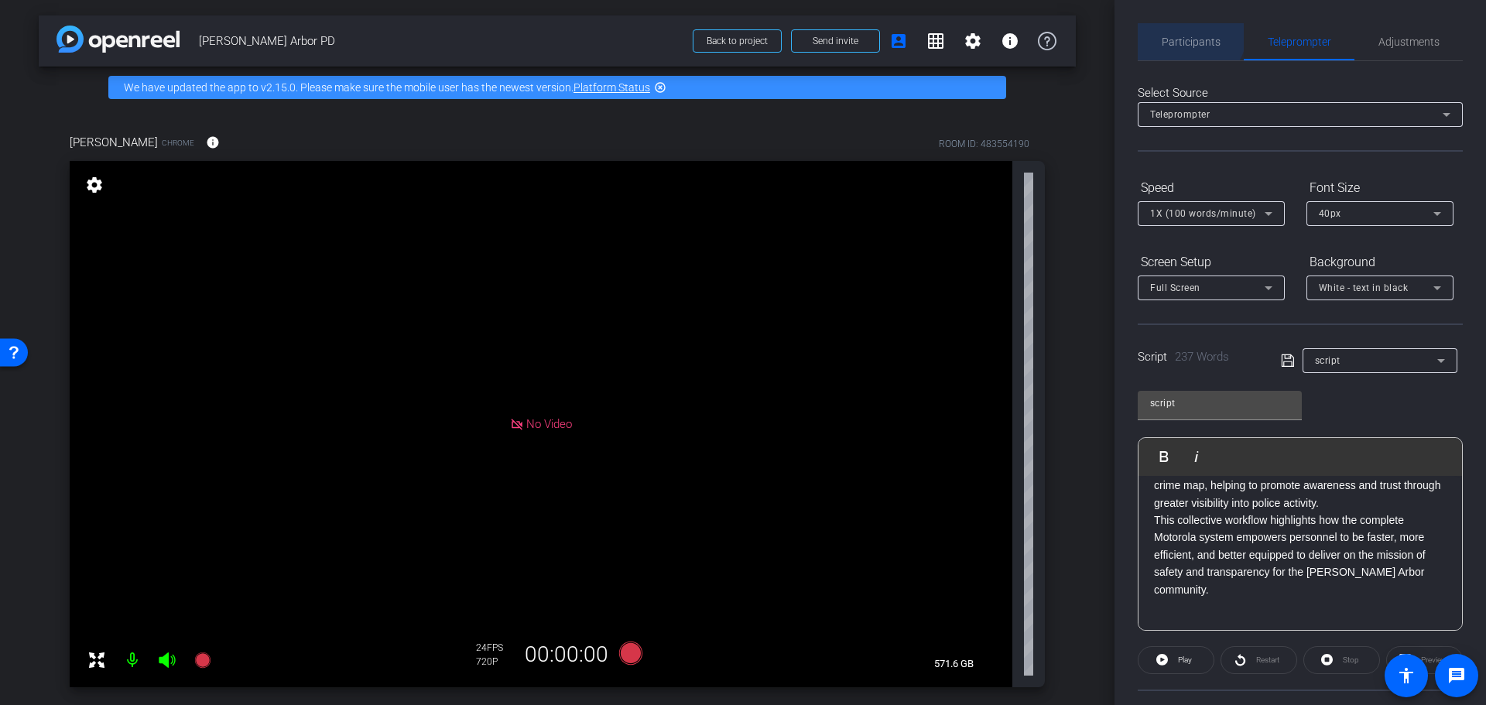
click at [1188, 33] on span "Participants" at bounding box center [1191, 41] width 59 height 37
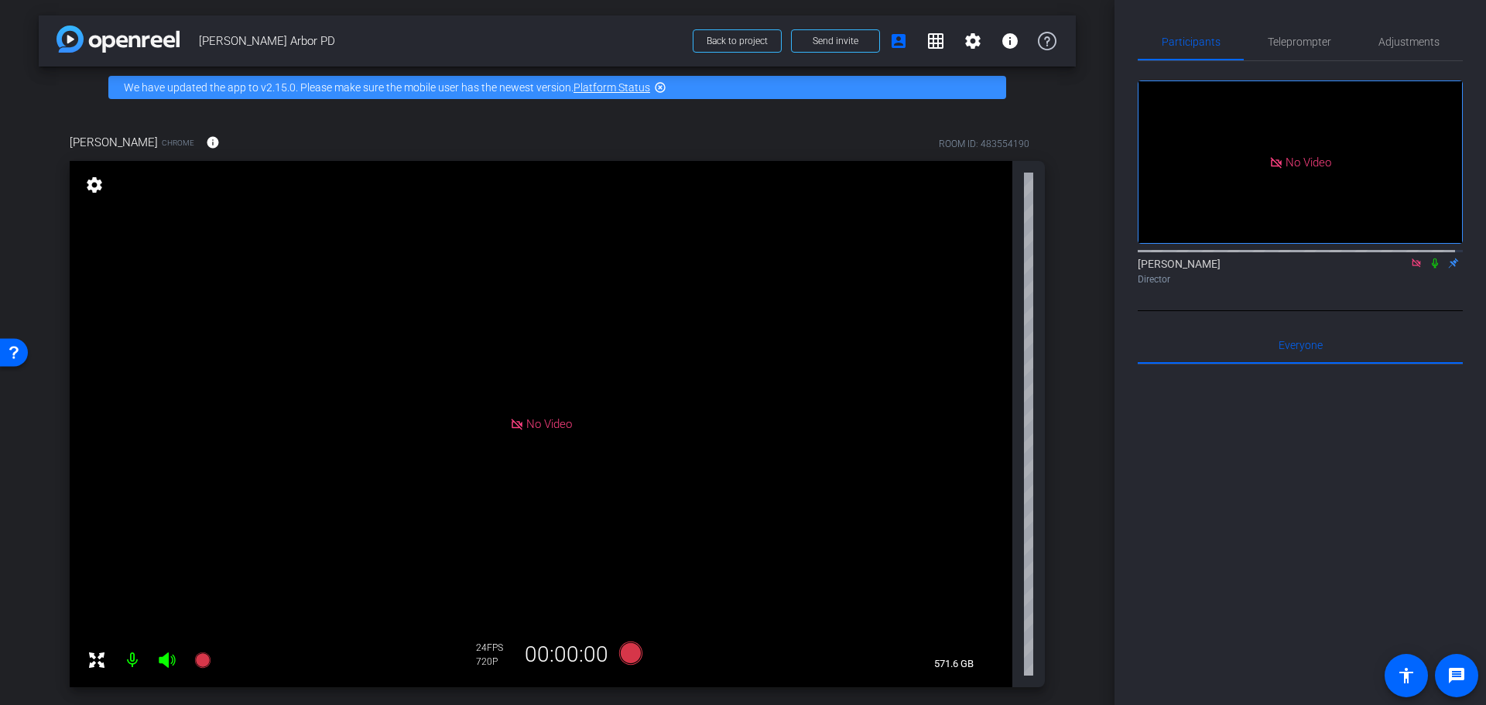
click at [1430, 258] on icon at bounding box center [1435, 263] width 12 height 11
click at [631, 648] on icon at bounding box center [630, 652] width 23 height 23
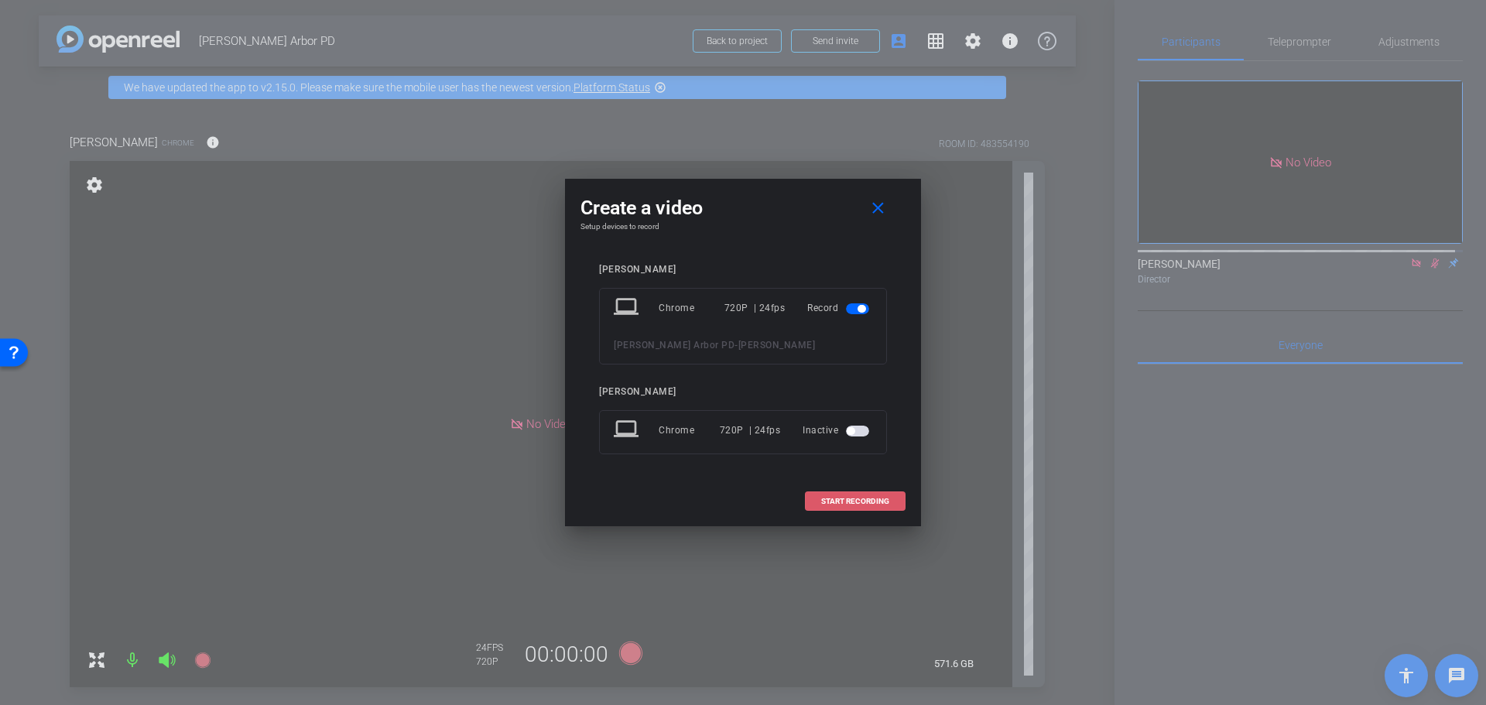
click at [874, 491] on span at bounding box center [855, 501] width 99 height 37
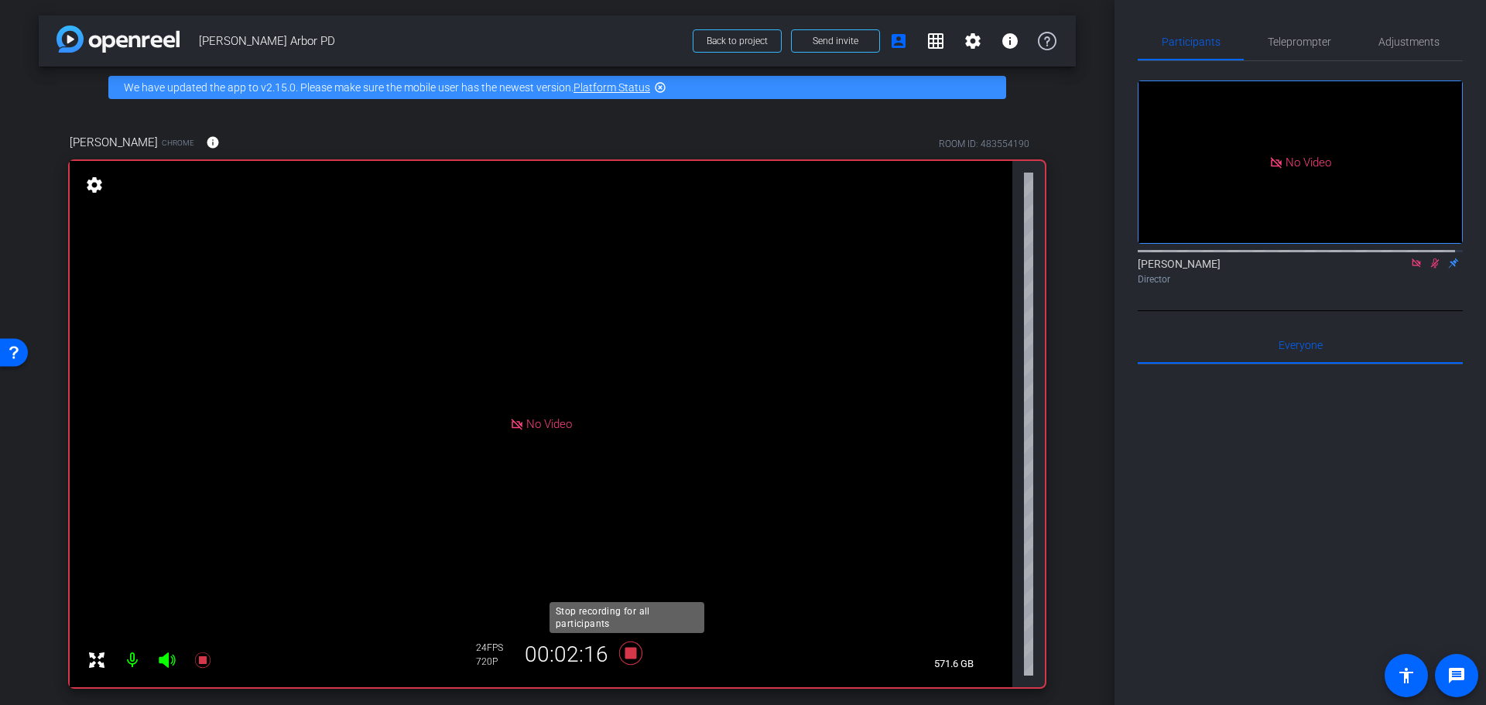
click at [625, 652] on icon at bounding box center [630, 652] width 23 height 23
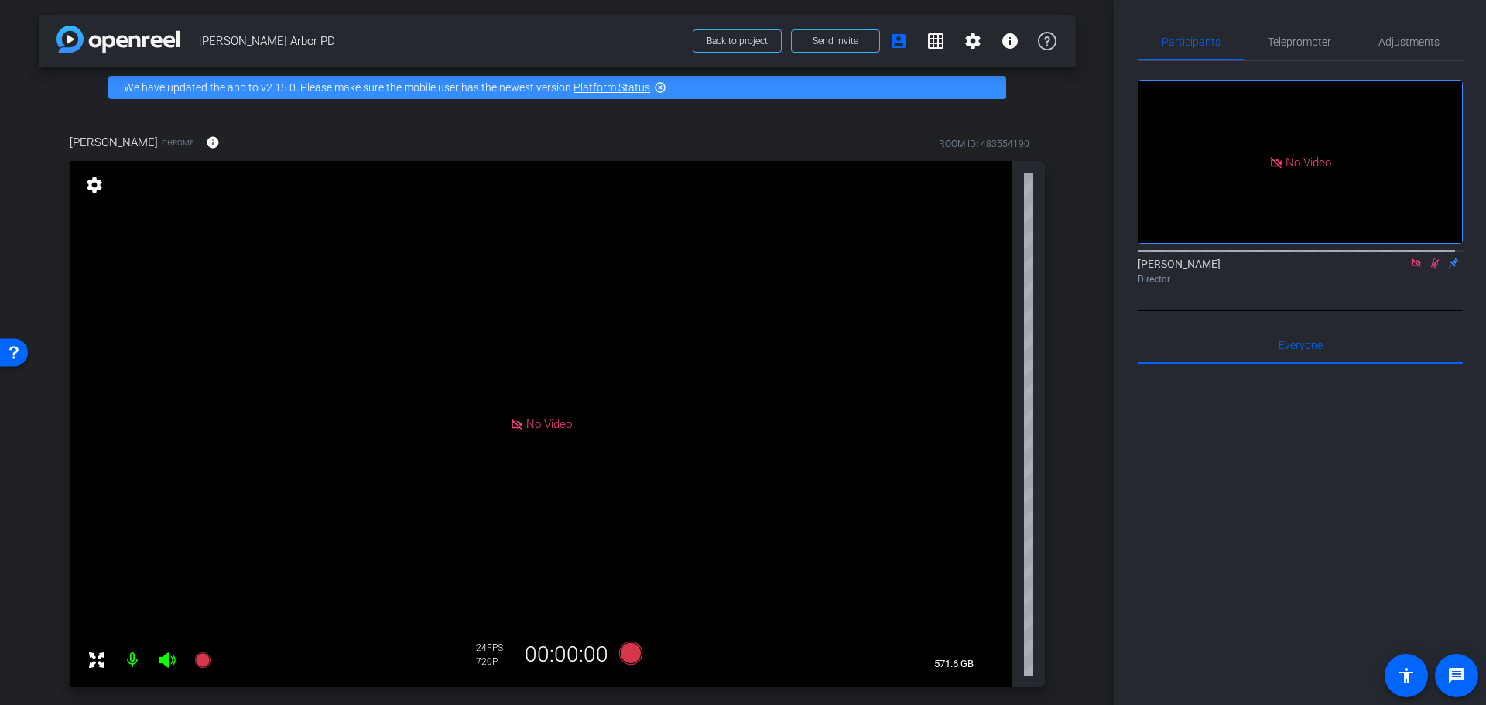
click at [1431, 259] on icon at bounding box center [1435, 264] width 9 height 10
click at [1410, 258] on icon at bounding box center [1416, 263] width 12 height 11
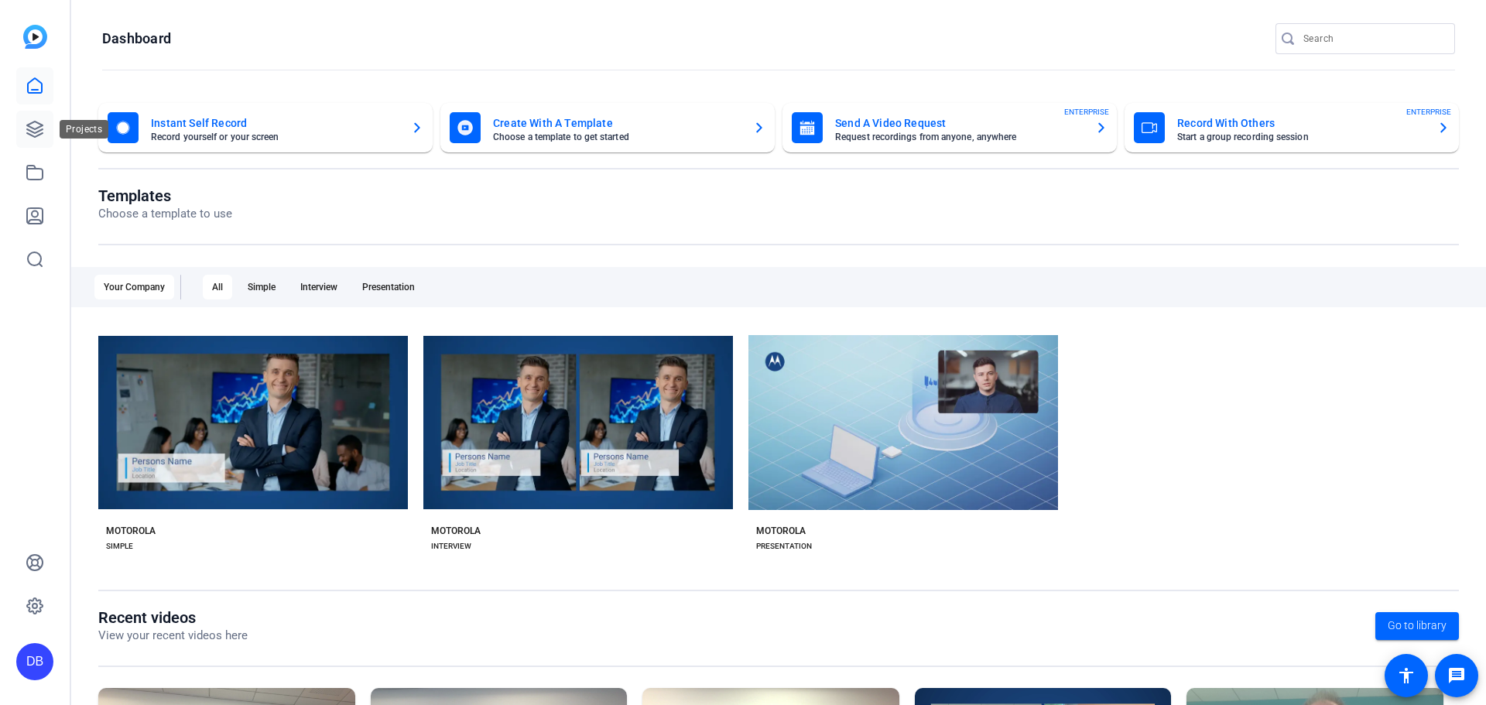
click at [27, 127] on icon at bounding box center [35, 129] width 19 height 19
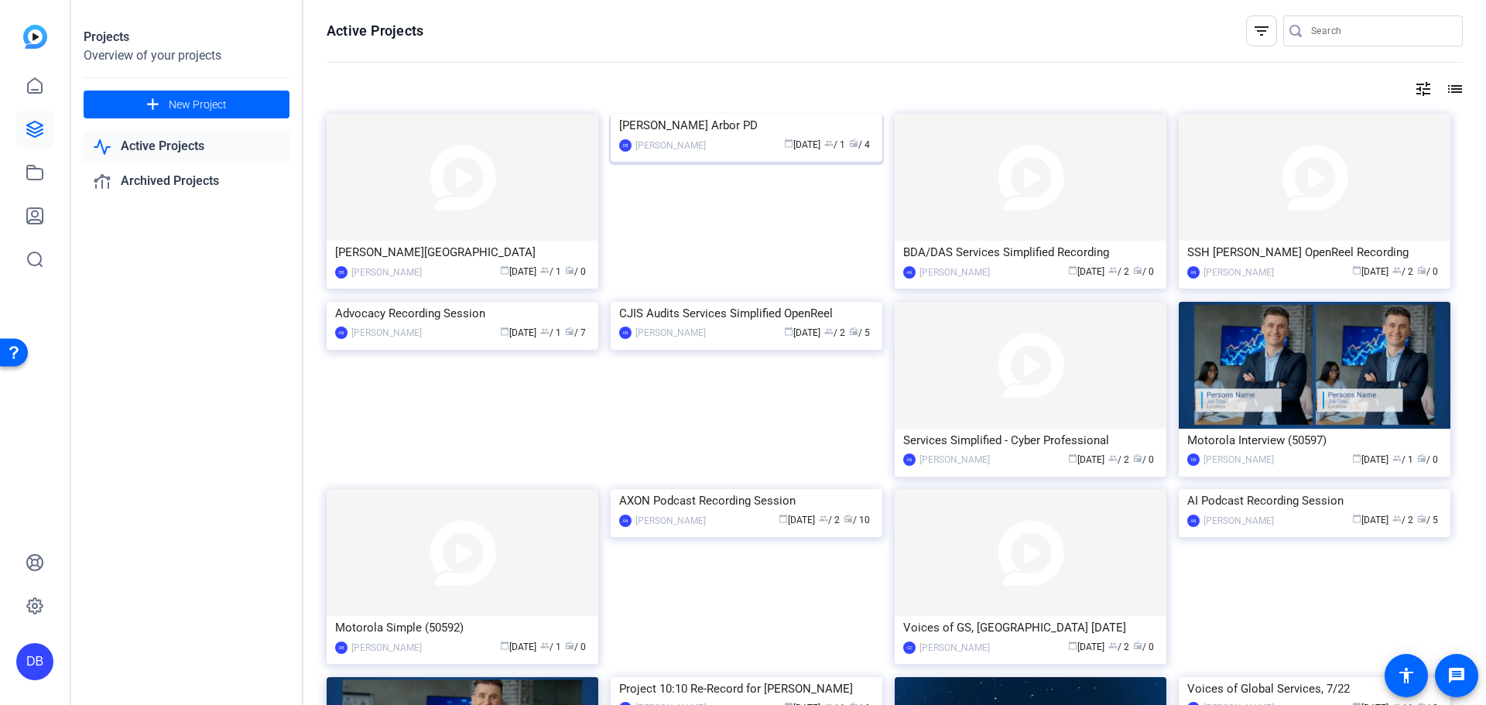
click at [690, 137] on div "[PERSON_NAME] Arbor PD" at bounding box center [746, 125] width 255 height 23
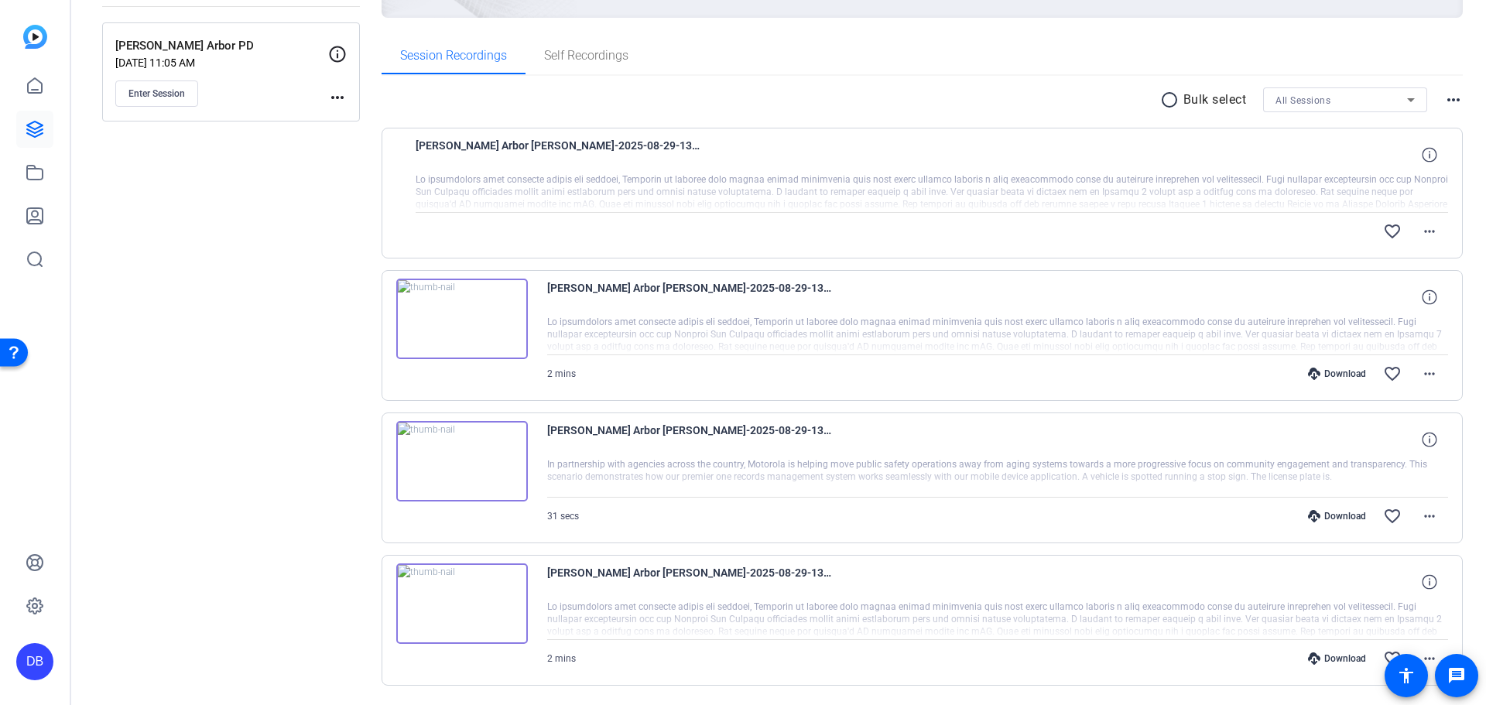
scroll to position [262, 0]
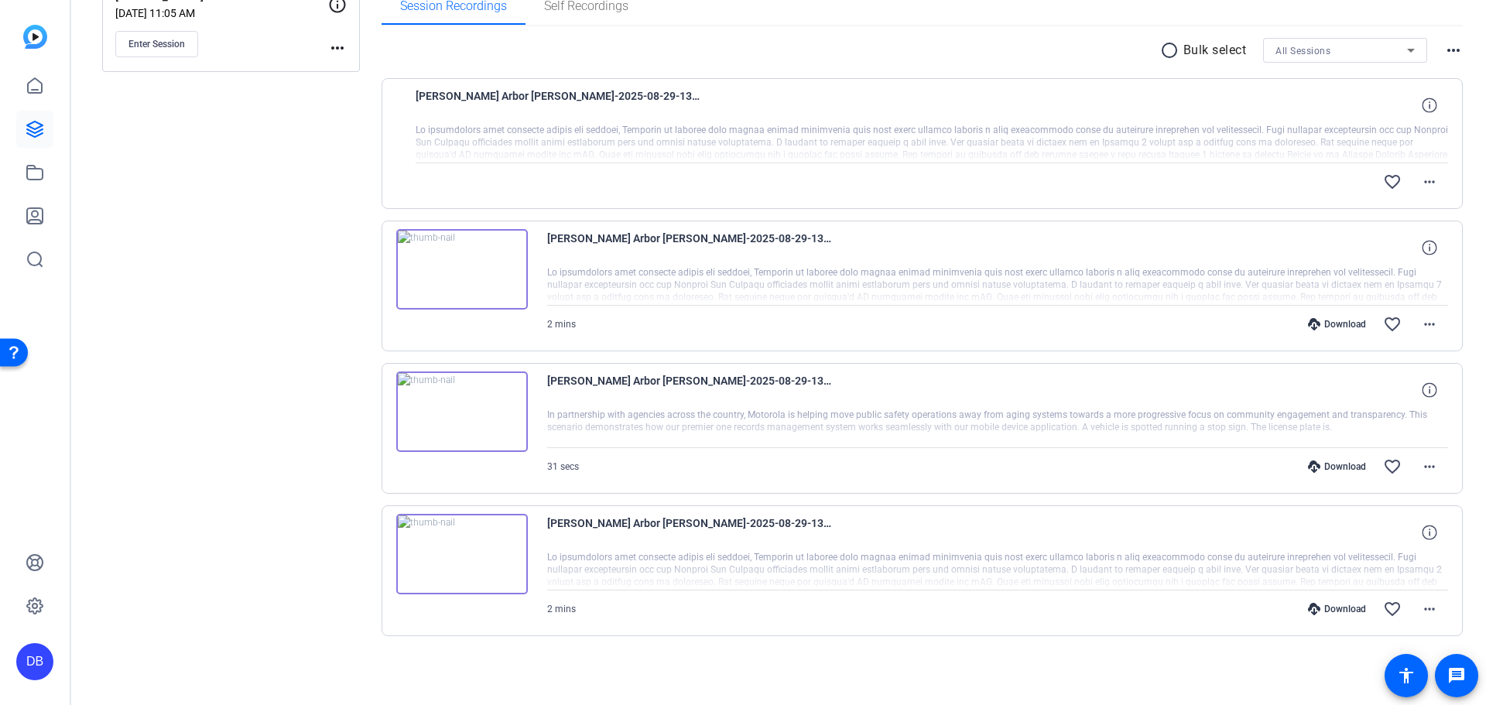
click at [475, 271] on img at bounding box center [462, 269] width 132 height 80
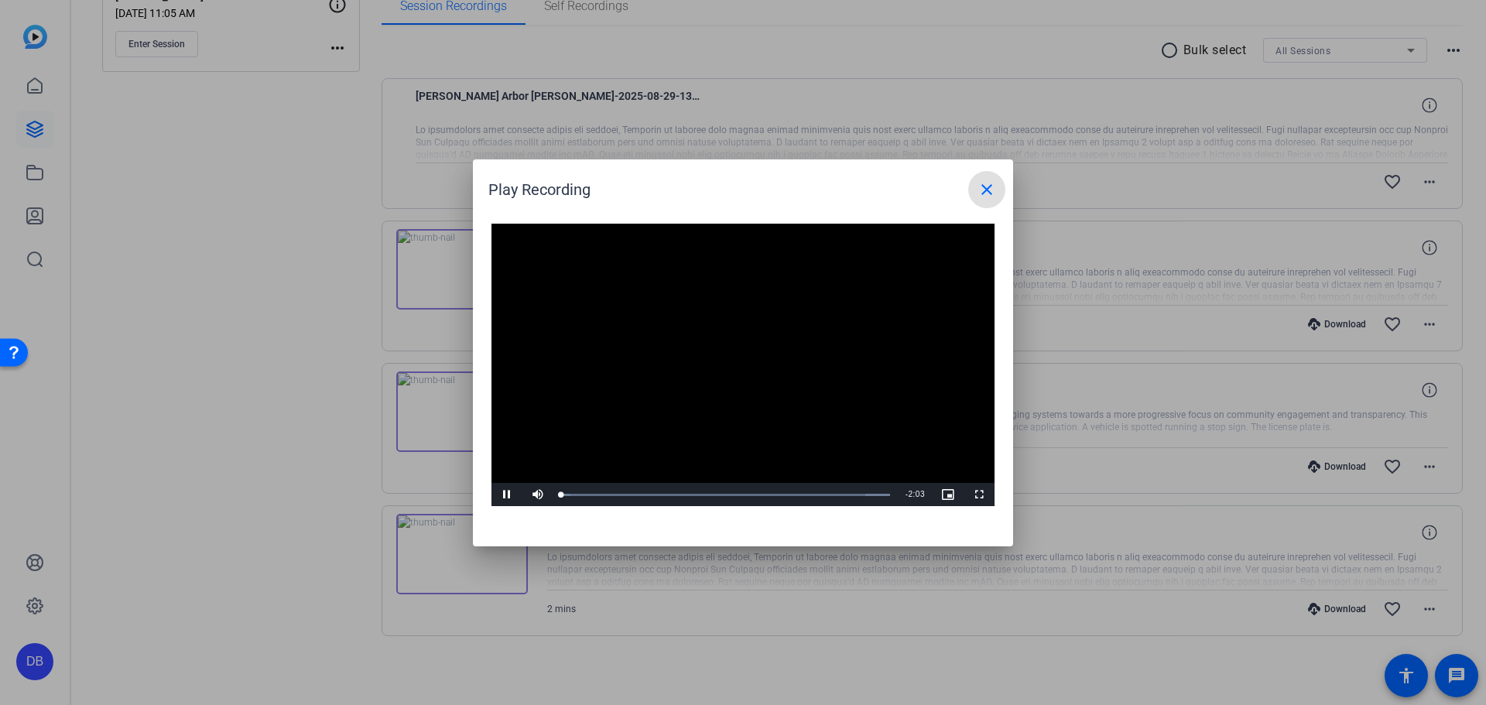
click at [804, 386] on video "Video Player" at bounding box center [743, 365] width 503 height 283
click at [511, 495] on span "Video Player" at bounding box center [507, 495] width 31 height 0
click at [650, 497] on div "Loaded : 100.00% 0:32 0:02" at bounding box center [725, 494] width 344 height 23
click at [355, 404] on div at bounding box center [743, 352] width 1486 height 705
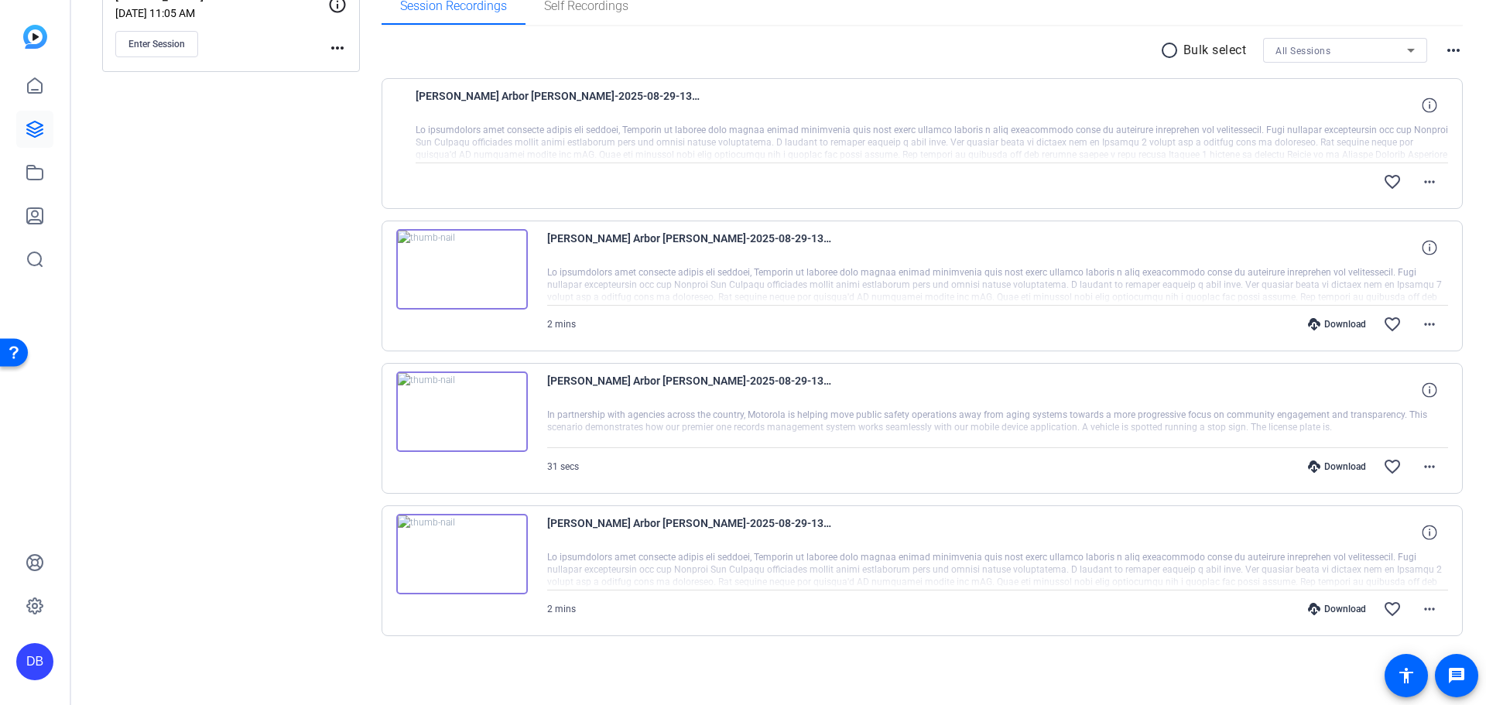
click at [447, 406] on img at bounding box center [462, 412] width 132 height 80
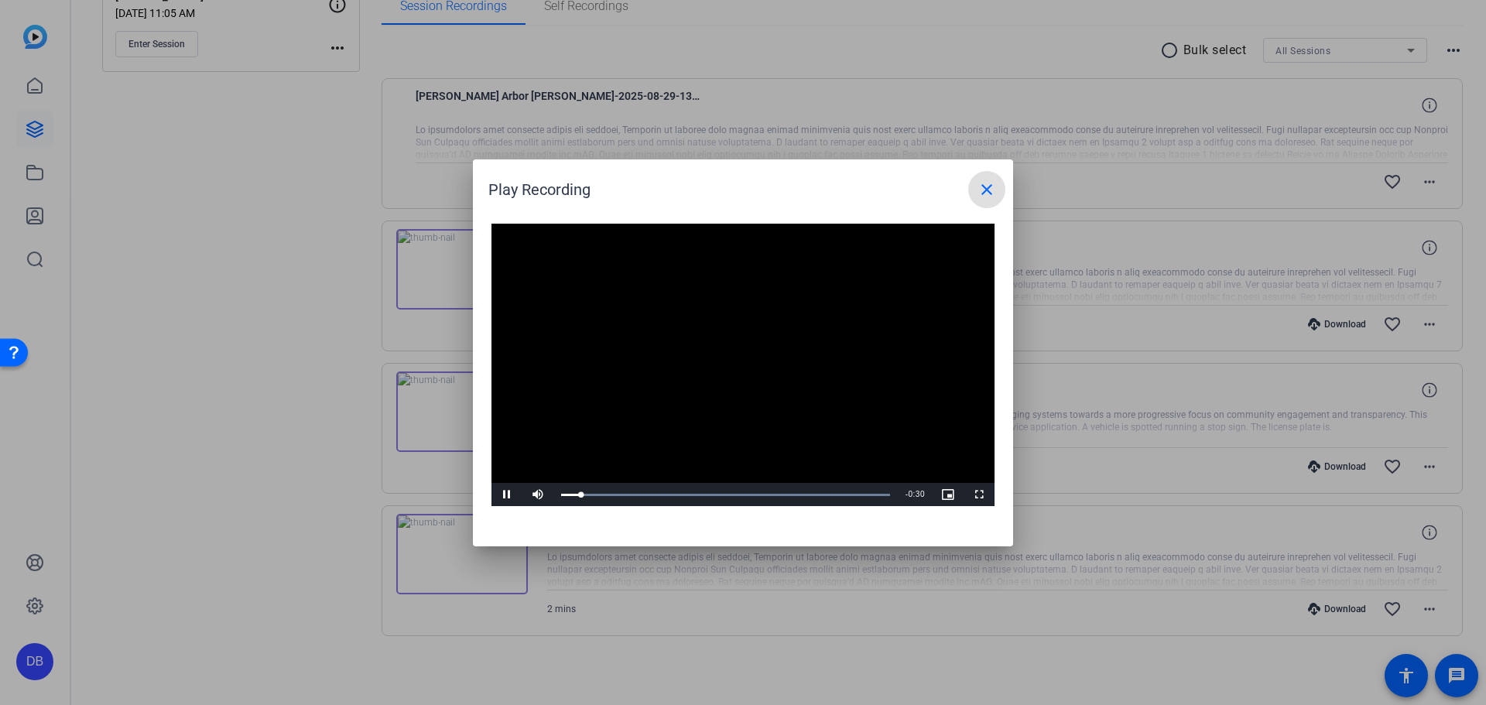
drag, startPoint x: 696, startPoint y: 489, endPoint x: 392, endPoint y: 447, distance: 307.1
click at [632, 486] on div "Loaded : 100.00% 0:12 0:01" at bounding box center [725, 494] width 344 height 23
click at [283, 430] on div at bounding box center [743, 352] width 1486 height 705
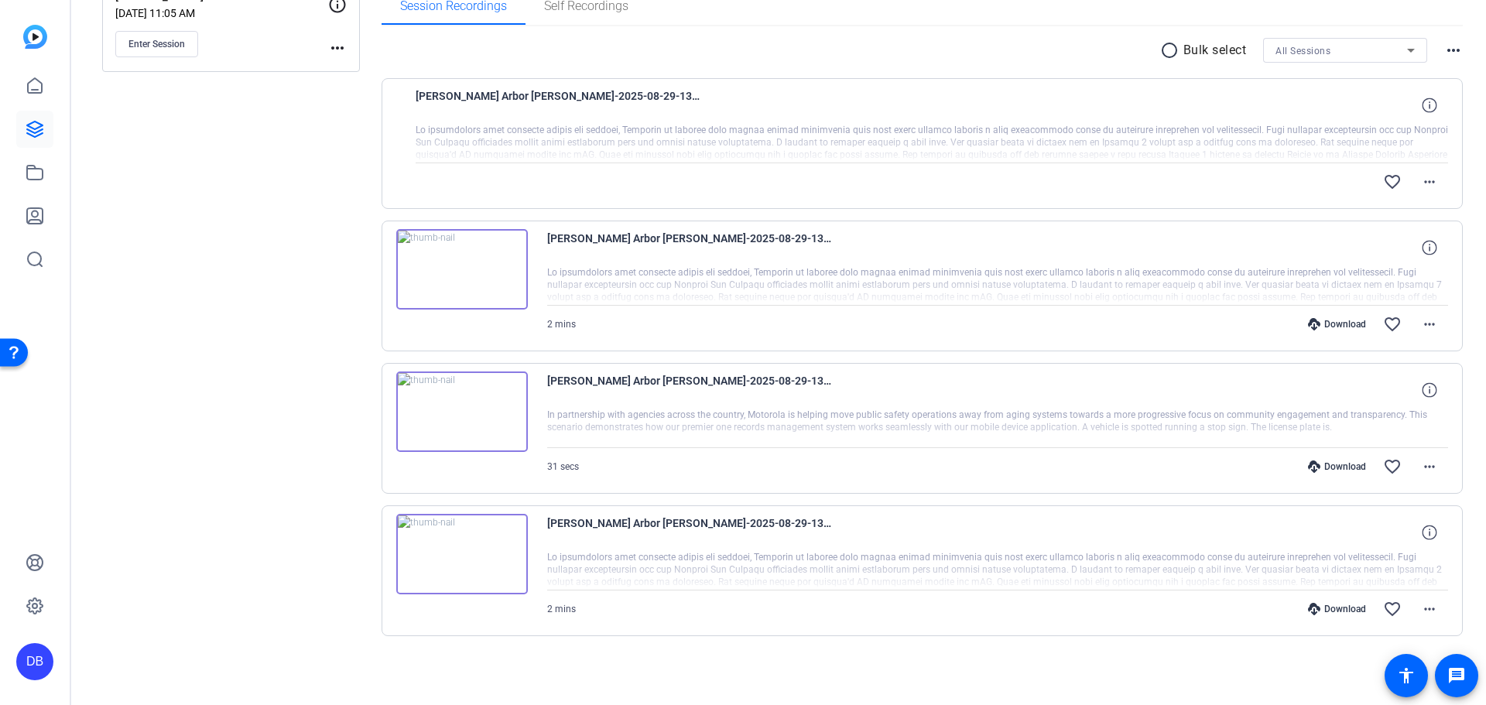
click at [461, 555] on img at bounding box center [462, 554] width 132 height 80
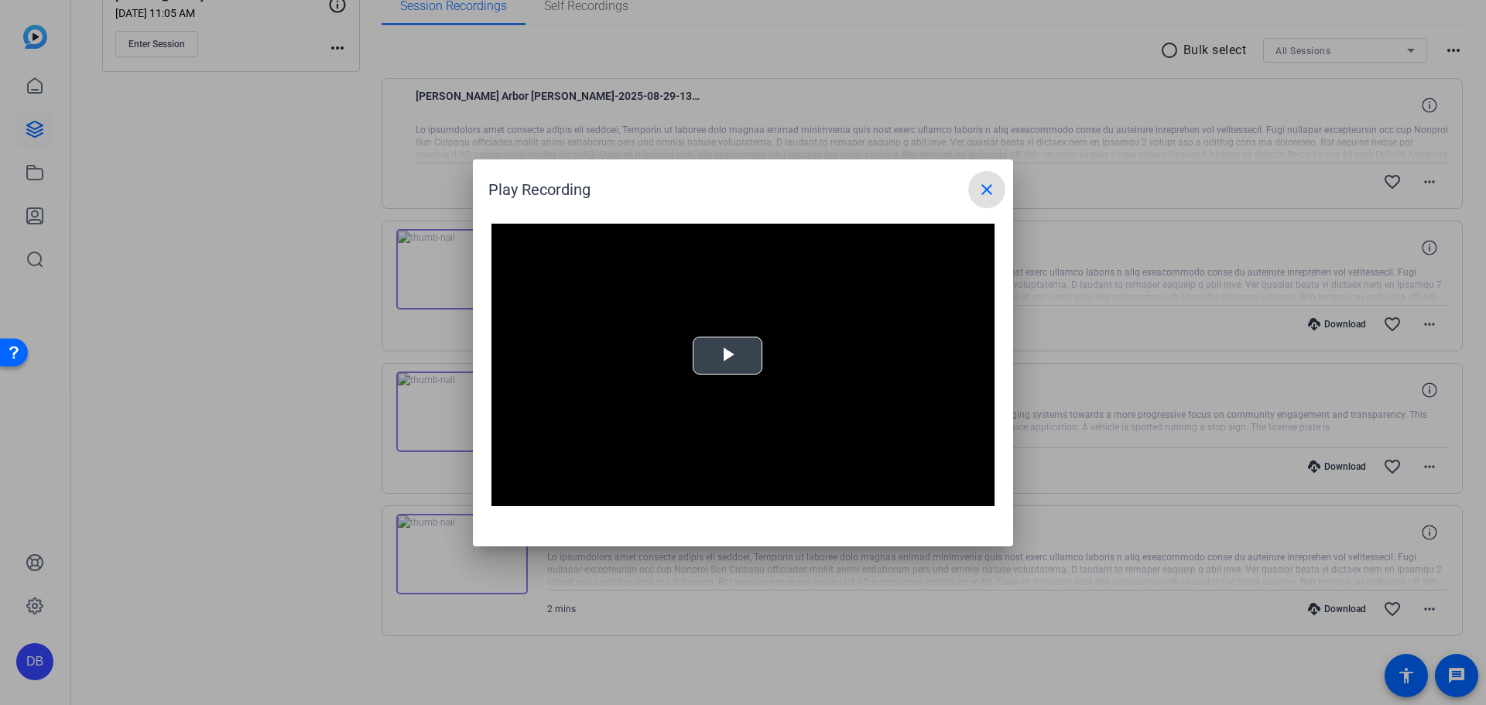
click at [725, 355] on div "Video Player is loading. Play Video Play Mute Current Time 0:00 / Duration -:- …" at bounding box center [743, 365] width 503 height 283
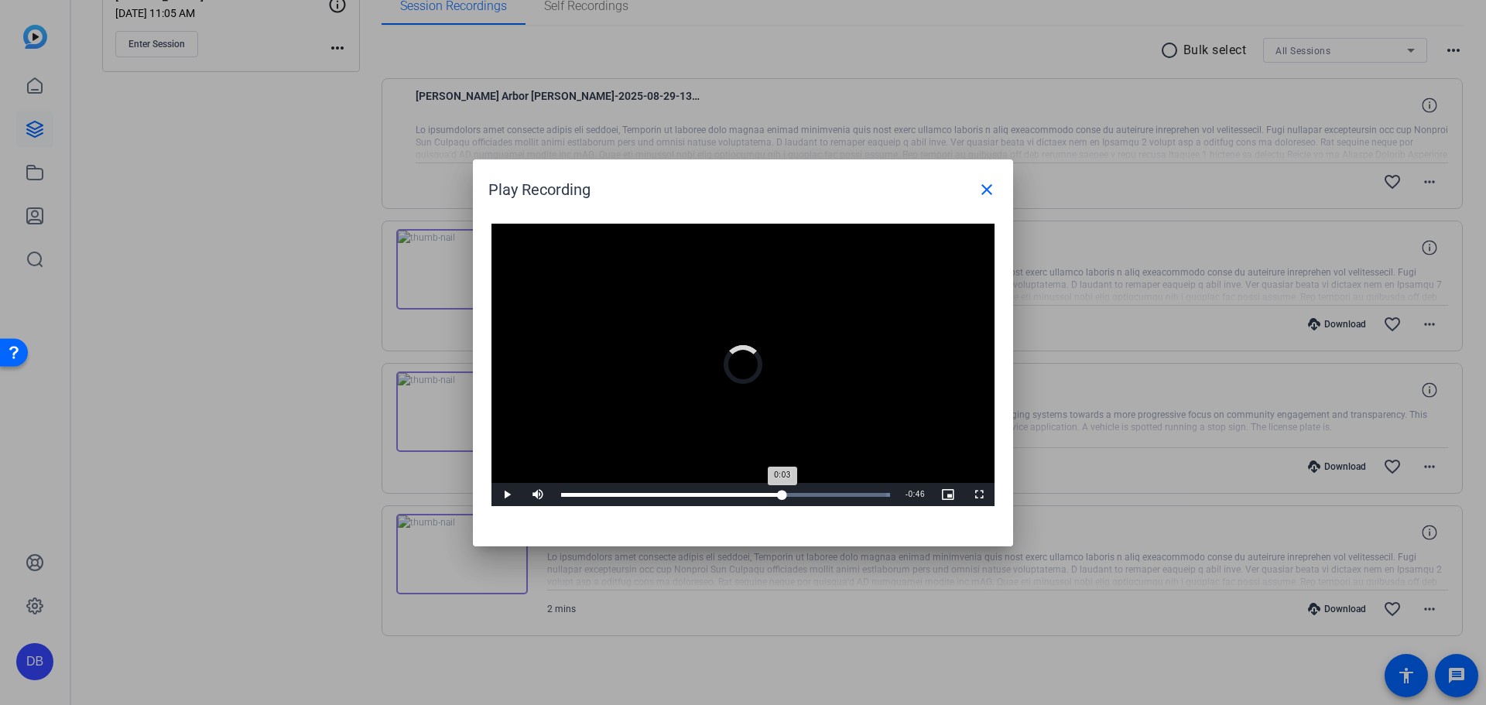
click at [783, 492] on div "Loaded : 100.00% 1:33 0:03" at bounding box center [725, 494] width 344 height 23
drag, startPoint x: 833, startPoint y: 491, endPoint x: 445, endPoint y: 419, distance: 394.4
click at [825, 491] on div "Loaded : 100.00% 1:54 1:54" at bounding box center [725, 494] width 344 height 23
drag, startPoint x: 278, startPoint y: 391, endPoint x: 289, endPoint y: 388, distance: 12.0
click at [277, 390] on div at bounding box center [743, 352] width 1486 height 705
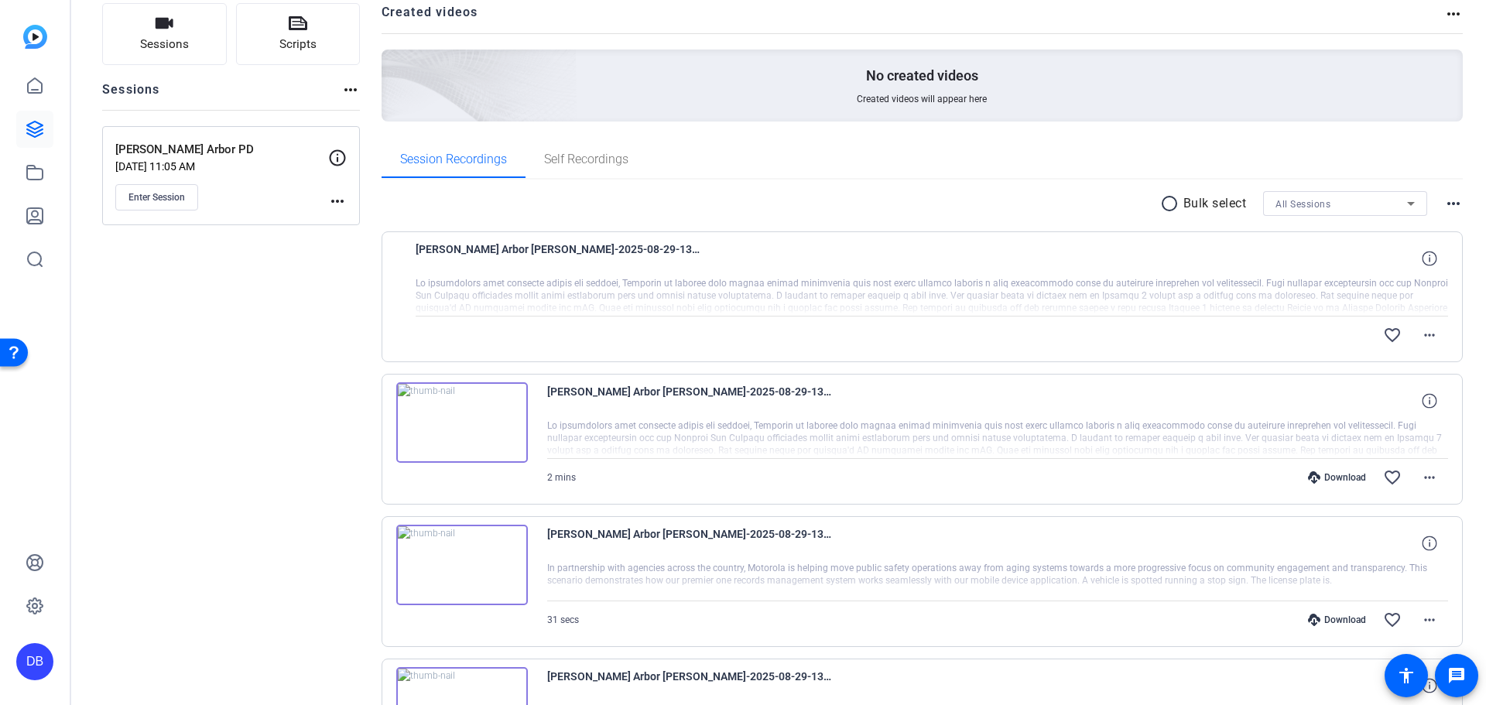
scroll to position [108, 0]
drag, startPoint x: 864, startPoint y: 251, endPoint x: 857, endPoint y: 256, distance: 8.8
click at [863, 251] on div "[PERSON_NAME] Arbor [PERSON_NAME]-2025-08-29-13-37-38-083-0" at bounding box center [932, 259] width 1033 height 37
click at [577, 170] on span "Self Recordings" at bounding box center [586, 160] width 84 height 37
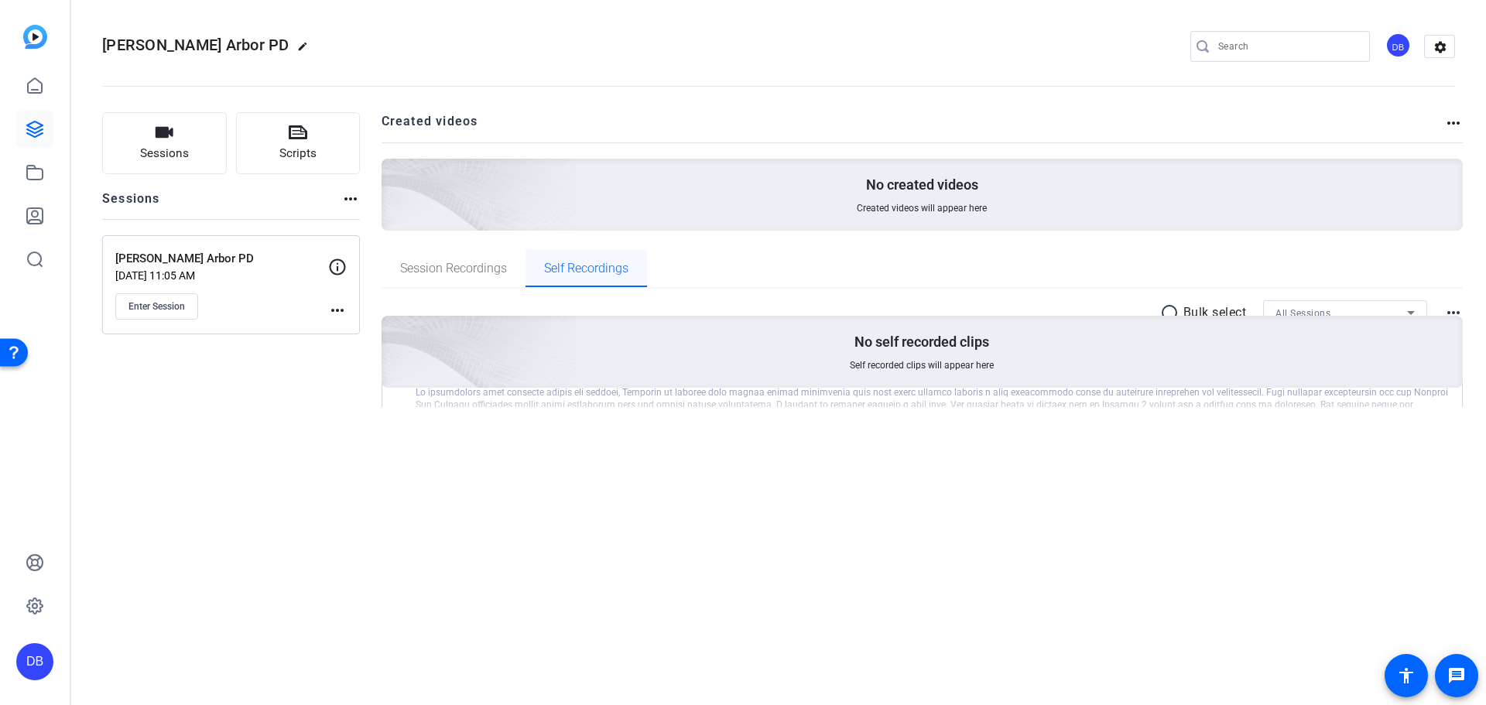
scroll to position [0, 0]
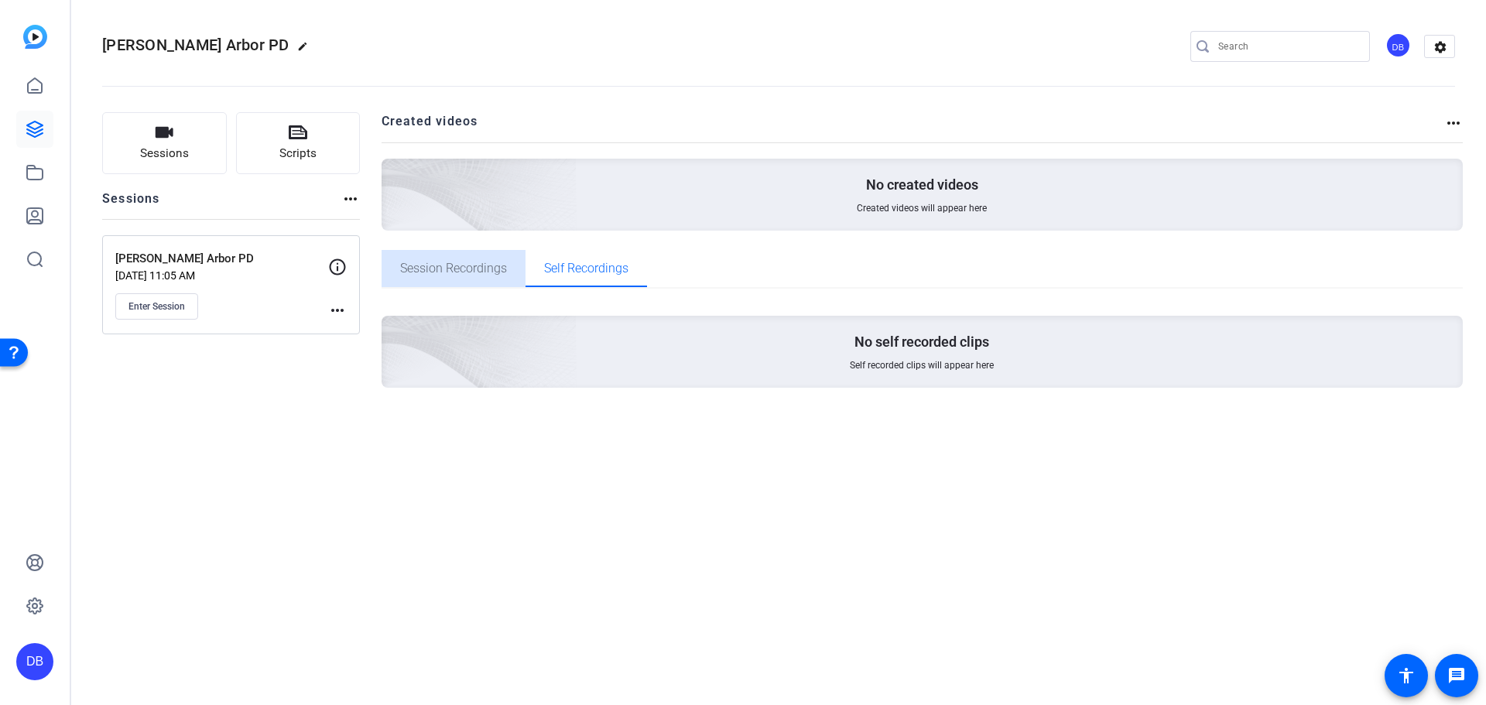
click at [471, 266] on span "Session Recordings" at bounding box center [453, 268] width 107 height 12
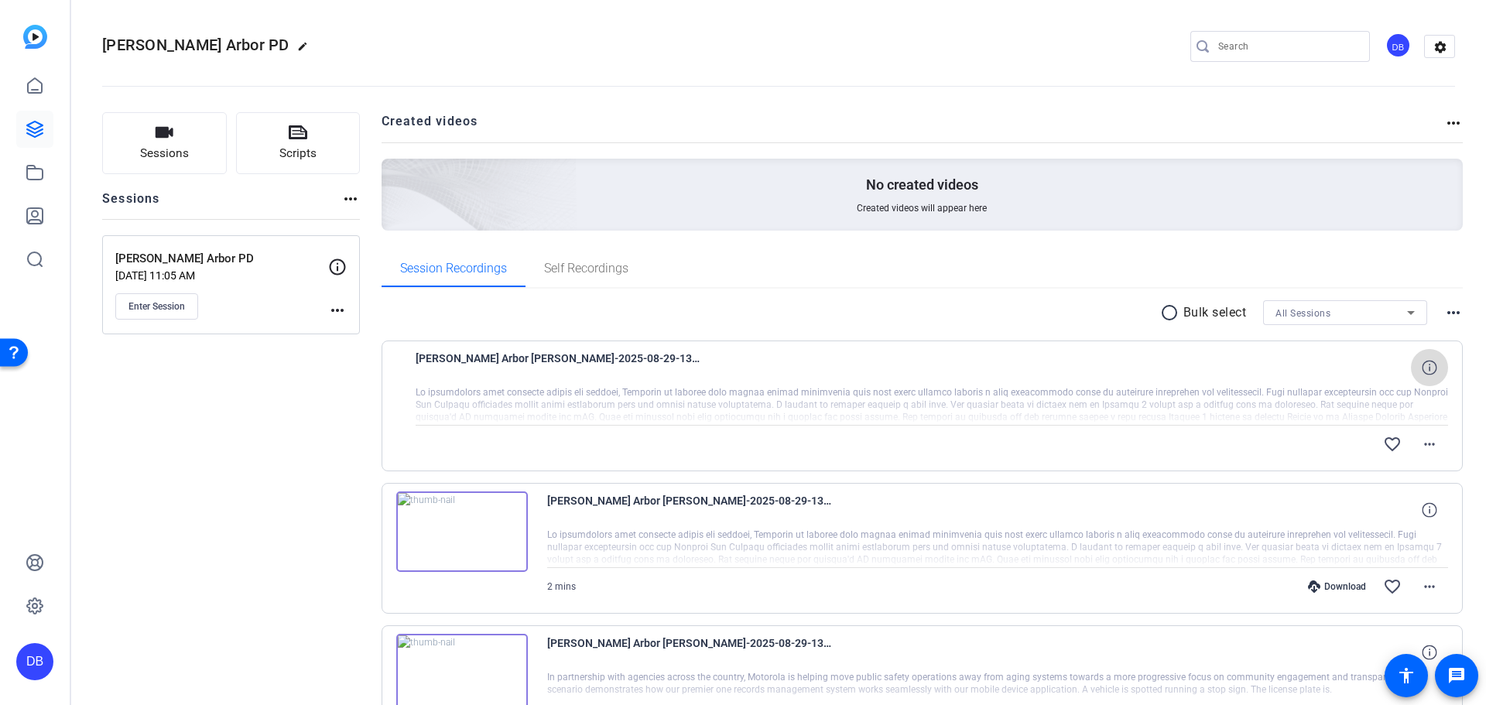
click at [1422, 366] on icon at bounding box center [1429, 367] width 15 height 15
click at [1431, 438] on span at bounding box center [1429, 444] width 37 height 37
drag, startPoint x: 264, startPoint y: 455, endPoint x: 344, endPoint y: 408, distance: 92.7
click at [267, 452] on div at bounding box center [743, 352] width 1486 height 705
click at [577, 269] on span "Self Recordings" at bounding box center [586, 268] width 84 height 12
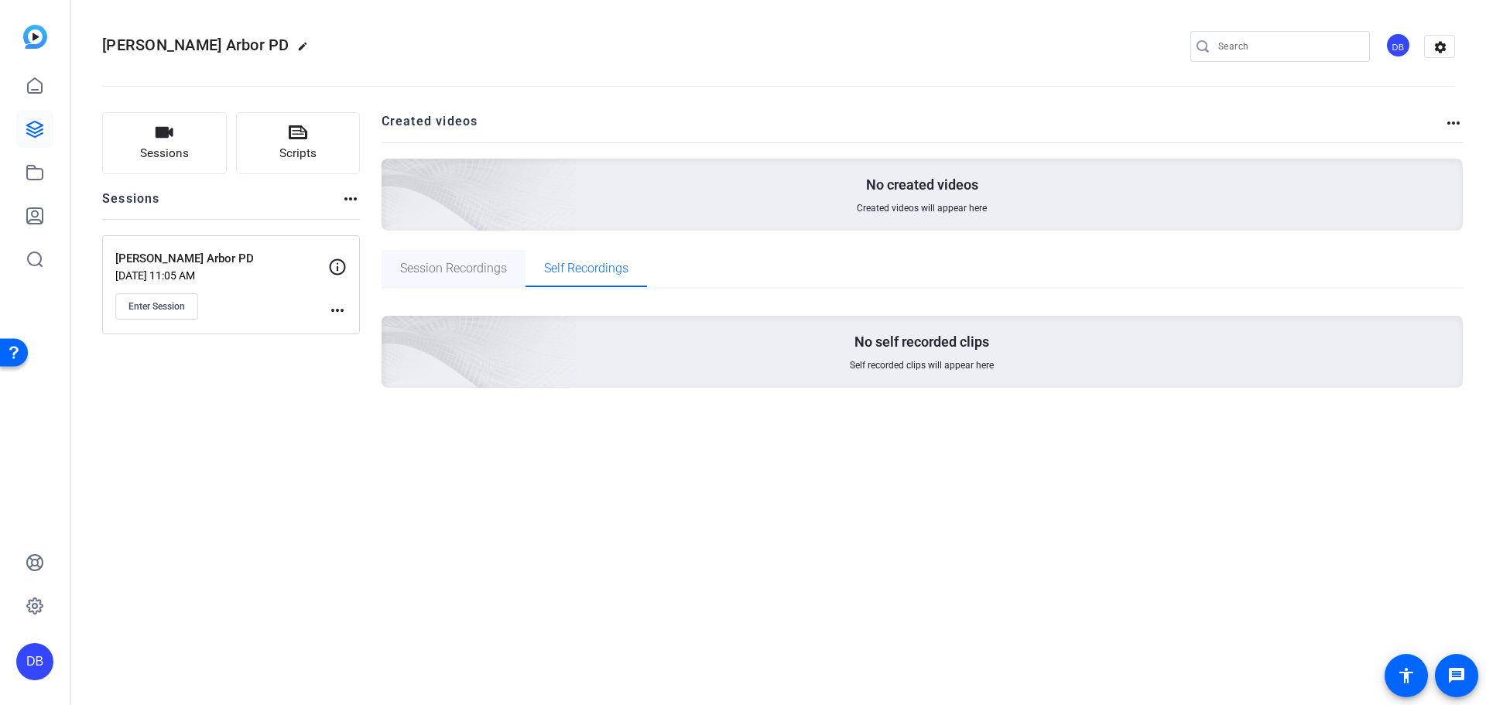
click at [455, 272] on span "Session Recordings" at bounding box center [453, 268] width 107 height 12
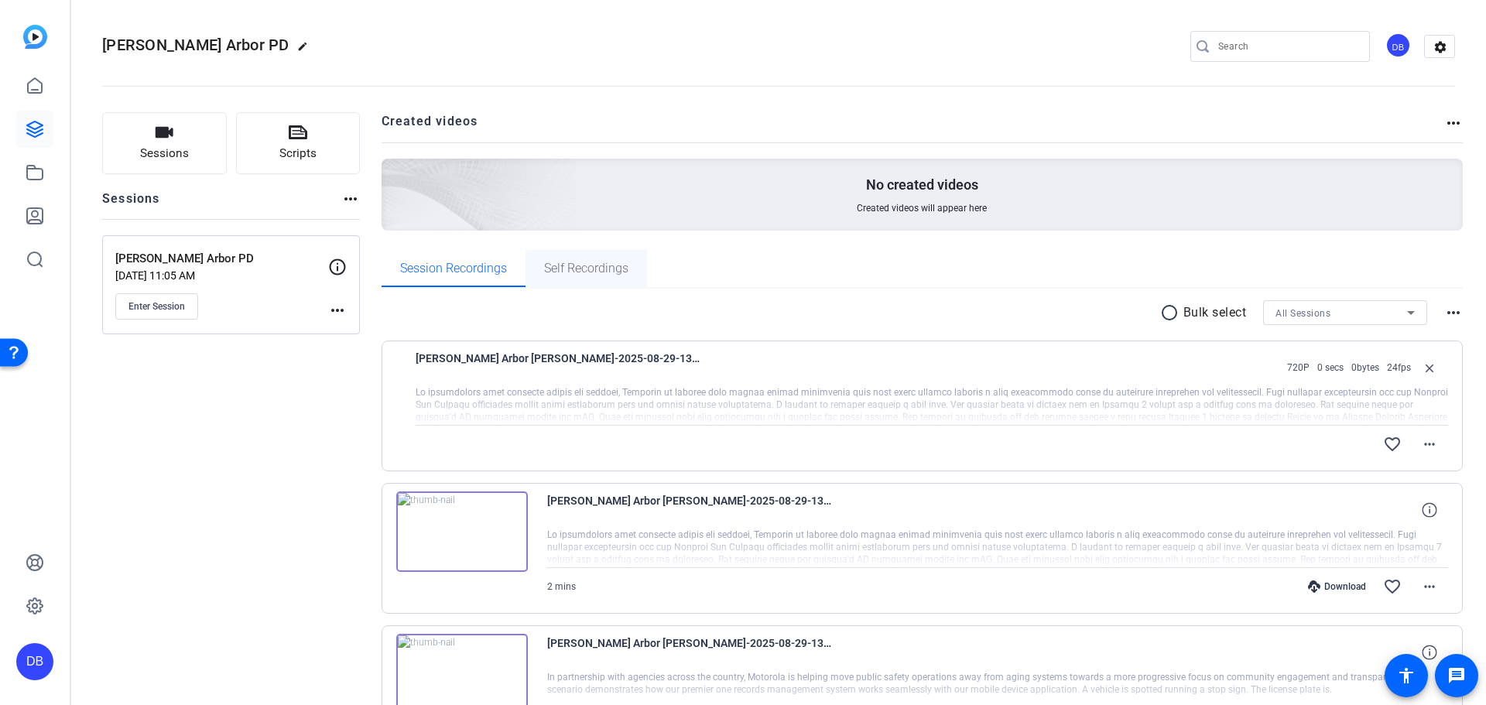
click at [589, 268] on span "Self Recordings" at bounding box center [586, 268] width 84 height 12
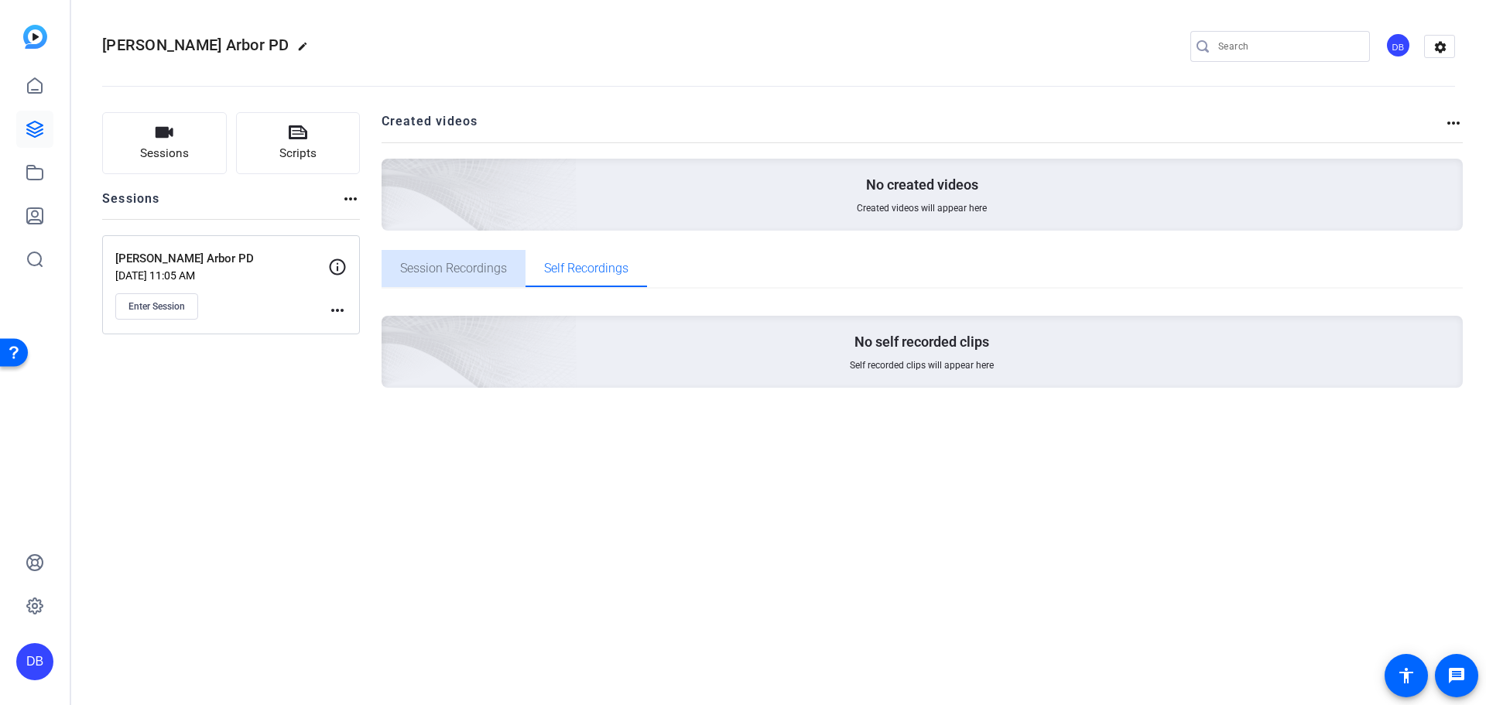
click at [440, 252] on span "Session Recordings" at bounding box center [453, 268] width 107 height 37
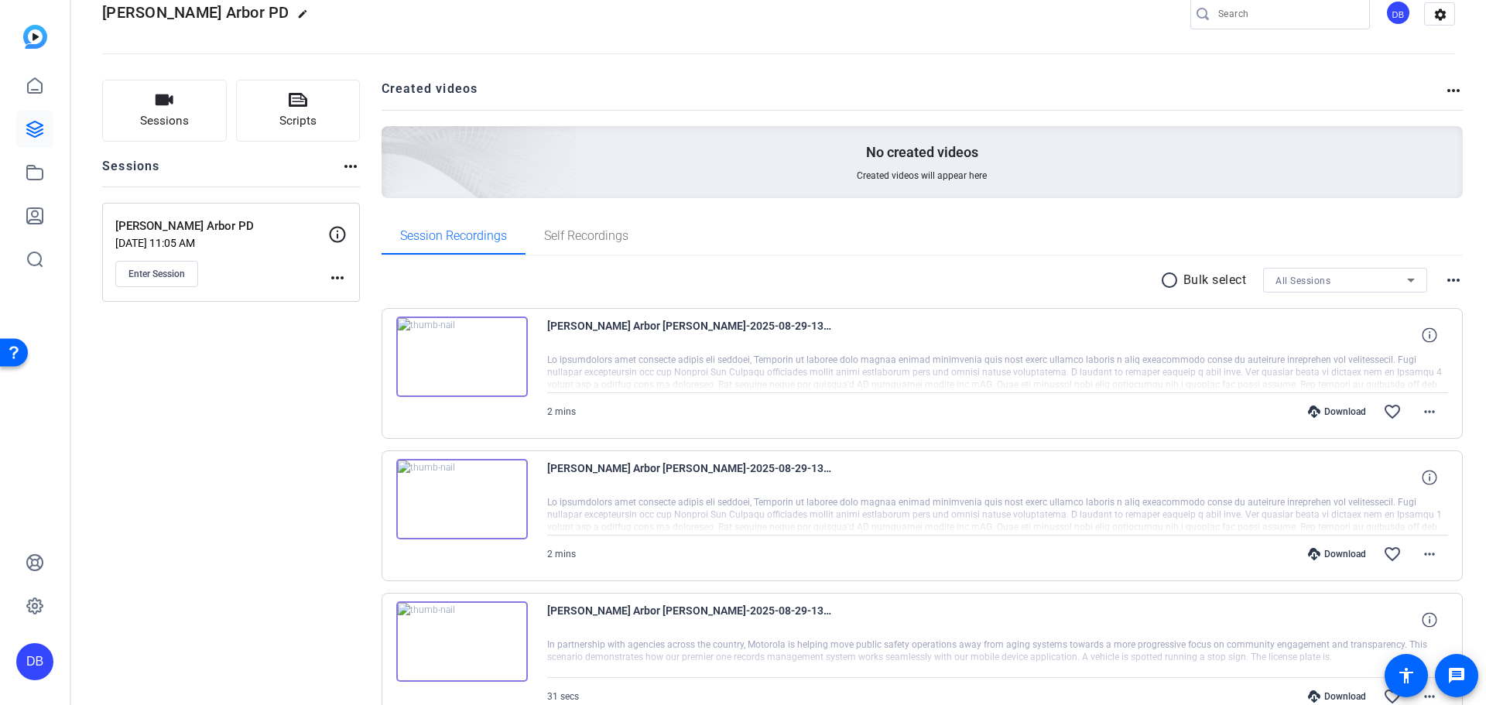
scroll to position [30, 0]
drag, startPoint x: 481, startPoint y: 381, endPoint x: 489, endPoint y: 351, distance: 31.4
click at [489, 351] on img at bounding box center [462, 359] width 132 height 80
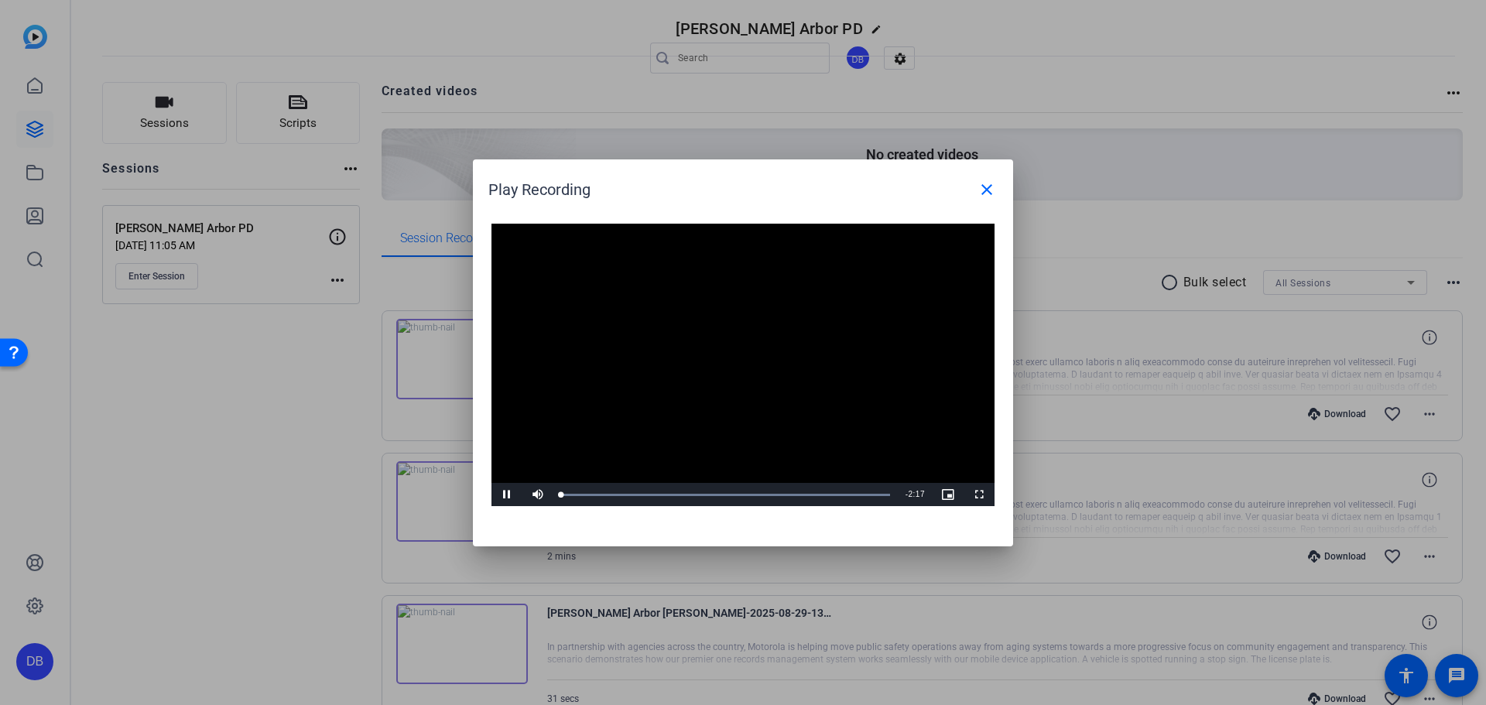
click at [771, 357] on video "Video Player" at bounding box center [743, 365] width 503 height 283
click at [510, 495] on span "Video Player" at bounding box center [507, 495] width 31 height 0
click at [250, 94] on div "Loaded : 100.00% 1:51 0:03" at bounding box center [245, 89] width 9 height 9
click at [279, 470] on div at bounding box center [743, 352] width 1486 height 705
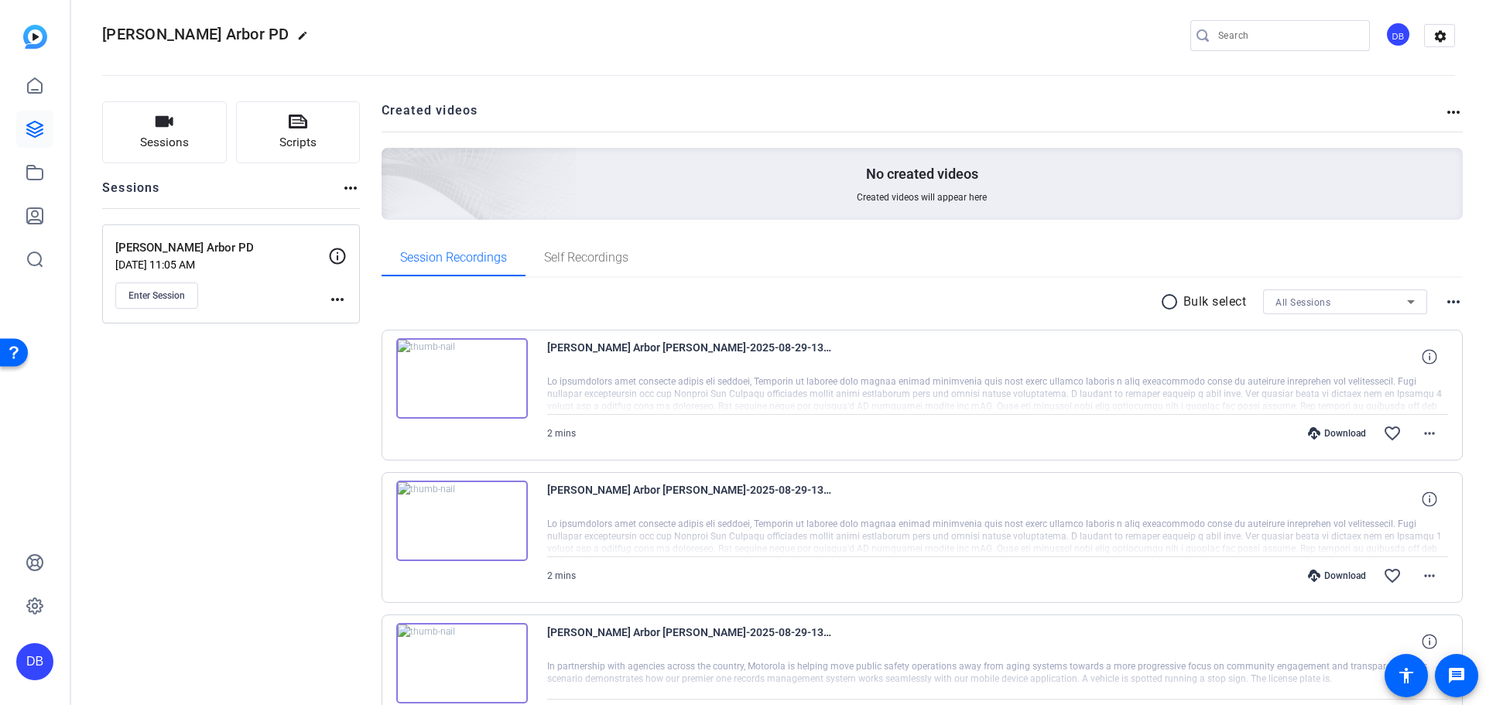
scroll to position [0, 0]
